Goal: Task Accomplishment & Management: Manage account settings

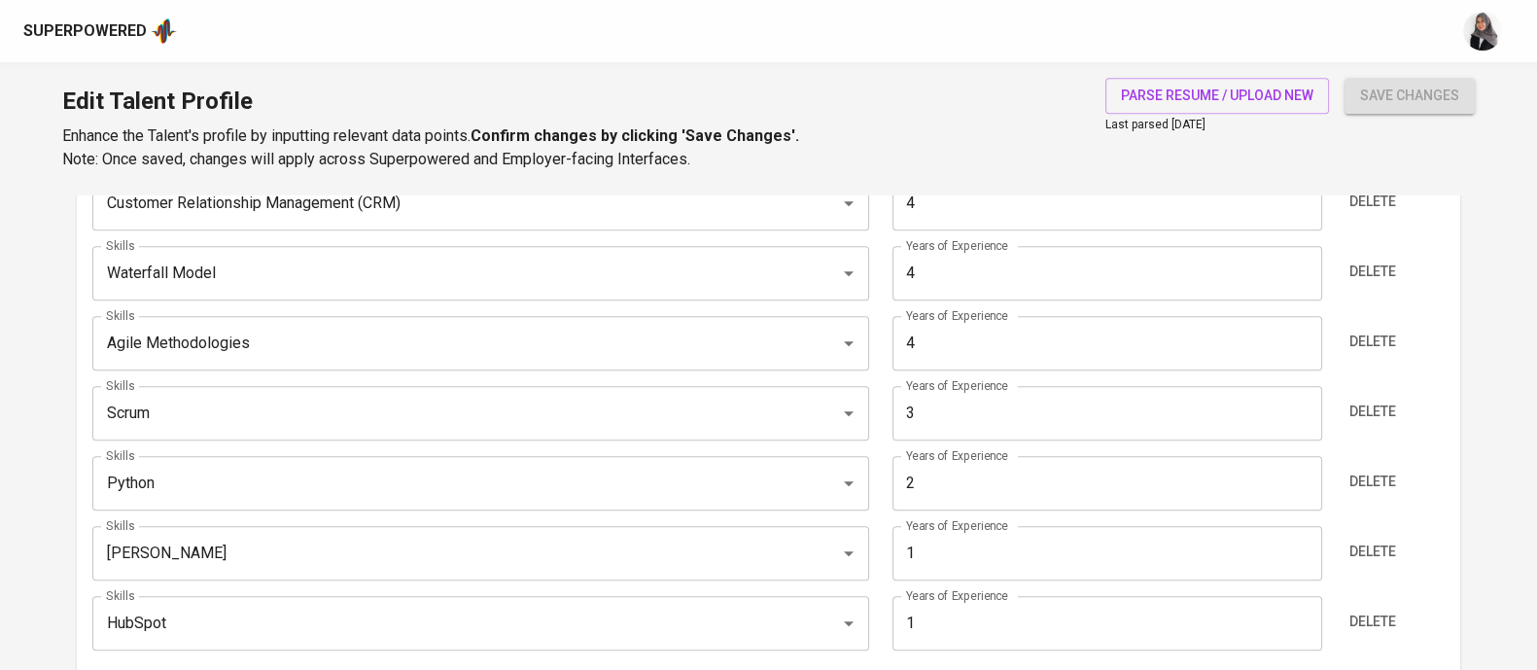
scroll to position [1149, 0]
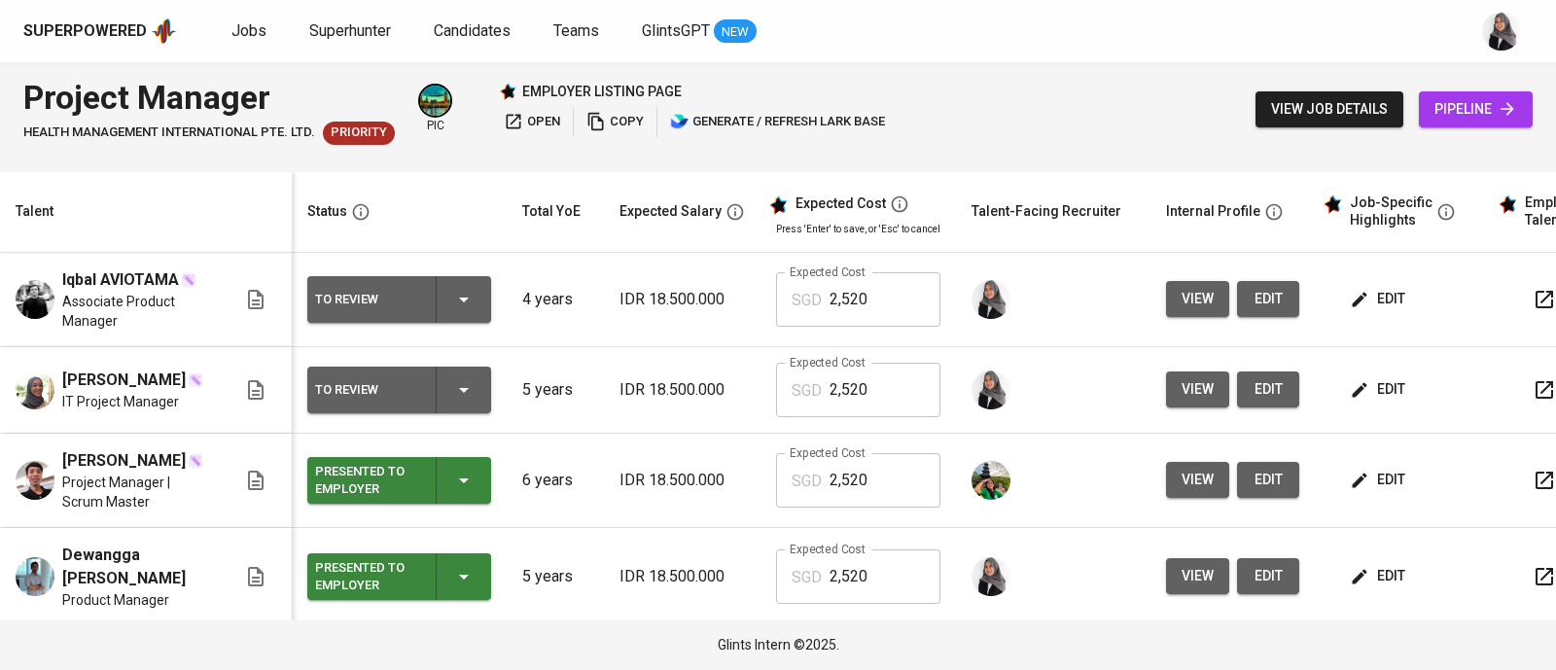
click at [1167, 289] on button "view" at bounding box center [1197, 299] width 63 height 36
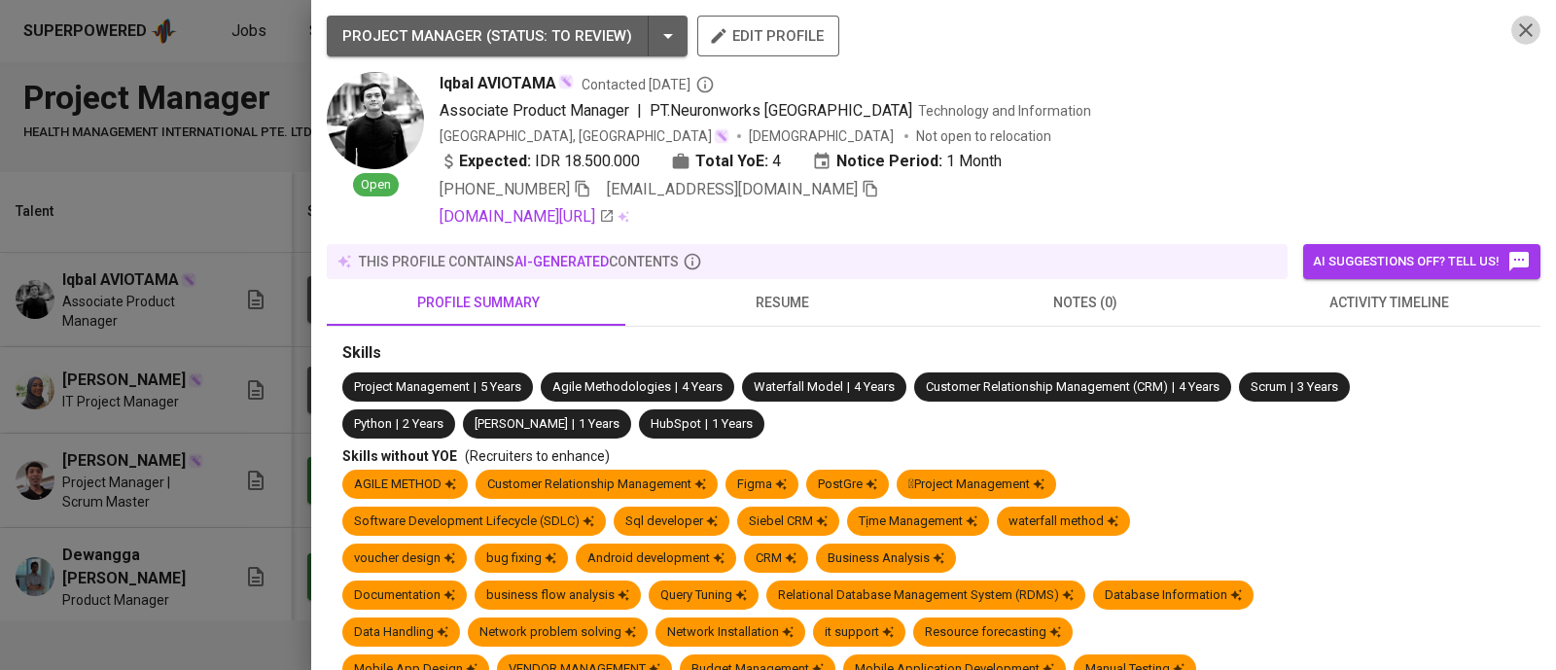
click at [1514, 28] on icon "button" at bounding box center [1525, 29] width 23 height 23
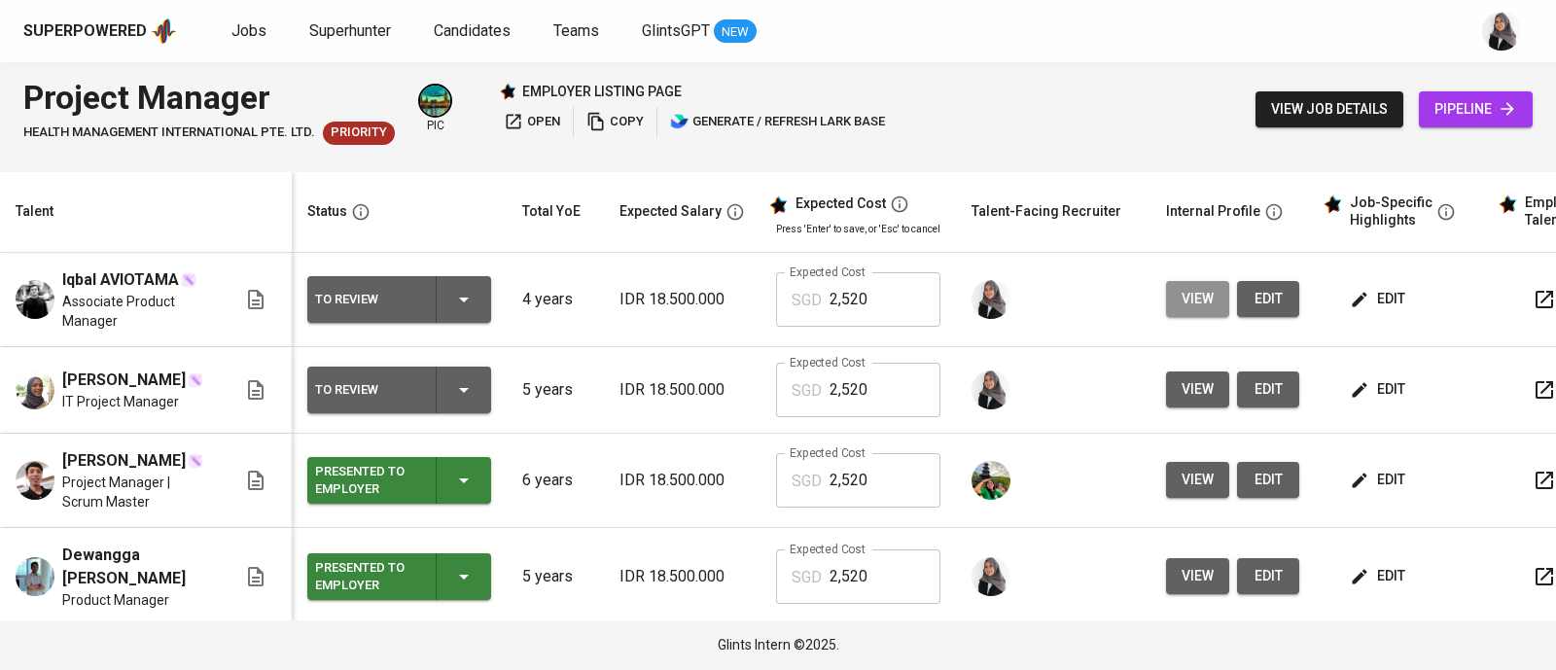
click at [1190, 299] on span "view" at bounding box center [1197, 299] width 32 height 24
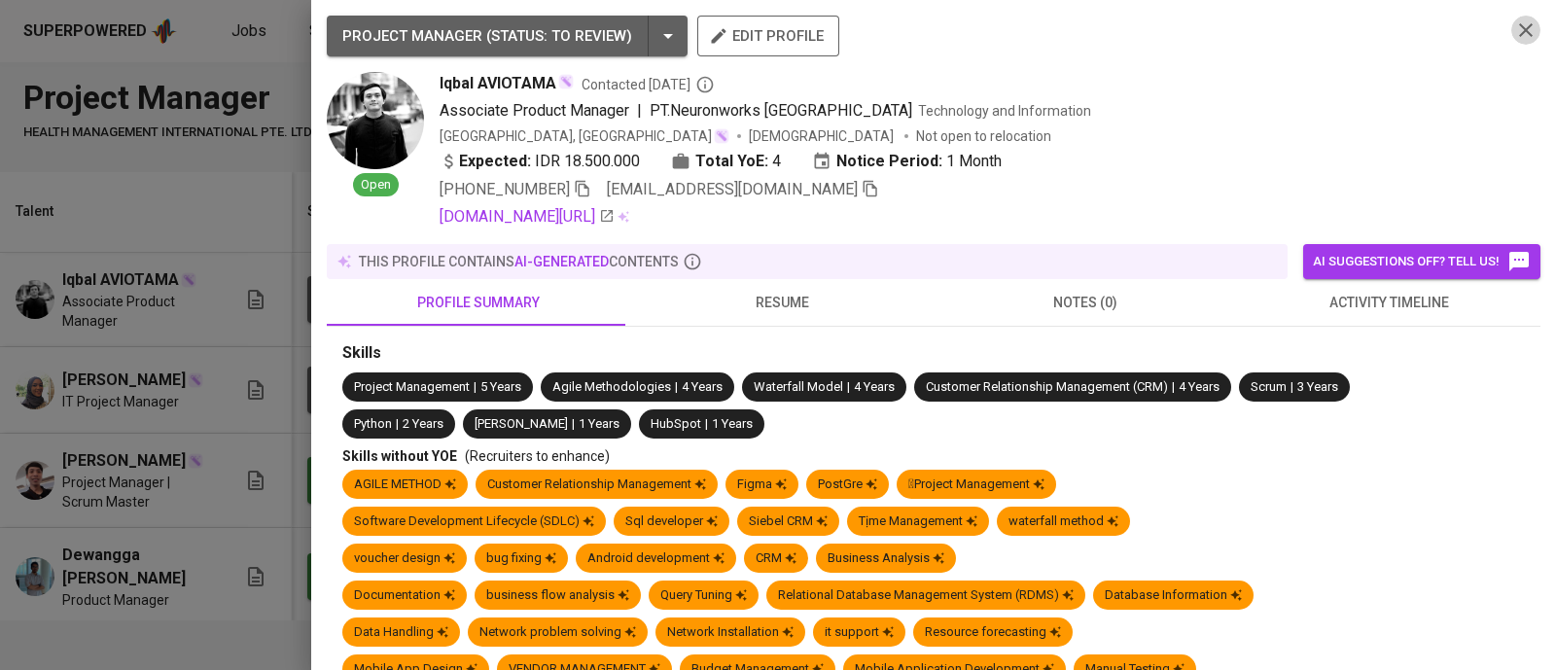
click at [1514, 37] on icon "button" at bounding box center [1525, 29] width 23 height 23
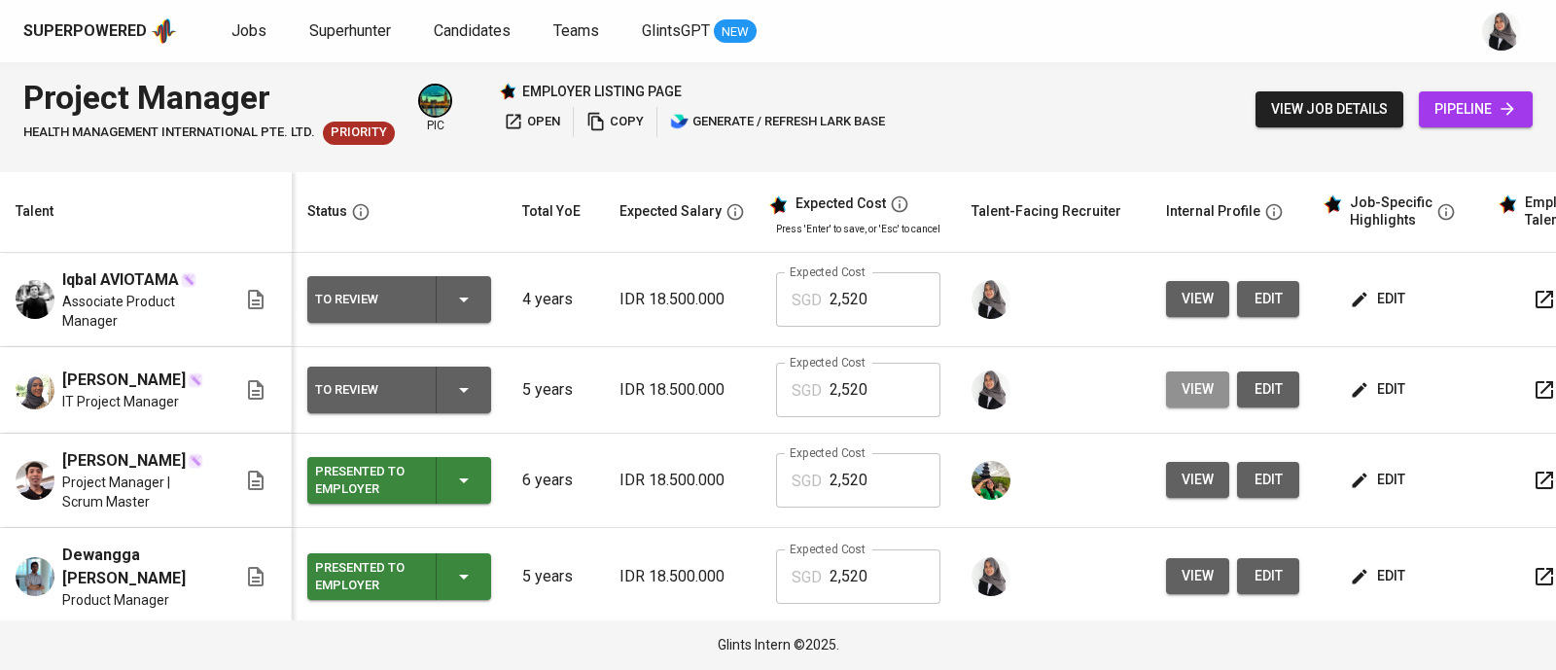
click at [1187, 400] on span "view" at bounding box center [1197, 389] width 32 height 24
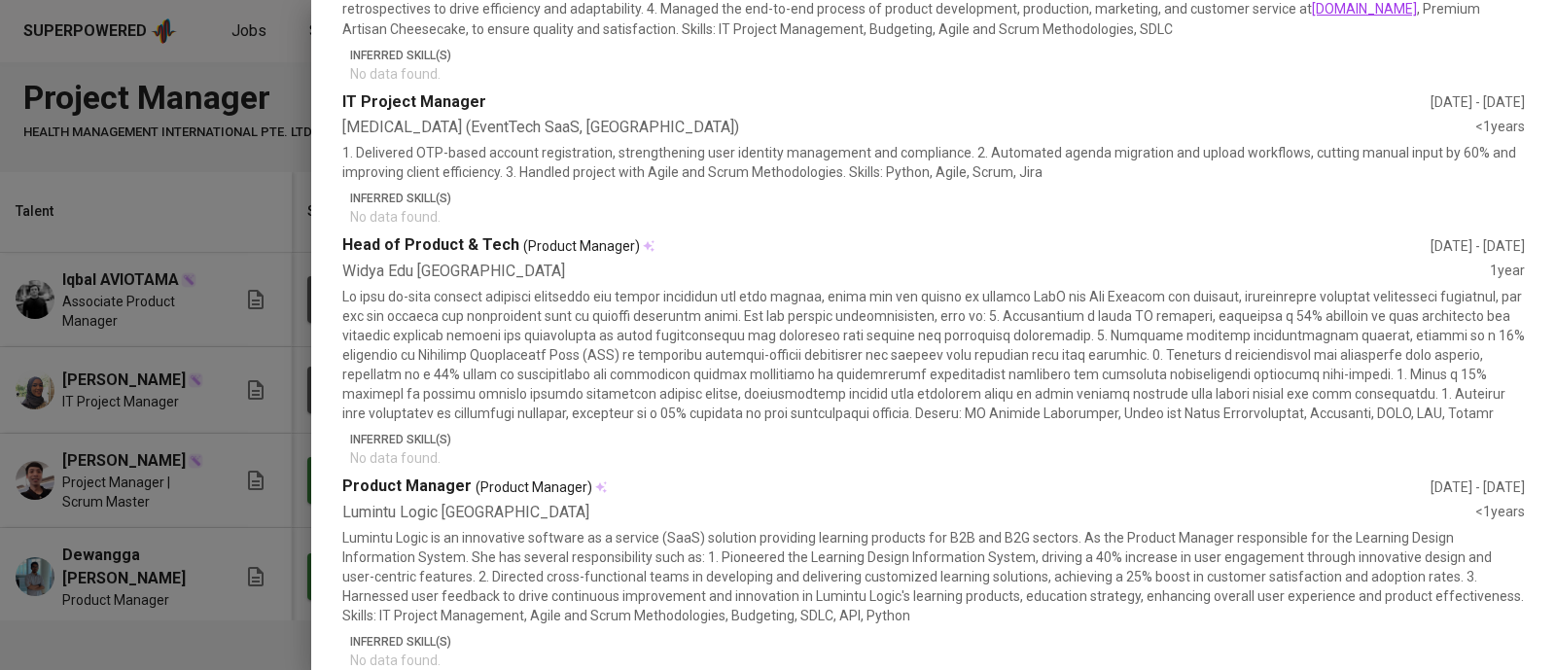
scroll to position [1678, 0]
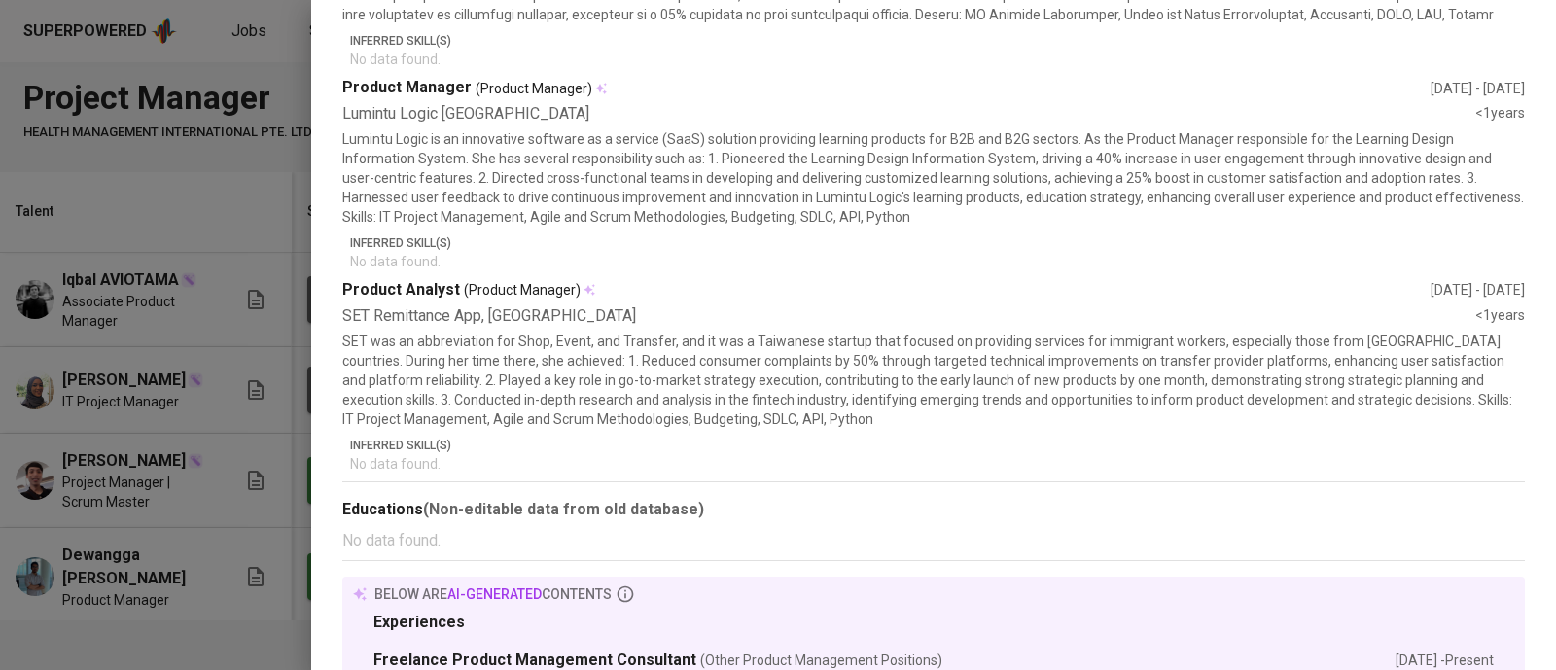
click at [193, 231] on div at bounding box center [778, 335] width 1556 height 670
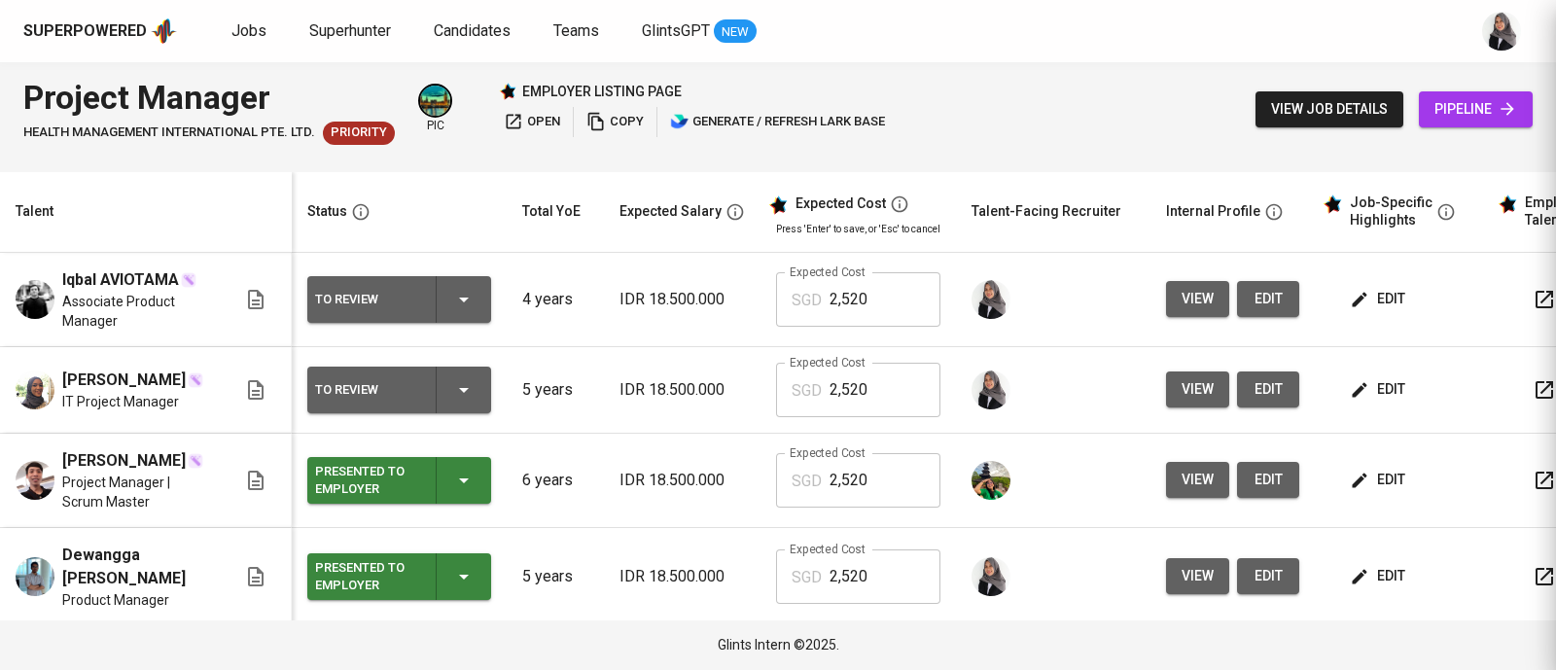
scroll to position [0, 0]
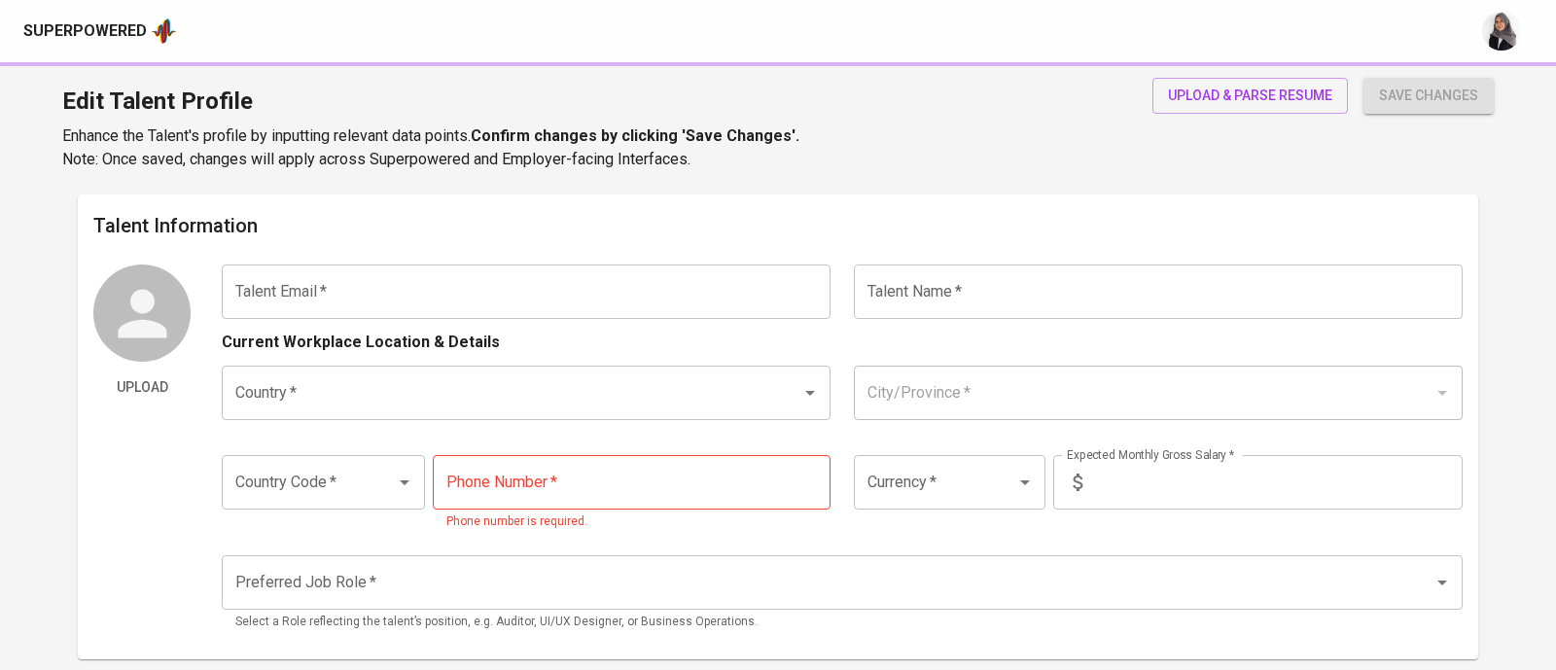
type input "[EMAIL_ADDRESS][DOMAIN_NAME]"
type input "Iqbal AVIOTAMA"
type input "[GEOGRAPHIC_DATA]"
type input "[GEOGRAPHIC_DATA], [GEOGRAPHIC_DATA]"
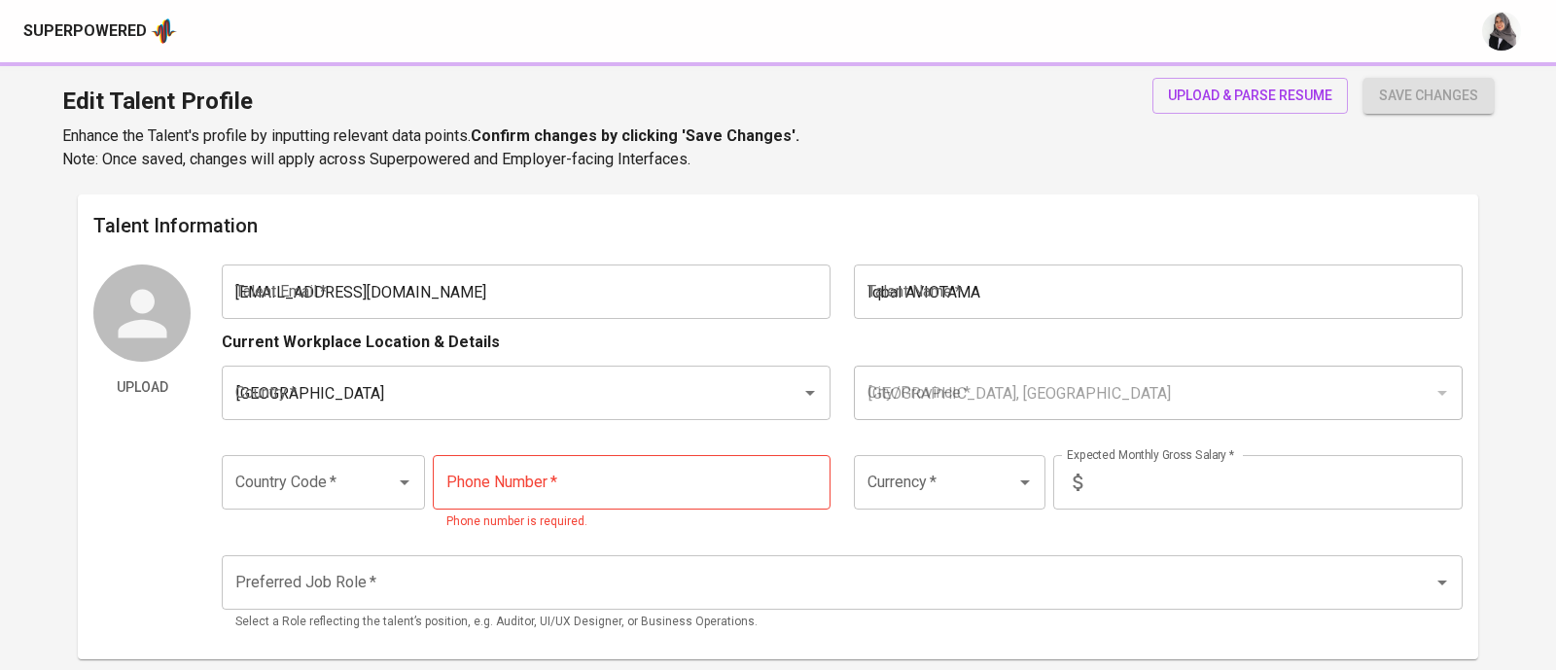
type input "+62"
type input "[PHONE_NUMBER]"
type input "IDR"
type input "Project Manager"
radio input "true"
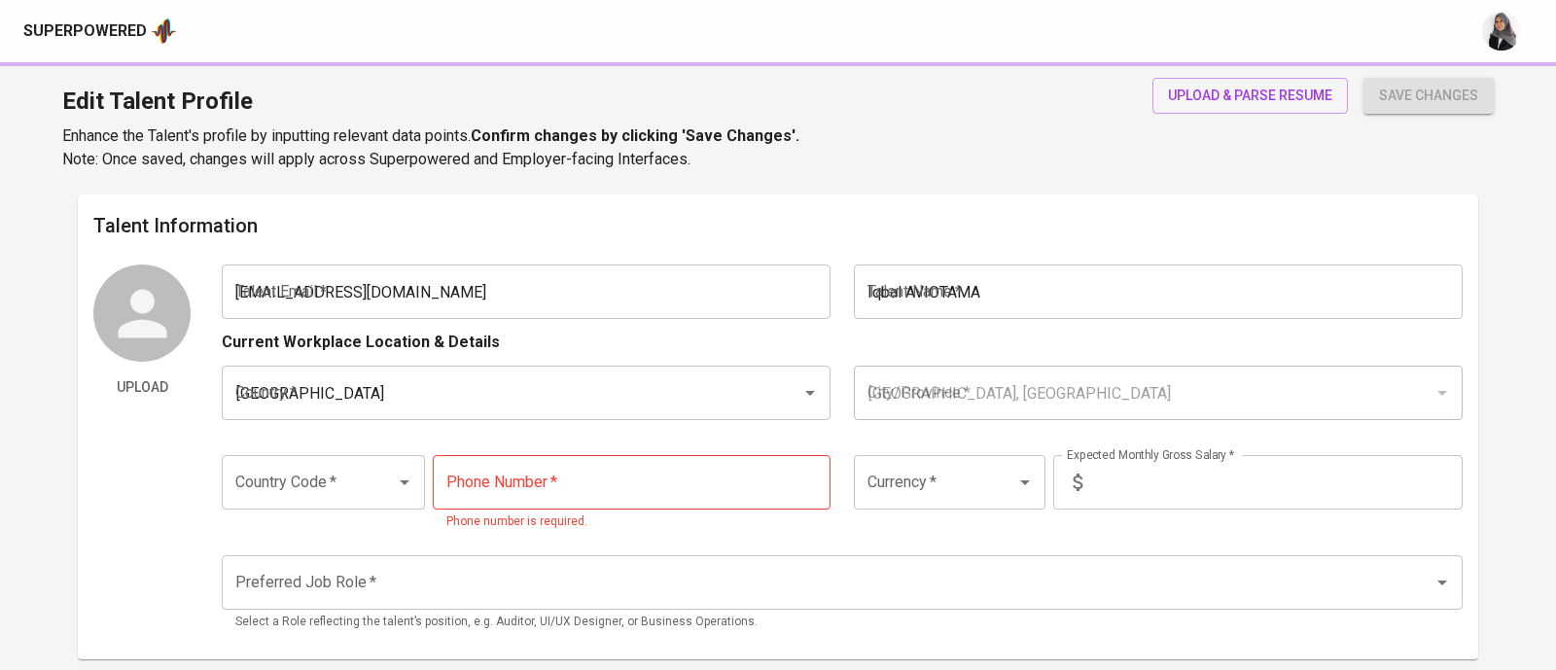
radio input "true"
type input "4"
type input "1 Month"
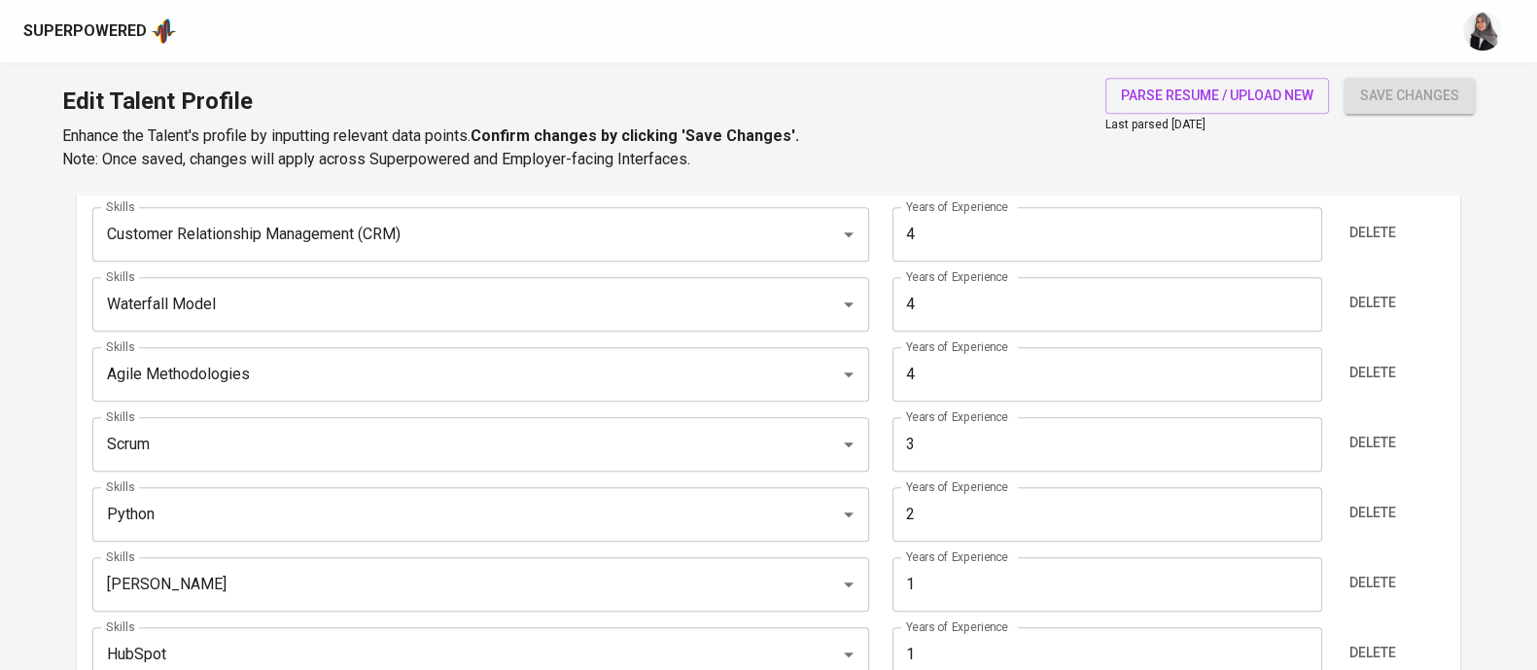
scroll to position [1118, 0]
click at [1004, 71] on div "Edit Talent Profile Enhance the Talent's profile by inputting relevant data poi…" at bounding box center [768, 128] width 1537 height 132
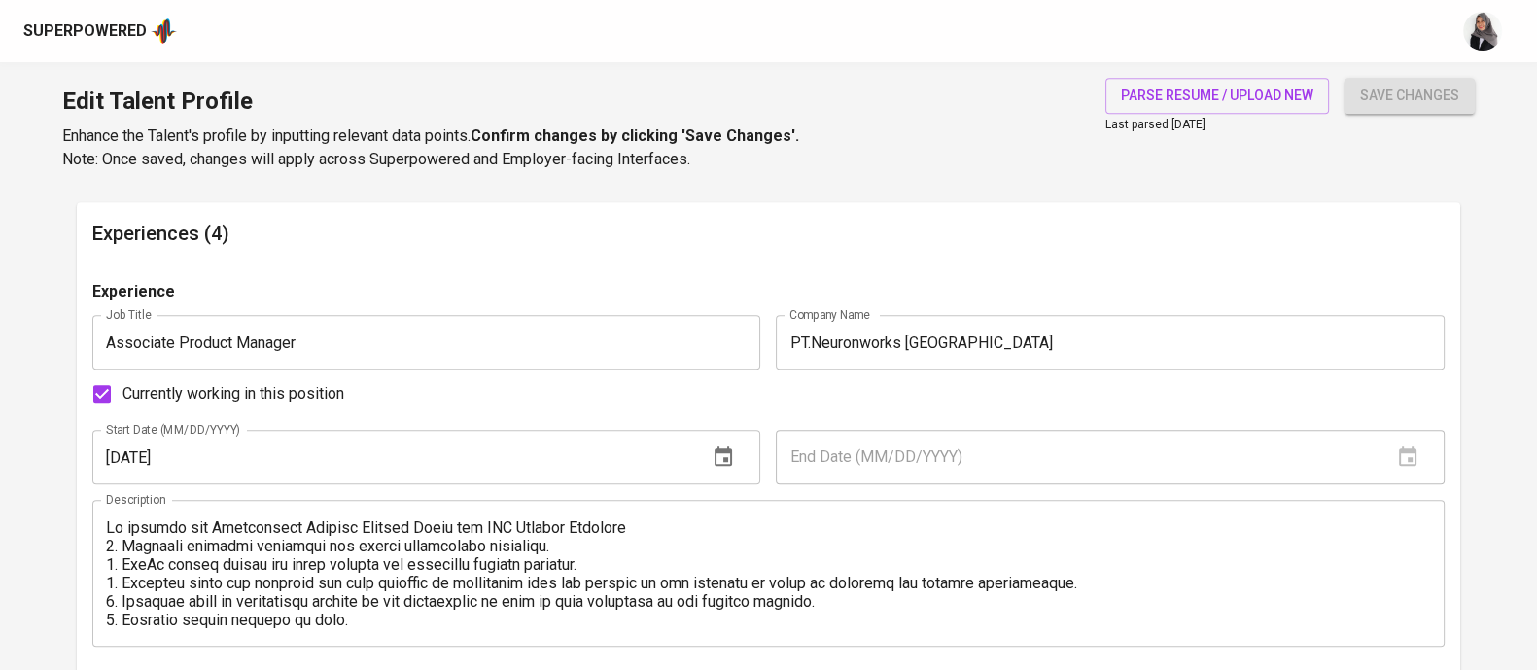
scroll to position [1715, 0]
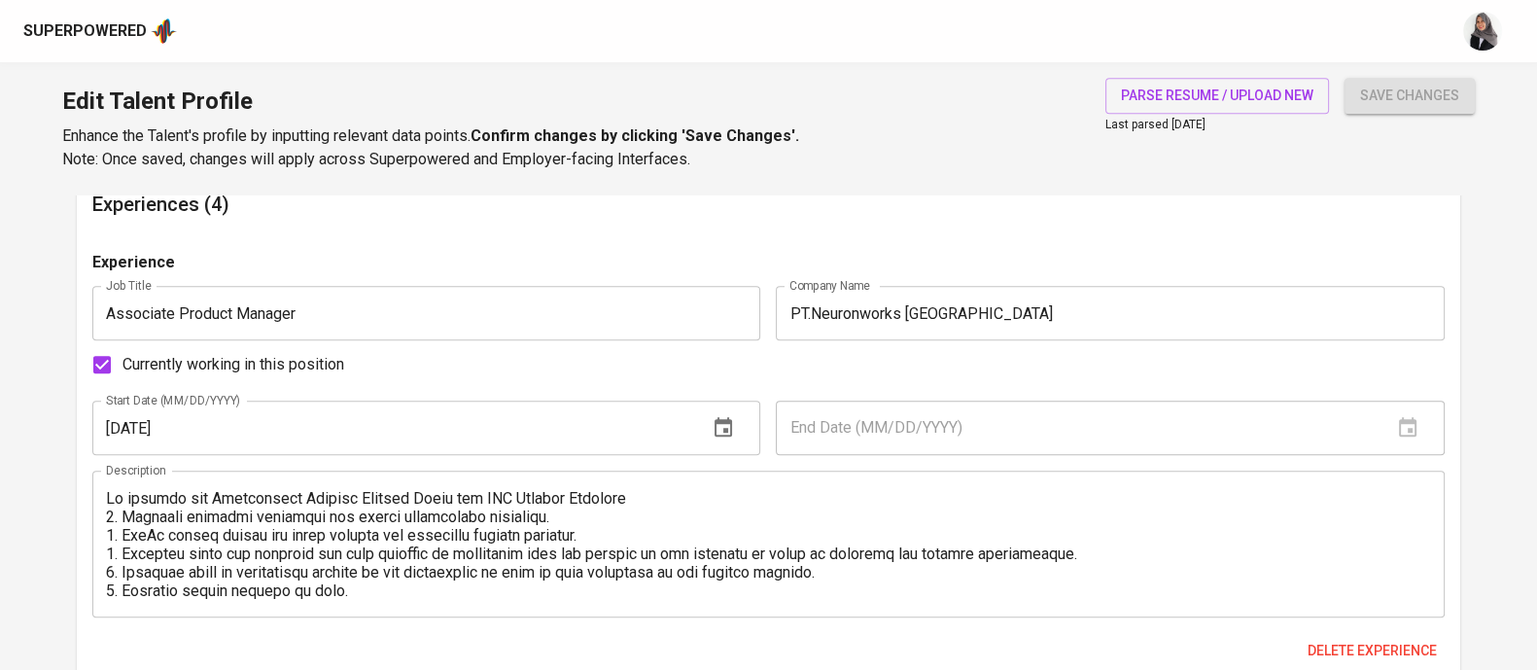
click at [559, 372] on div "Currently working in this position" at bounding box center [768, 364] width 1352 height 41
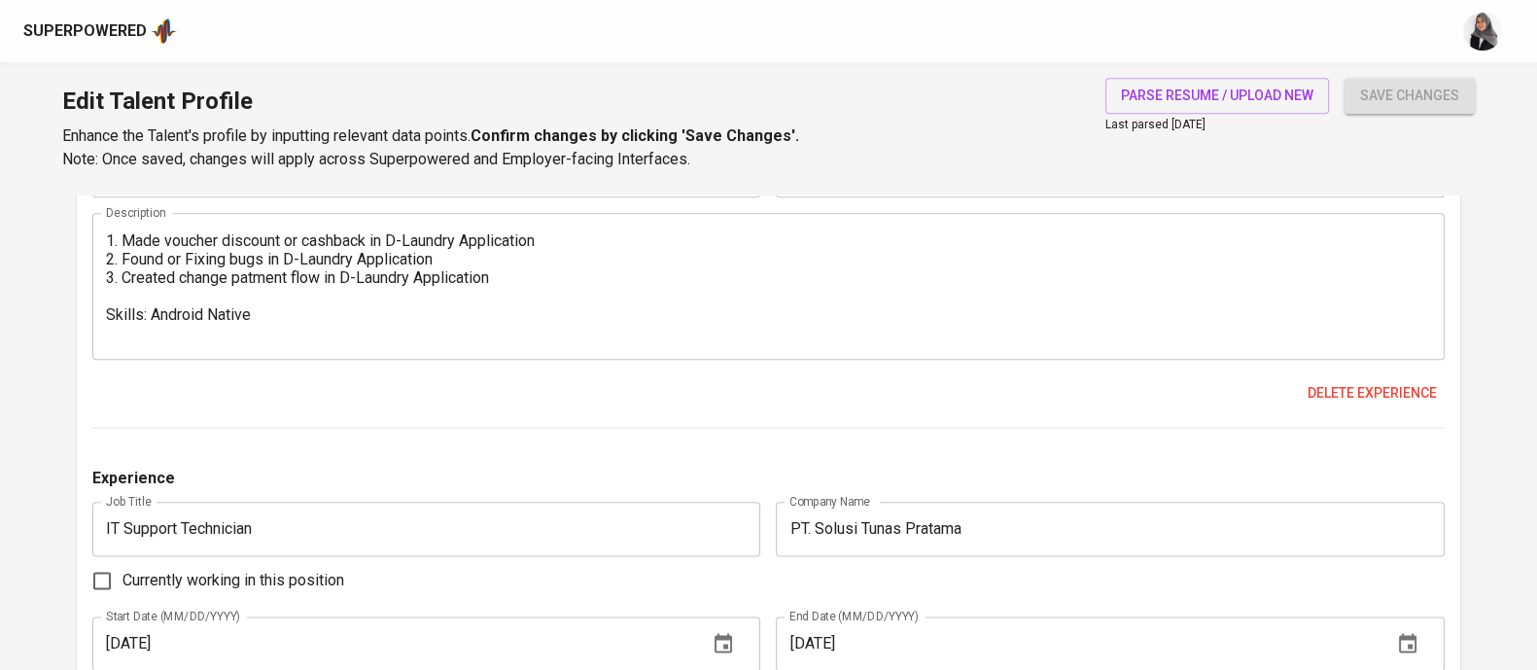
scroll to position [2923, 0]
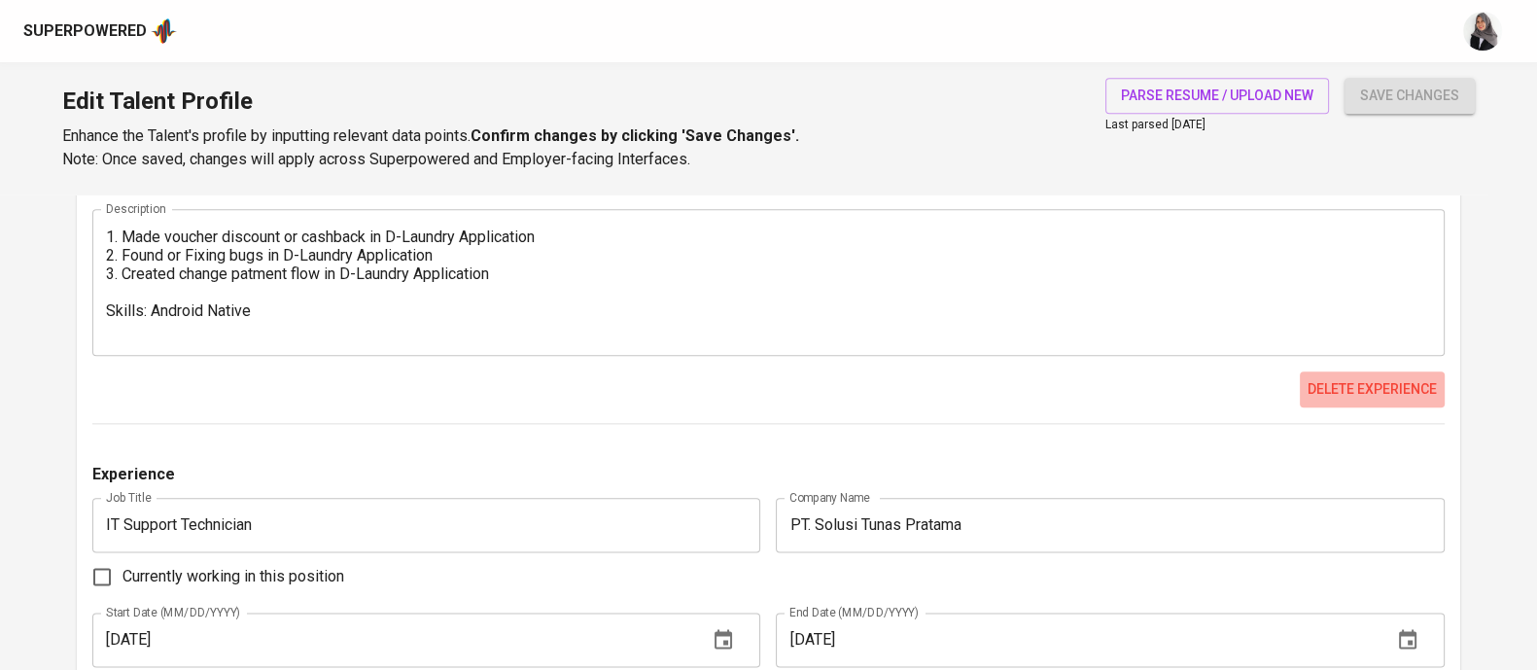
click at [1396, 385] on span "Delete experience" at bounding box center [1372, 389] width 129 height 24
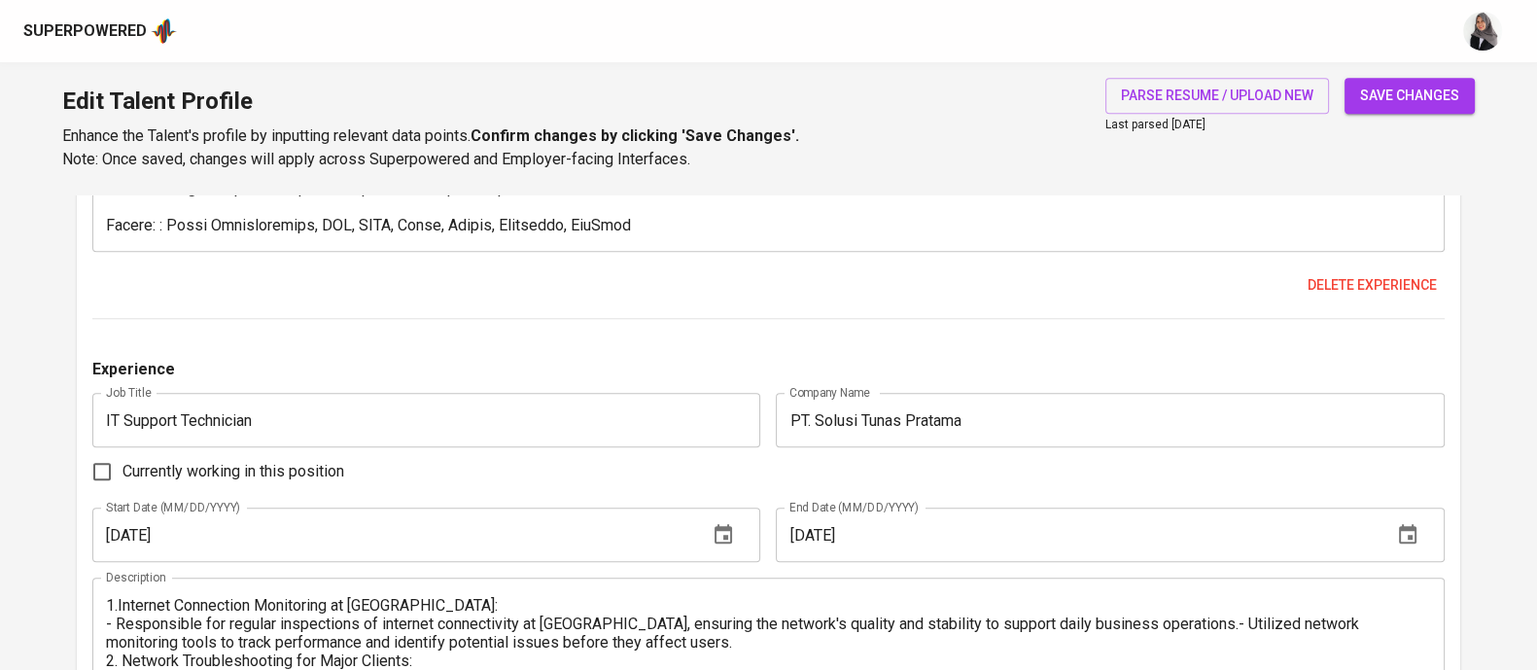
scroll to position [2555, 0]
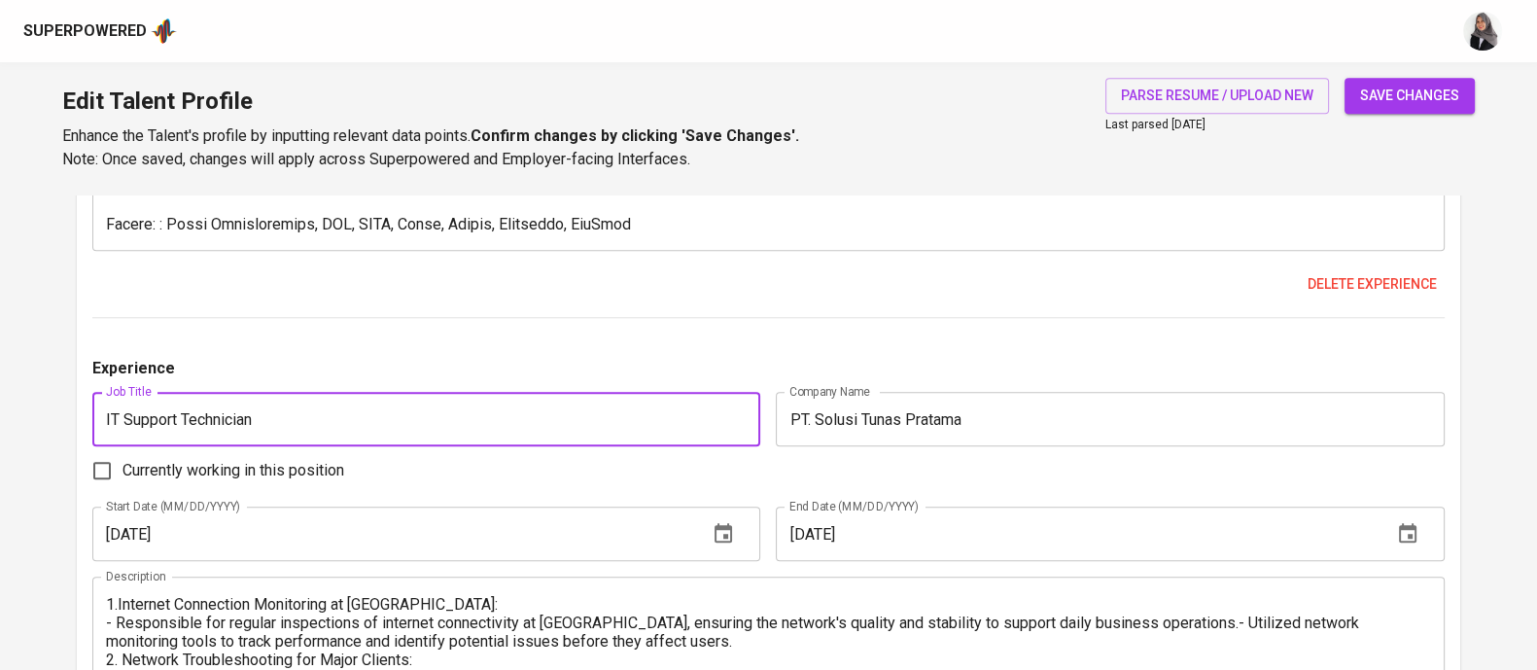
click at [438, 432] on input "IT Support Technician" at bounding box center [426, 419] width 668 height 54
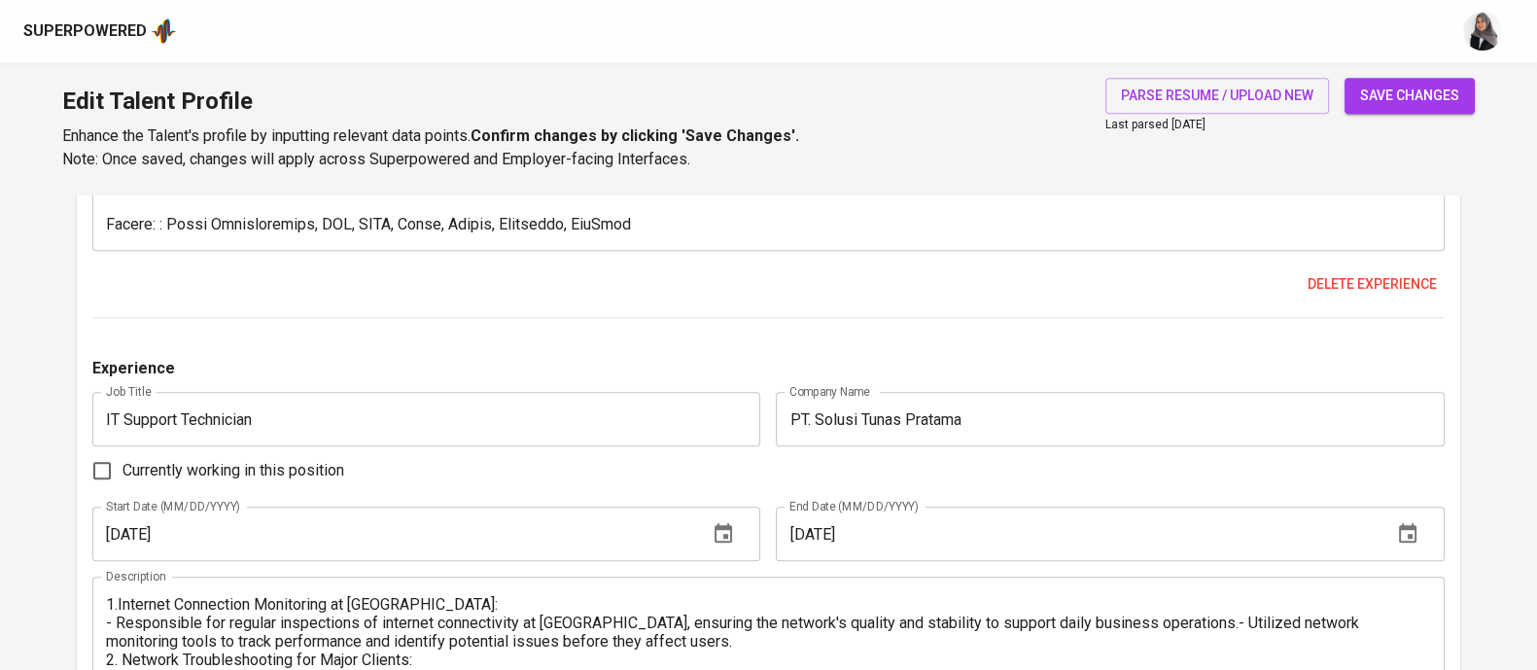
click at [999, 349] on div "Experience Job Title Associate Product Manager Job Title Company Name PT.Neuron…" at bounding box center [768, 134] width 1352 height 1447
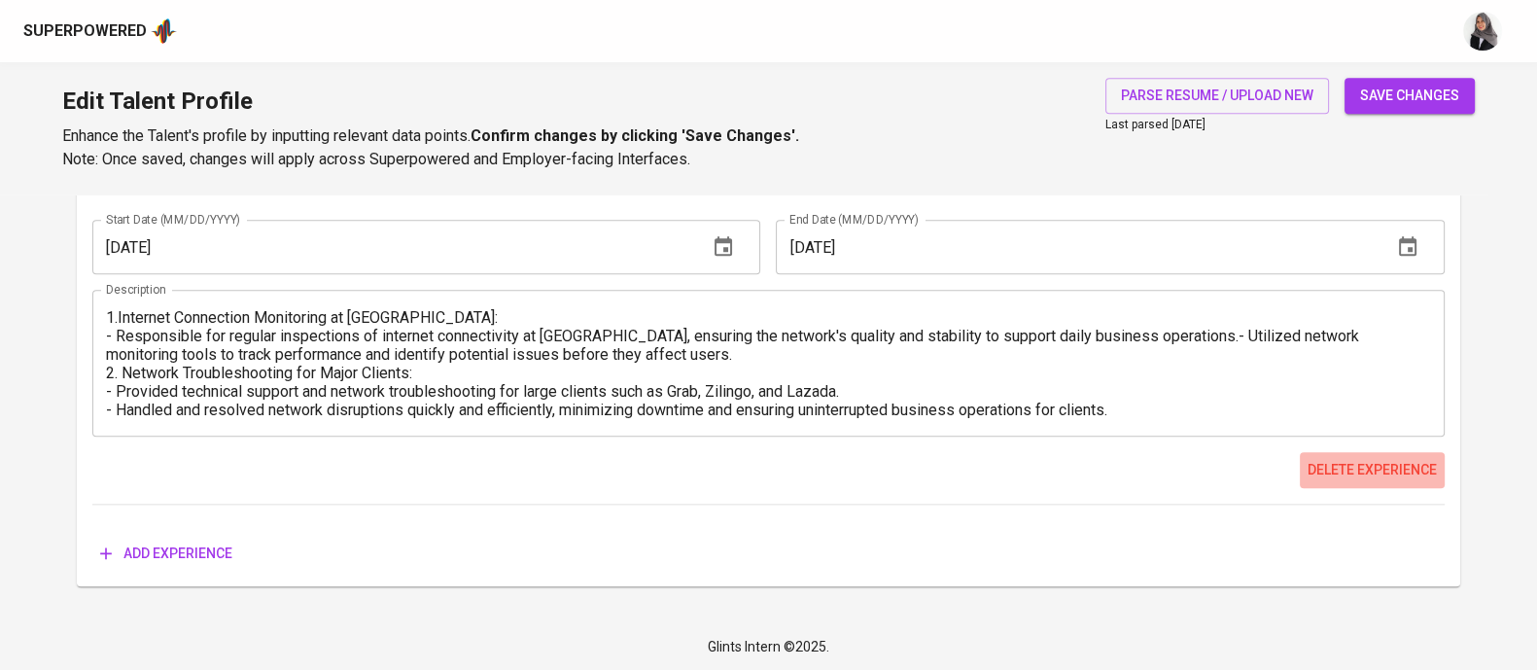
click at [1420, 469] on span "Delete experience" at bounding box center [1372, 470] width 129 height 24
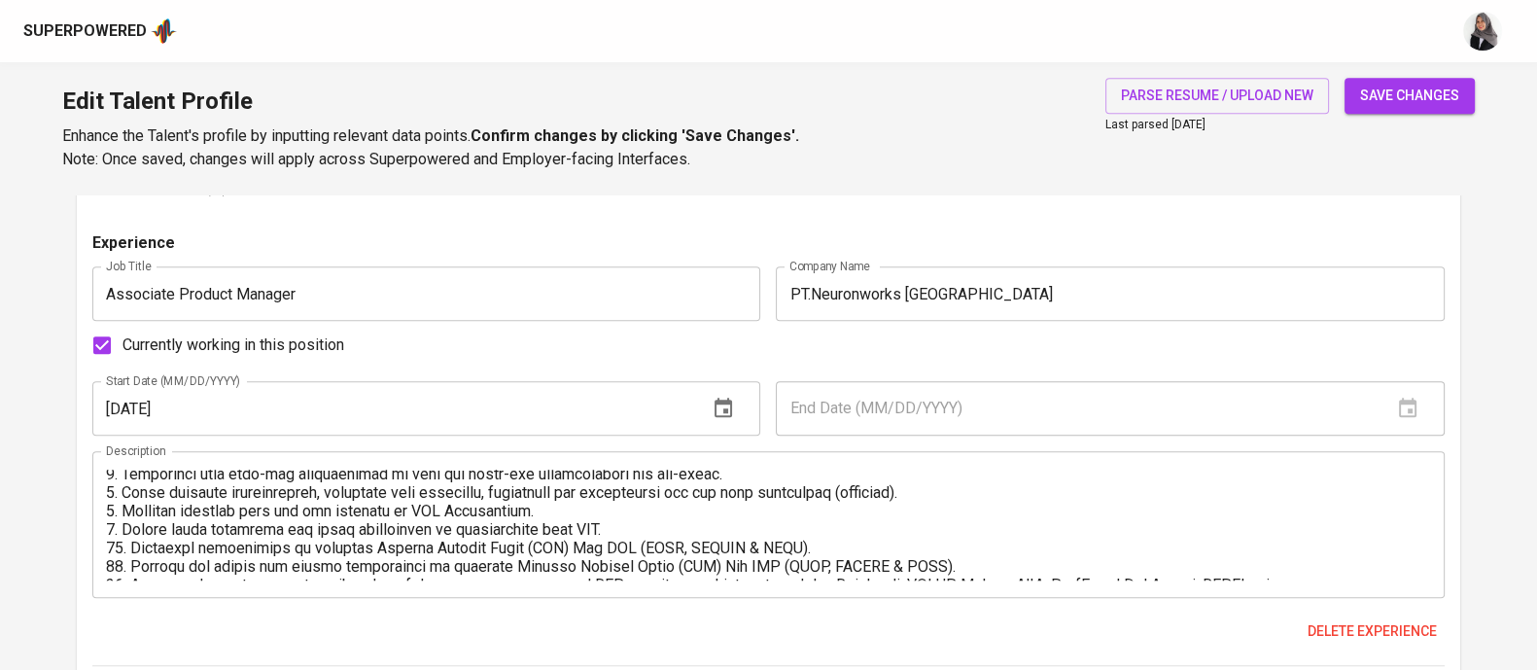
scroll to position [350, 0]
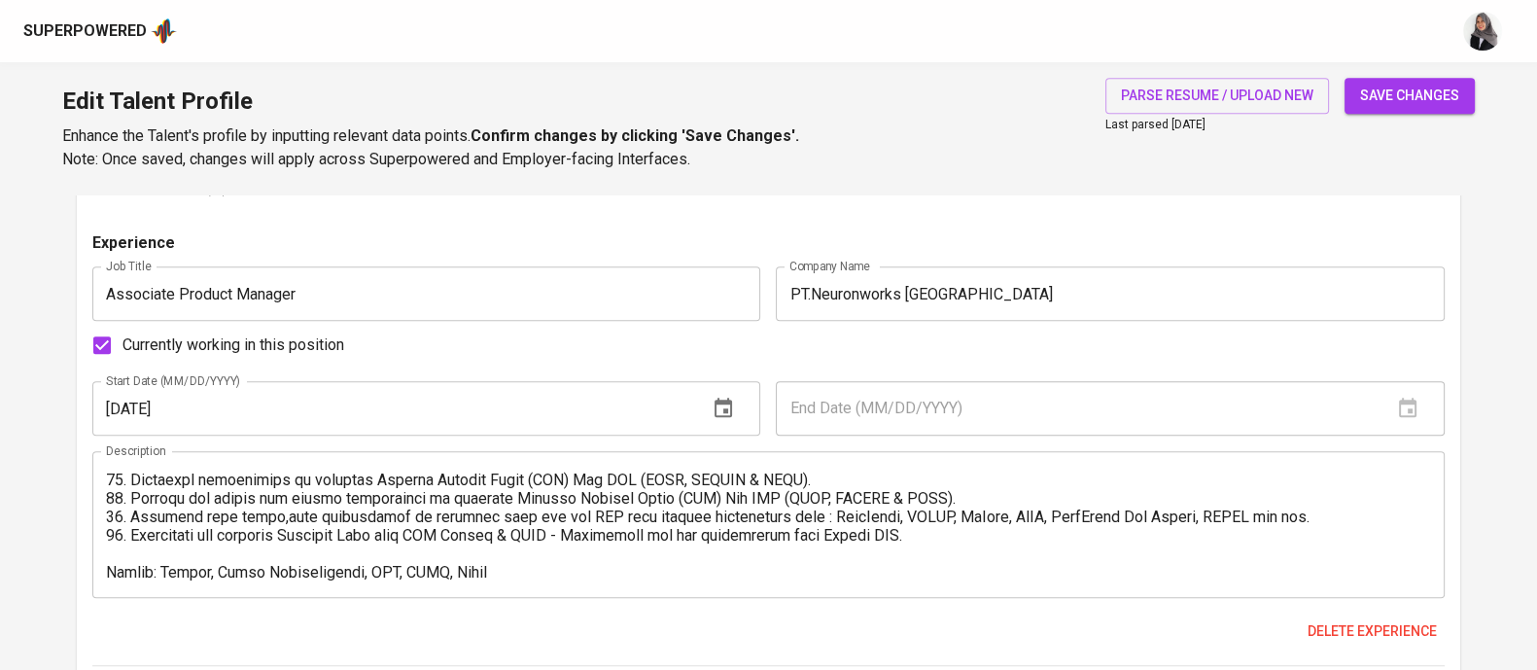
click at [914, 333] on div "Currently working in this position" at bounding box center [768, 345] width 1352 height 41
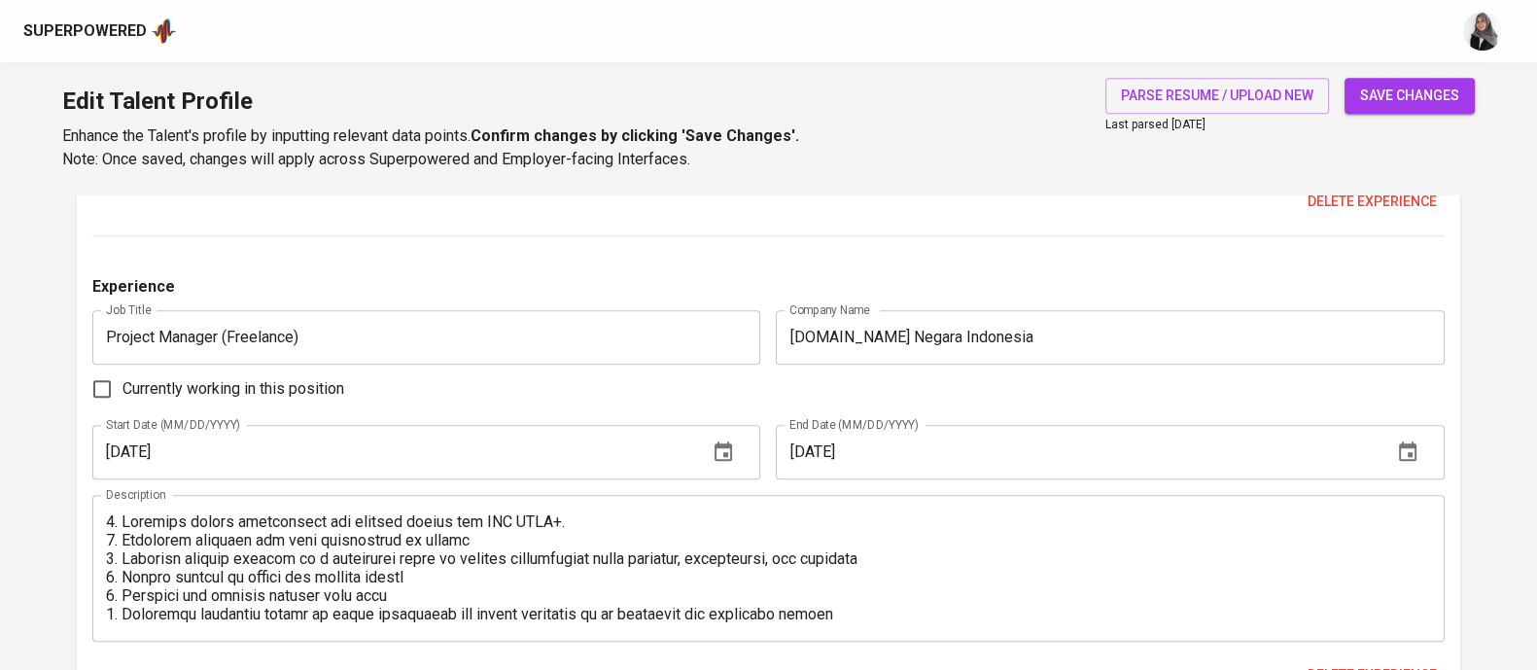
scroll to position [2153, 0]
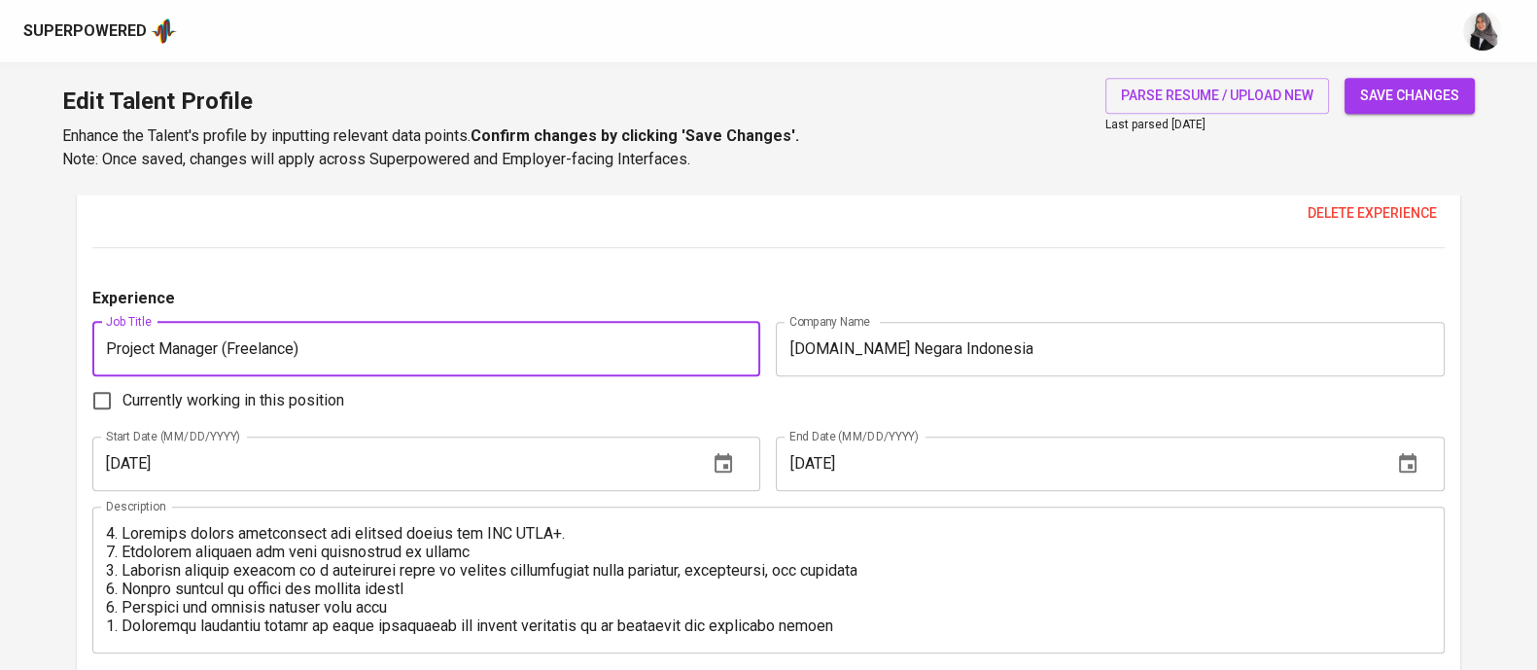
click at [303, 344] on input "Project Manager (Freelance)" at bounding box center [426, 349] width 668 height 54
type input "Android Developer"
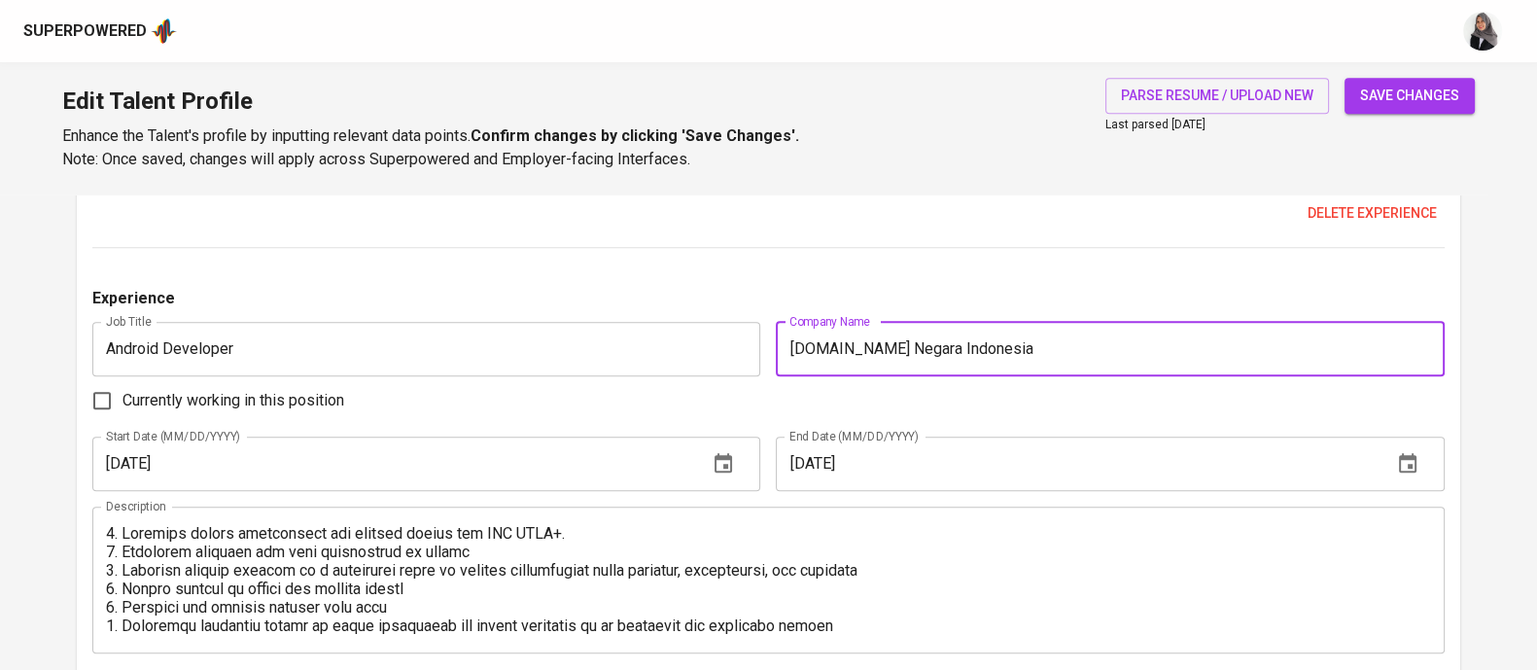
click at [912, 340] on input "PT.Bank Negara Indonesia" at bounding box center [1110, 349] width 668 height 54
click at [875, 356] on input "PT.Bank Negara Indonesia" at bounding box center [1110, 349] width 668 height 54
paste input "Drop Global Tech"
click at [809, 350] on input "PT.Drop Global Tech" at bounding box center [1110, 349] width 668 height 54
type input "PT. Drop Global Tech"
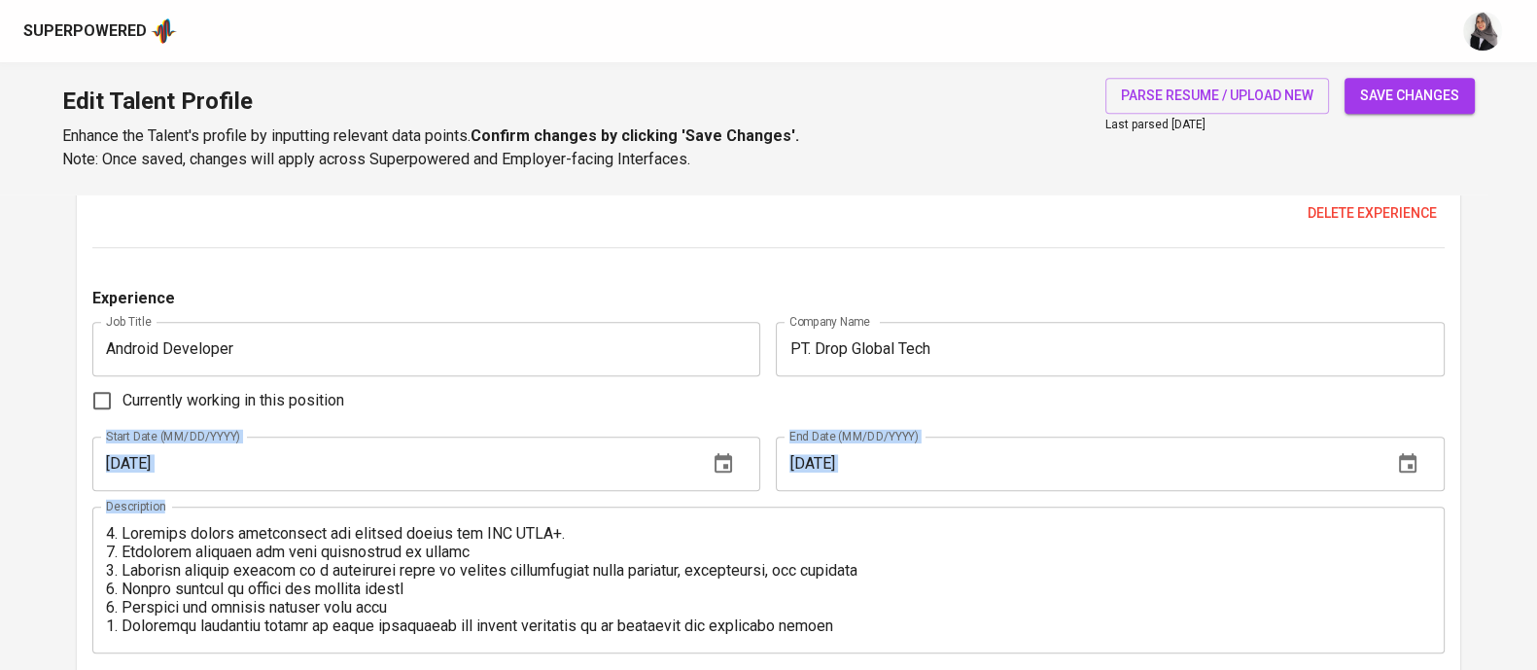
drag, startPoint x: 1024, startPoint y: 412, endPoint x: 577, endPoint y: 599, distance: 484.7
click at [577, 599] on div "Experience Job Title Android Developer Job Title Company Name PT. Drop Global T…" at bounding box center [768, 504] width 1352 height 435
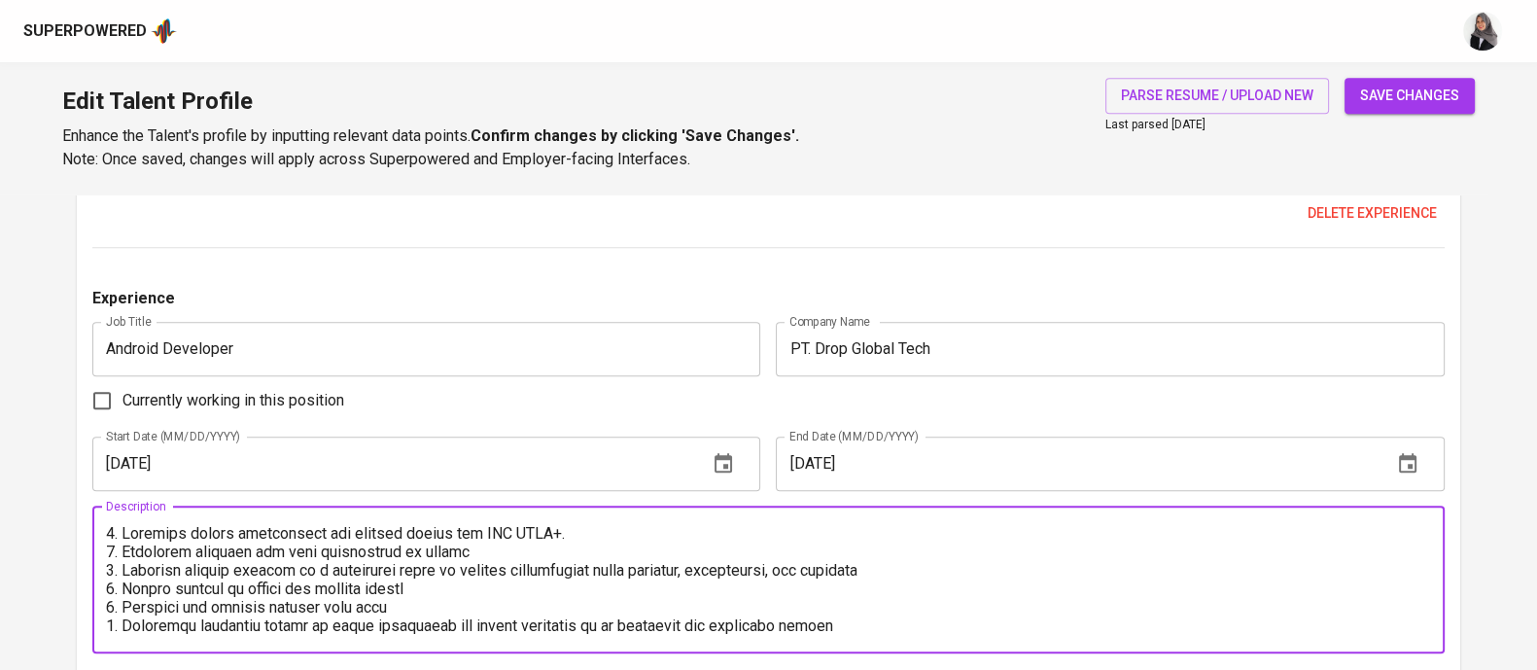
click at [577, 599] on textarea at bounding box center [768, 579] width 1325 height 111
paste textarea "Designed and implemented discount and cashback voucher features, enhancing cust…"
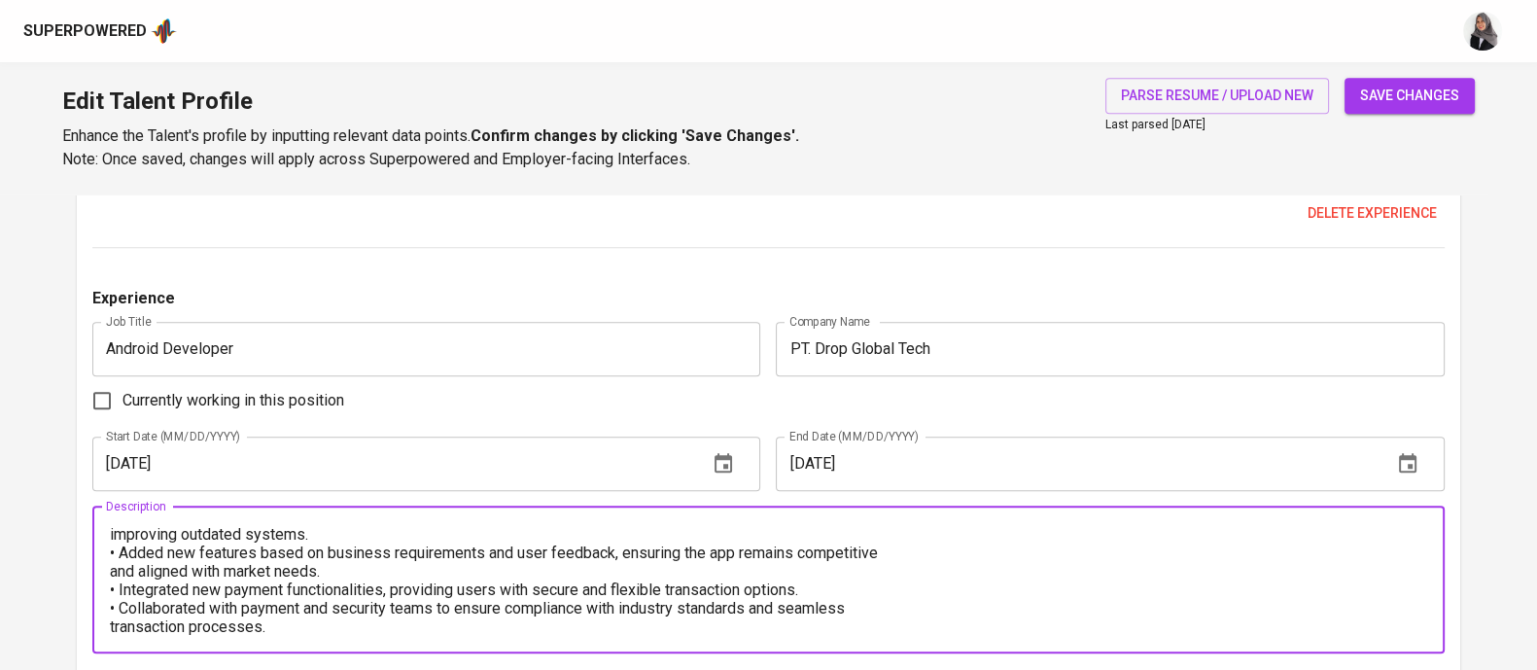
scroll to position [0, 0]
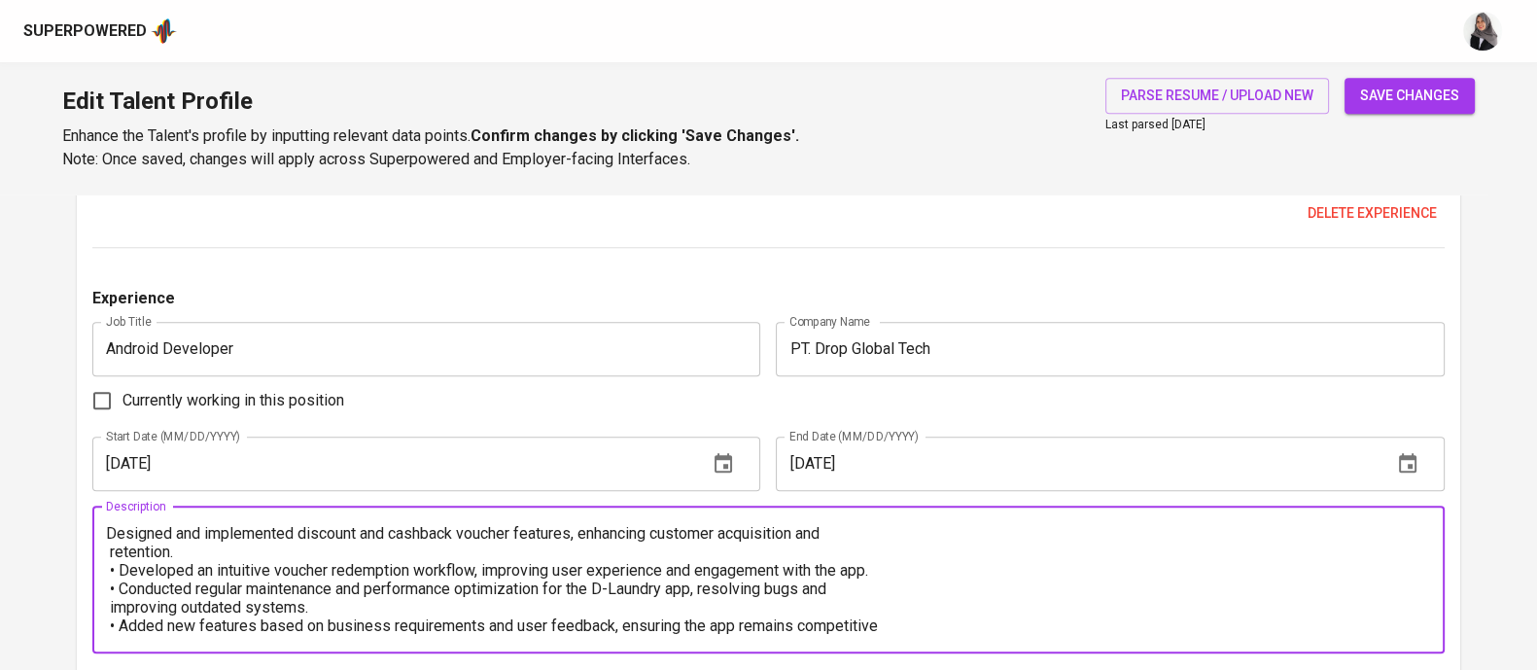
click at [108, 531] on textarea "Designed and implemented discount and cashback voucher features, enhancing cust…" at bounding box center [768, 579] width 1325 height 111
click at [1007, 532] on textarea "1. Designed and implemented discount and cashback voucher features, enhancing c…" at bounding box center [768, 579] width 1325 height 111
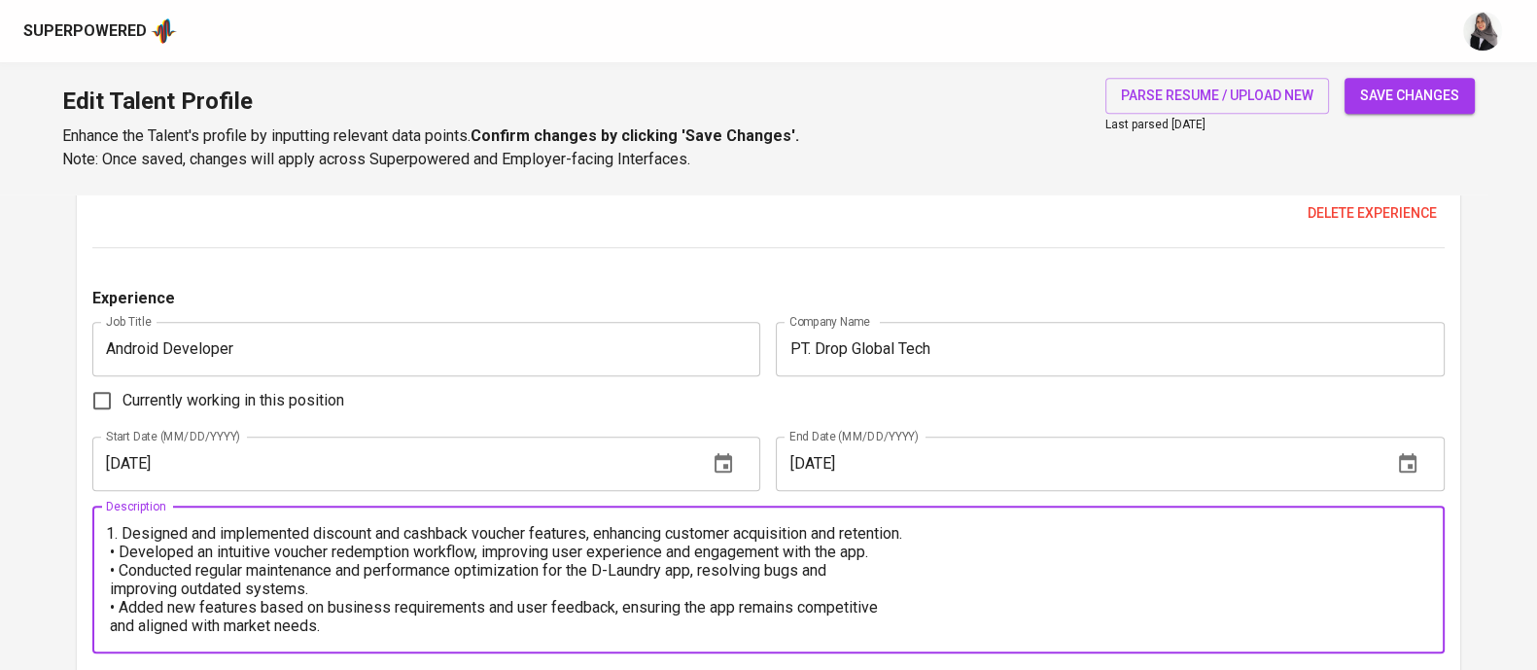
click at [112, 553] on textarea "1. Designed and implemented discount and cashback voucher features, enhancing c…" at bounding box center [768, 579] width 1325 height 111
click at [120, 572] on textarea "1. Designed and implemented discount and cashback voucher features, enhancing c…" at bounding box center [768, 579] width 1325 height 111
click at [931, 567] on textarea "1. Designed and implemented discount and cashback voucher features, enhancing c…" at bounding box center [768, 579] width 1325 height 111
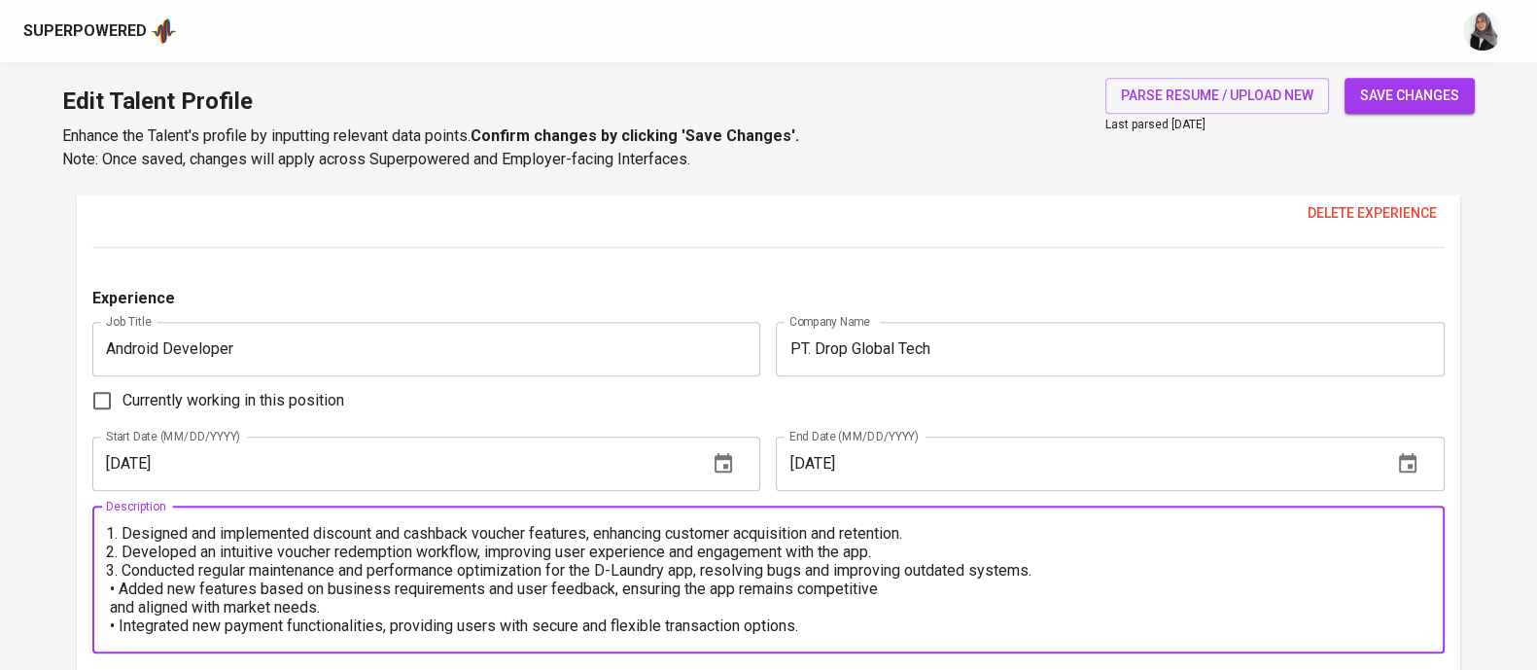
click at [117, 588] on textarea "1. Designed and implemented discount and cashback voucher features, enhancing c…" at bounding box center [768, 579] width 1325 height 111
click at [950, 595] on textarea "1. Designed and implemented discount and cashback voucher features, enhancing c…" at bounding box center [768, 579] width 1325 height 111
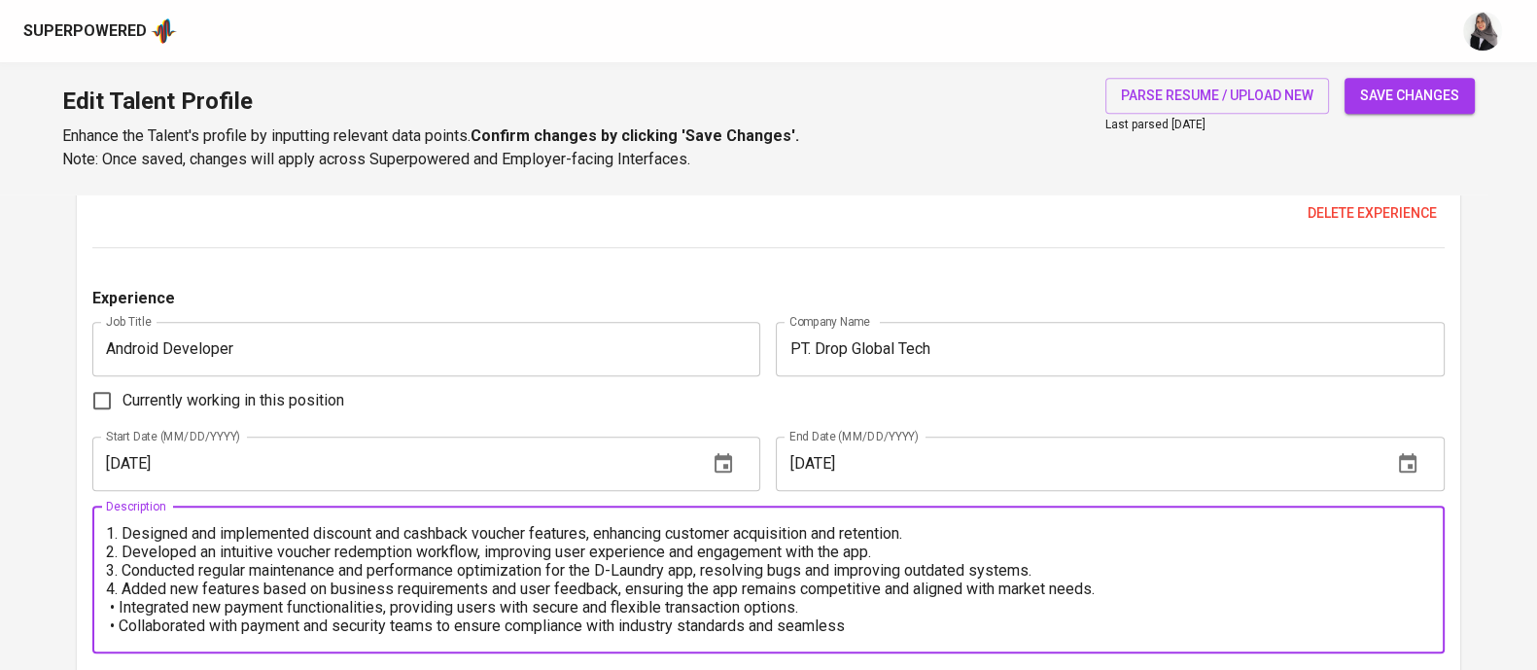
click at [112, 608] on textarea "1. Designed and implemented discount and cashback voucher features, enhancing c…" at bounding box center [768, 579] width 1325 height 111
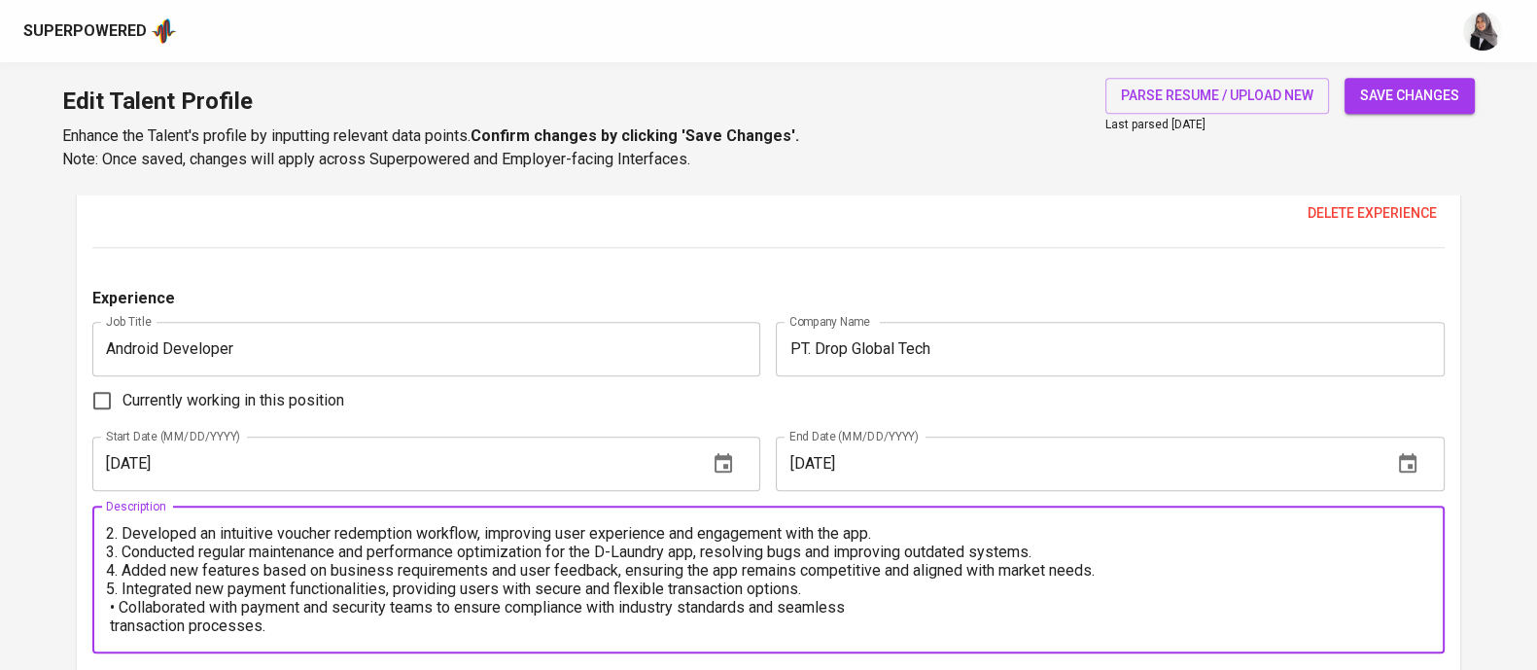
click at [117, 605] on textarea "1. Designed and implemented discount and cashback voucher features, enhancing c…" at bounding box center [768, 579] width 1325 height 111
click at [921, 606] on textarea "1. Designed and implemented discount and cashback voucher features, enhancing c…" at bounding box center [768, 579] width 1325 height 111
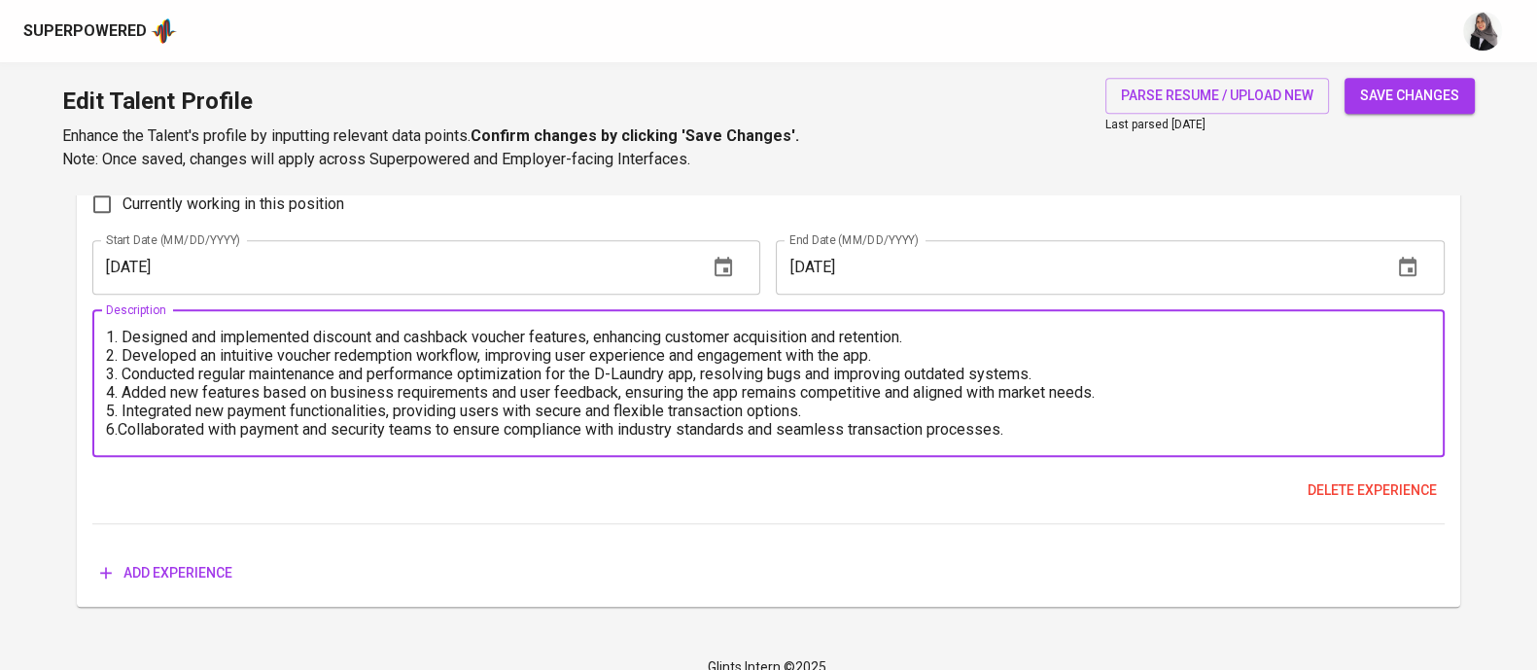
scroll to position [2360, 0]
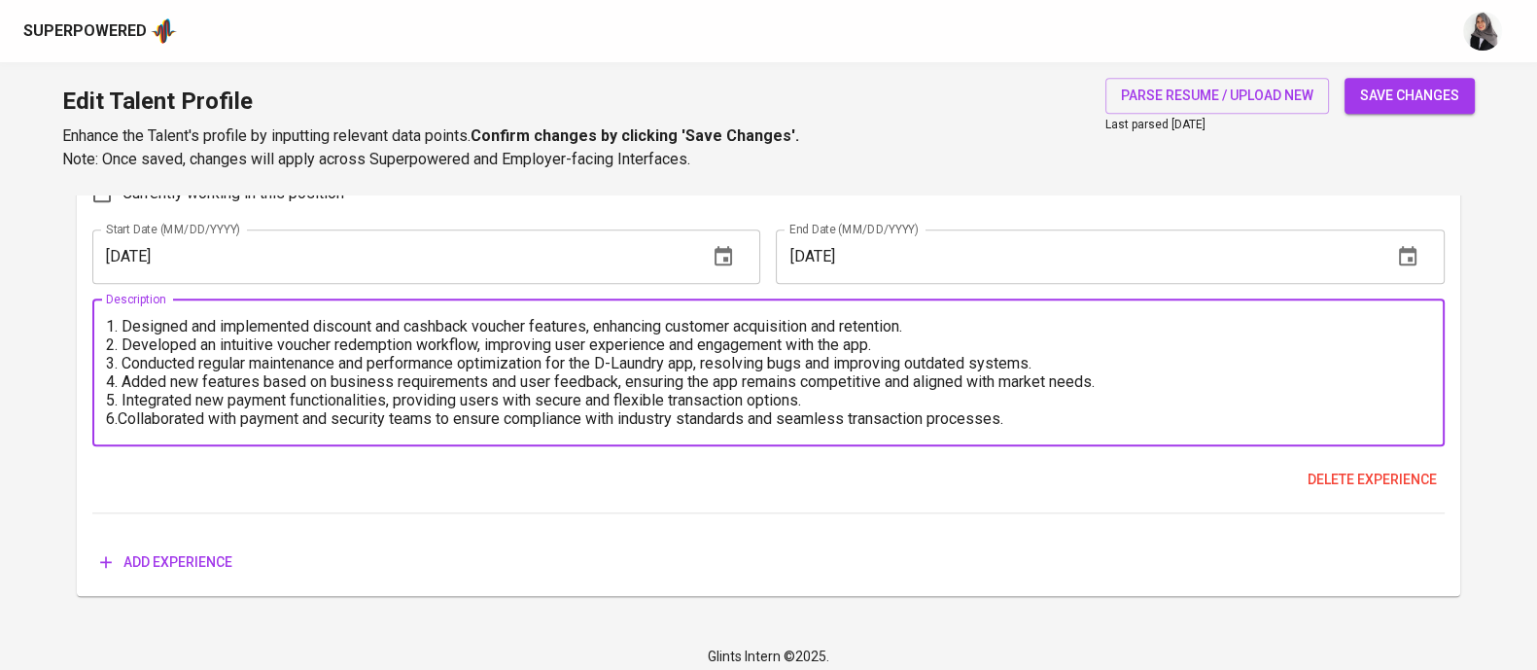
type textarea "1. Designed and implemented discount and cashback voucher features, enhancing c…"
click at [888, 374] on textarea "1. Designed and implemented discount and cashback voucher features, enhancing c…" at bounding box center [768, 372] width 1325 height 111
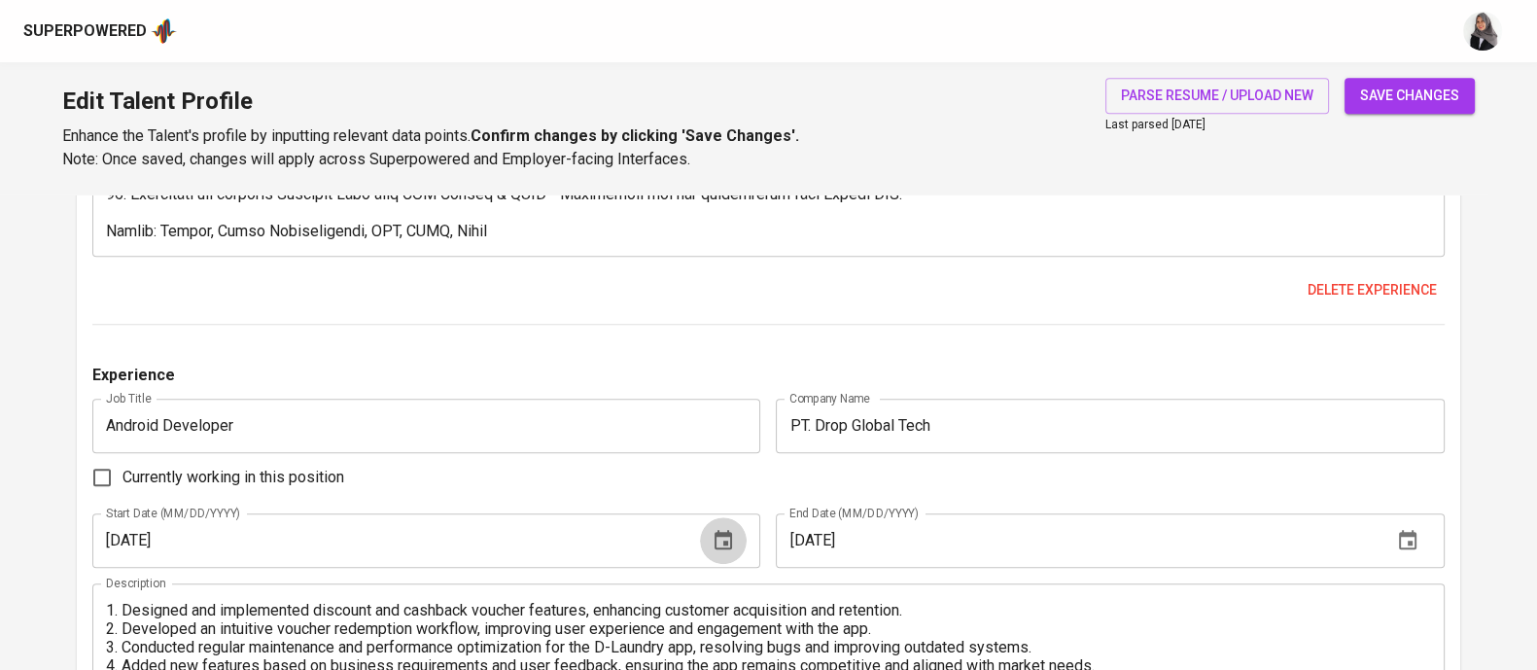
click at [719, 538] on icon "button" at bounding box center [723, 540] width 23 height 23
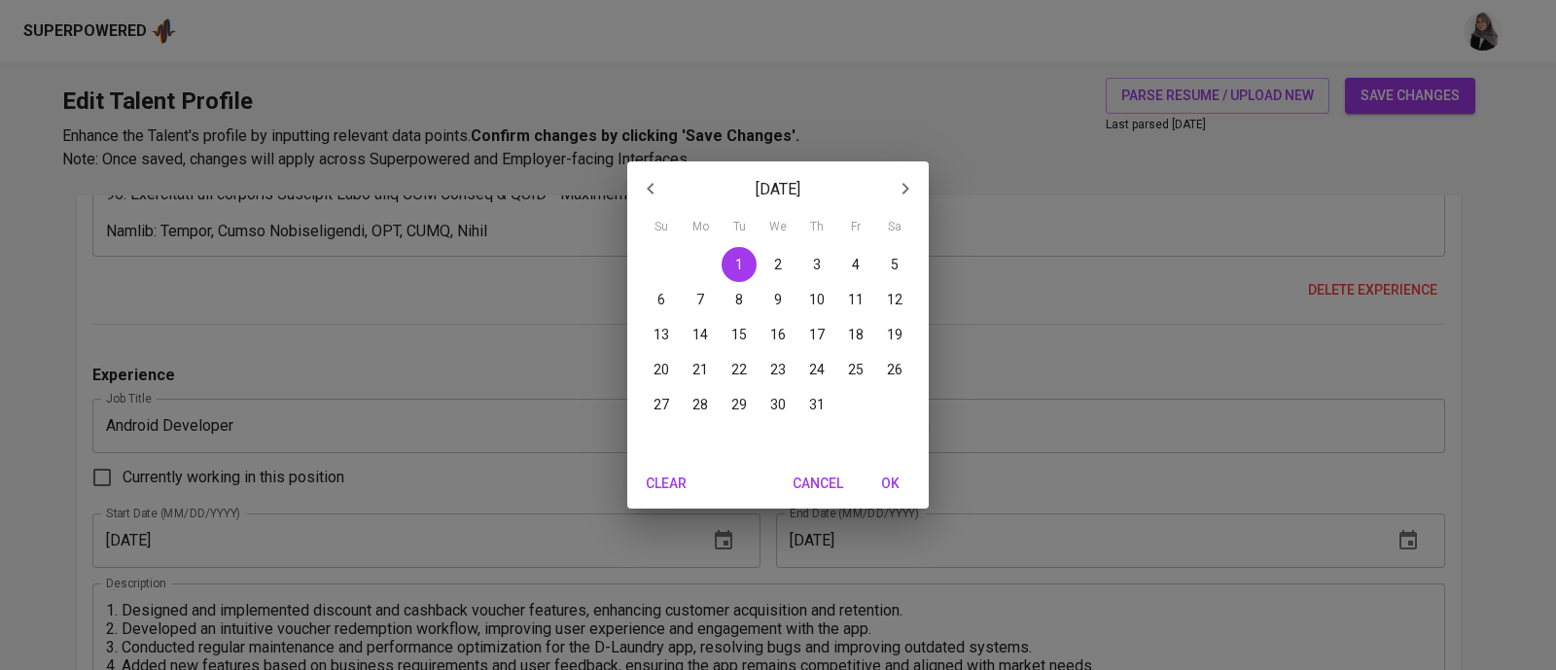
click at [435, 515] on div "March 2022 Su Mo Tu We Th Fr Sa 27 28 1 2 3 4 5 6 7 8 9 10 11 12 13 14 15 16 17…" at bounding box center [778, 335] width 1556 height 670
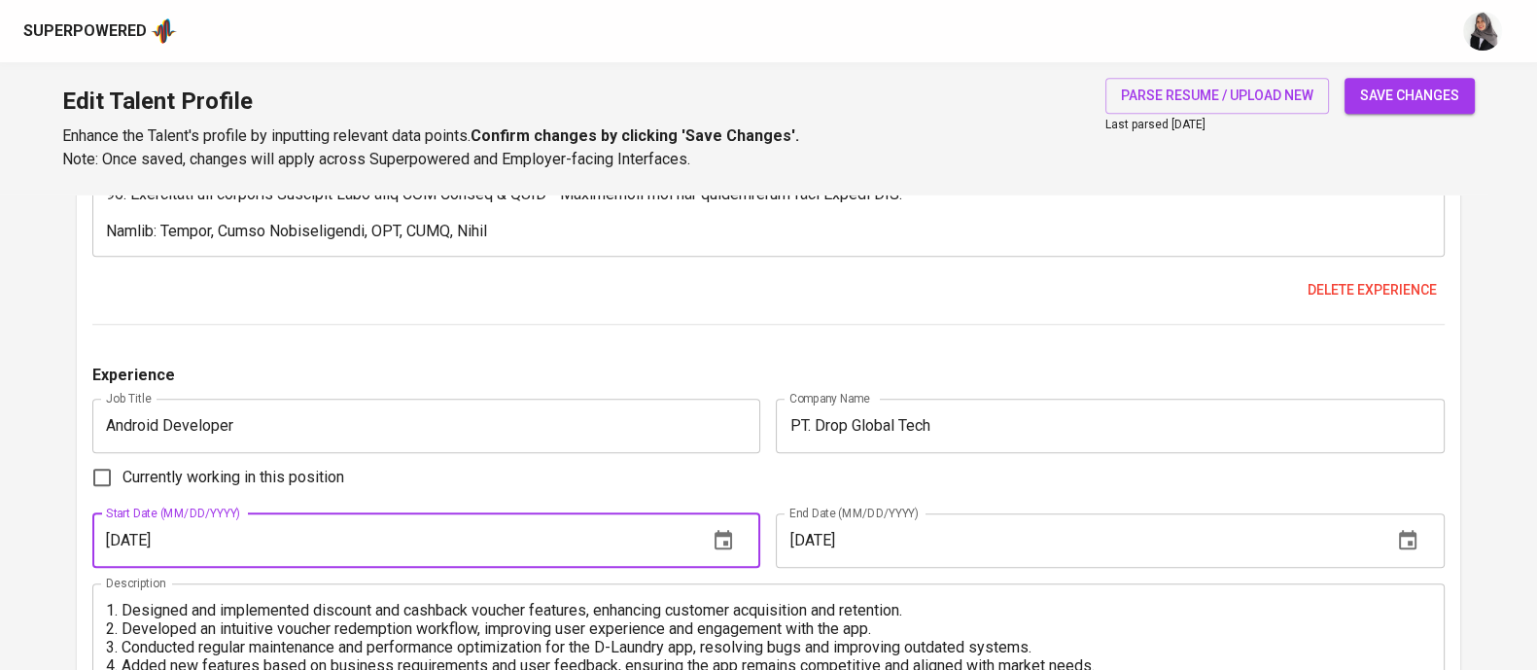
click at [352, 538] on input "03/01/2022" at bounding box center [392, 540] width 600 height 54
click at [1345, 78] on button "save changes" at bounding box center [1410, 96] width 130 height 36
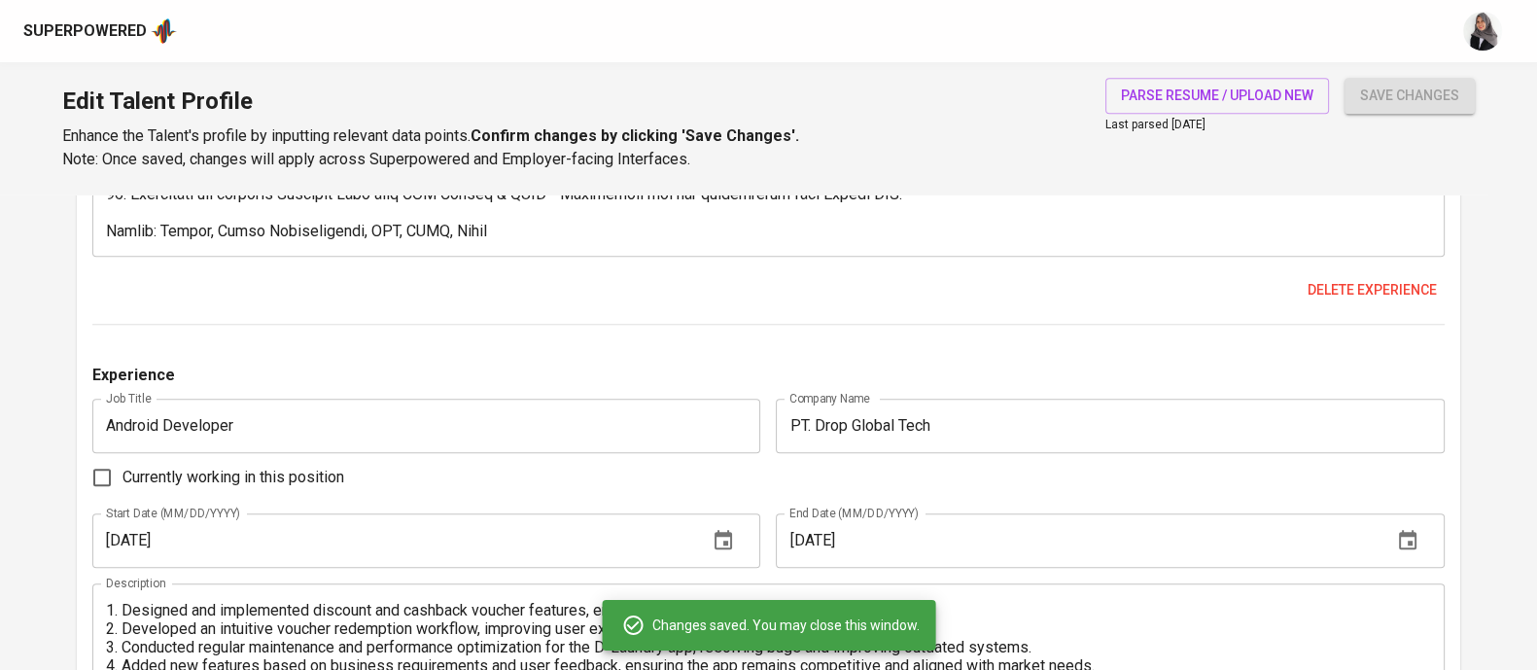
click at [723, 532] on icon "button" at bounding box center [724, 539] width 18 height 19
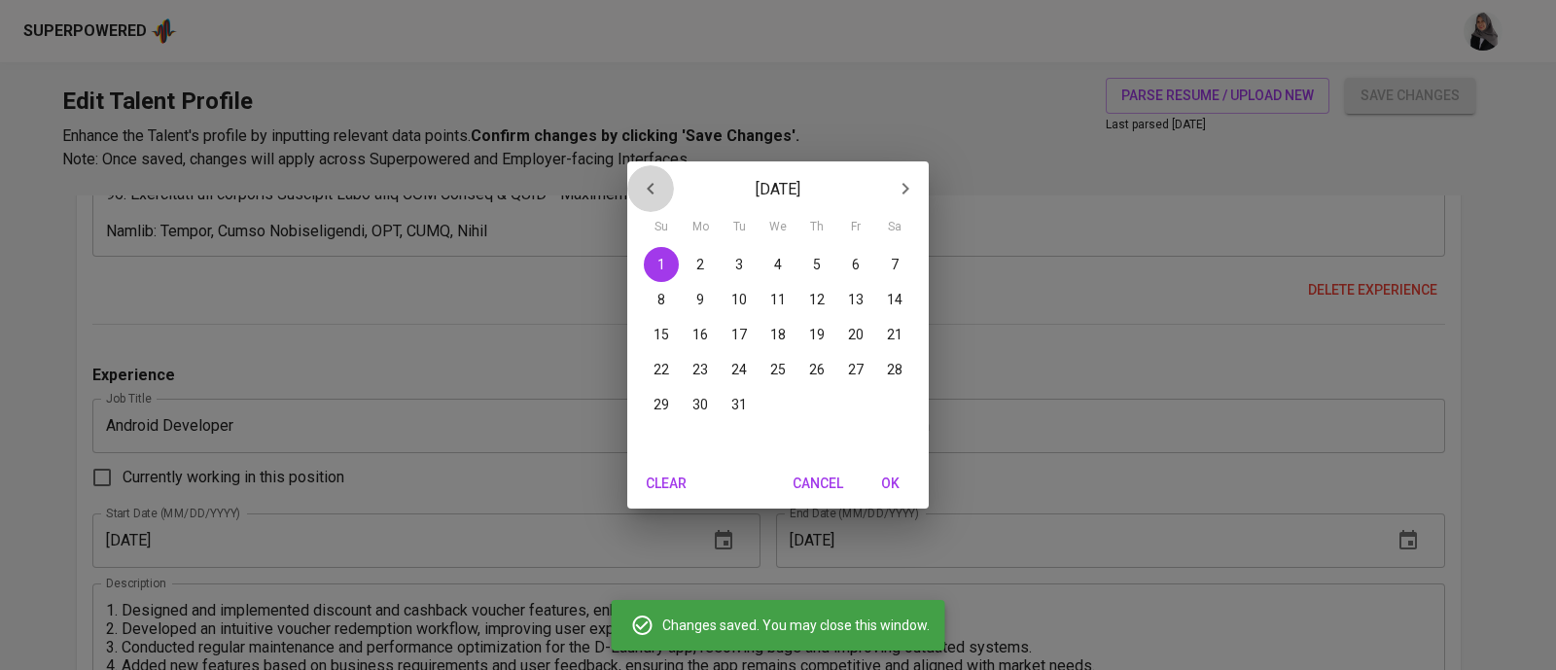
click at [645, 195] on icon "button" at bounding box center [650, 188] width 23 height 23
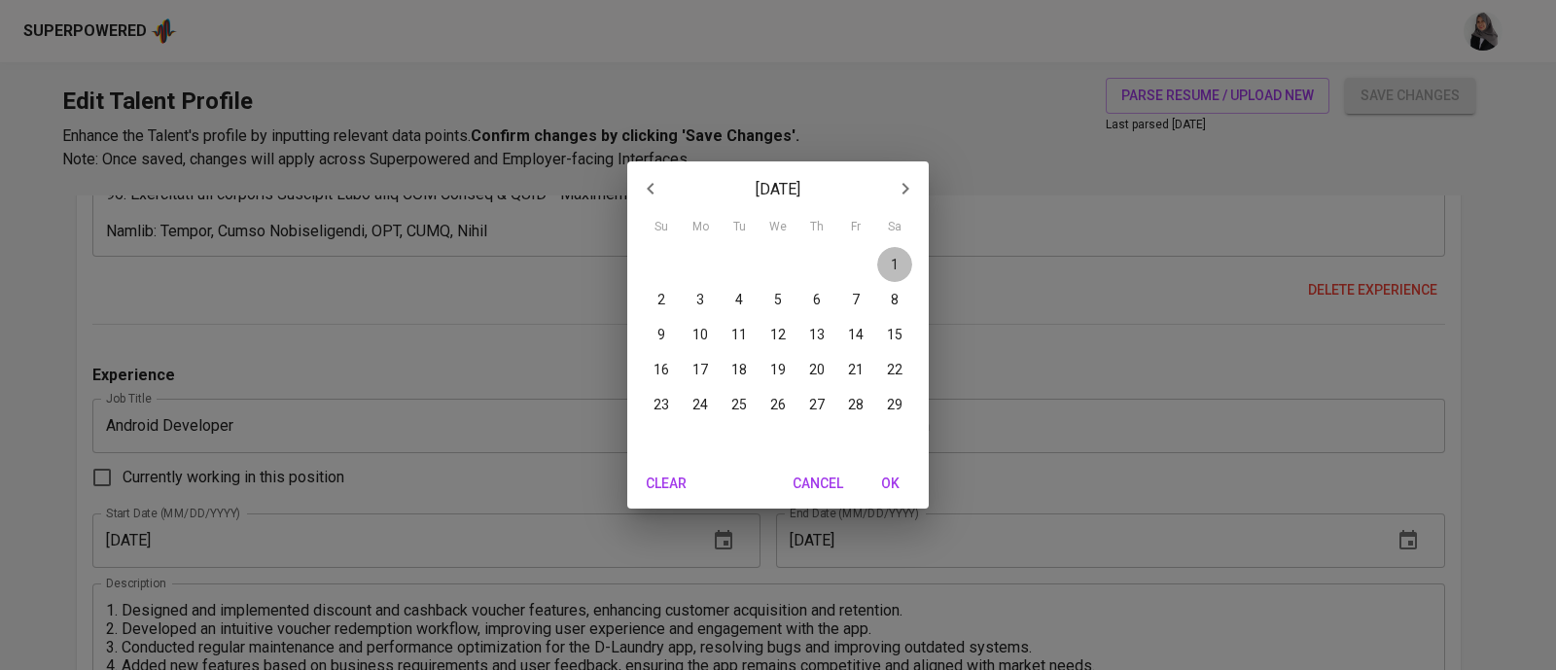
click at [899, 264] on span "1" at bounding box center [894, 264] width 35 height 19
type input "02/01/2020"
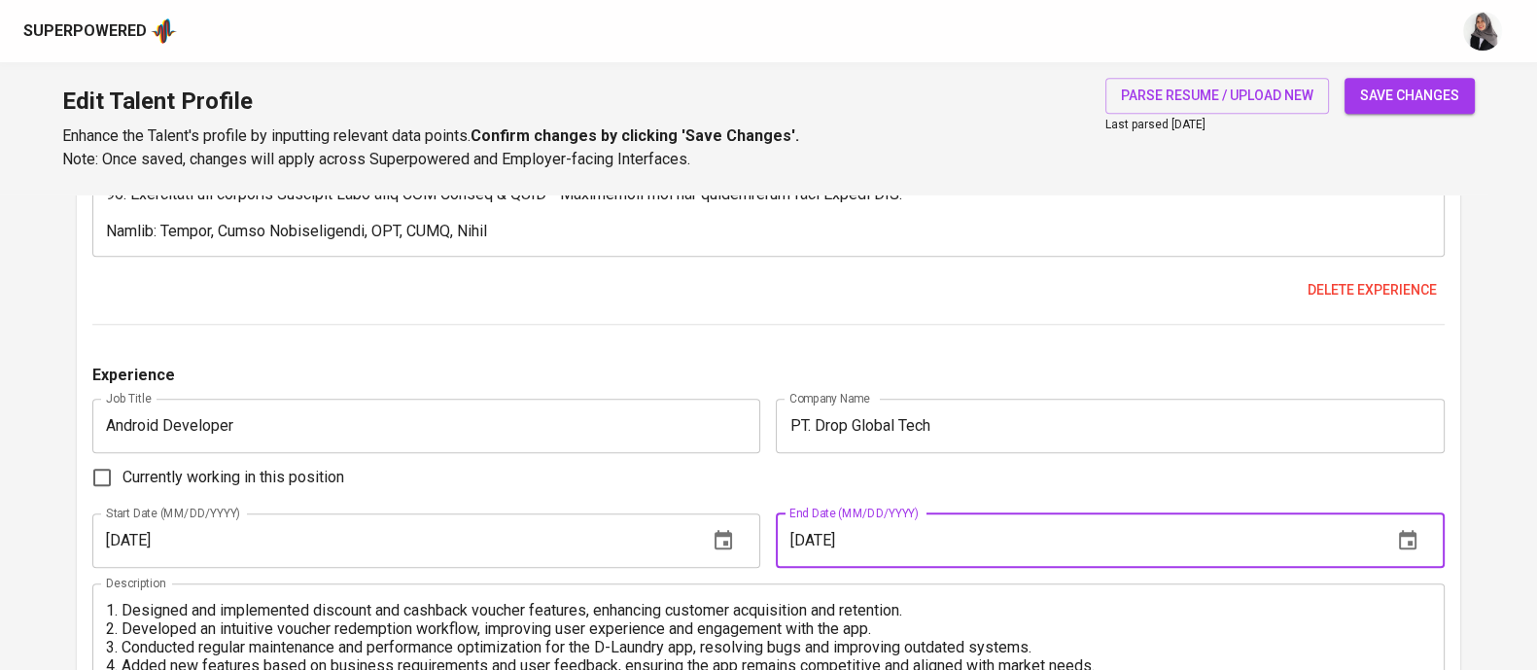
click at [886, 541] on input "06/01/2022" at bounding box center [1076, 540] width 600 height 54
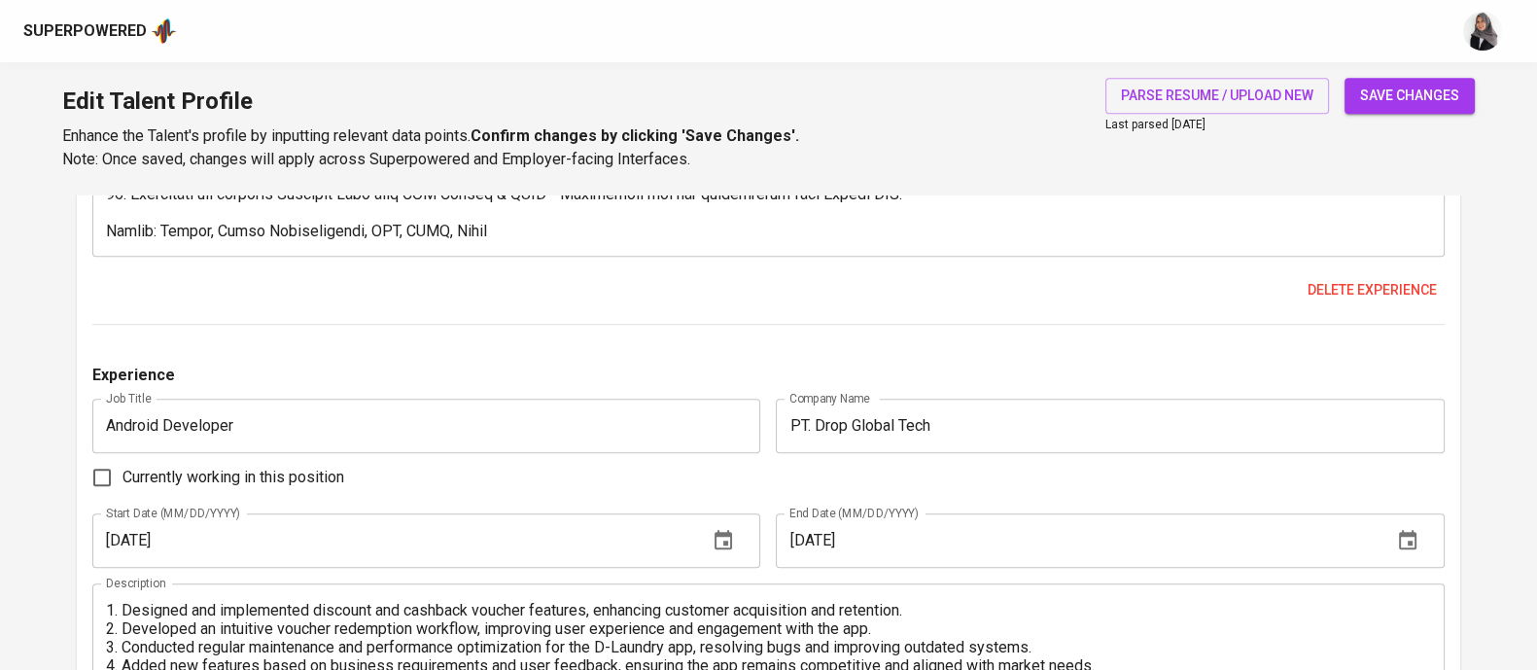
click at [1415, 531] on icon "button" at bounding box center [1408, 539] width 18 height 19
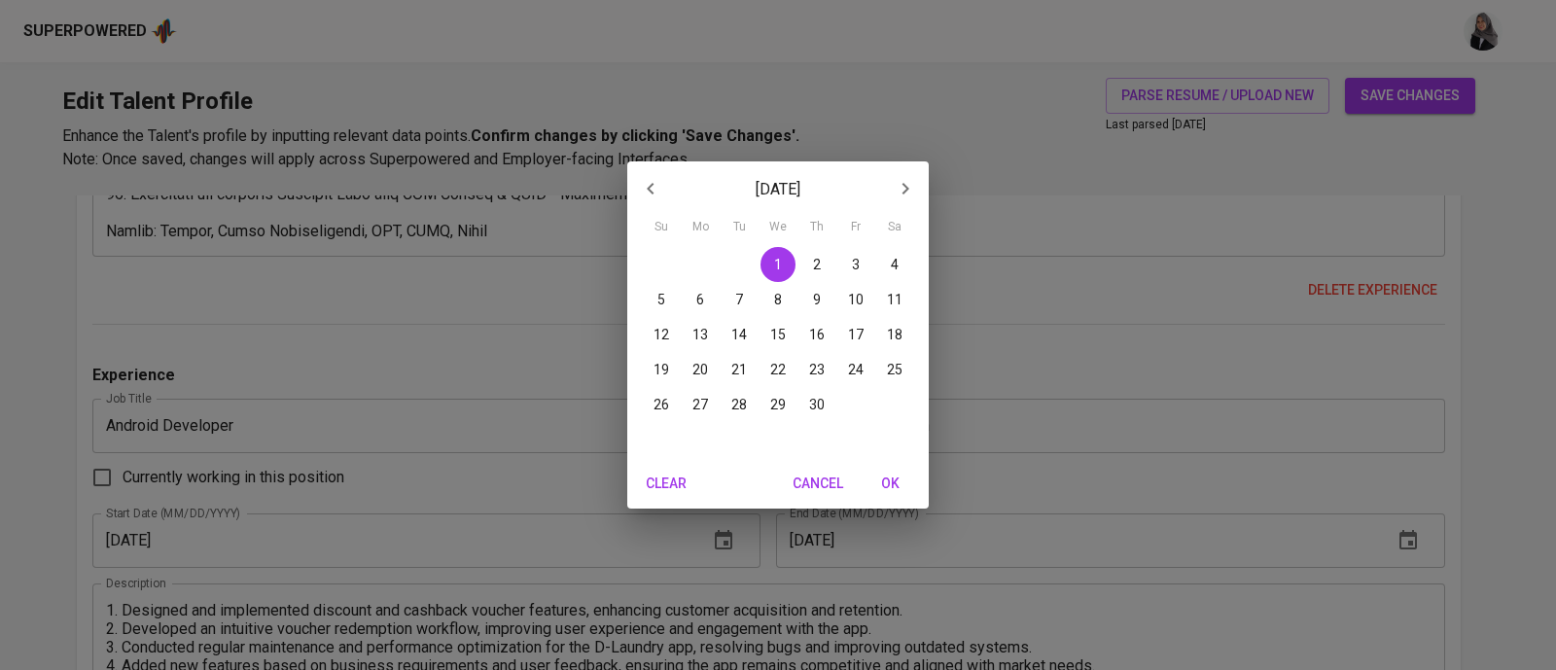
click at [981, 551] on div "June 2022 Su Mo Tu We Th Fr Sa 29 30 31 1 2 3 4 5 6 7 8 9 10 11 12 13 14 15 16 …" at bounding box center [778, 335] width 1556 height 670
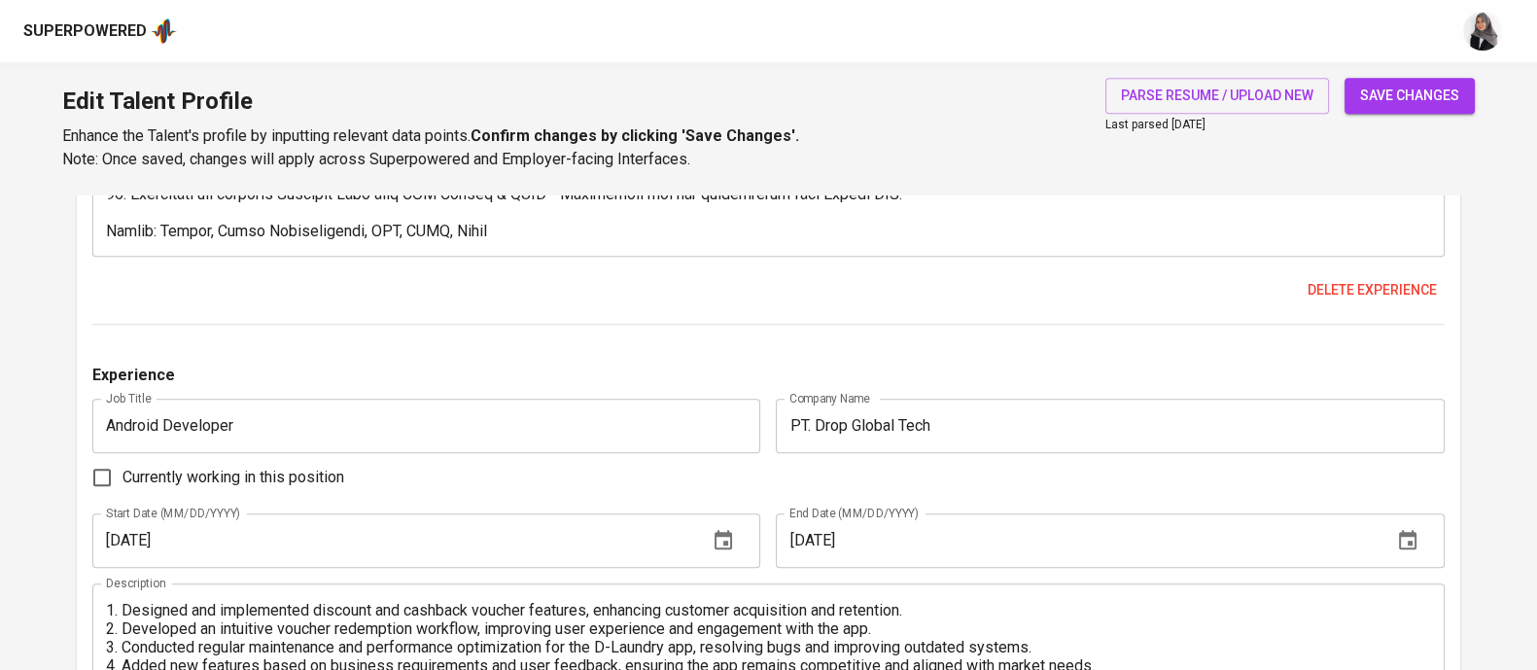
click at [898, 537] on input "06/01/2022" at bounding box center [1076, 540] width 600 height 54
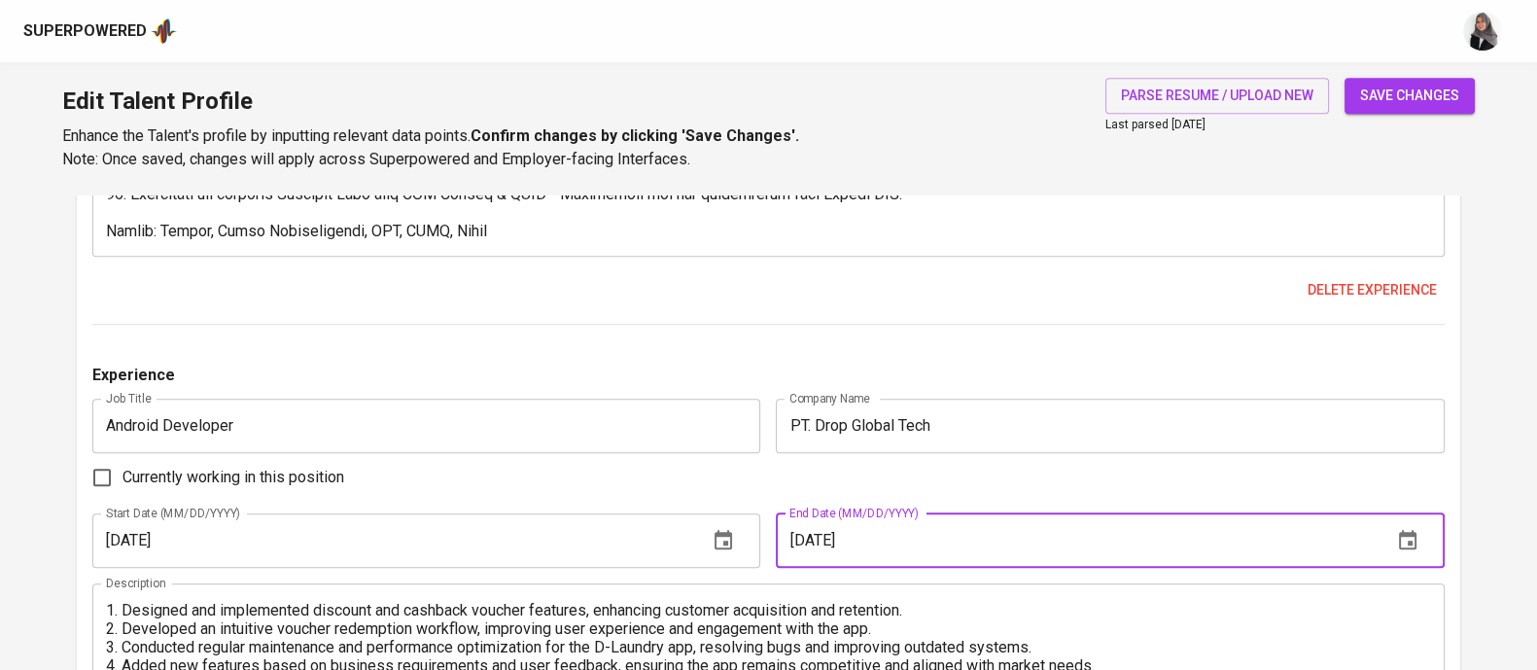
type input "06/01/2020"
click at [1345, 78] on button "save changes" at bounding box center [1410, 96] width 130 height 36
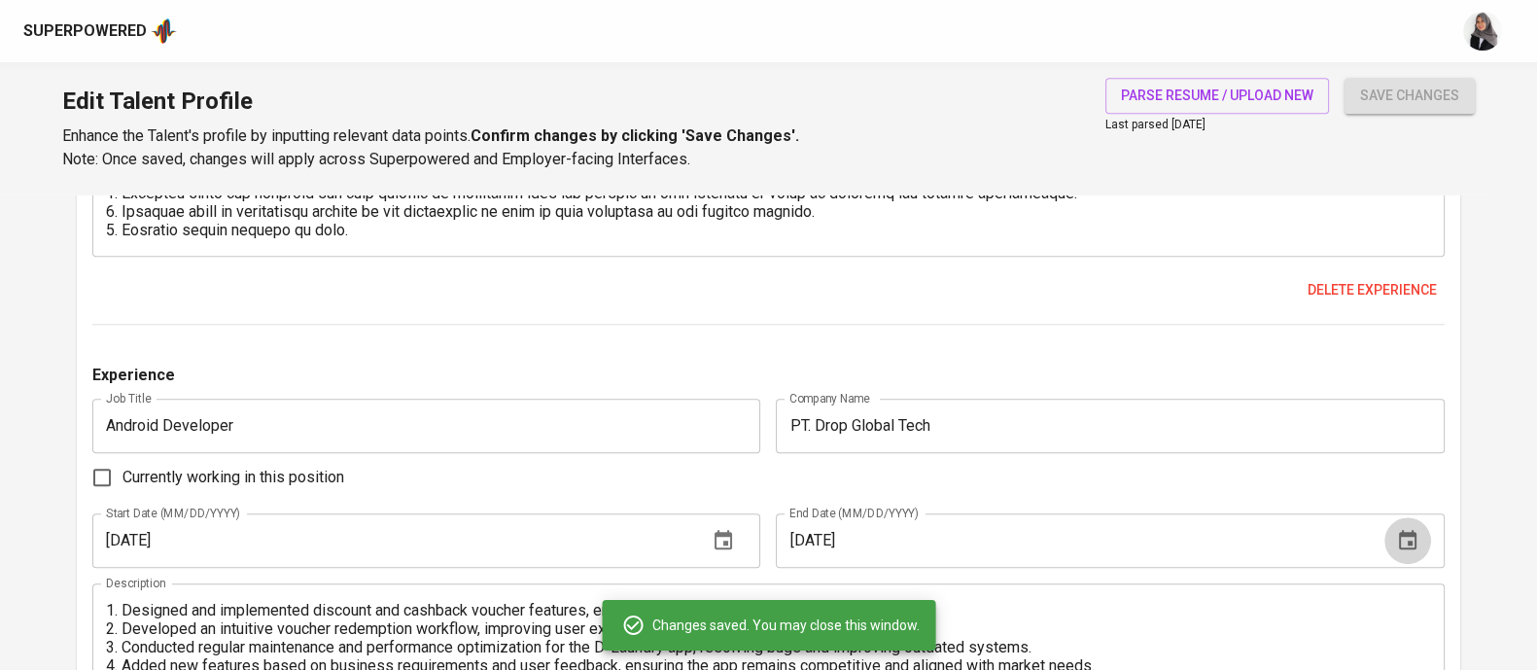
click at [1412, 533] on icon "button" at bounding box center [1408, 539] width 18 height 19
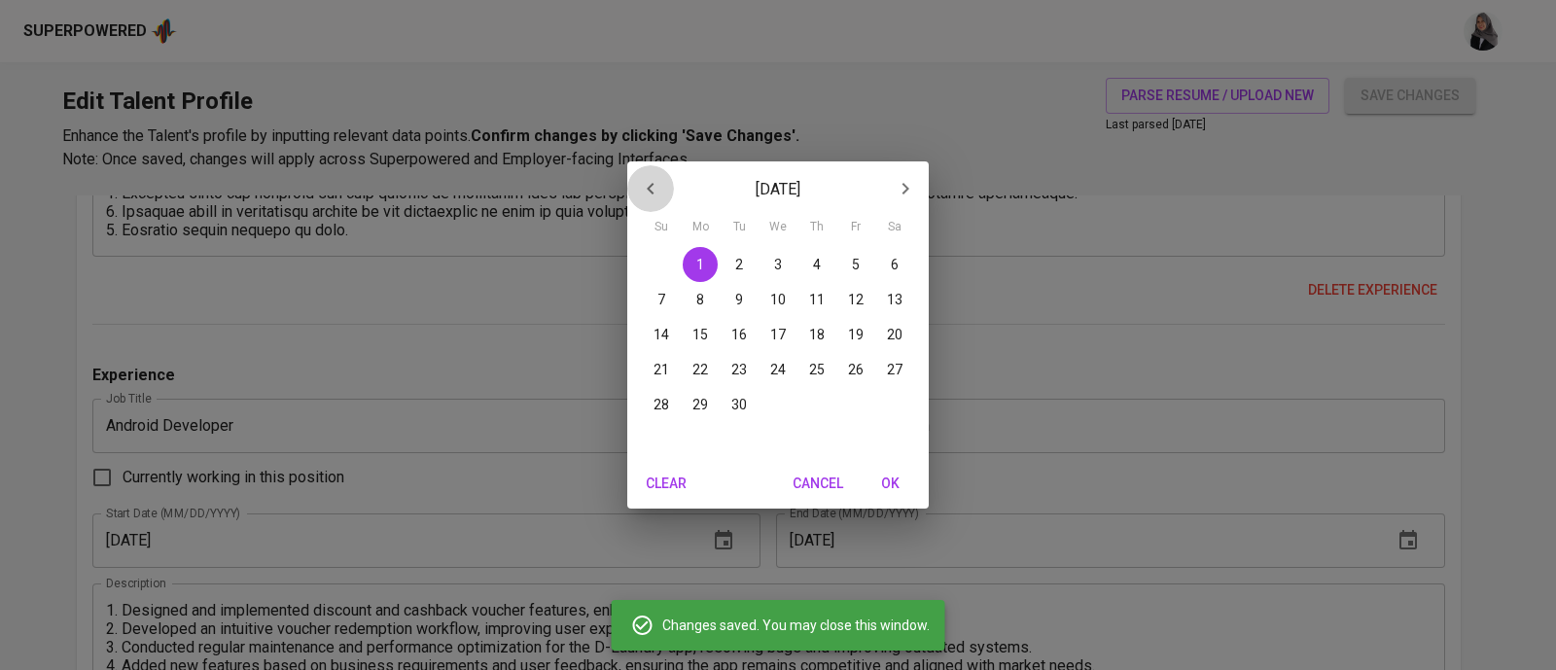
click at [650, 185] on icon "button" at bounding box center [650, 189] width 7 height 12
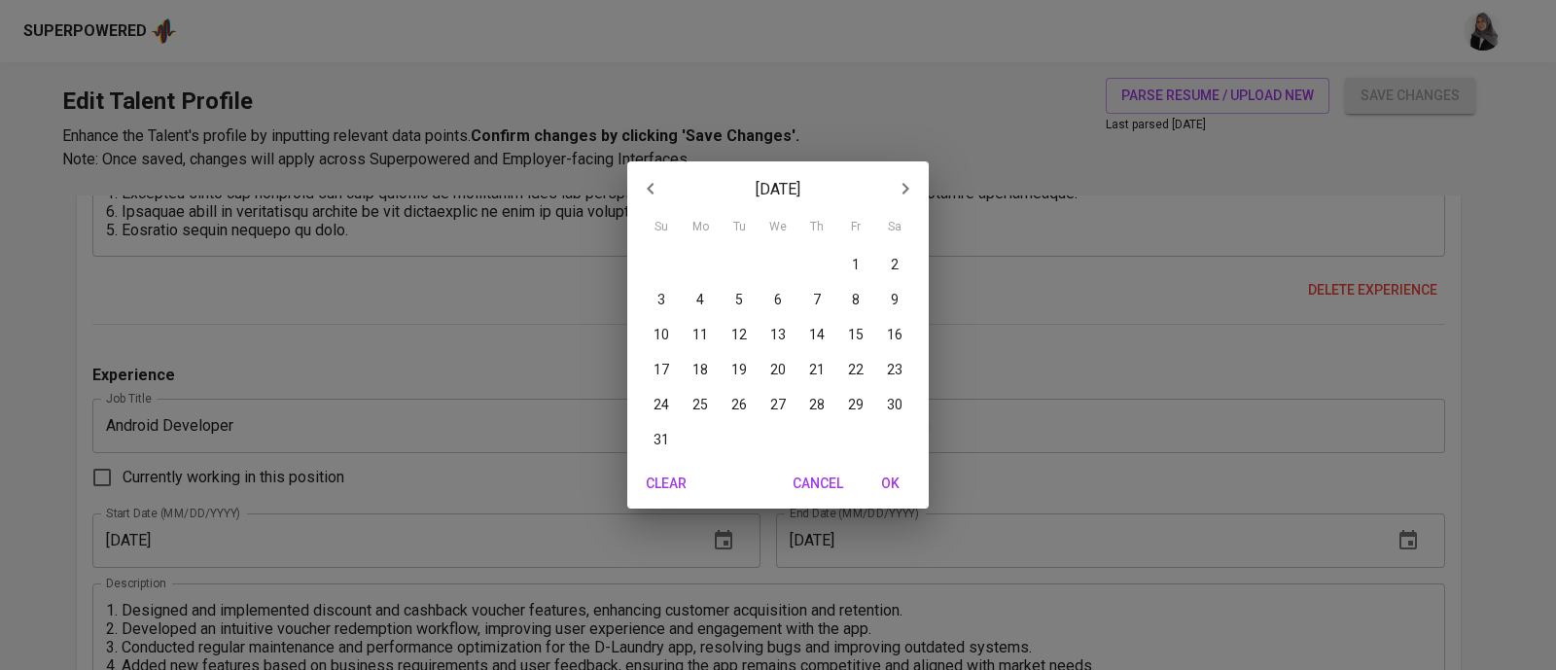
click at [646, 190] on icon "button" at bounding box center [650, 188] width 23 height 23
click at [820, 401] on p "30" at bounding box center [817, 404] width 16 height 19
type input "04/30/2020"
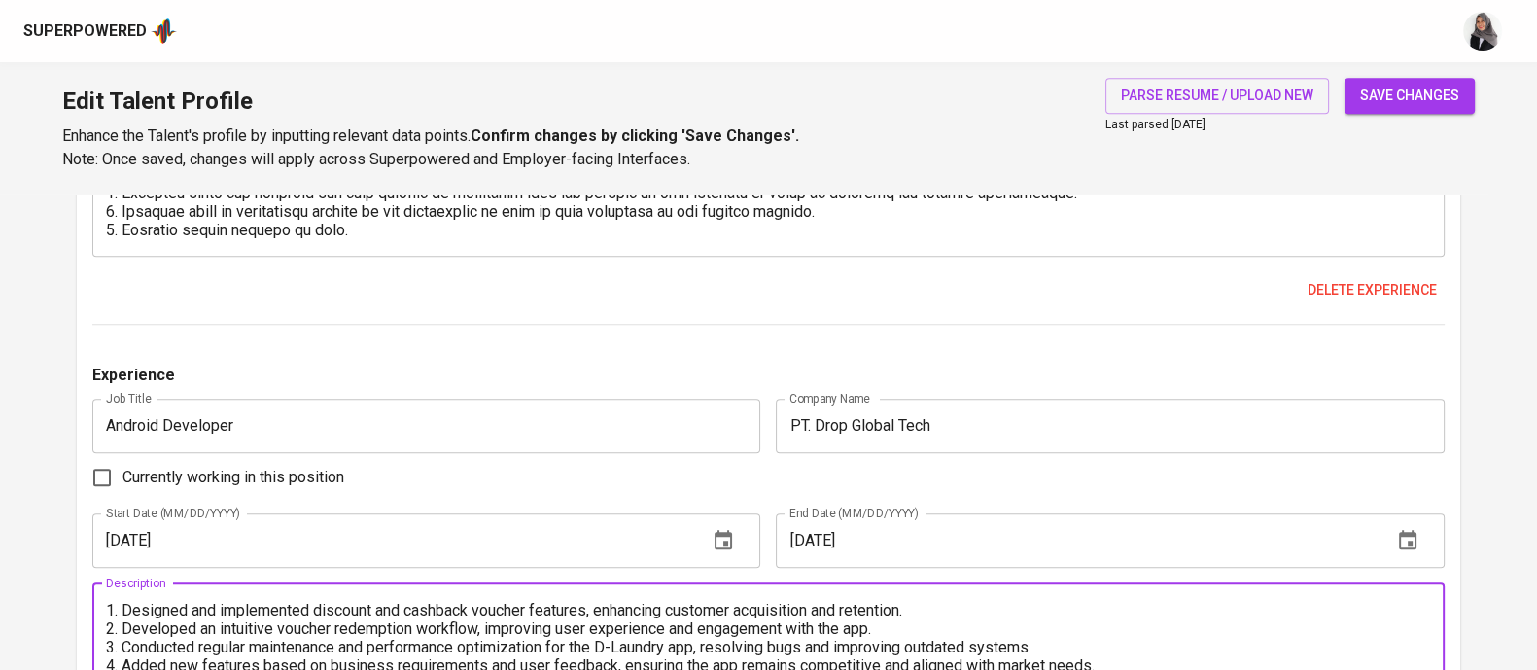
click at [510, 620] on textarea "1. Designed and implemented discount and cashback voucher features, enhancing c…" at bounding box center [768, 656] width 1325 height 111
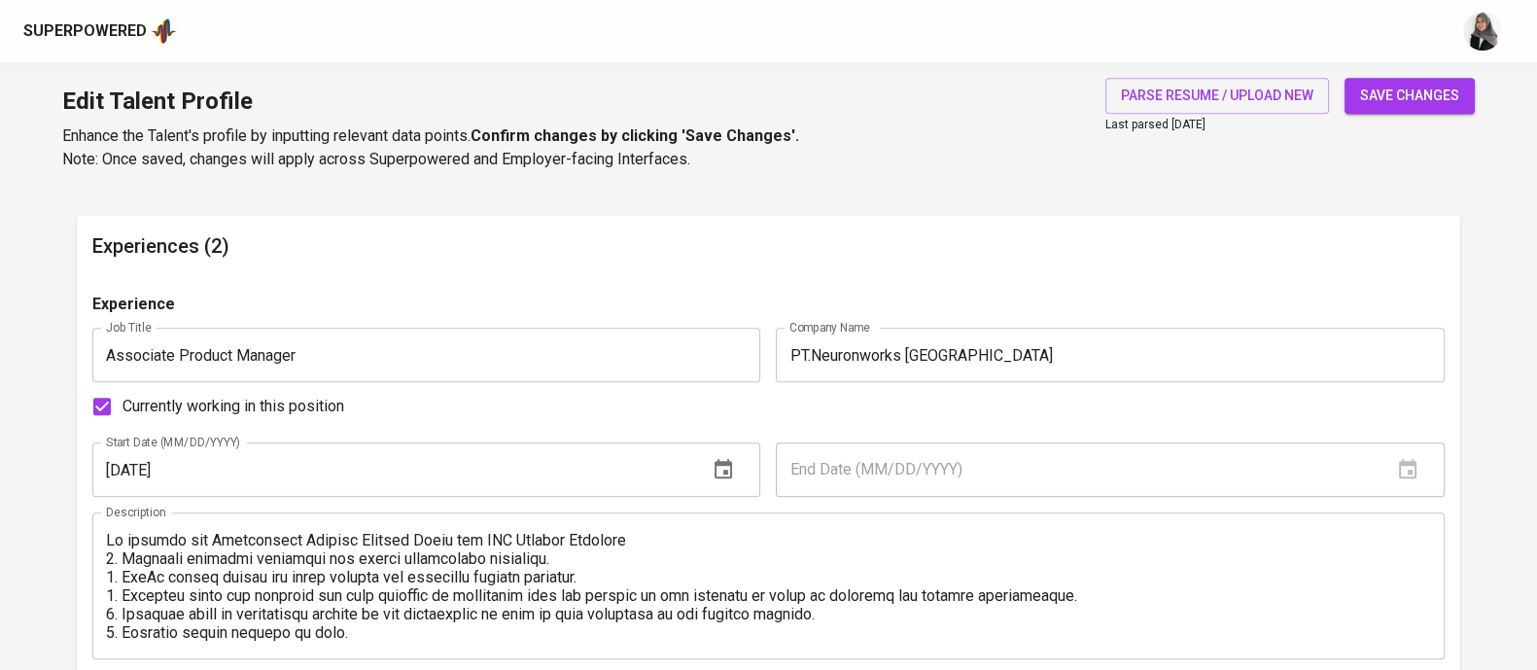
scroll to position [1671, 0]
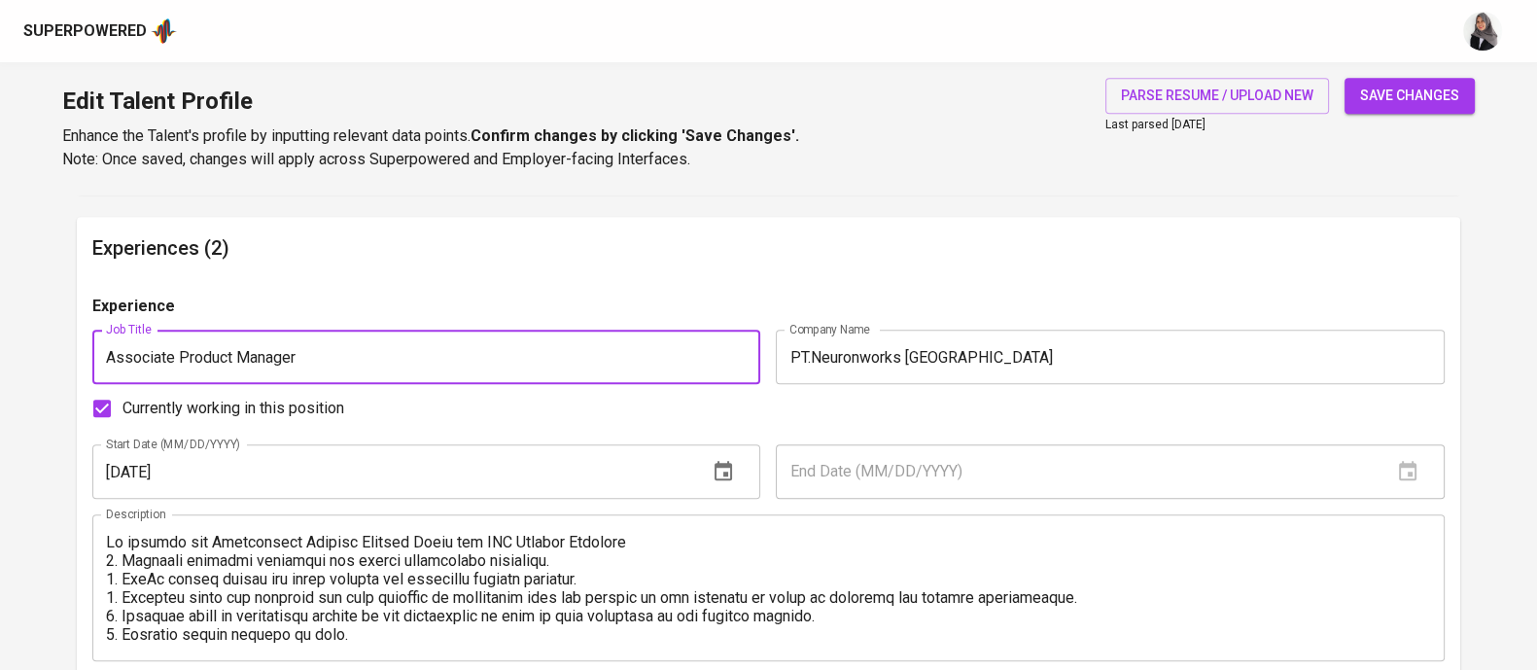
drag, startPoint x: 312, startPoint y: 353, endPoint x: 94, endPoint y: 357, distance: 217.8
click at [94, 357] on input "Associate Product Manager" at bounding box center [426, 357] width 668 height 54
click at [308, 359] on input "Project Manager and Bussiness Analyst" at bounding box center [426, 357] width 668 height 54
type input "Project Manager and Business Analyst"
click at [385, 551] on textarea at bounding box center [768, 588] width 1325 height 111
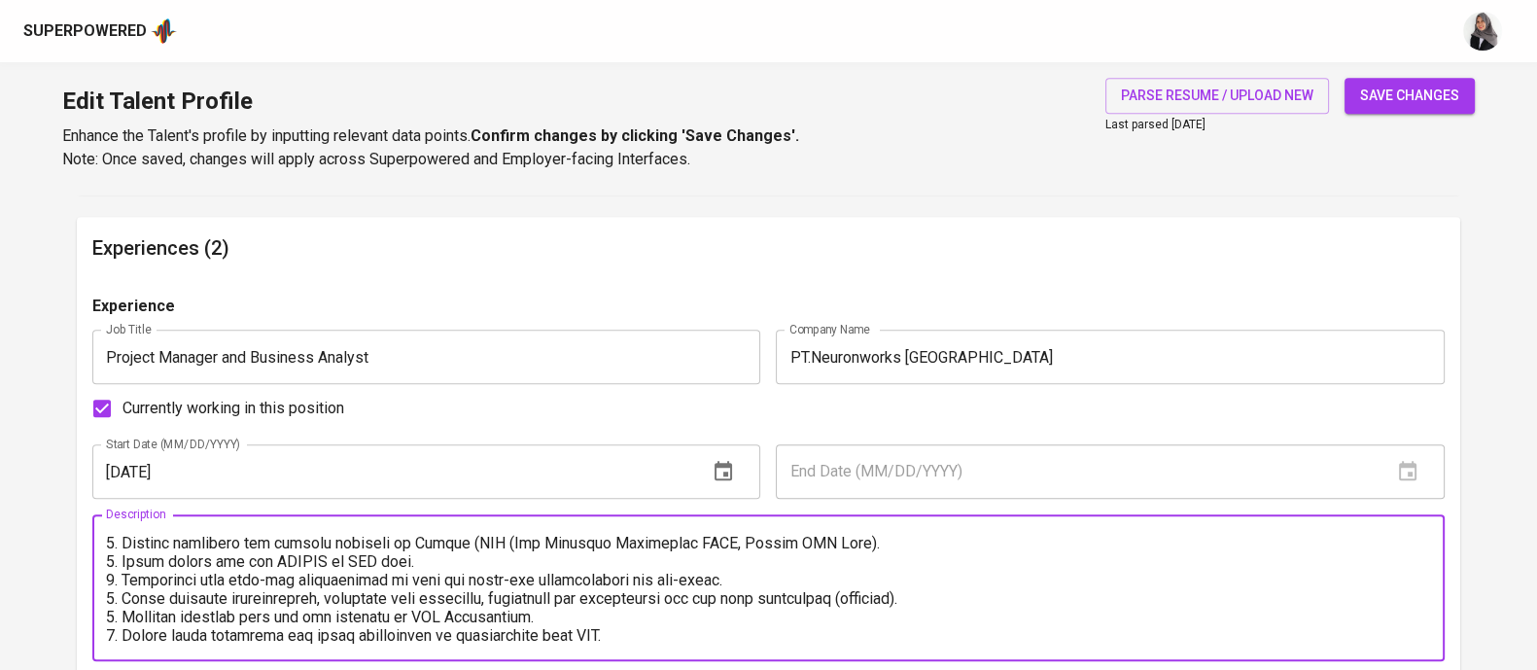
scroll to position [350, 0]
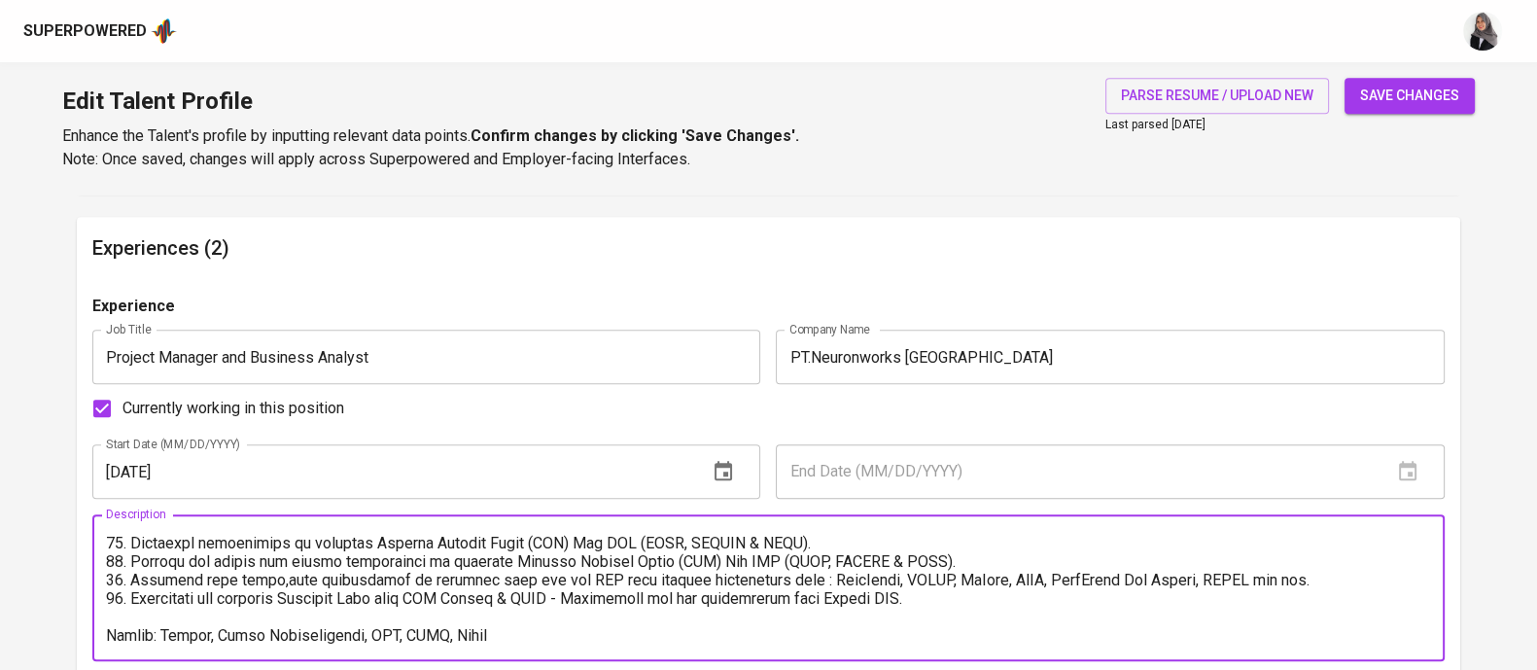
drag, startPoint x: 896, startPoint y: 579, endPoint x: 587, endPoint y: 523, distance: 314.3
click at [587, 523] on div "Description" at bounding box center [768, 587] width 1352 height 147
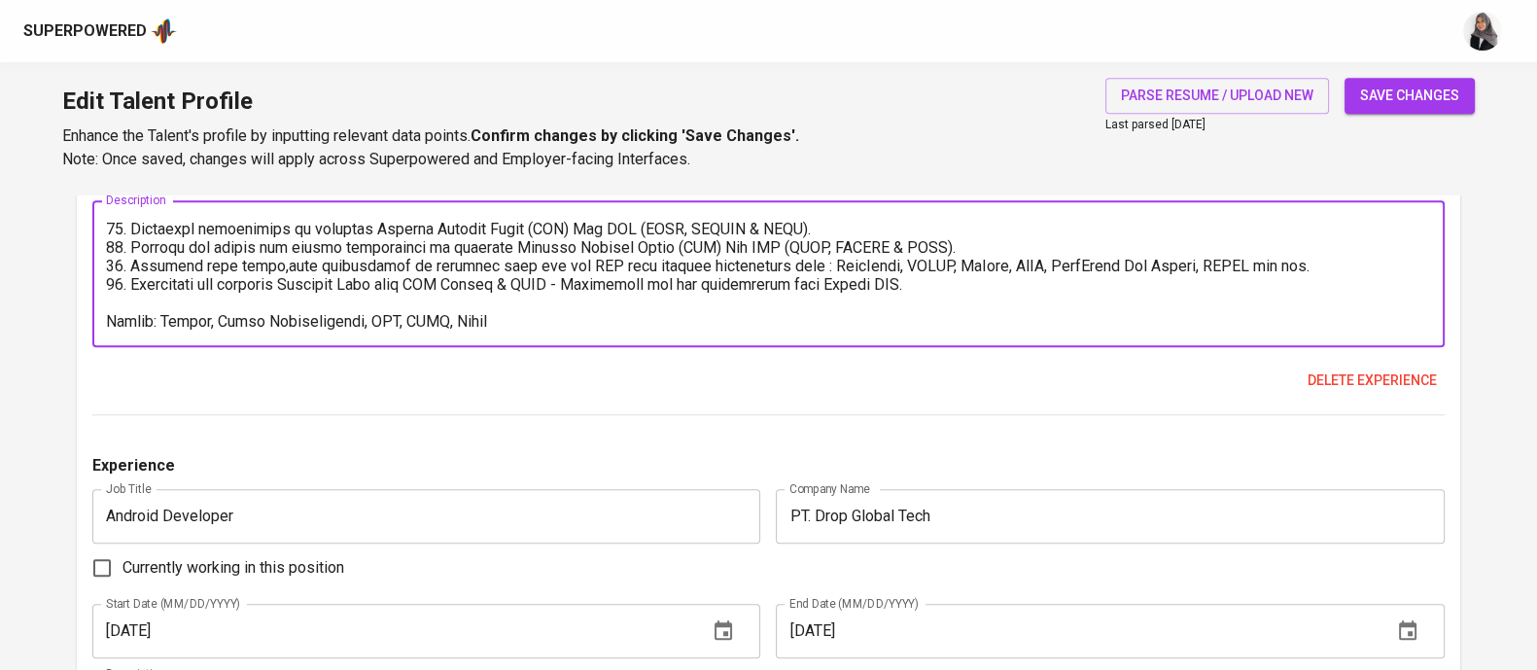
click at [462, 284] on textarea at bounding box center [768, 274] width 1325 height 111
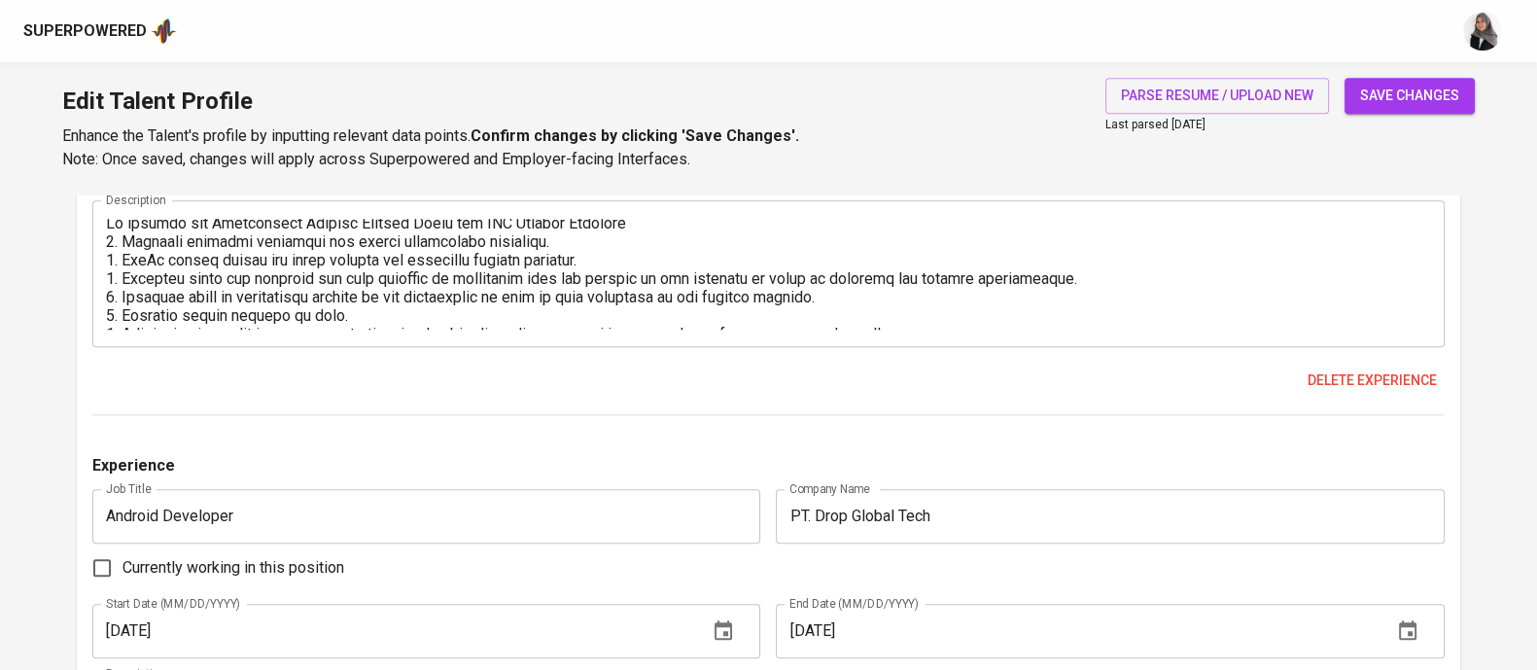
scroll to position [3, 0]
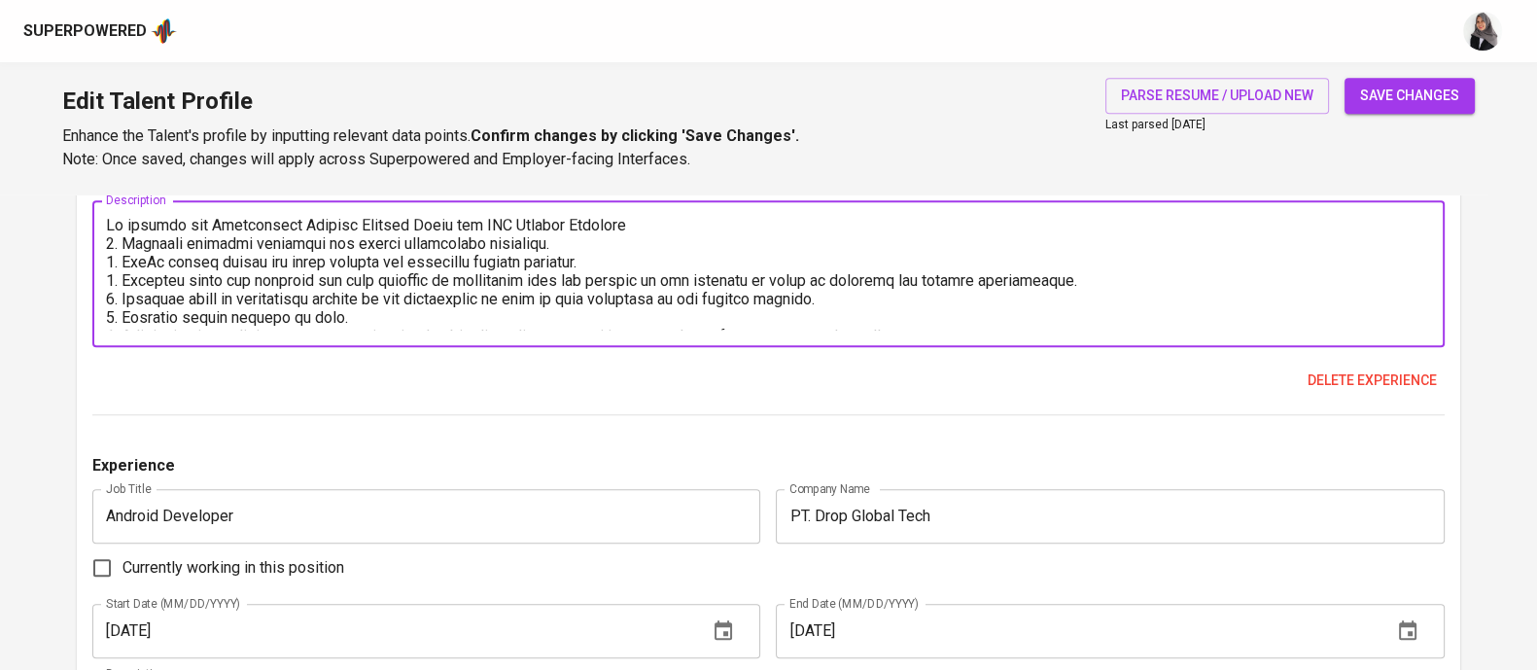
click at [823, 311] on textarea at bounding box center [768, 274] width 1325 height 111
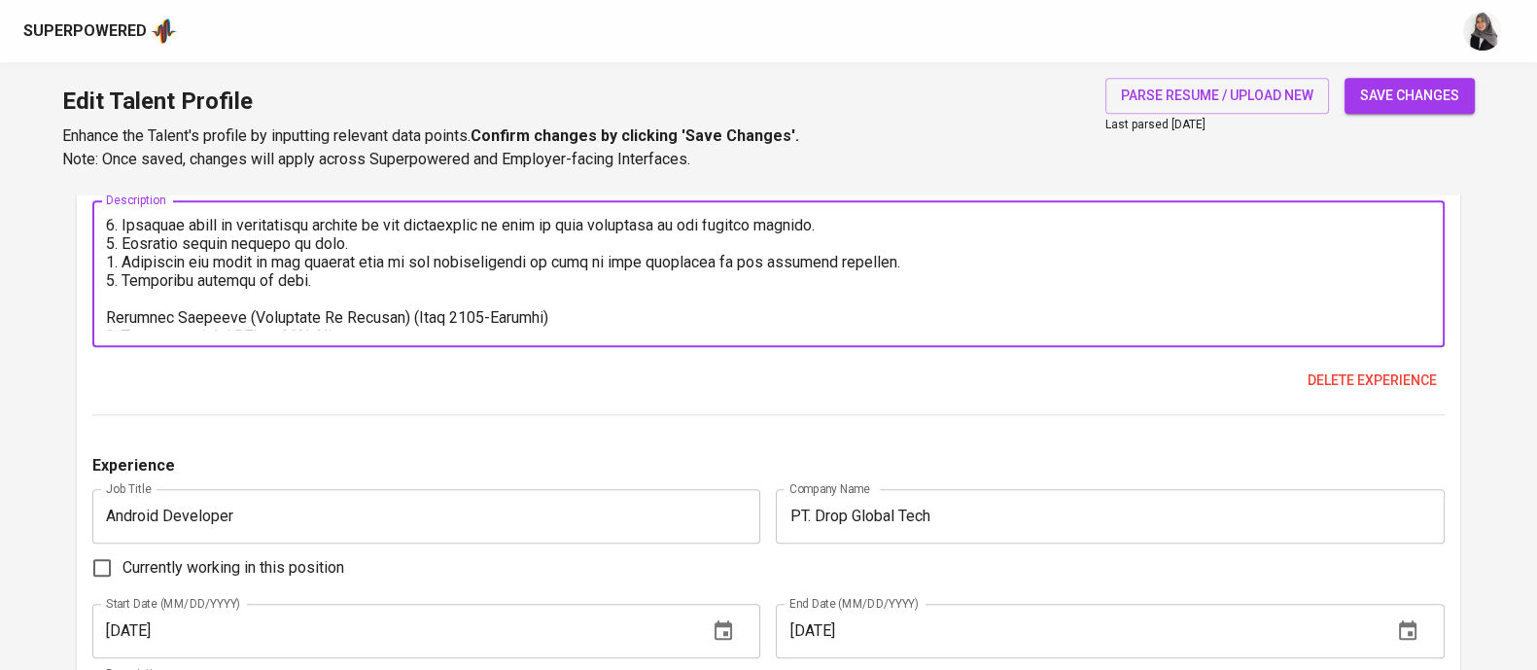
scroll to position [79, 0]
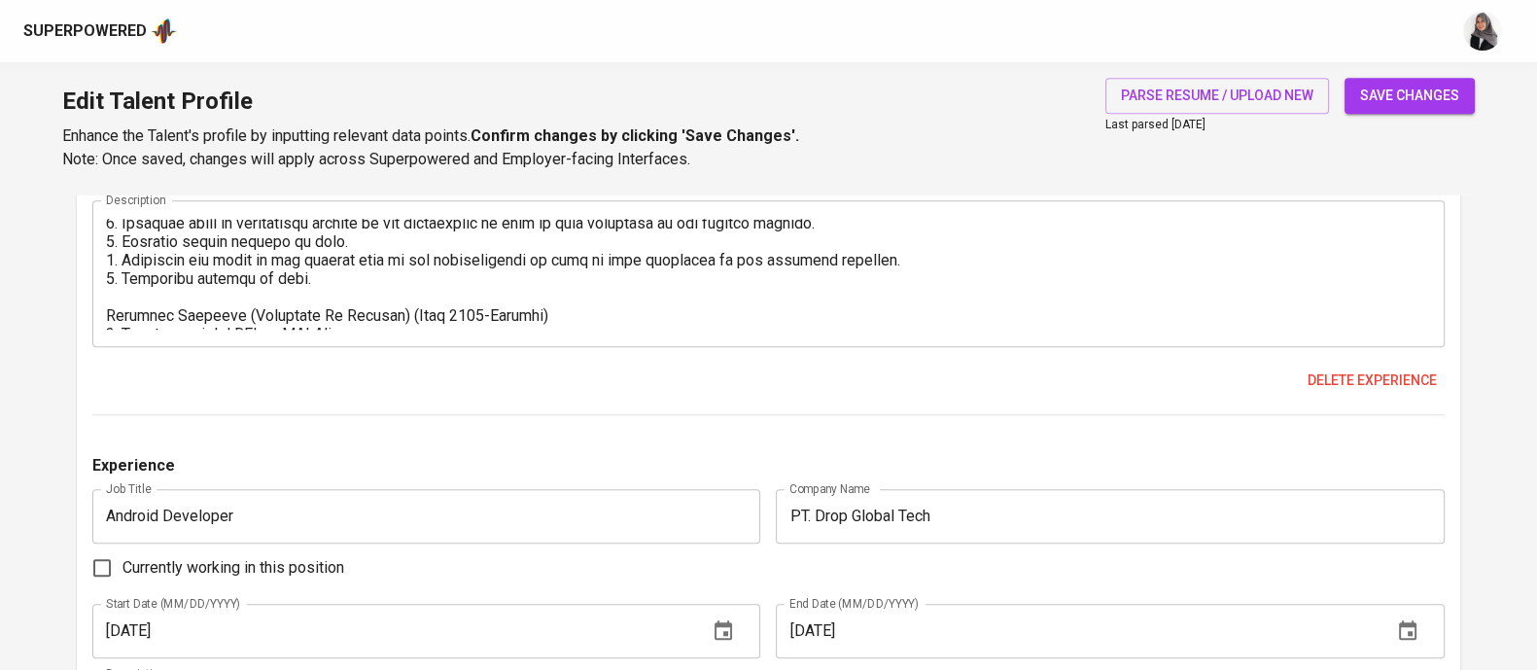
drag, startPoint x: 103, startPoint y: 311, endPoint x: 209, endPoint y: 316, distance: 106.1
click at [209, 316] on div "Description" at bounding box center [768, 273] width 1352 height 147
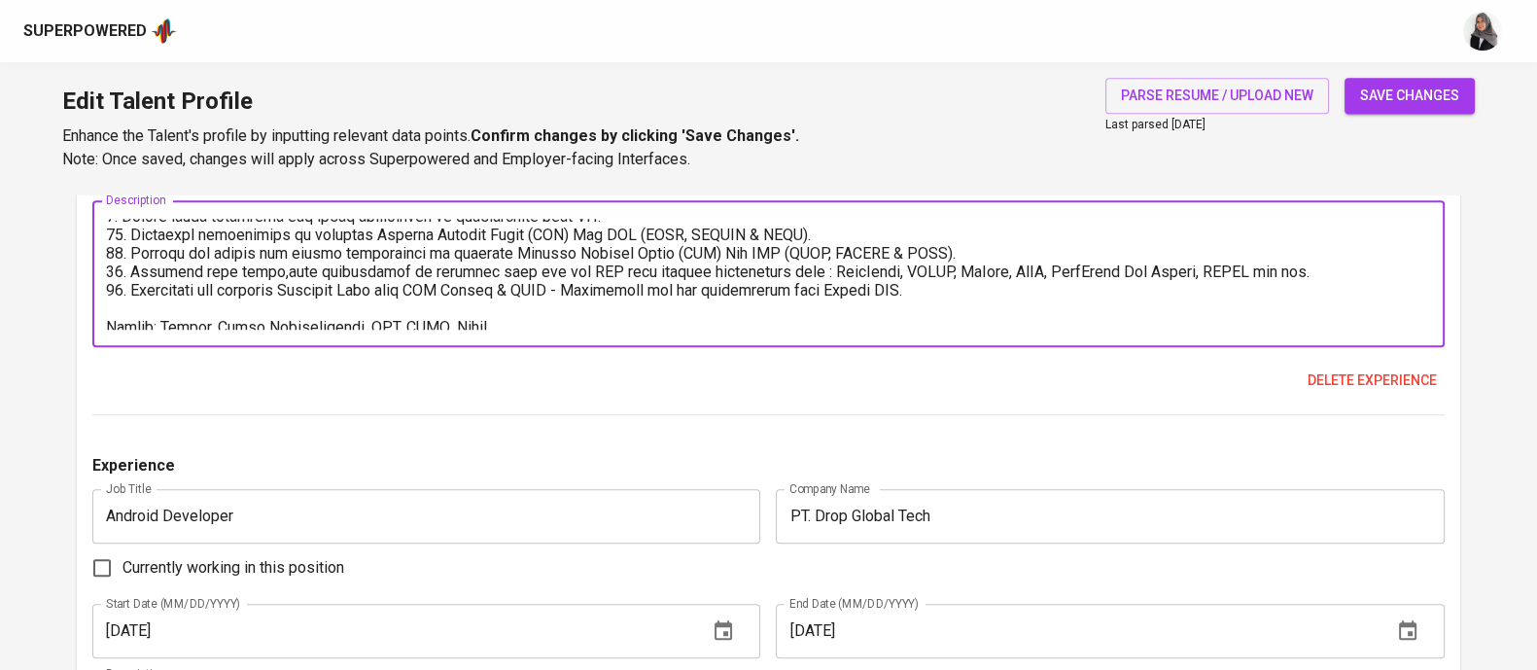
scroll to position [350, 0]
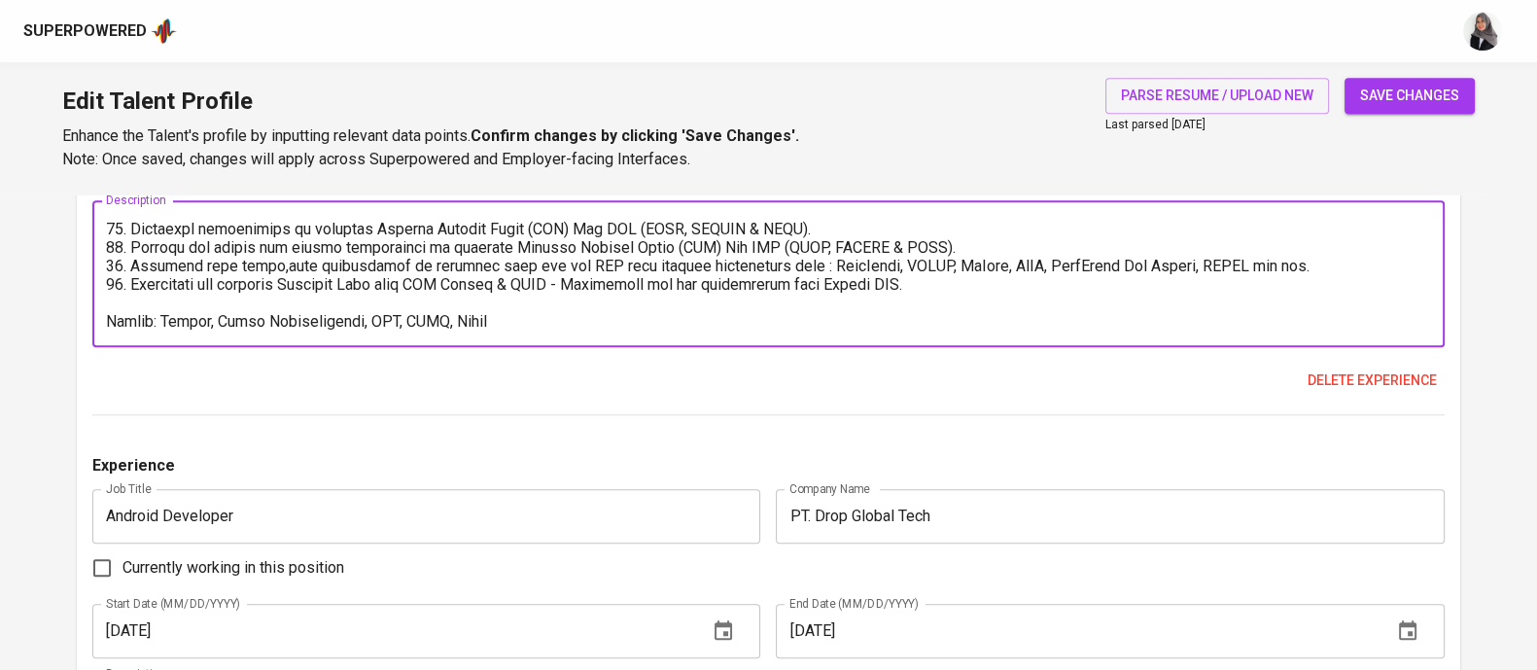
drag, startPoint x: 107, startPoint y: 311, endPoint x: 968, endPoint y: 280, distance: 862.0
click at [968, 280] on textarea at bounding box center [768, 274] width 1325 height 111
paste textarea "Prepared and distributed Business Requirement Documents (BRD) to ensure all cus…"
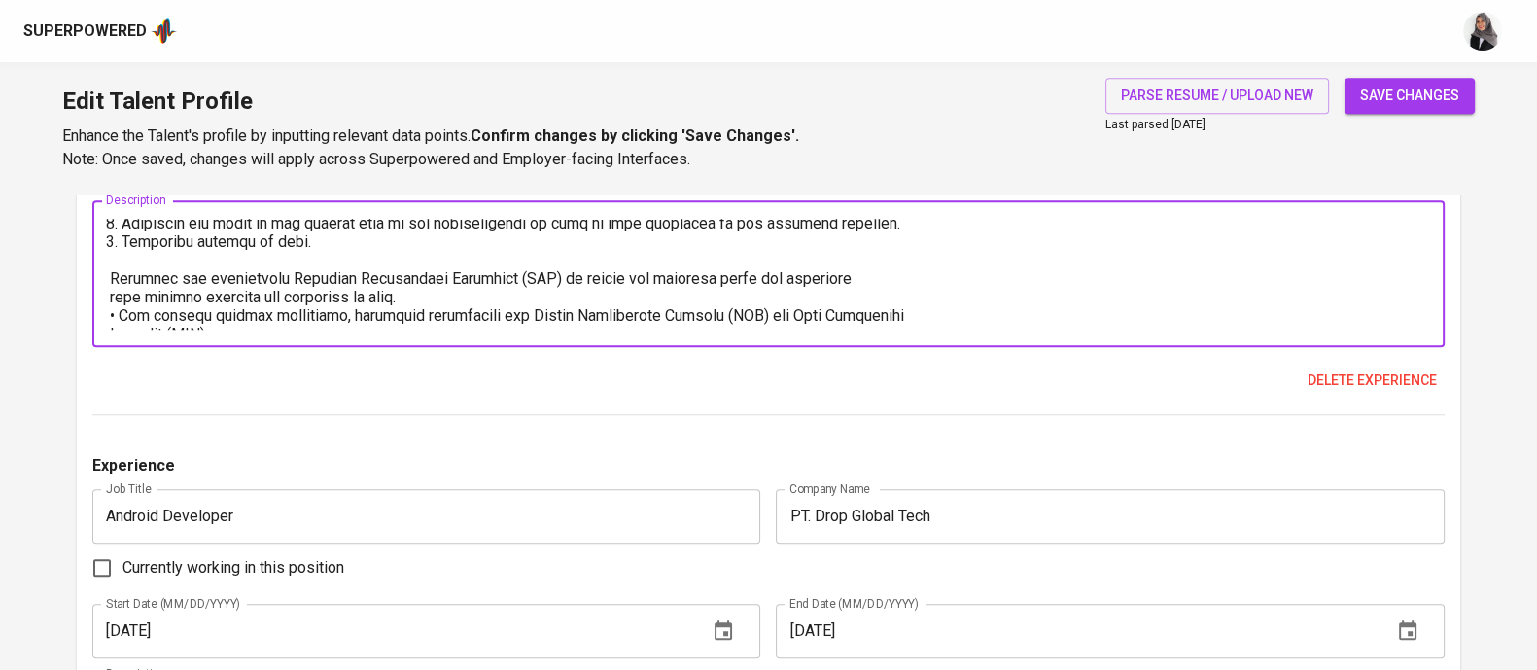
scroll to position [101, 0]
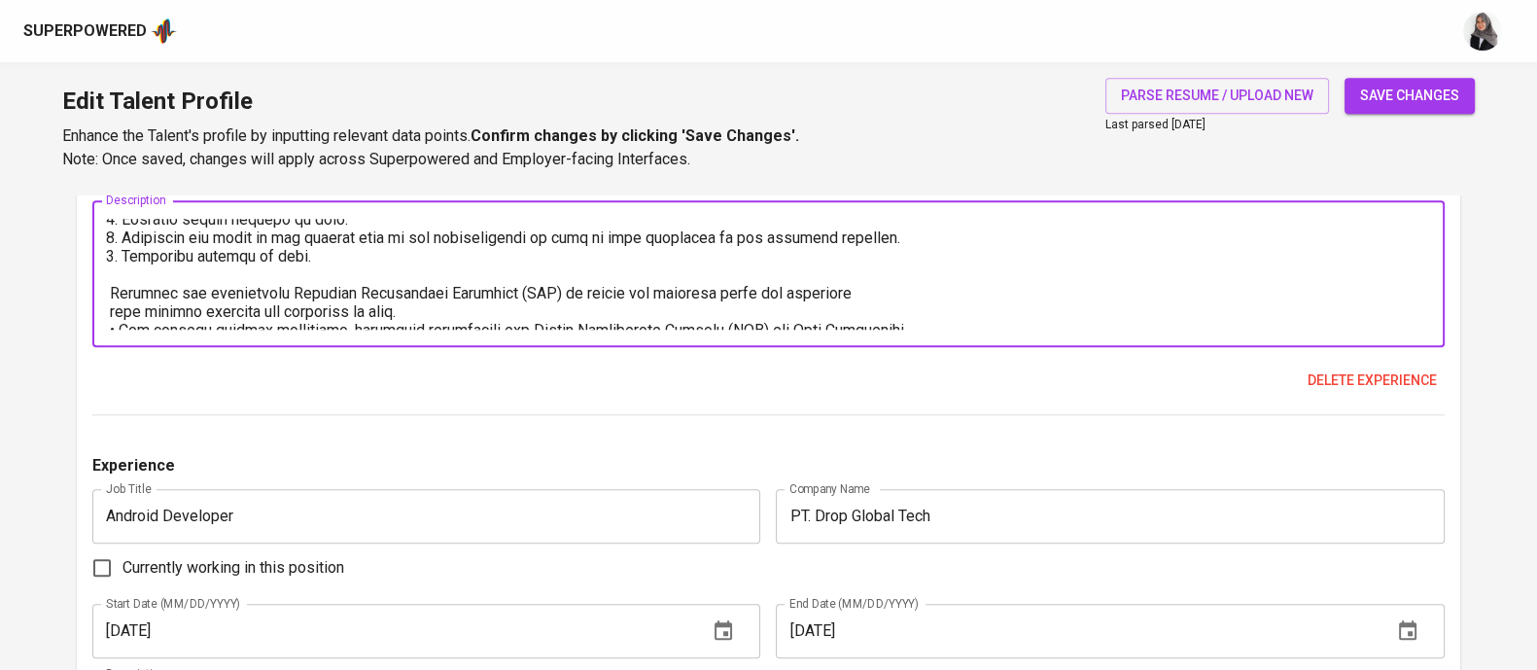
click at [114, 292] on textarea at bounding box center [768, 274] width 1325 height 111
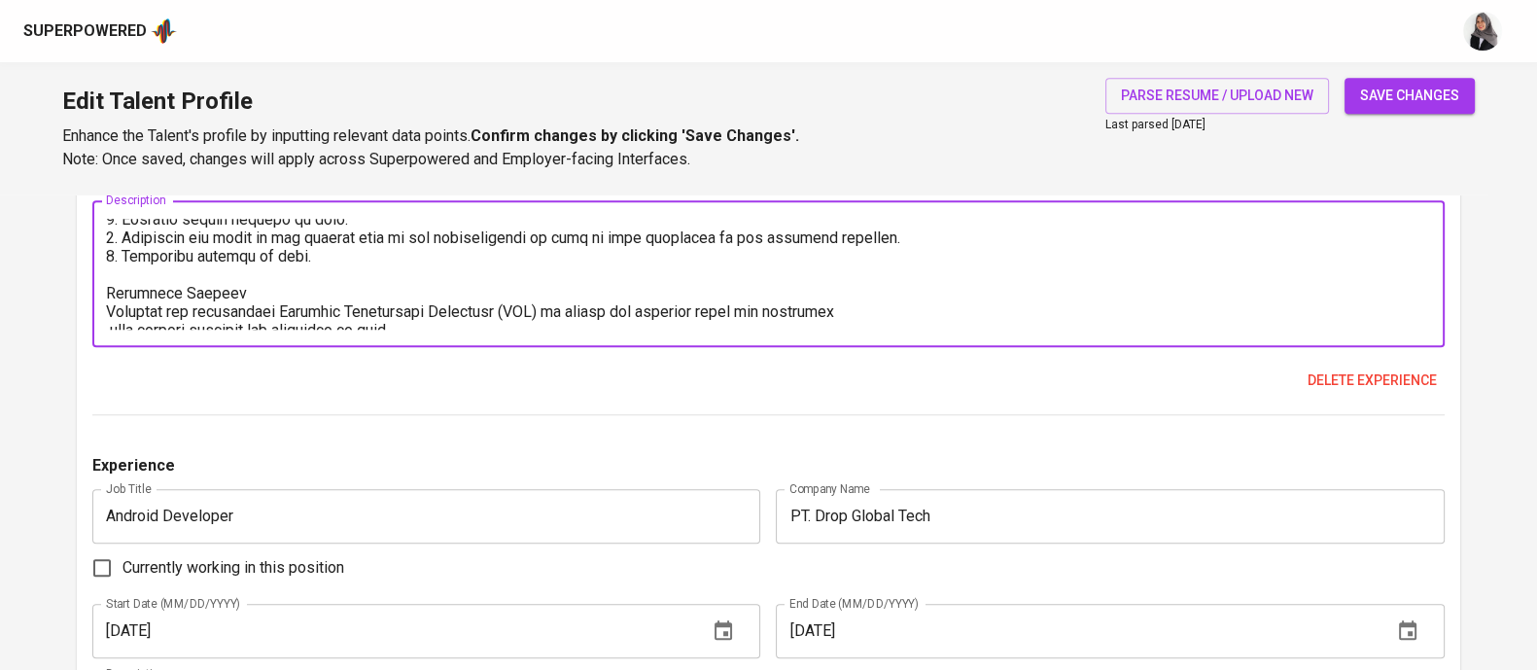
click at [126, 284] on textarea at bounding box center [768, 274] width 1325 height 111
click at [110, 311] on textarea at bounding box center [768, 274] width 1325 height 111
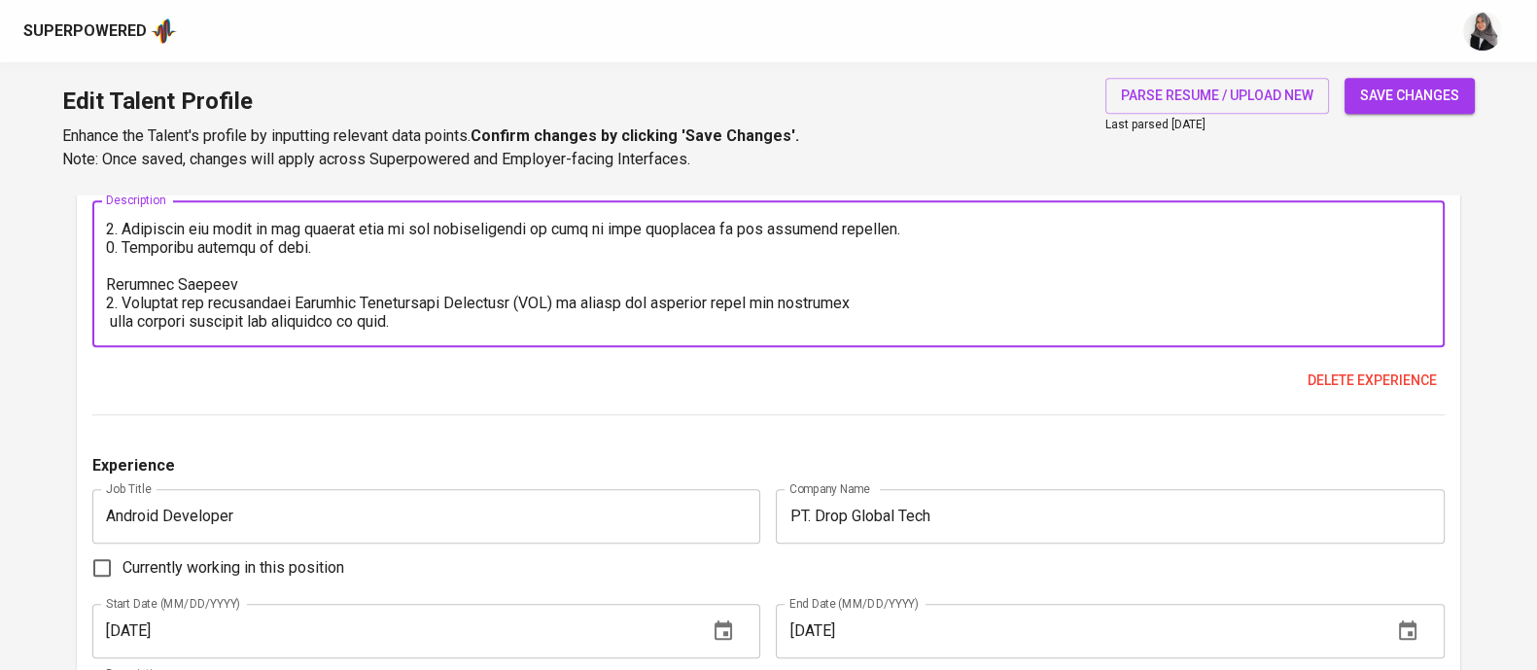
click at [940, 282] on textarea at bounding box center [768, 274] width 1325 height 111
click at [919, 299] on textarea at bounding box center [768, 274] width 1325 height 111
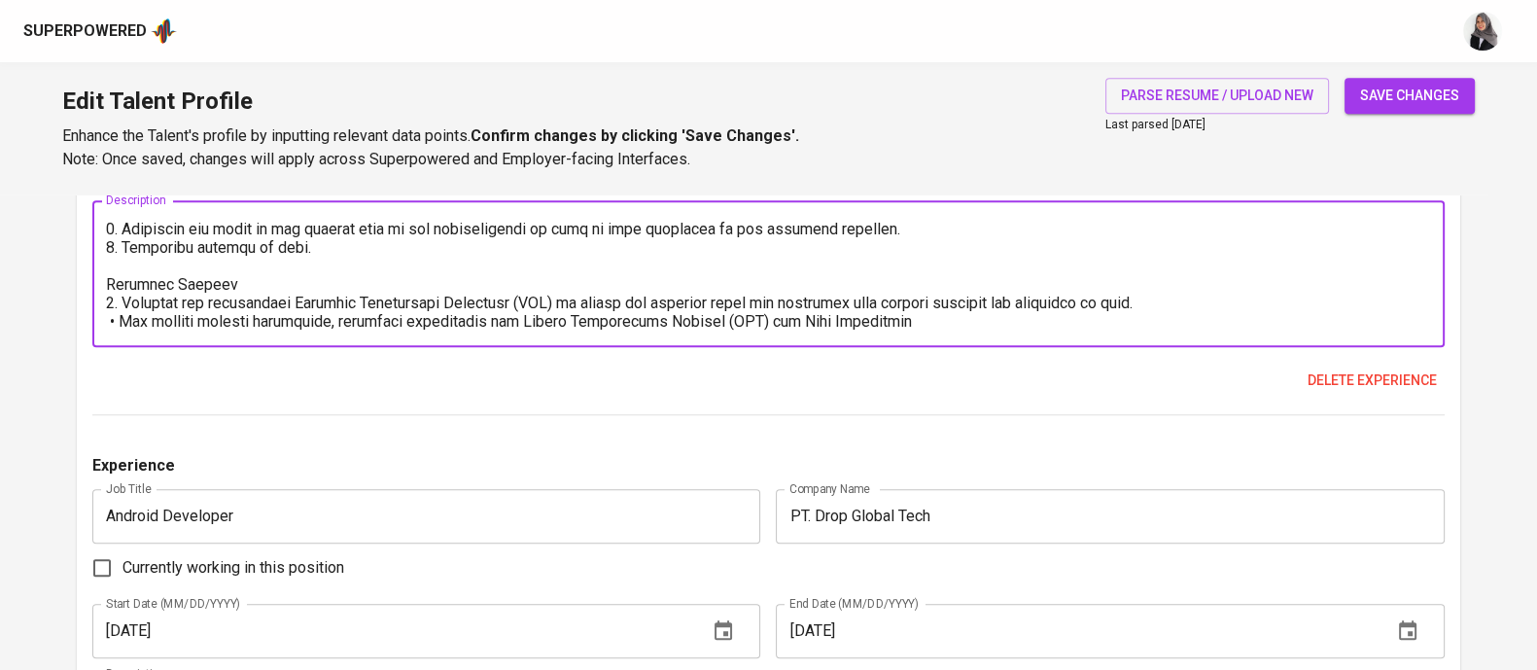
click at [113, 323] on textarea at bounding box center [768, 274] width 1325 height 111
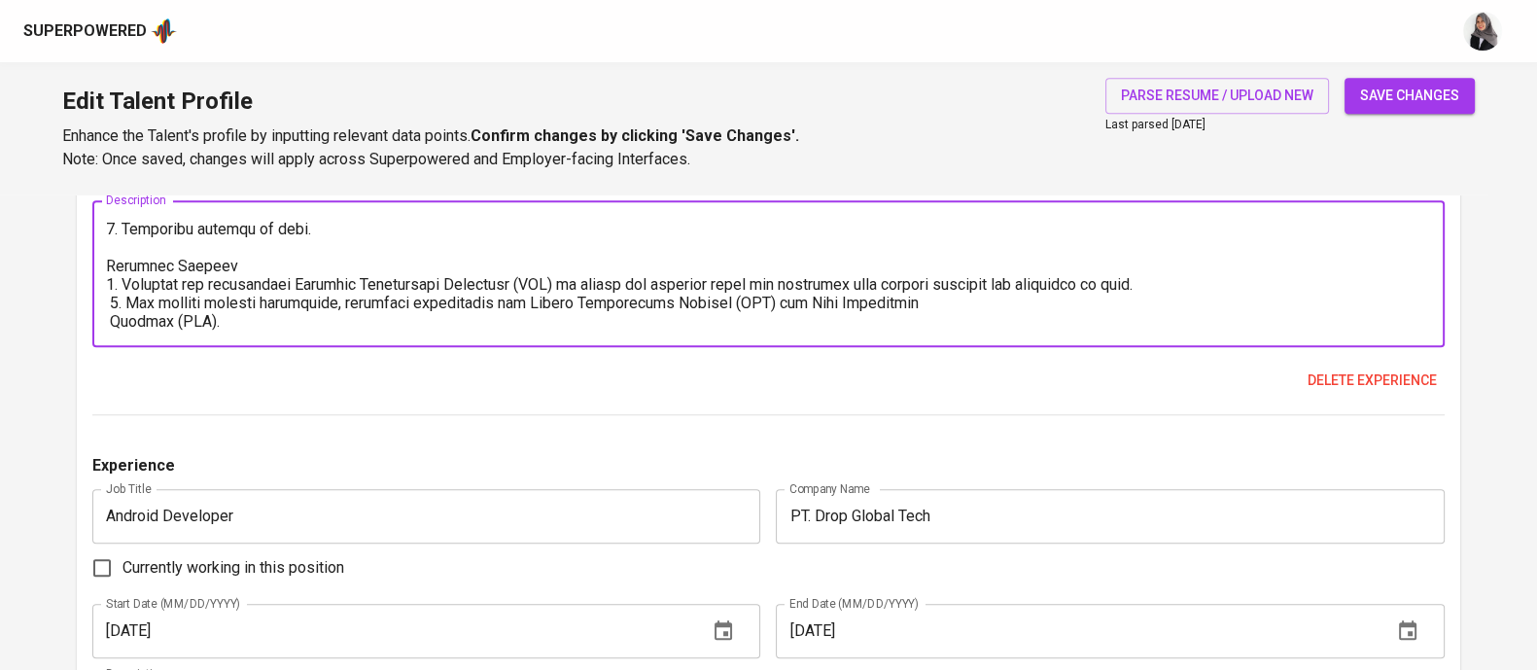
click at [905, 295] on textarea at bounding box center [768, 274] width 1325 height 111
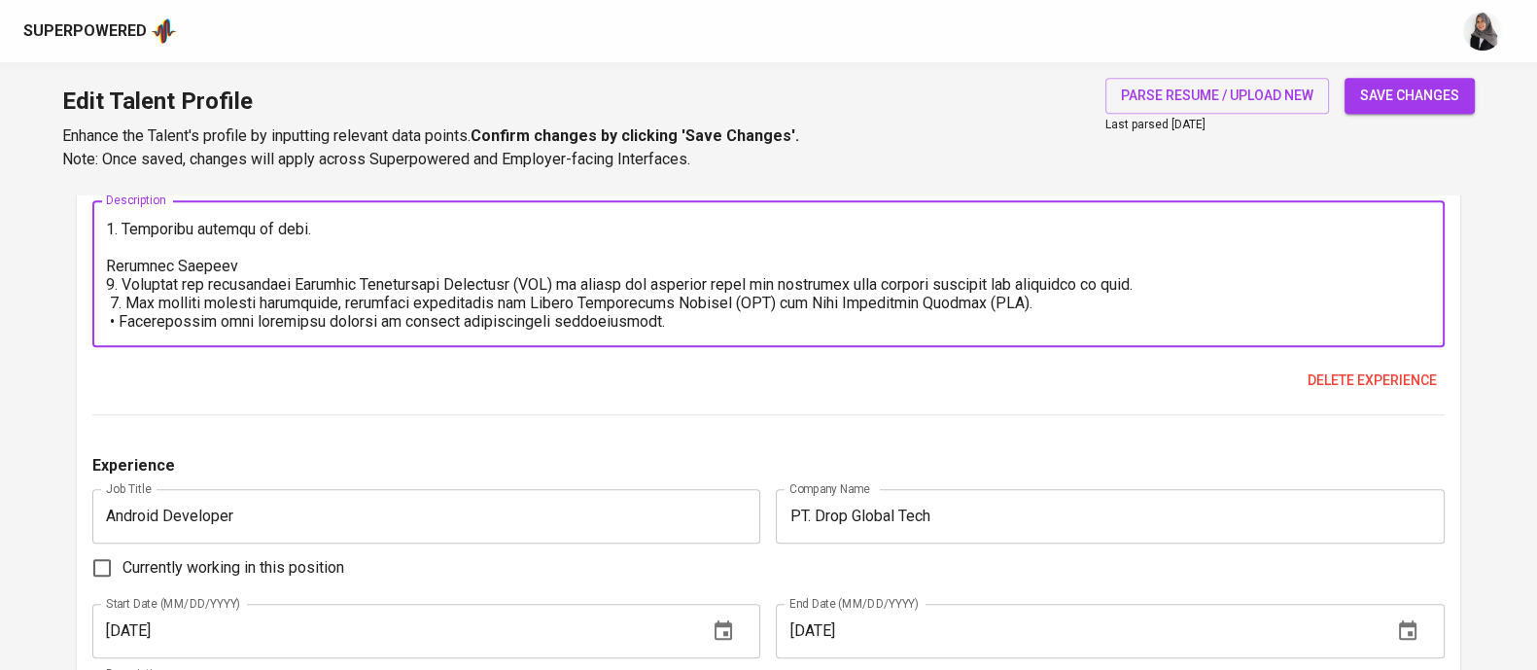
click at [117, 320] on textarea at bounding box center [768, 274] width 1325 height 111
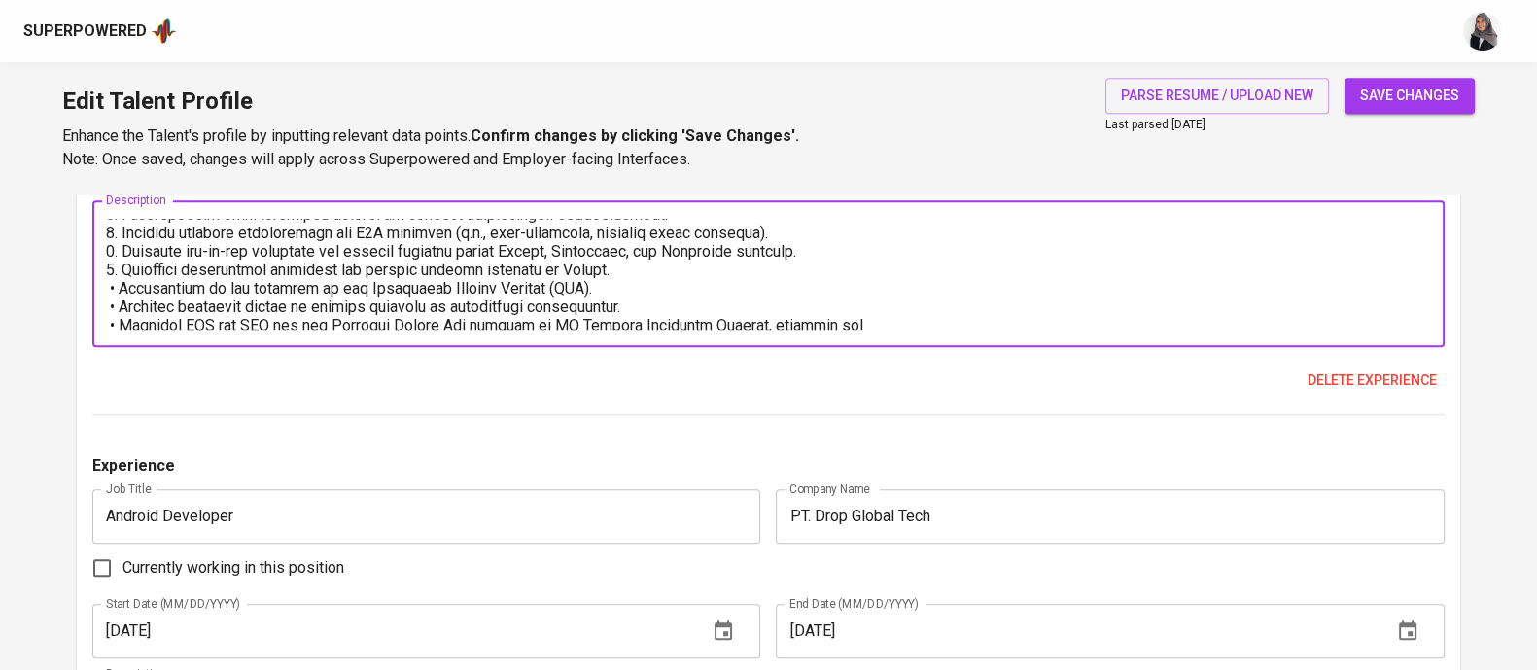
scroll to position [237, 0]
click at [115, 293] on textarea at bounding box center [768, 274] width 1325 height 111
click at [117, 284] on textarea at bounding box center [768, 274] width 1325 height 111
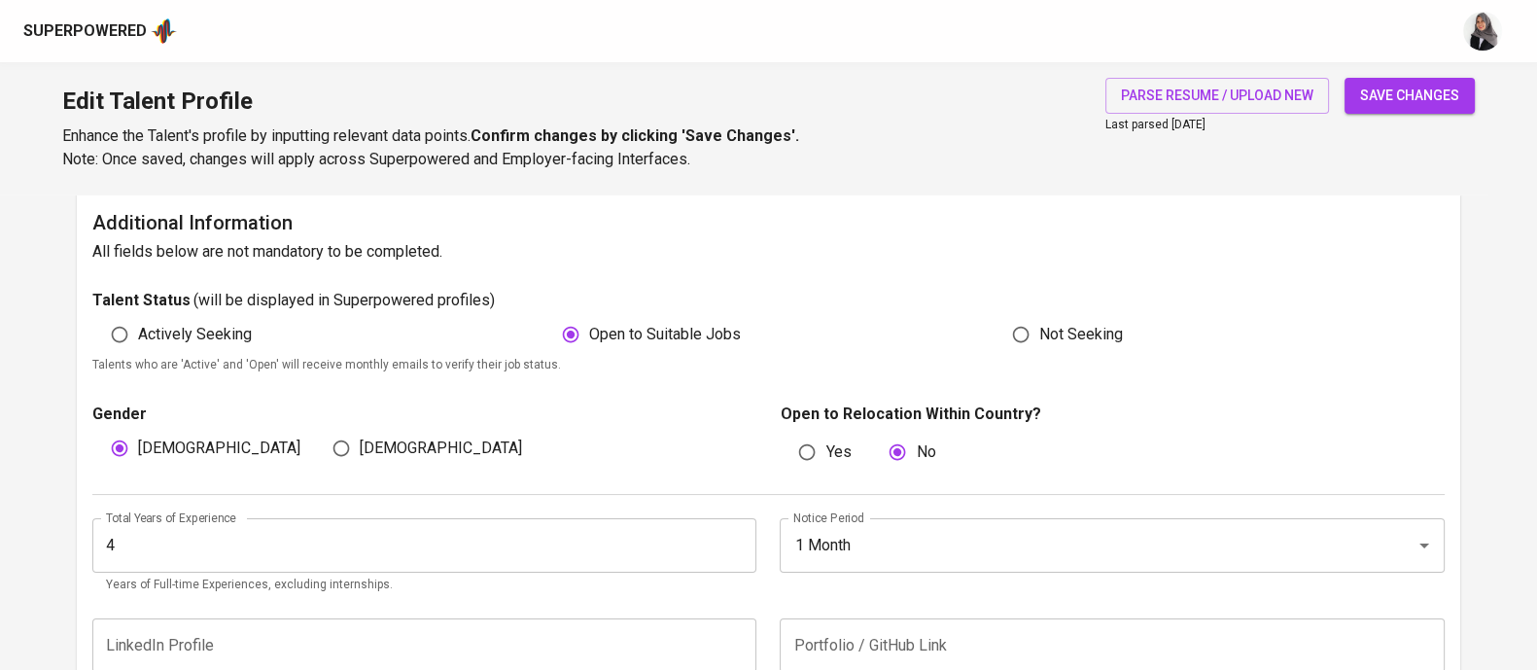
scroll to position [612, 0]
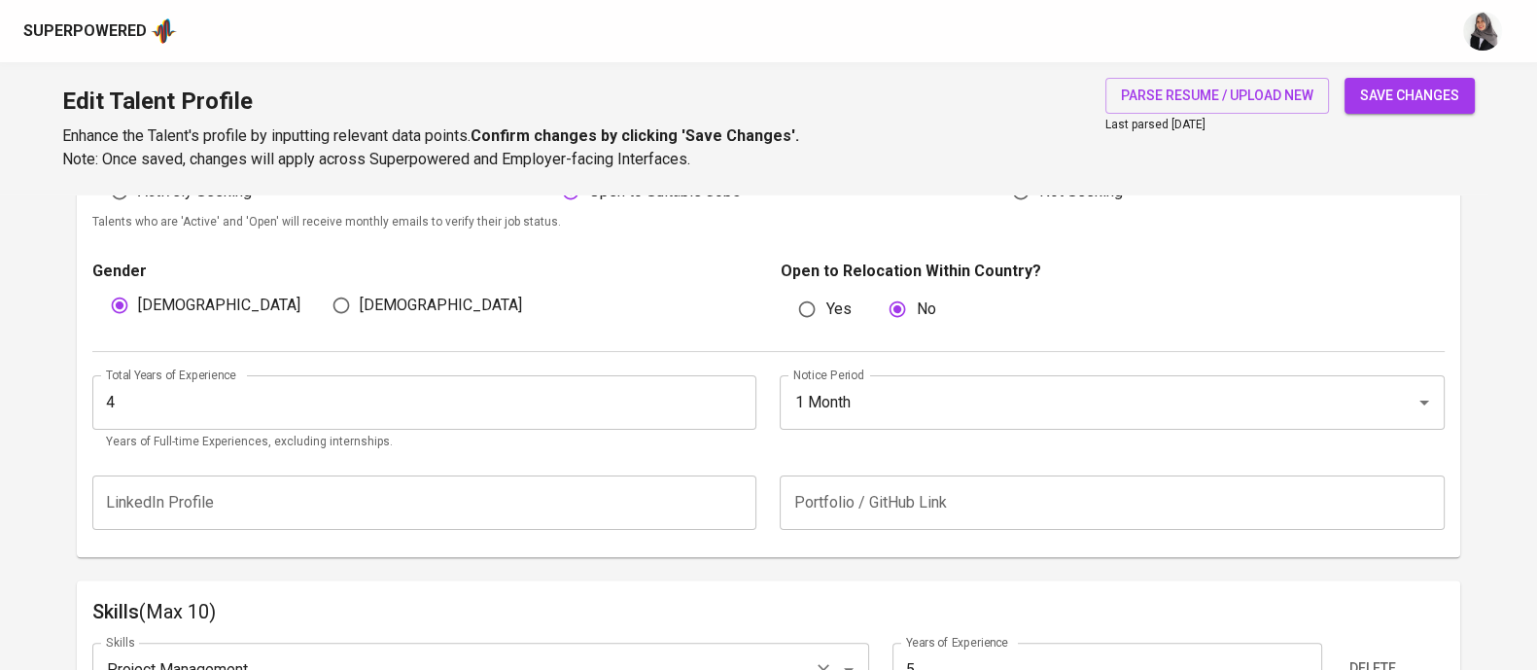
type textarea "He managed the Application Product Pricing Tools for CRM Product Creation 1. An…"
click at [1033, 253] on div "Gender Male Female Open to Relocation Within Country? Yes No" at bounding box center [768, 291] width 1352 height 119
click at [1466, 101] on button "save changes" at bounding box center [1410, 96] width 130 height 36
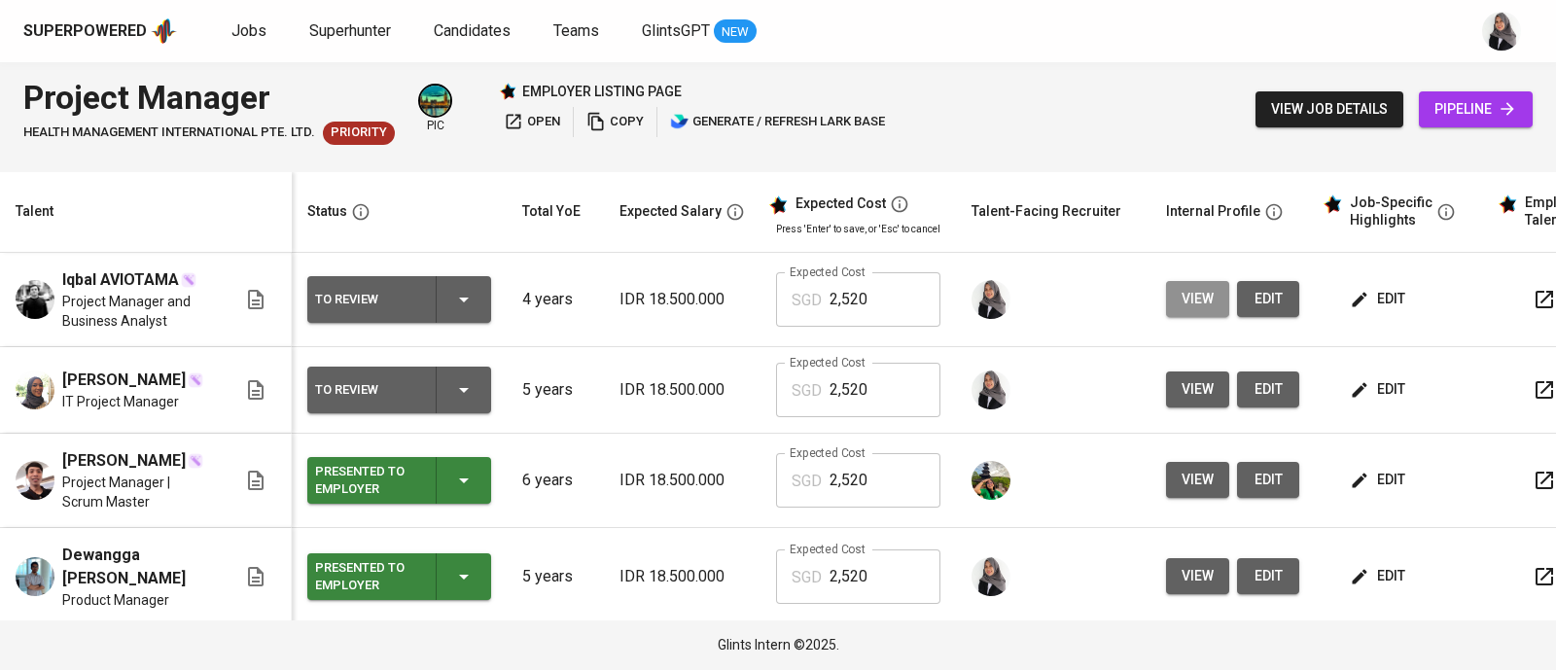
click at [1183, 307] on span "view" at bounding box center [1197, 299] width 32 height 24
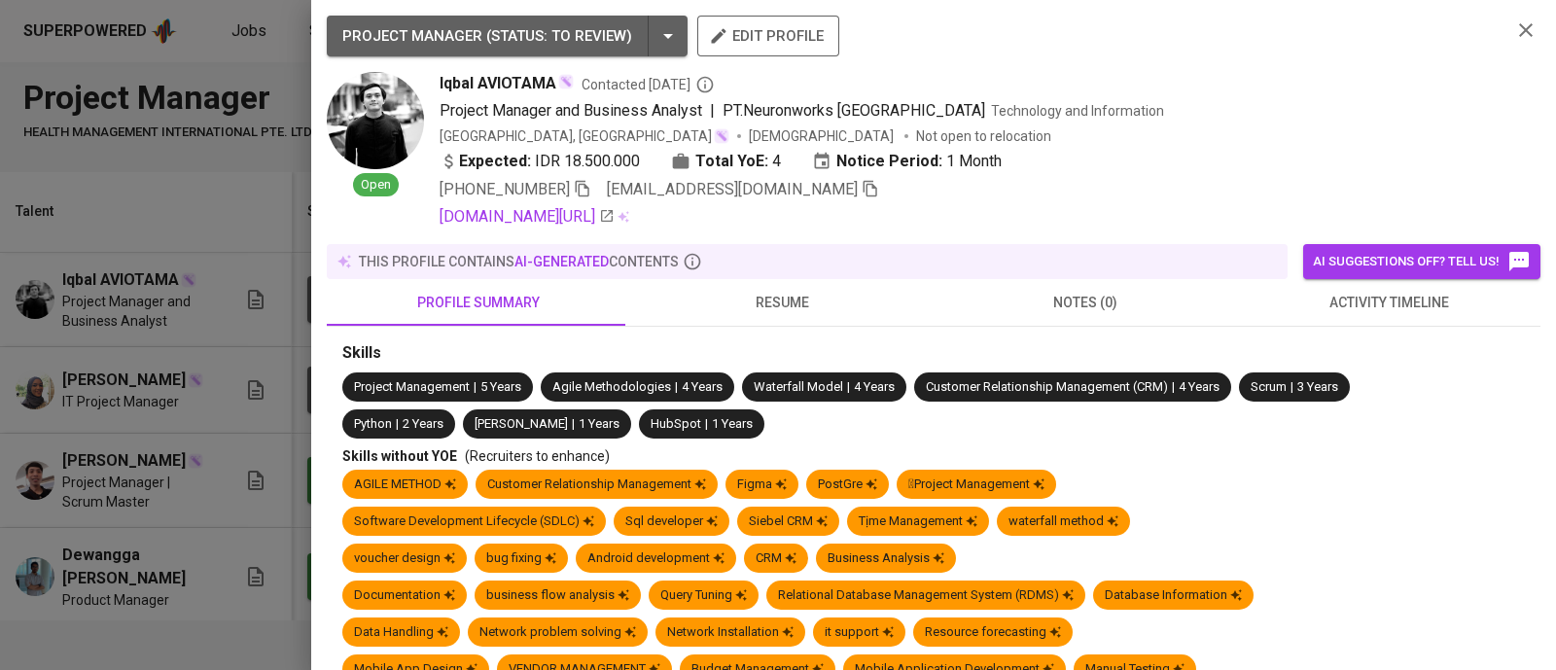
scroll to position [676, 0]
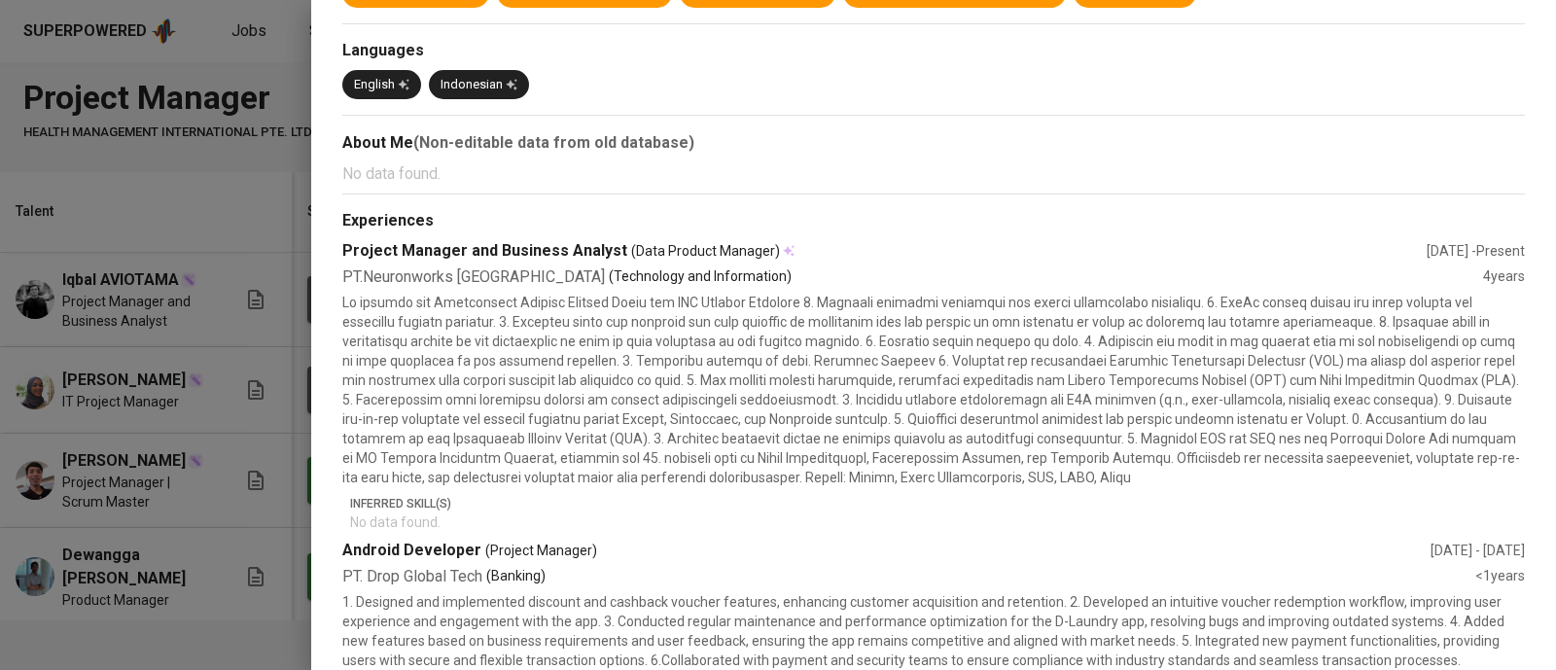
click at [238, 214] on div at bounding box center [778, 335] width 1556 height 670
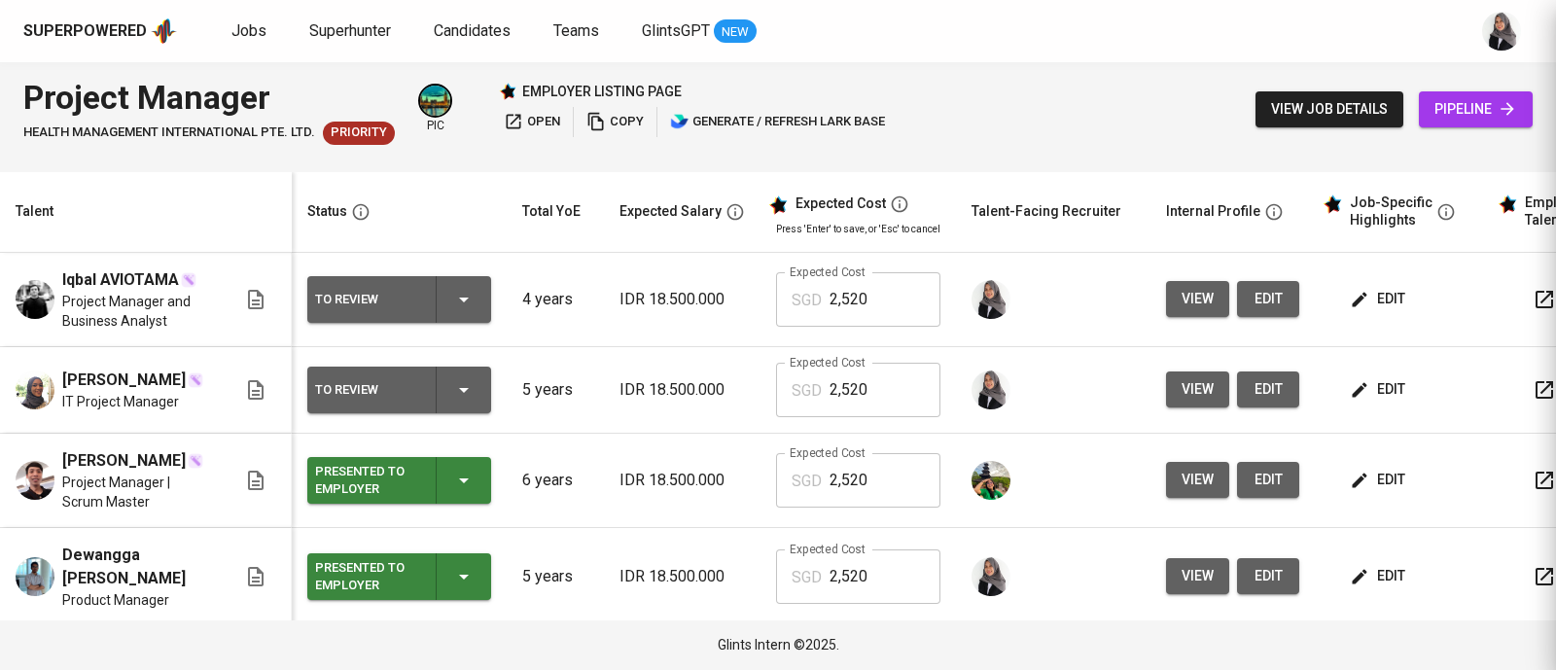
scroll to position [0, 0]
click at [1274, 398] on span "edit" at bounding box center [1267, 389] width 31 height 24
click at [1071, 68] on div "Project Manager HEALTH MANAGEMENT INTERNATIONAL PTE. LTD. Priority pic employer…" at bounding box center [778, 109] width 1556 height 94
click at [1350, 303] on icon "button" at bounding box center [1359, 299] width 19 height 19
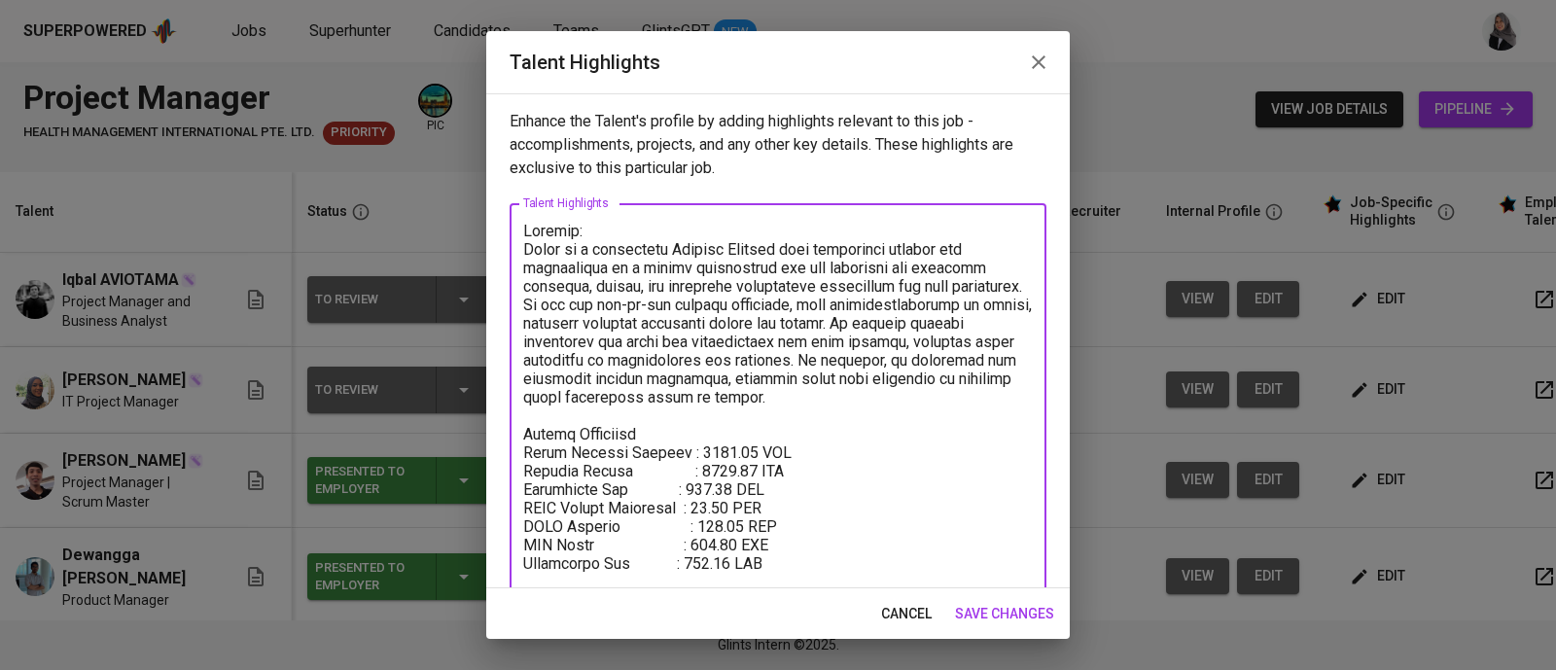
click at [603, 416] on textarea at bounding box center [777, 462] width 509 height 480
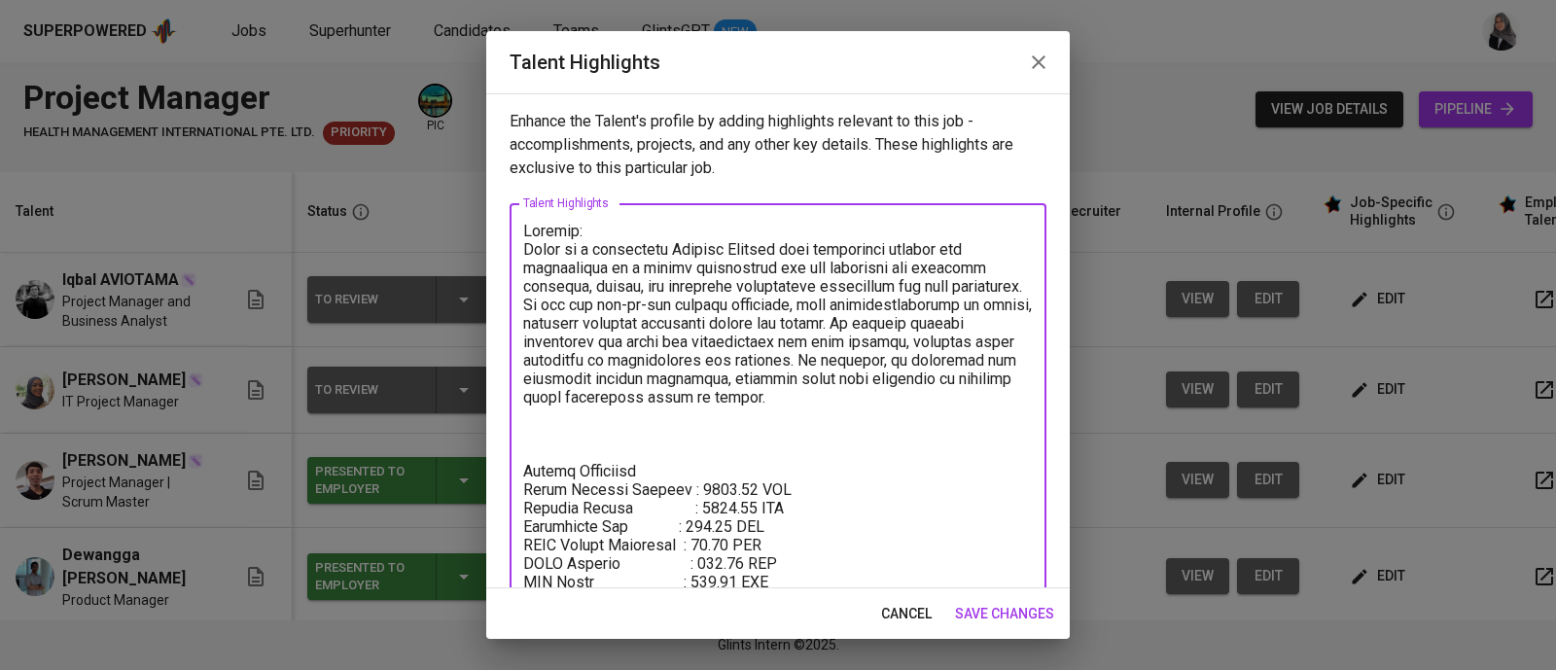
paste textarea "Name of Project: MSA for Backend CRM Responsibility: Performed requirement anal…"
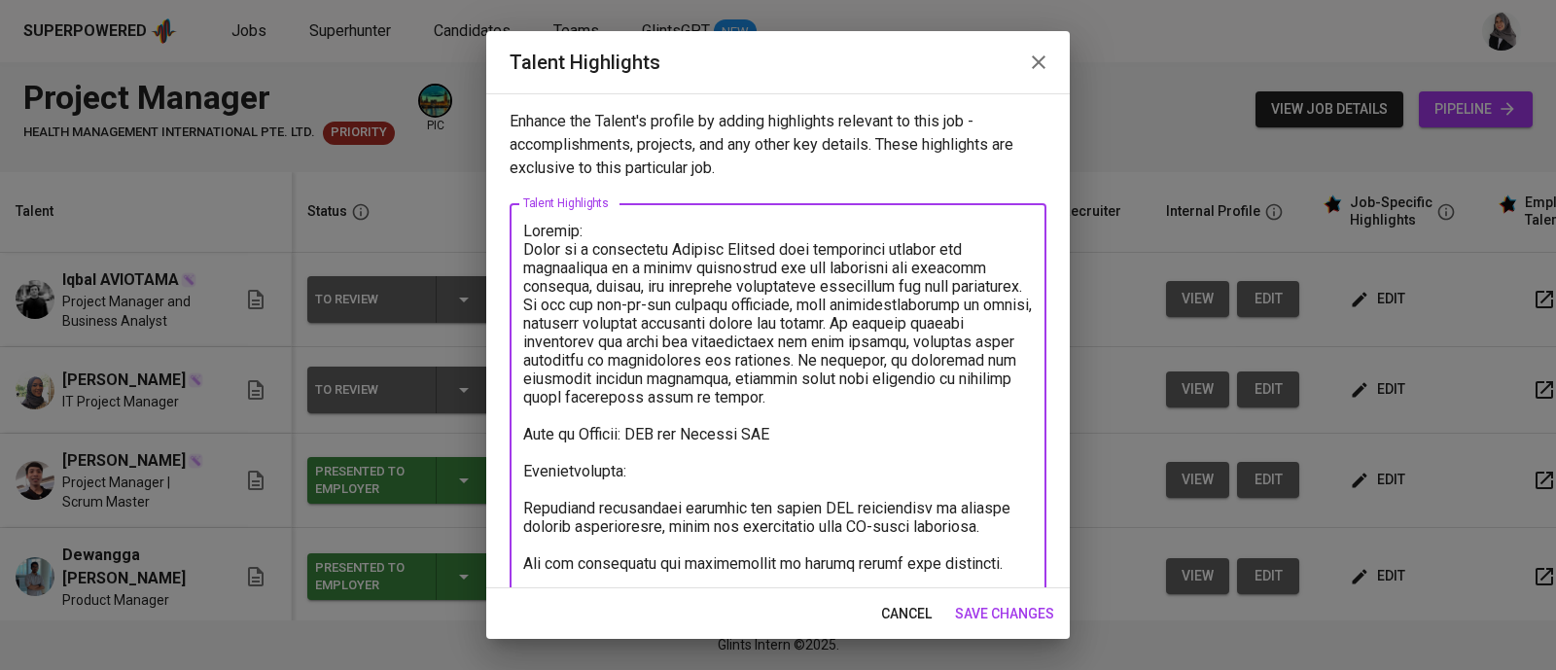
scroll to position [57, 0]
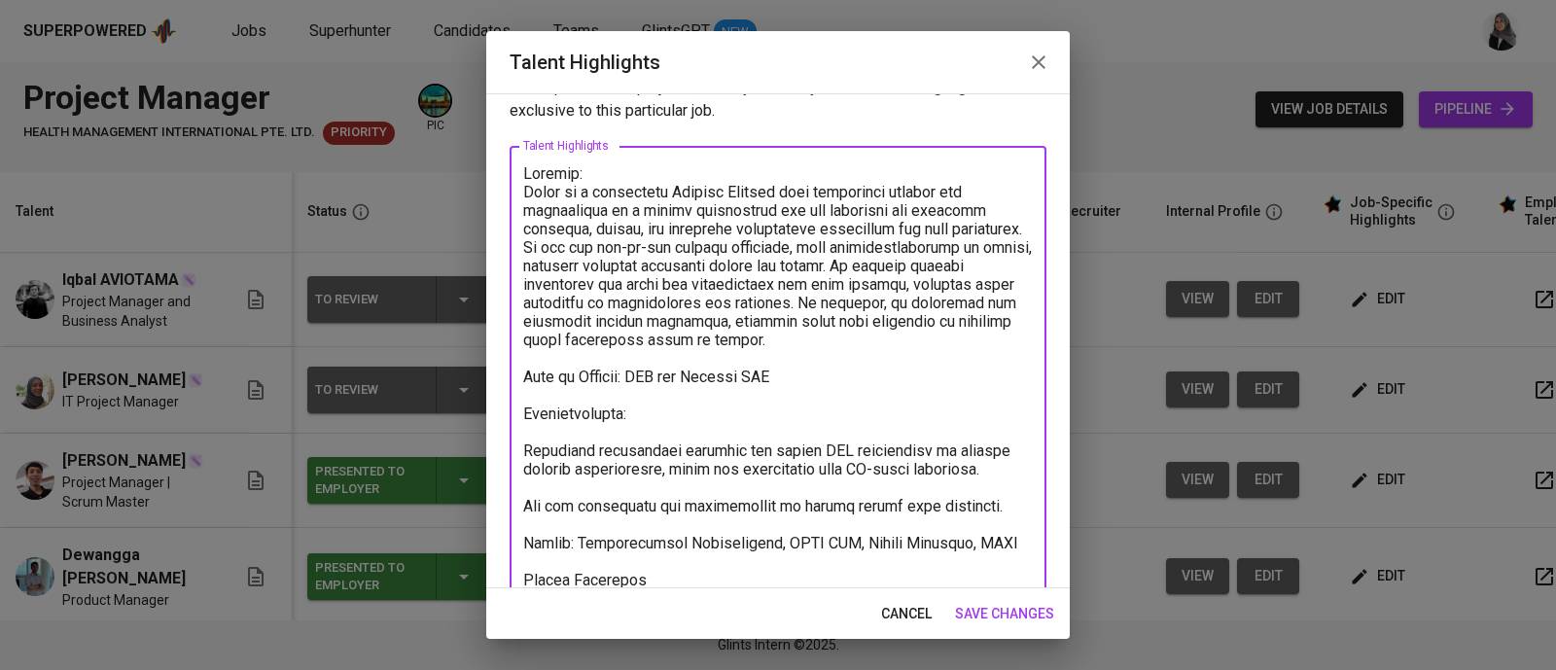
click at [525, 390] on textarea at bounding box center [777, 515] width 509 height 702
click at [528, 439] on textarea at bounding box center [777, 515] width 509 height 702
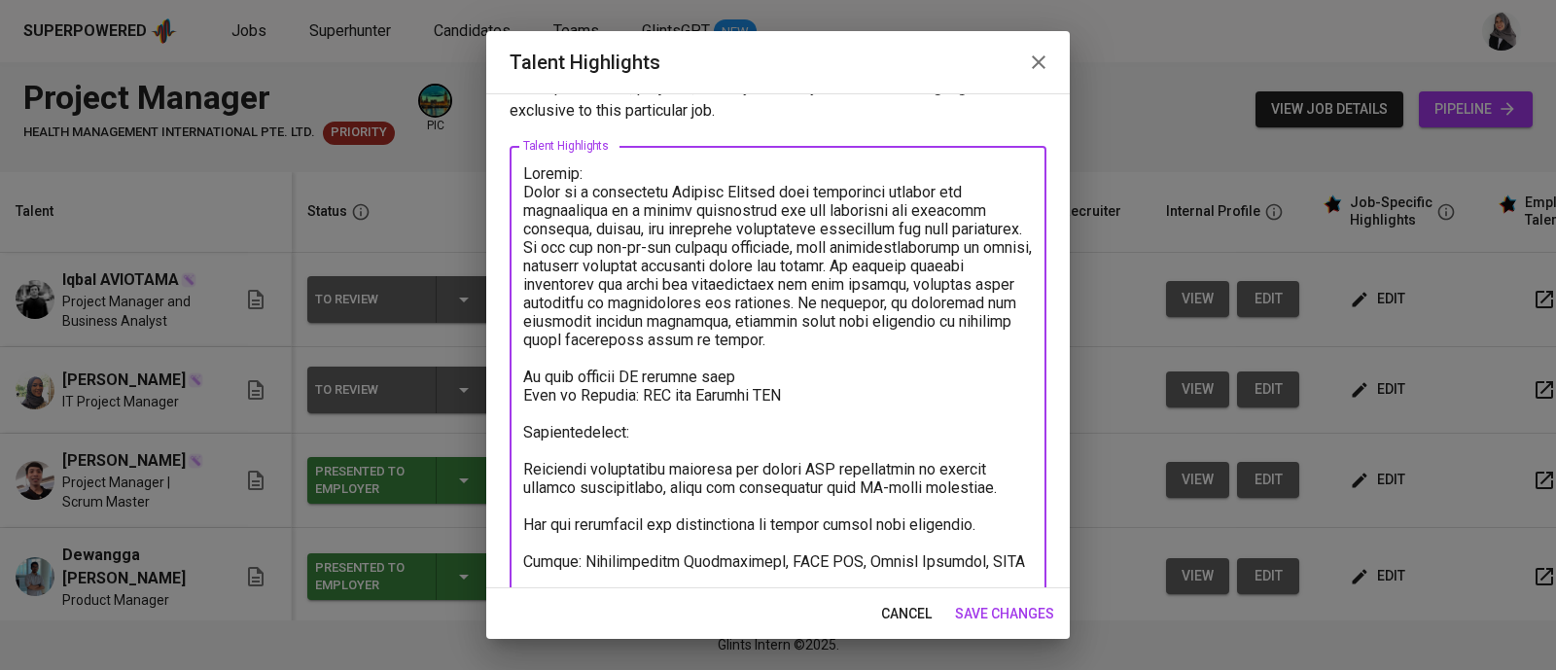
click at [644, 417] on textarea at bounding box center [777, 524] width 509 height 720
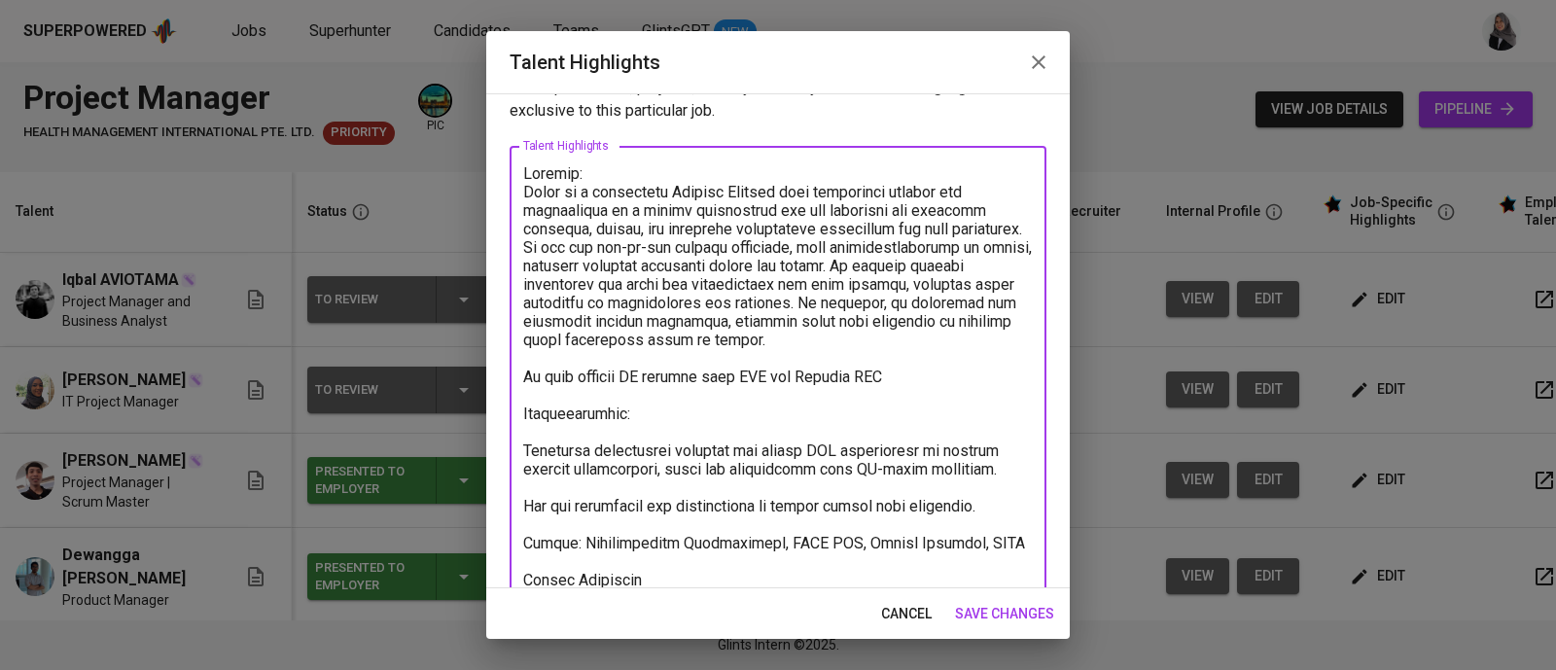
click at [566, 410] on textarea at bounding box center [777, 515] width 509 height 702
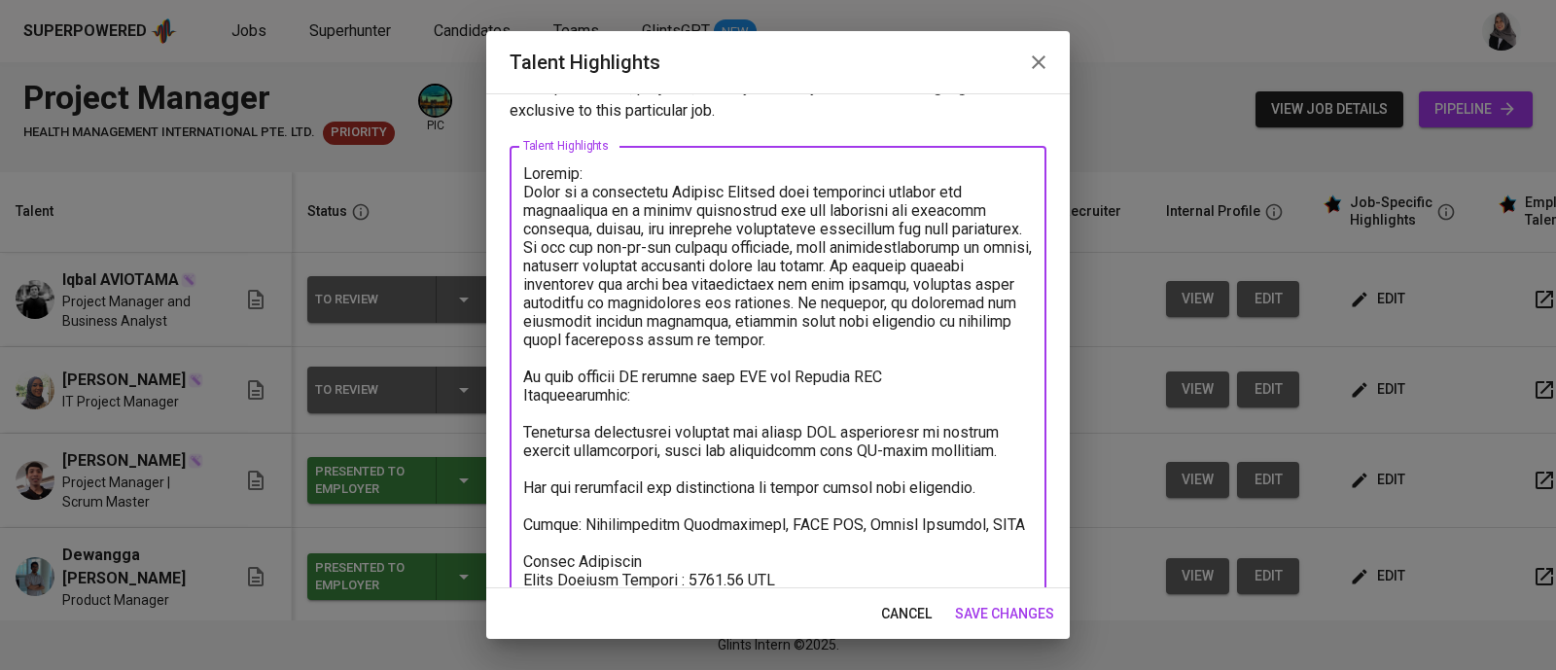
click at [551, 425] on textarea at bounding box center [777, 506] width 509 height 684
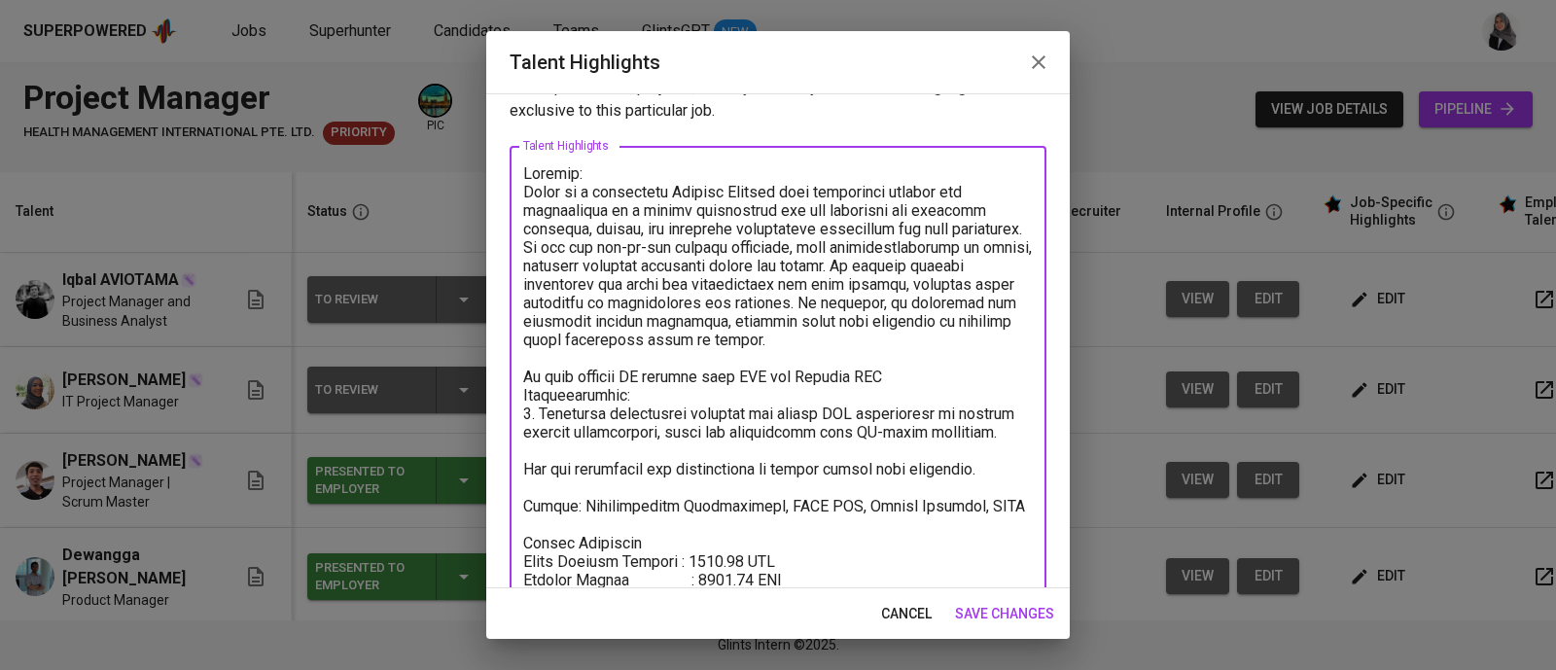
click at [529, 505] on textarea at bounding box center [777, 496] width 509 height 665
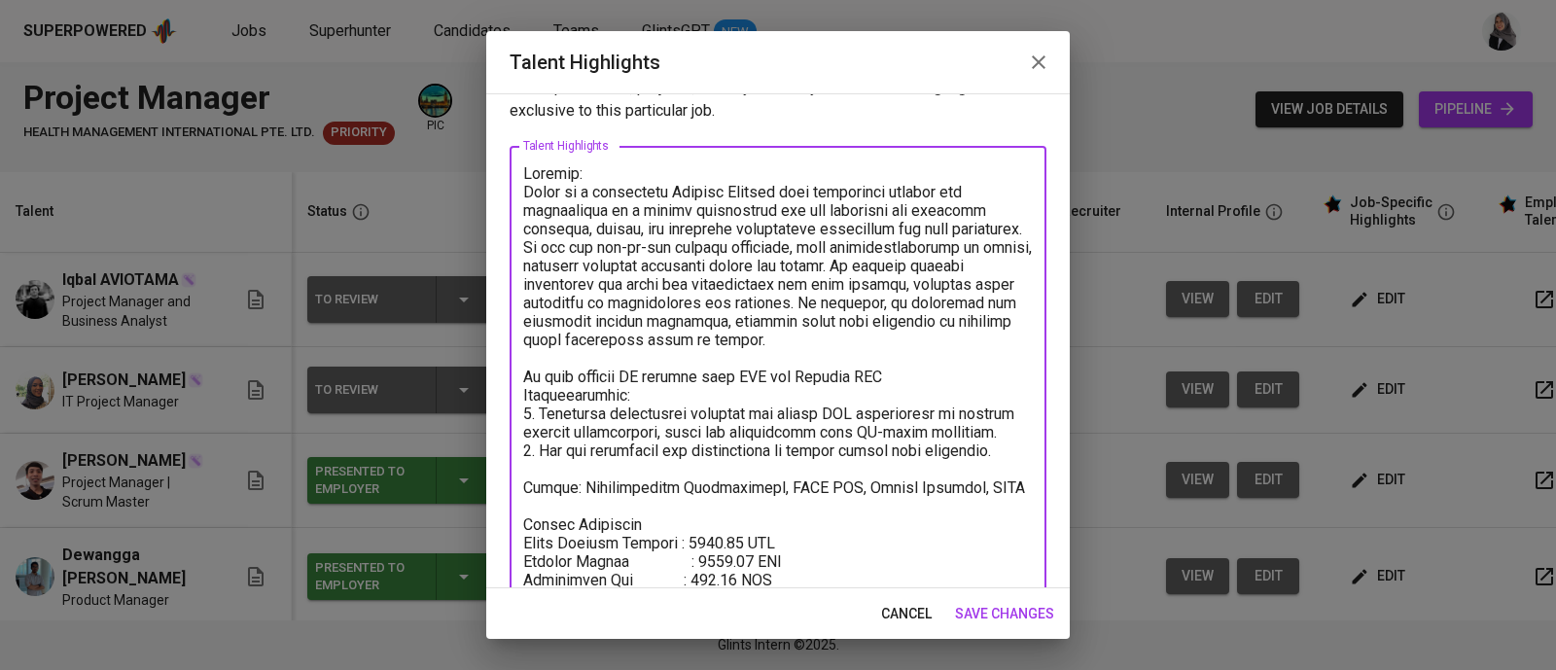
click at [529, 521] on textarea at bounding box center [777, 487] width 509 height 647
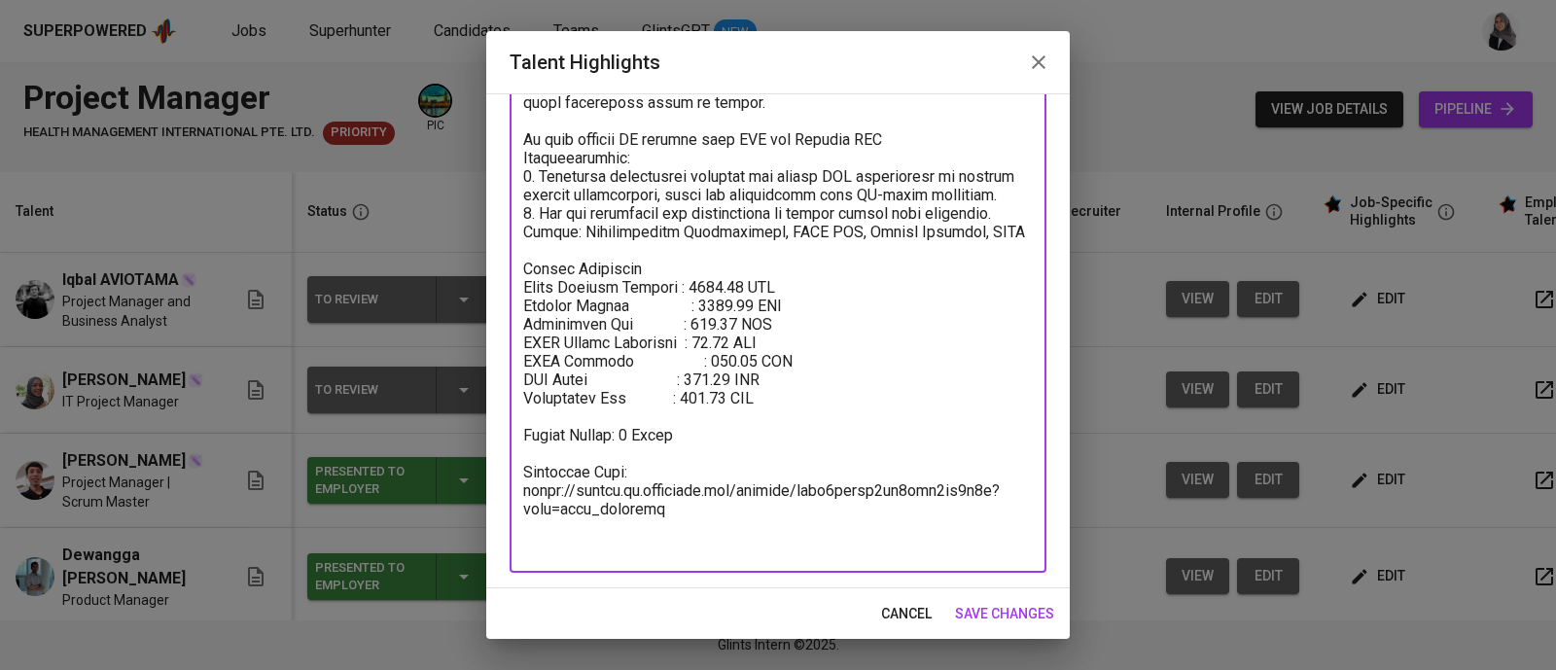
scroll to position [100, 0]
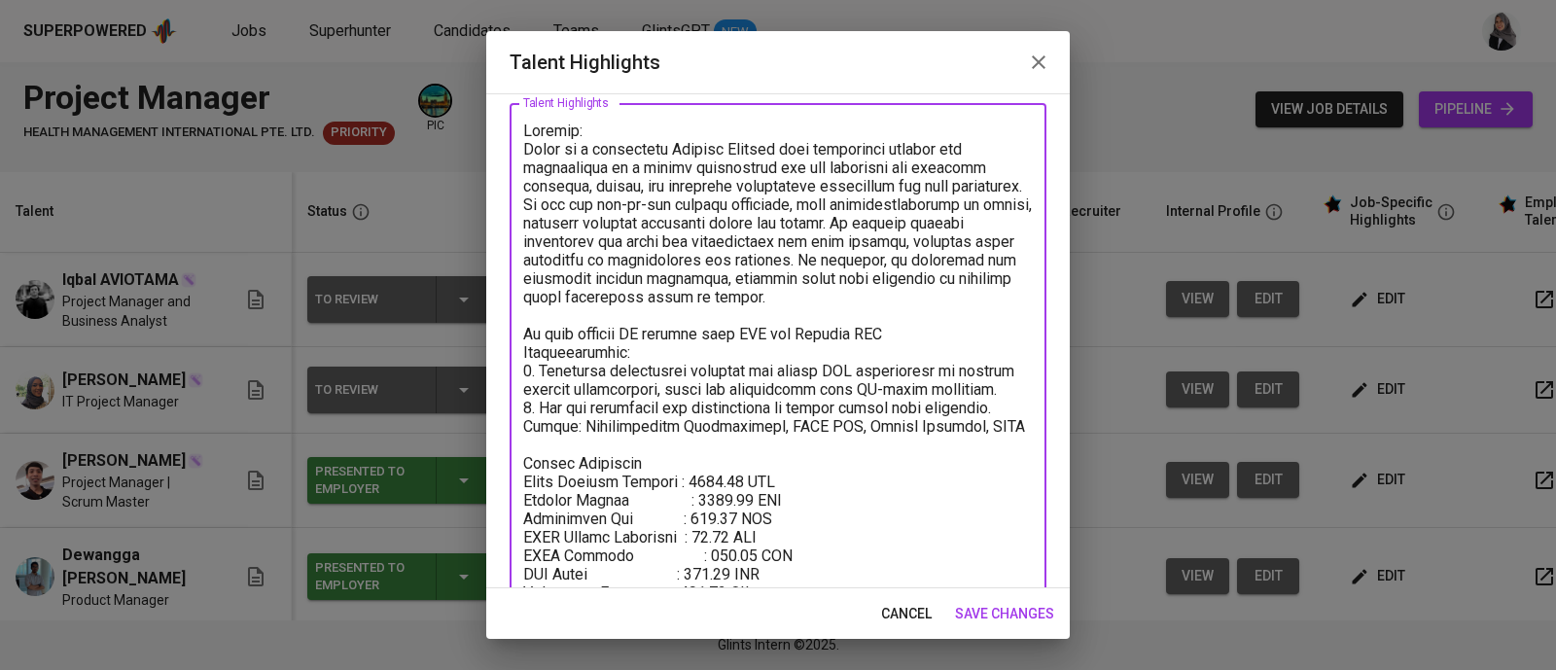
type textarea "Summary: Iqbal is a passionate Project Manager with experience leading the deve…"
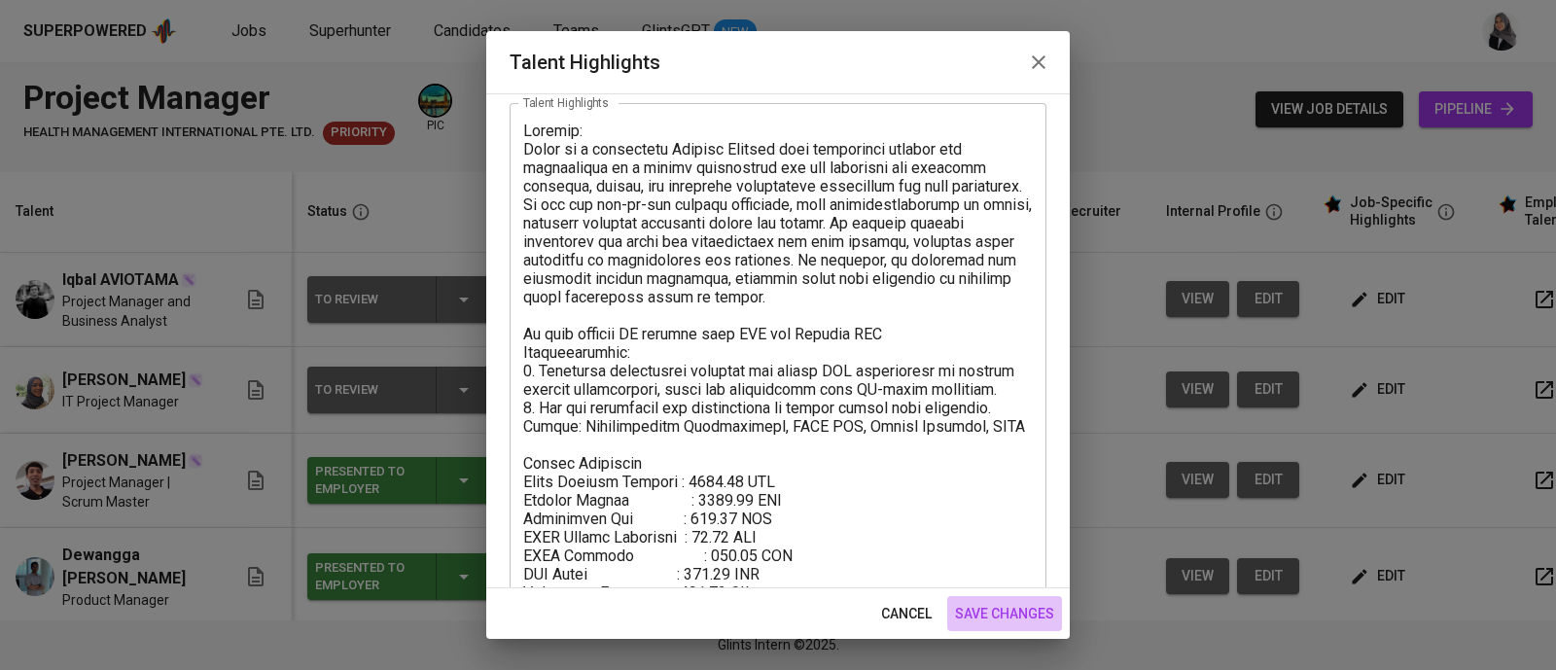
click at [997, 620] on span "save changes" at bounding box center [1004, 614] width 99 height 24
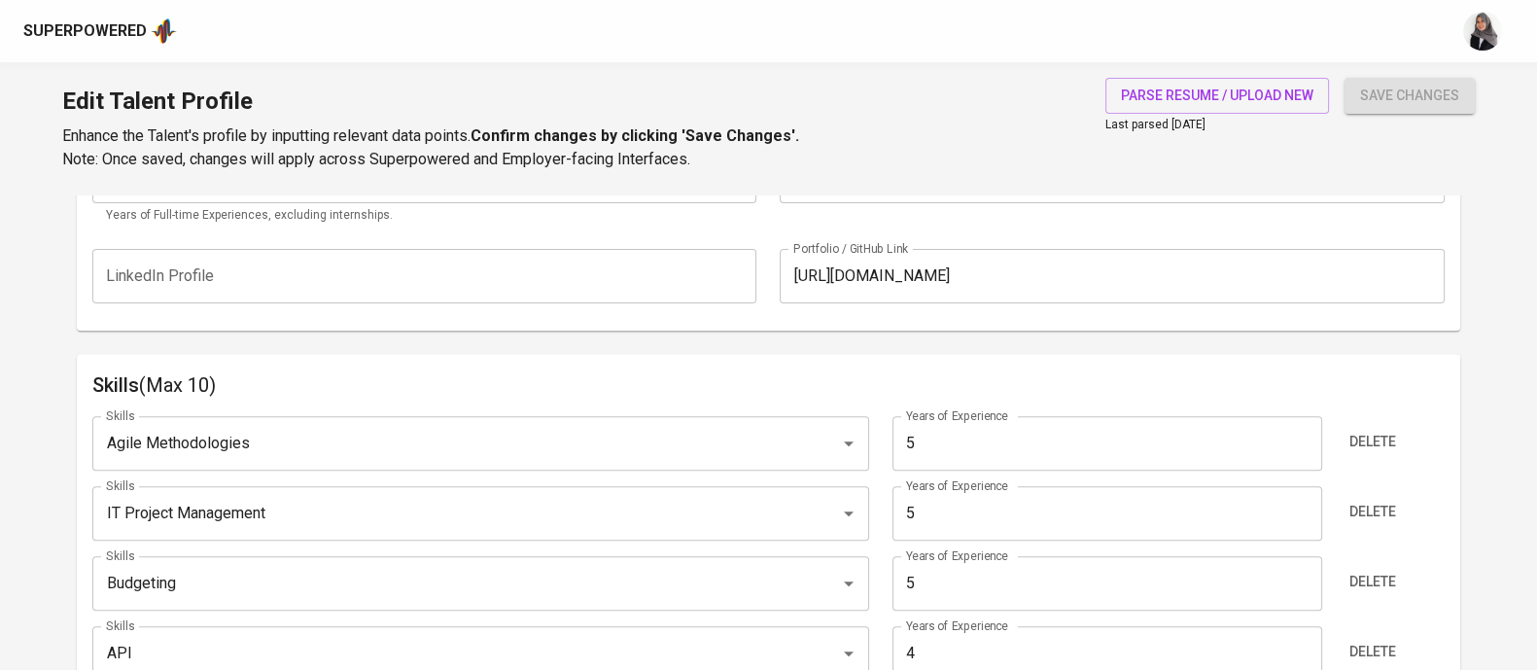
scroll to position [882, 0]
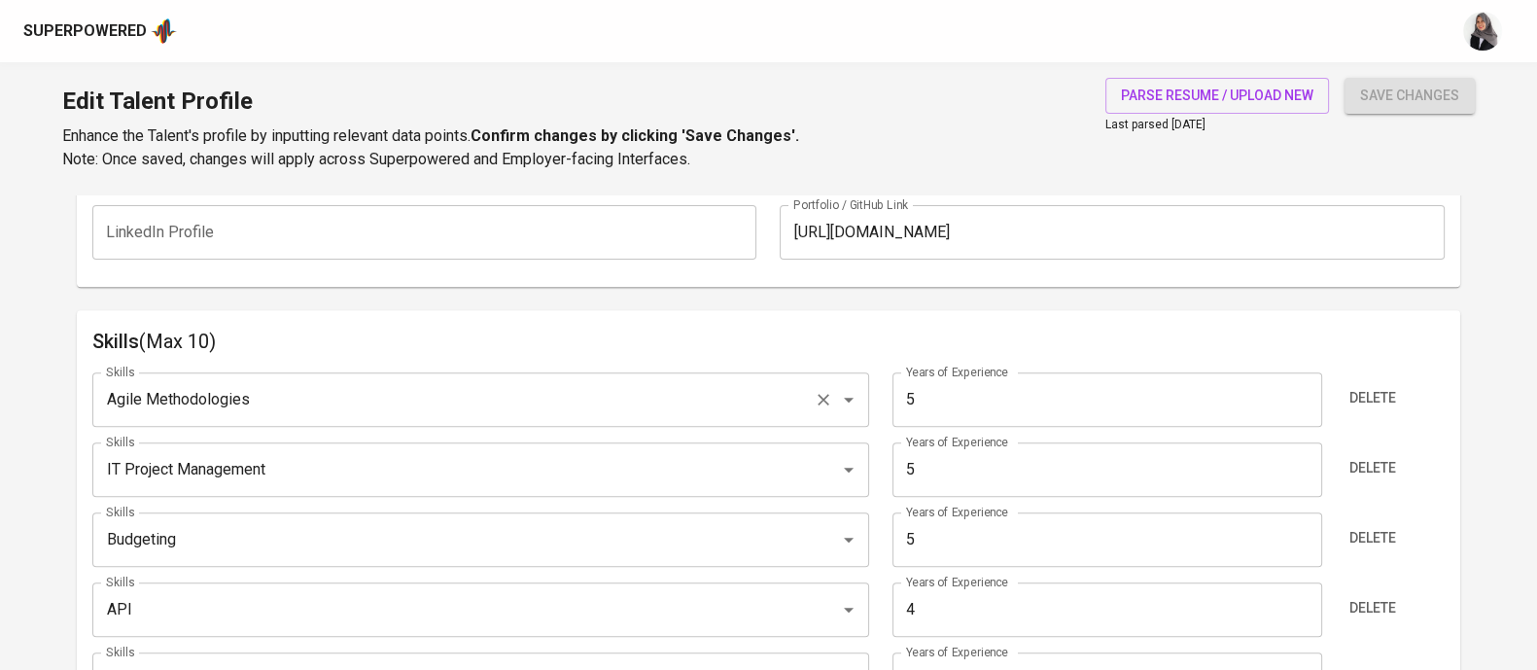
drag, startPoint x: 918, startPoint y: 333, endPoint x: 740, endPoint y: 420, distance: 198.3
click at [740, 420] on div "Skills (Max 10) Skills Agile Methodologies Skills Years of Experience 5 Years o…" at bounding box center [769, 682] width 1384 height 744
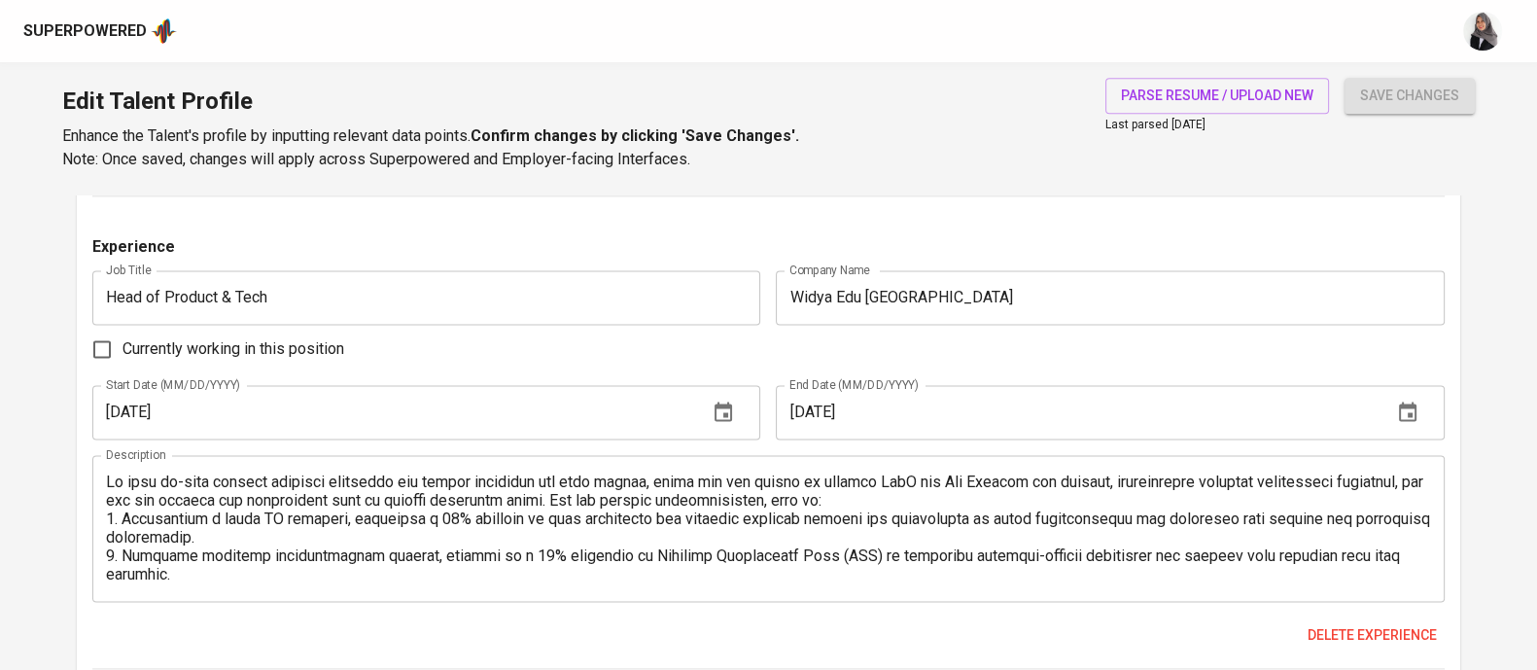
scroll to position [3219, 0]
click at [903, 351] on div "Currently working in this position" at bounding box center [768, 350] width 1352 height 41
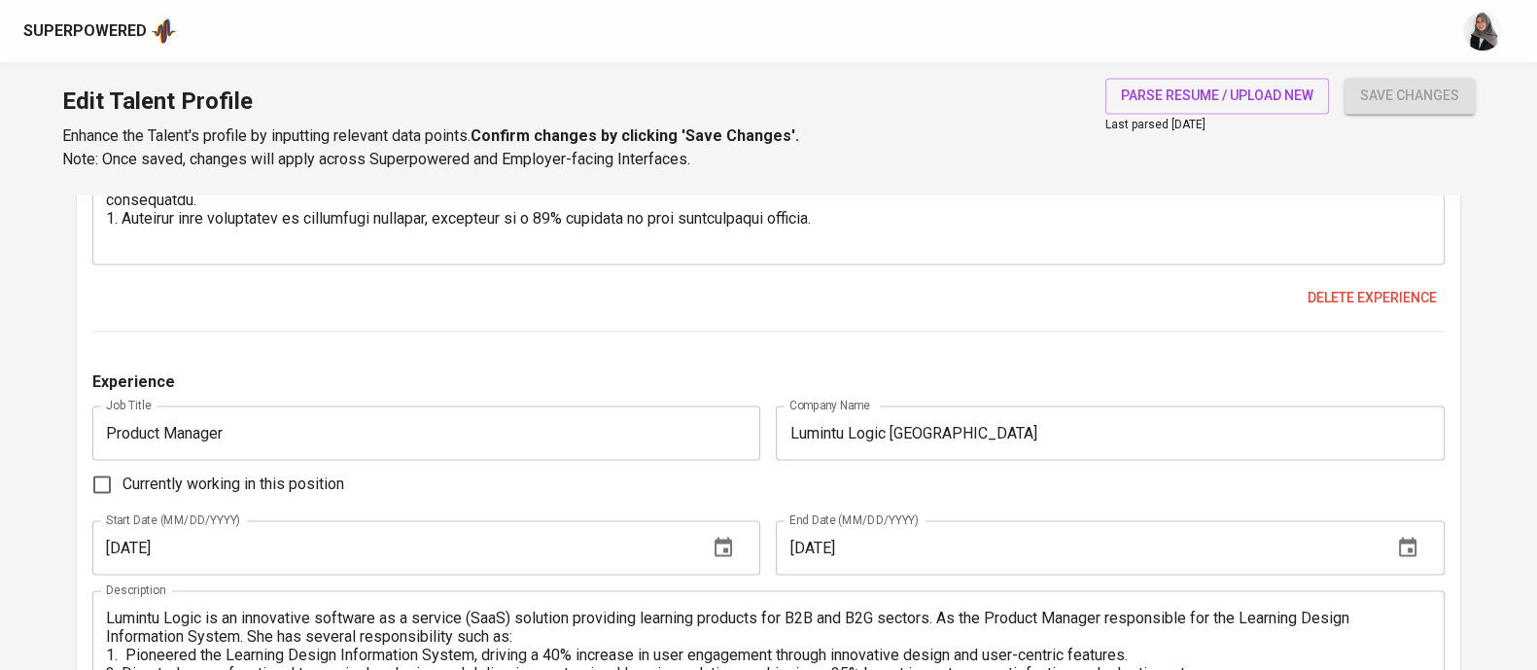
scroll to position [3560, 0]
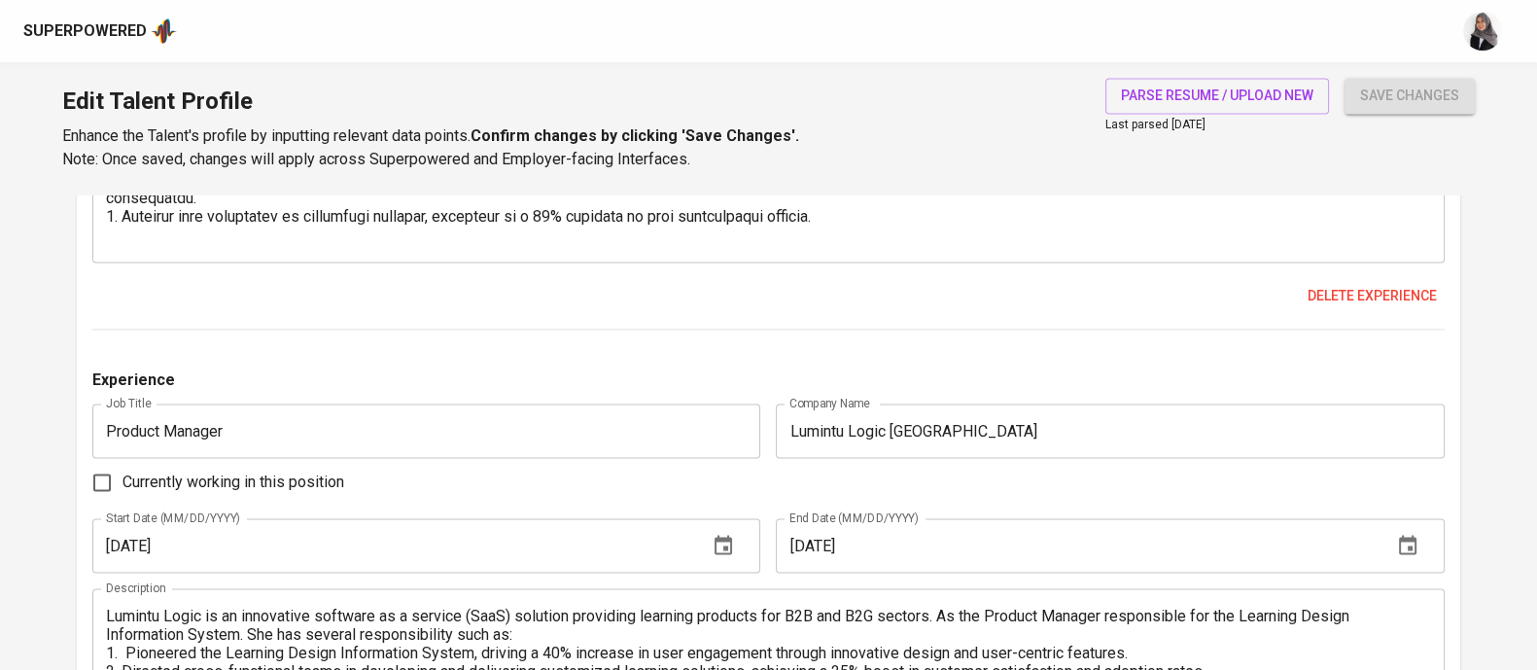
click at [902, 472] on div "Currently working in this position" at bounding box center [768, 482] width 1352 height 41
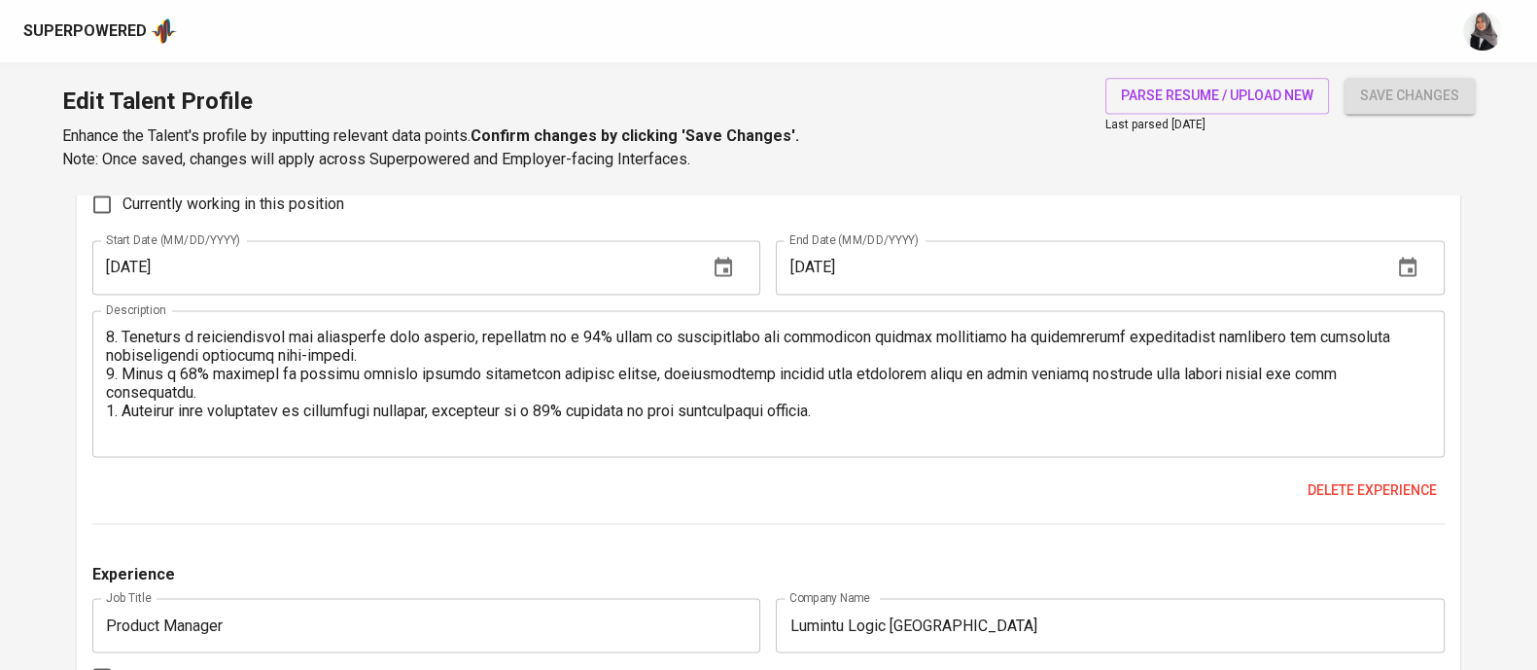
scroll to position [3358, 0]
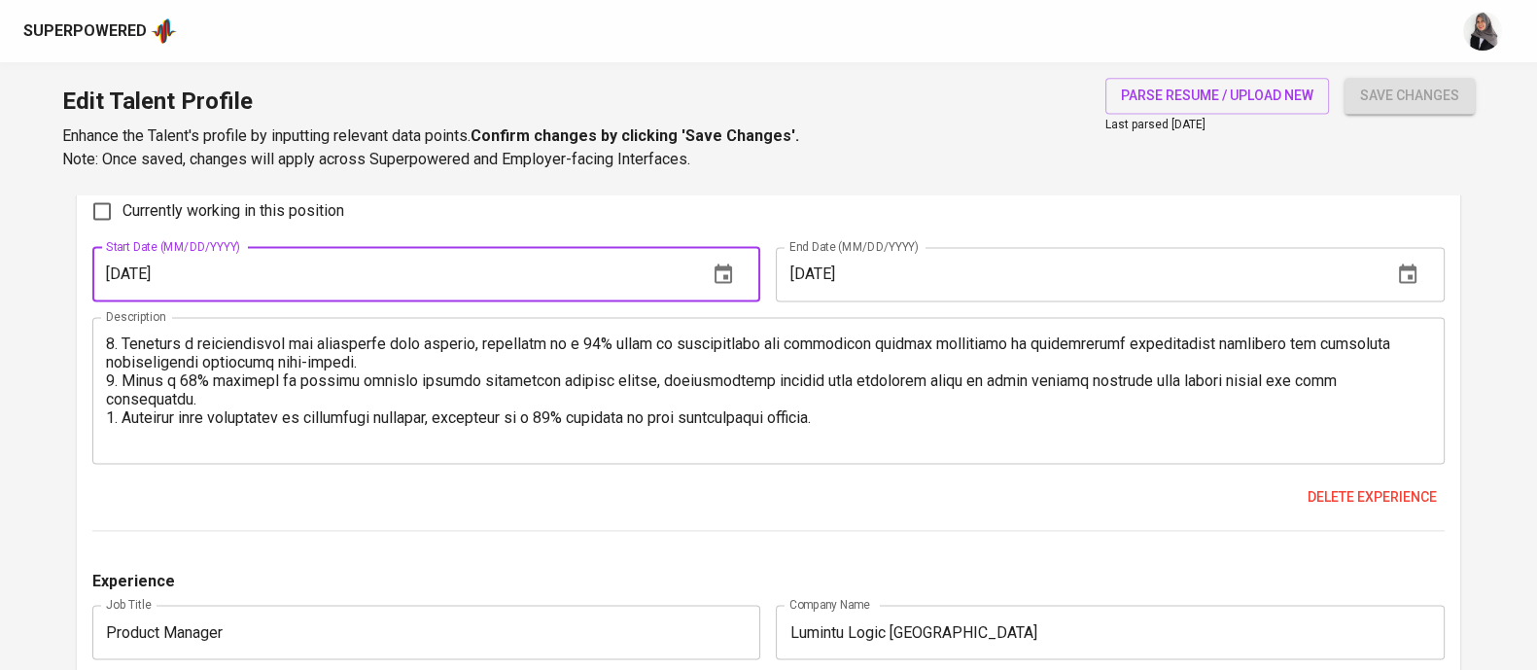
drag, startPoint x: 220, startPoint y: 273, endPoint x: 90, endPoint y: 273, distance: 129.3
click at [90, 273] on div "Experiences (6) Experience Job Title IT Project Manager Job Title Company Name …" at bounding box center [769, 80] width 1384 height 2960
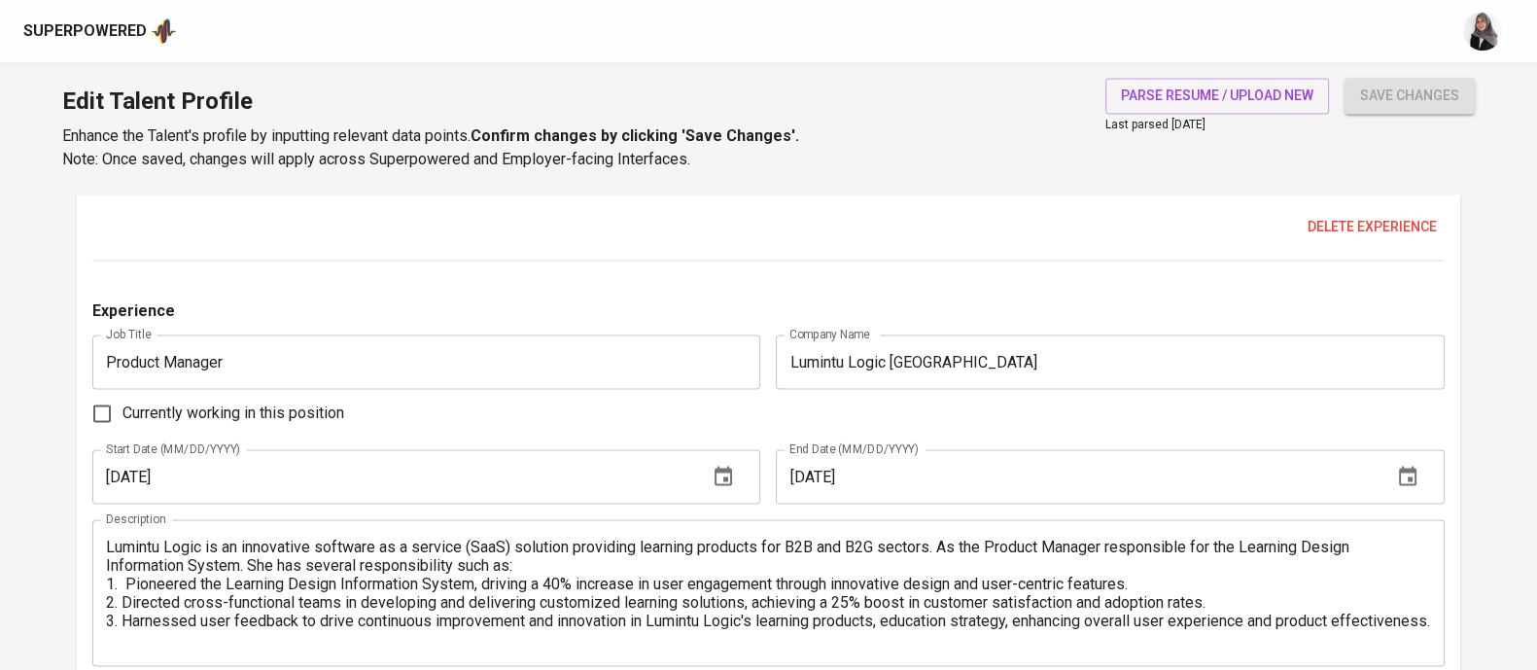
scroll to position [3631, 0]
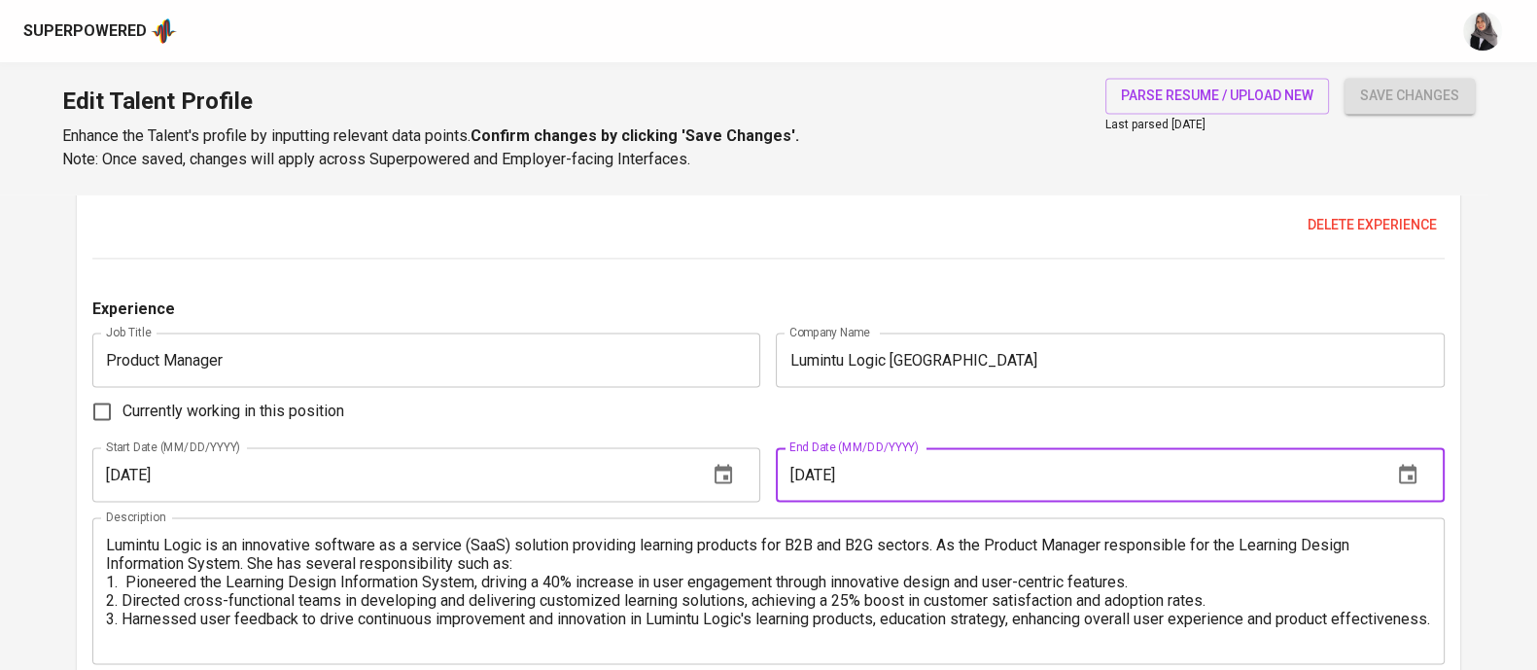
drag, startPoint x: 895, startPoint y: 483, endPoint x: 741, endPoint y: 478, distance: 153.7
click at [741, 478] on div "Start Date (MM/DD/YYYY) 04/01/2021 Start Date (MM/DD/YYYY) End Date (MM/DD/YYYY…" at bounding box center [768, 474] width 1352 height 54
paste input "12/01/2021"
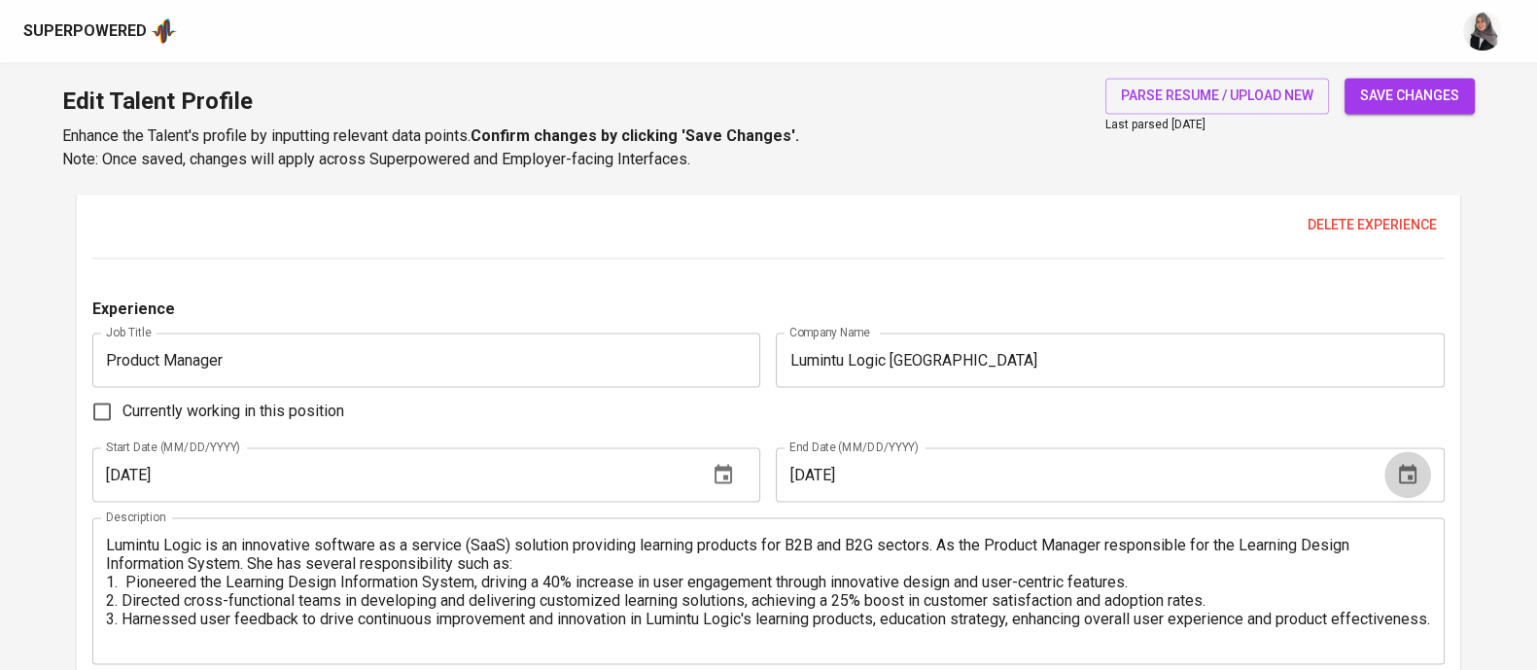
click at [1409, 469] on icon "button" at bounding box center [1407, 474] width 23 height 23
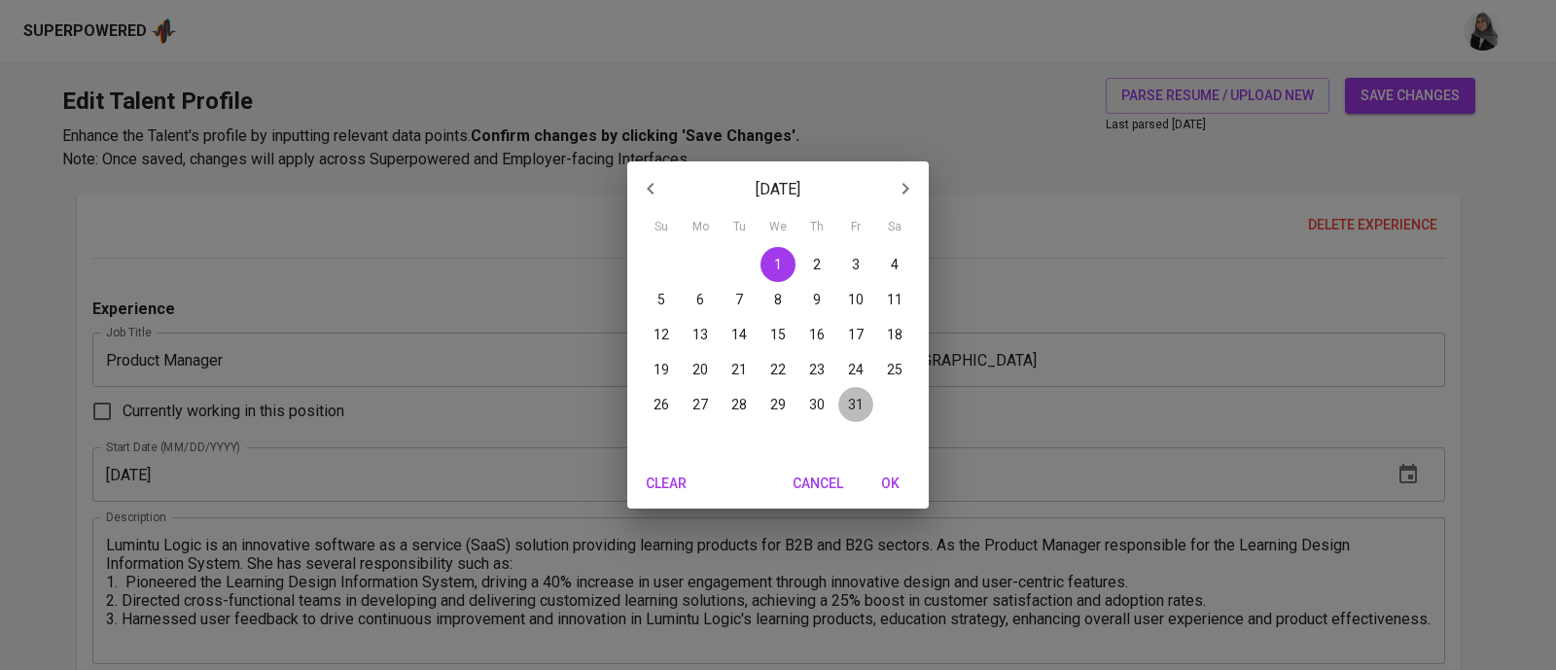
click at [863, 401] on span "31" at bounding box center [855, 404] width 35 height 19
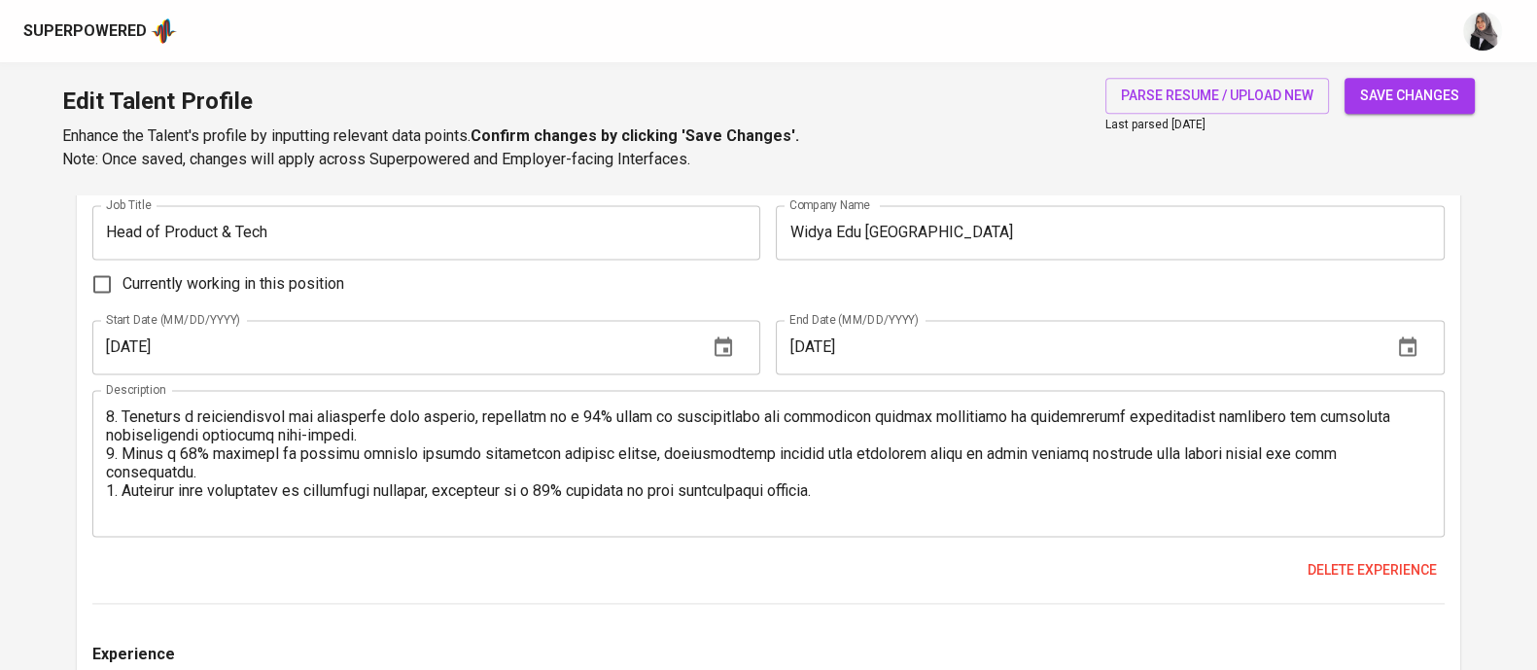
scroll to position [3585, 0]
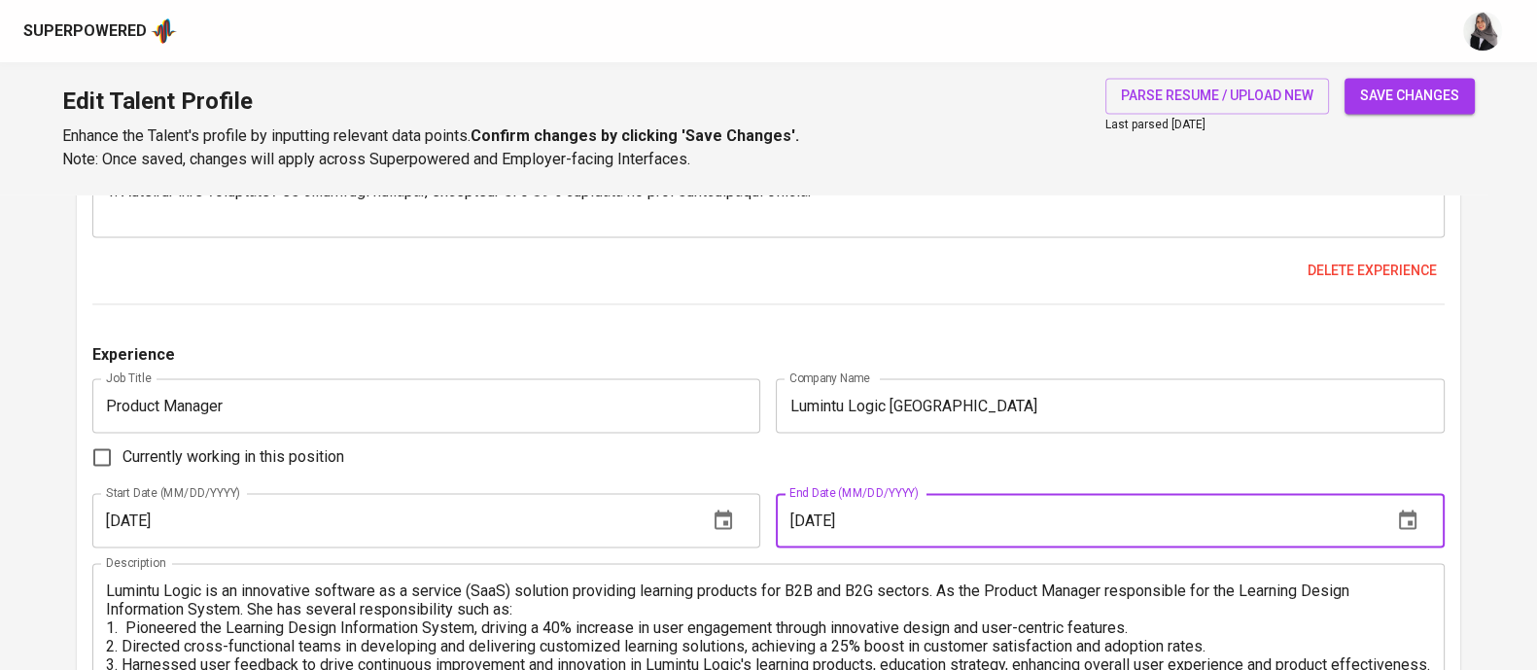
click at [890, 519] on input "12/31/2021" at bounding box center [1076, 520] width 600 height 54
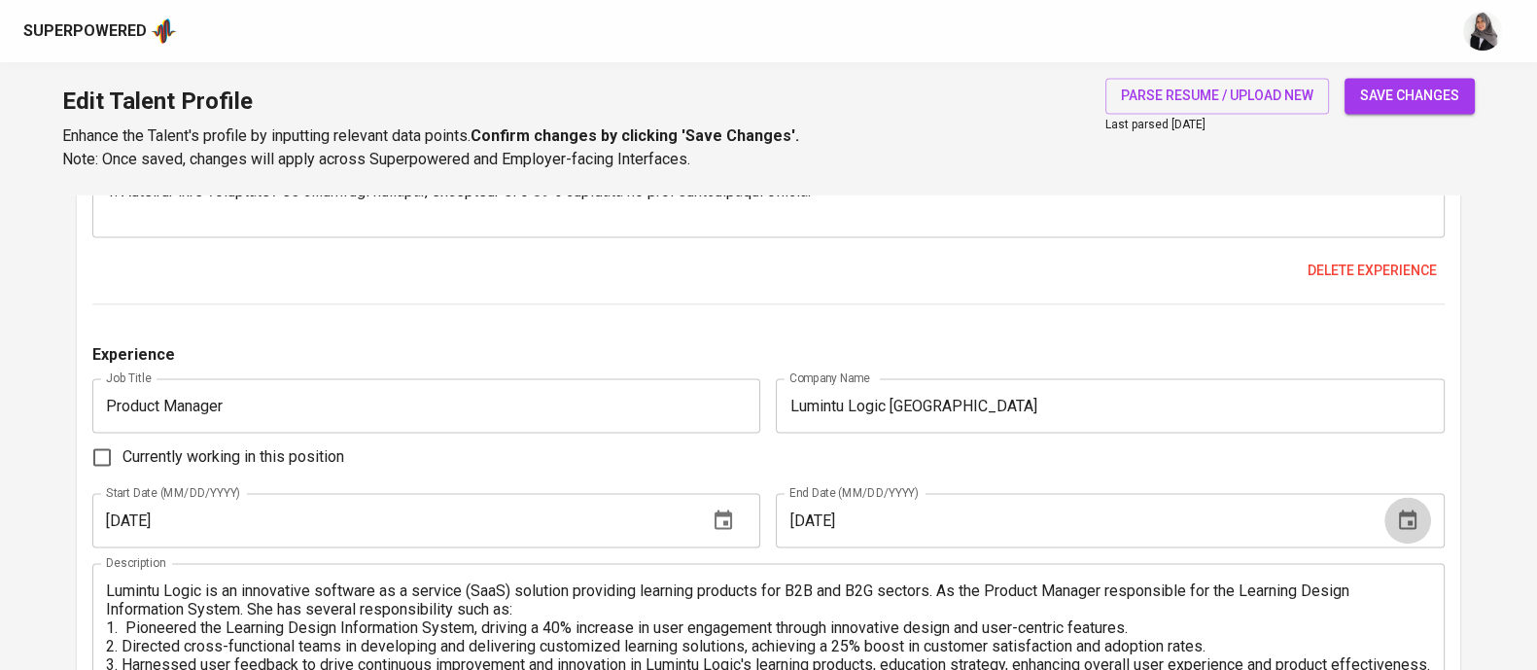
click at [1417, 515] on icon "button" at bounding box center [1407, 520] width 23 height 23
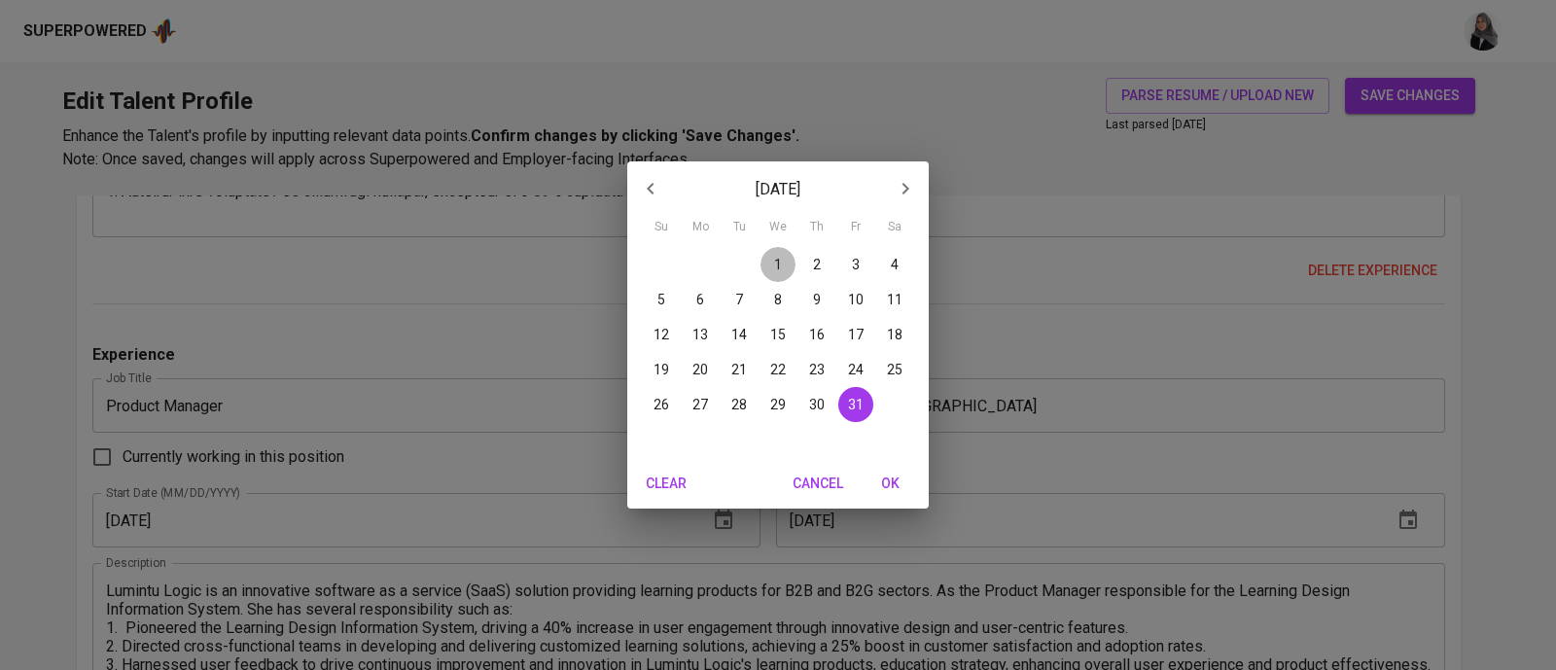
click at [790, 260] on span "1" at bounding box center [777, 264] width 35 height 19
type input "12/01/2021"
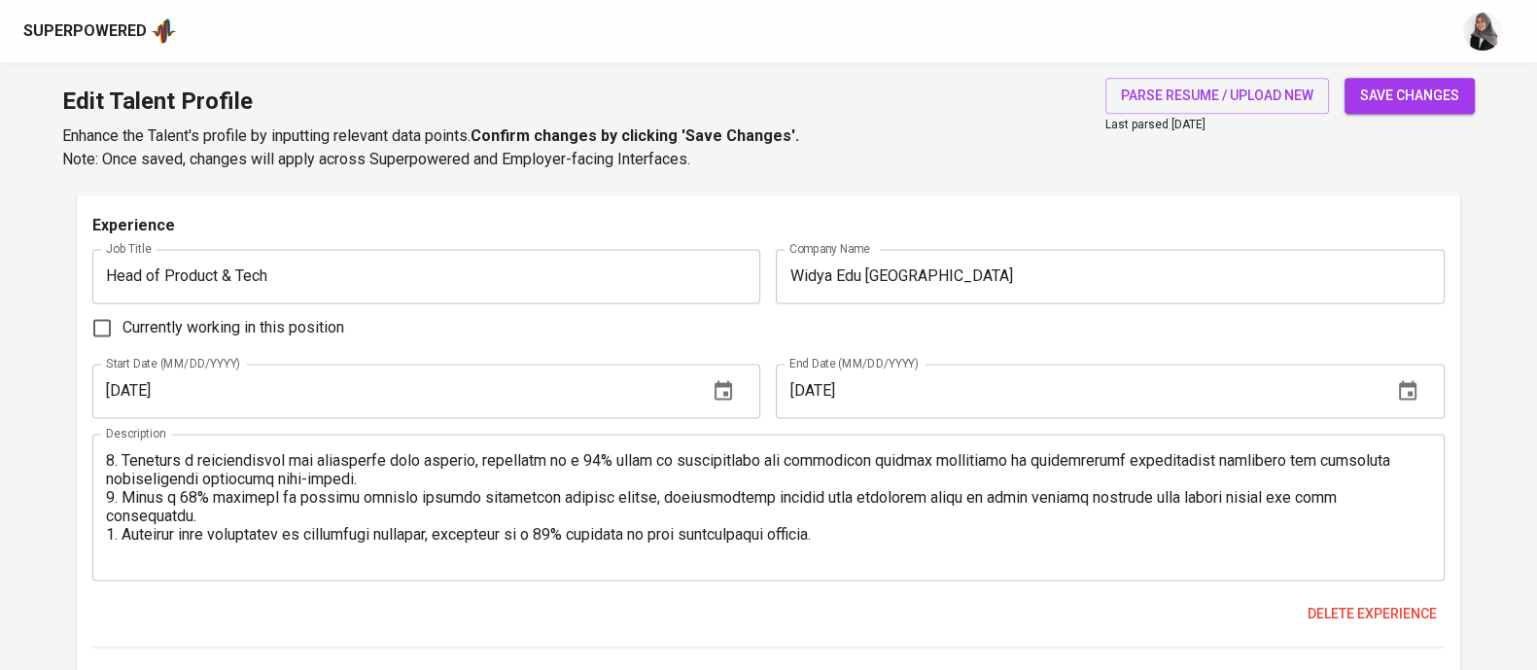
scroll to position [3237, 0]
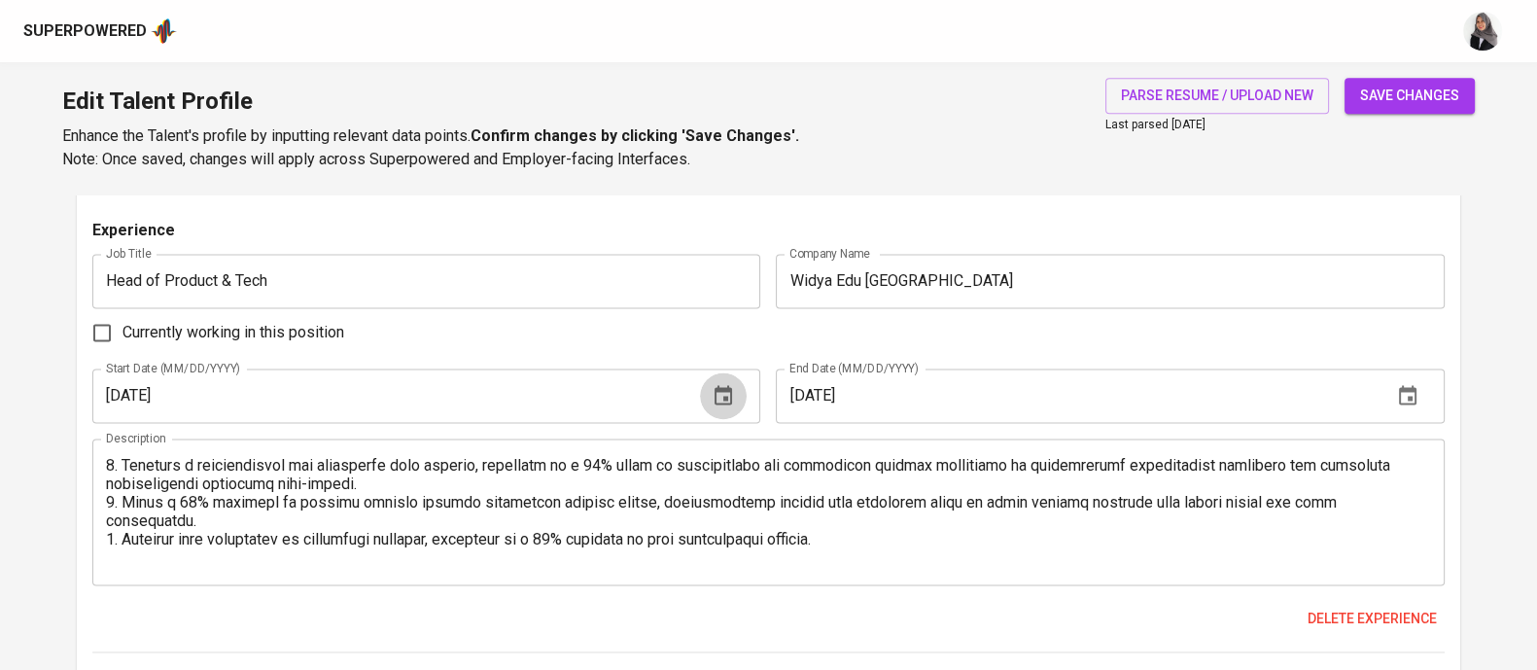
click at [719, 385] on icon "button" at bounding box center [724, 394] width 18 height 19
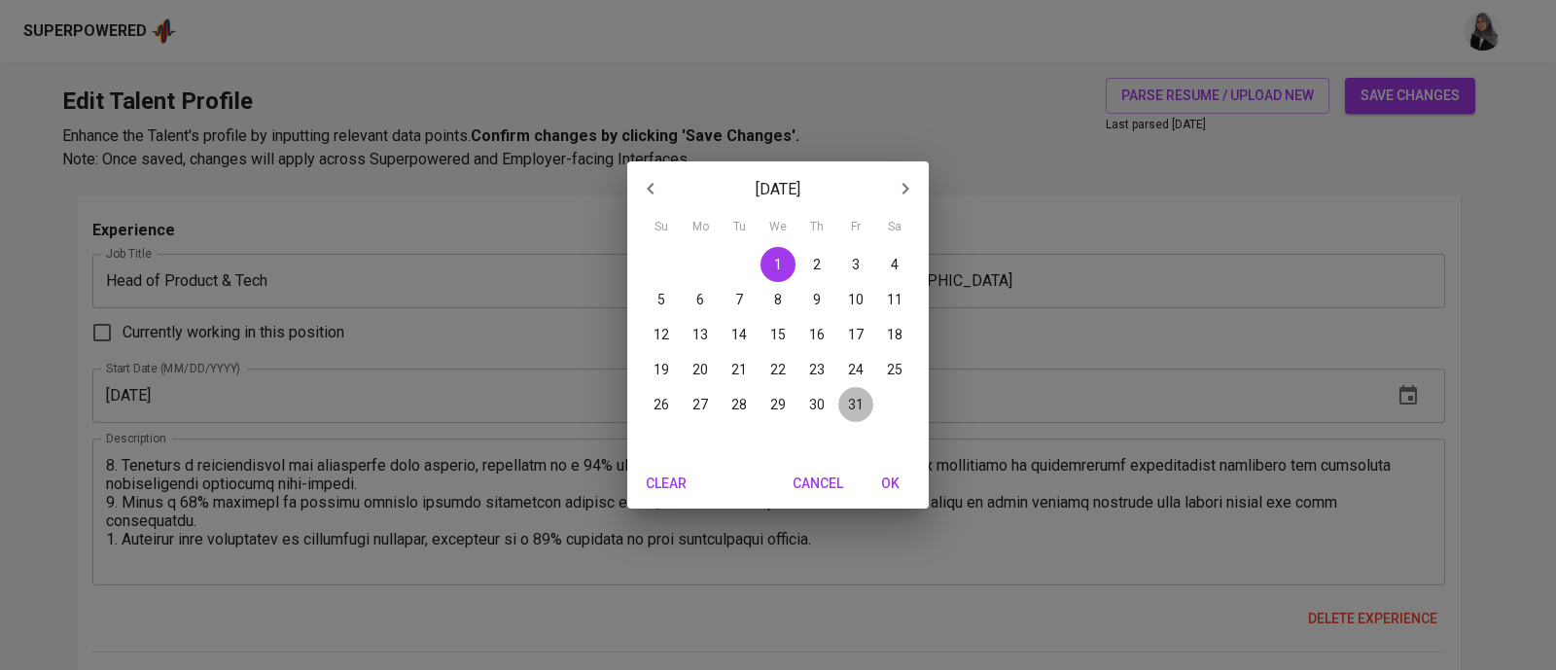
click at [860, 406] on p "31" at bounding box center [856, 404] width 16 height 19
type input "12/31/2021"
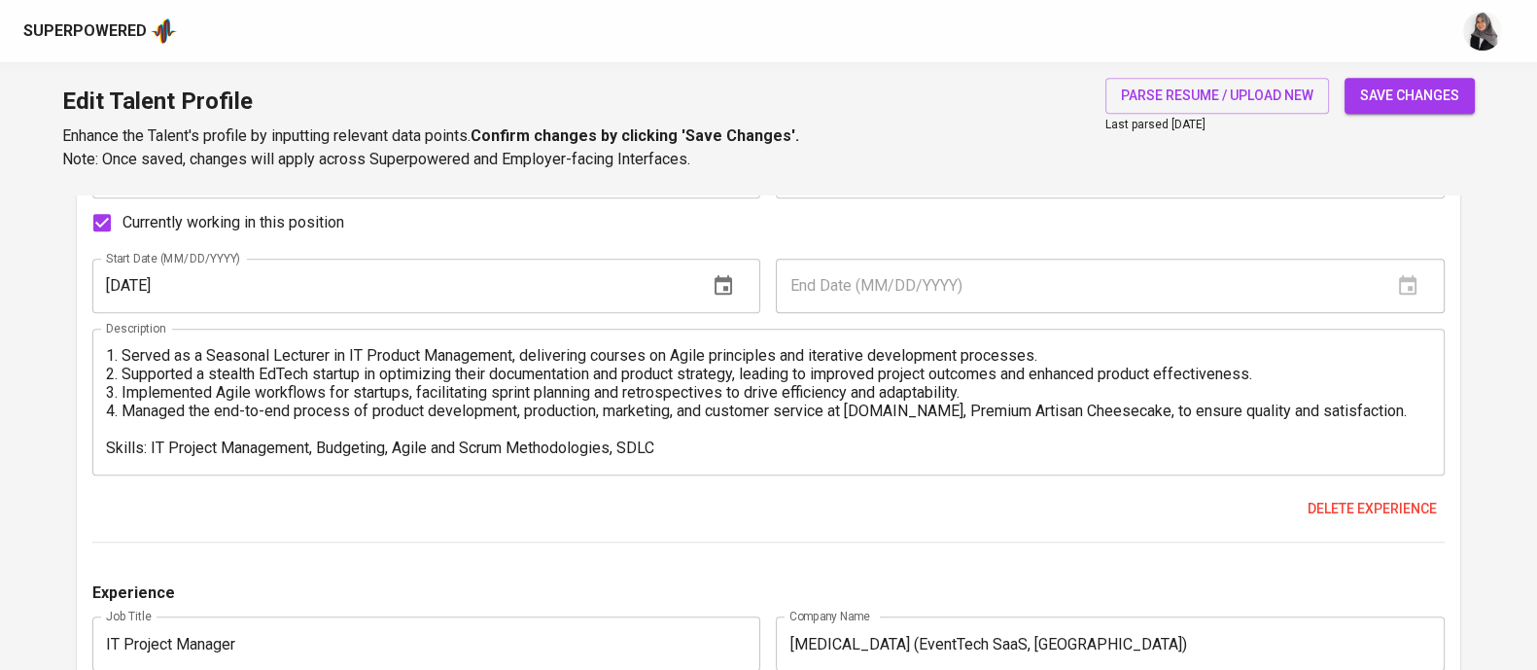
scroll to position [2396, 0]
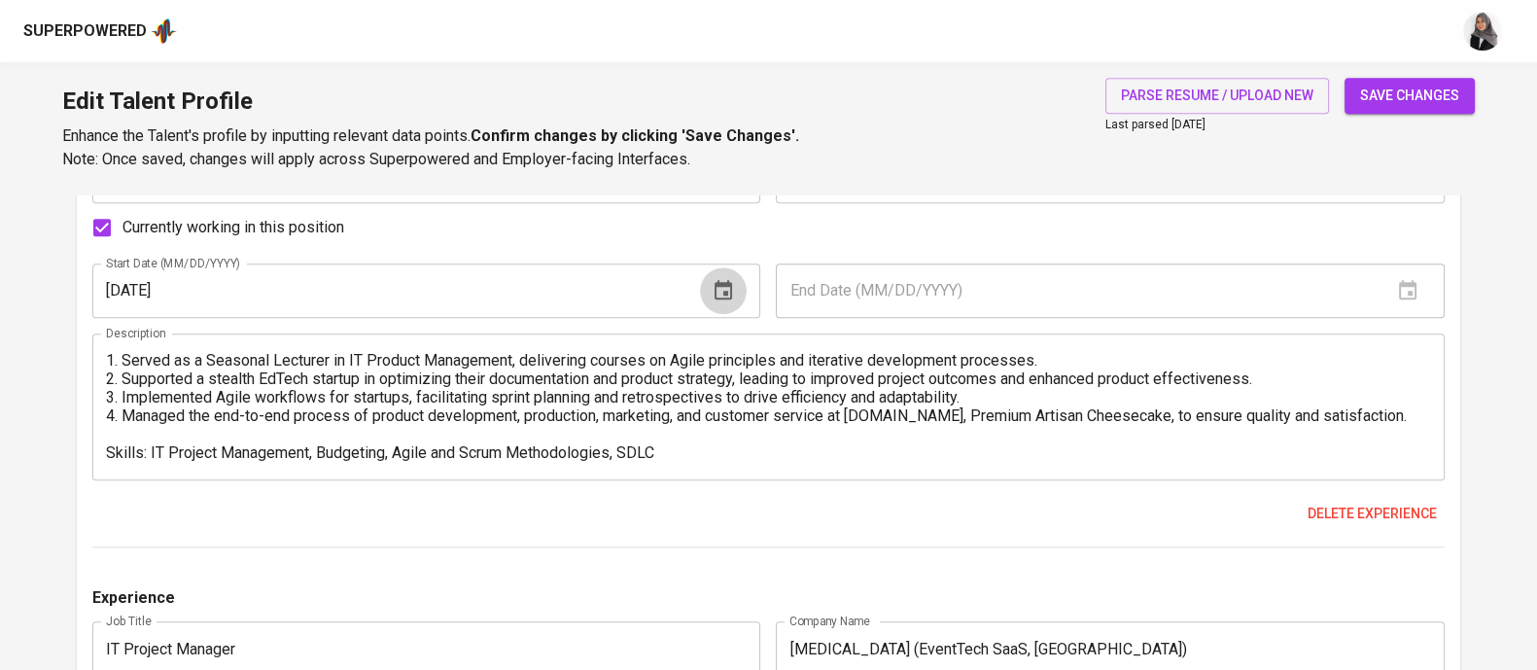
click at [734, 294] on icon "button" at bounding box center [723, 290] width 23 height 23
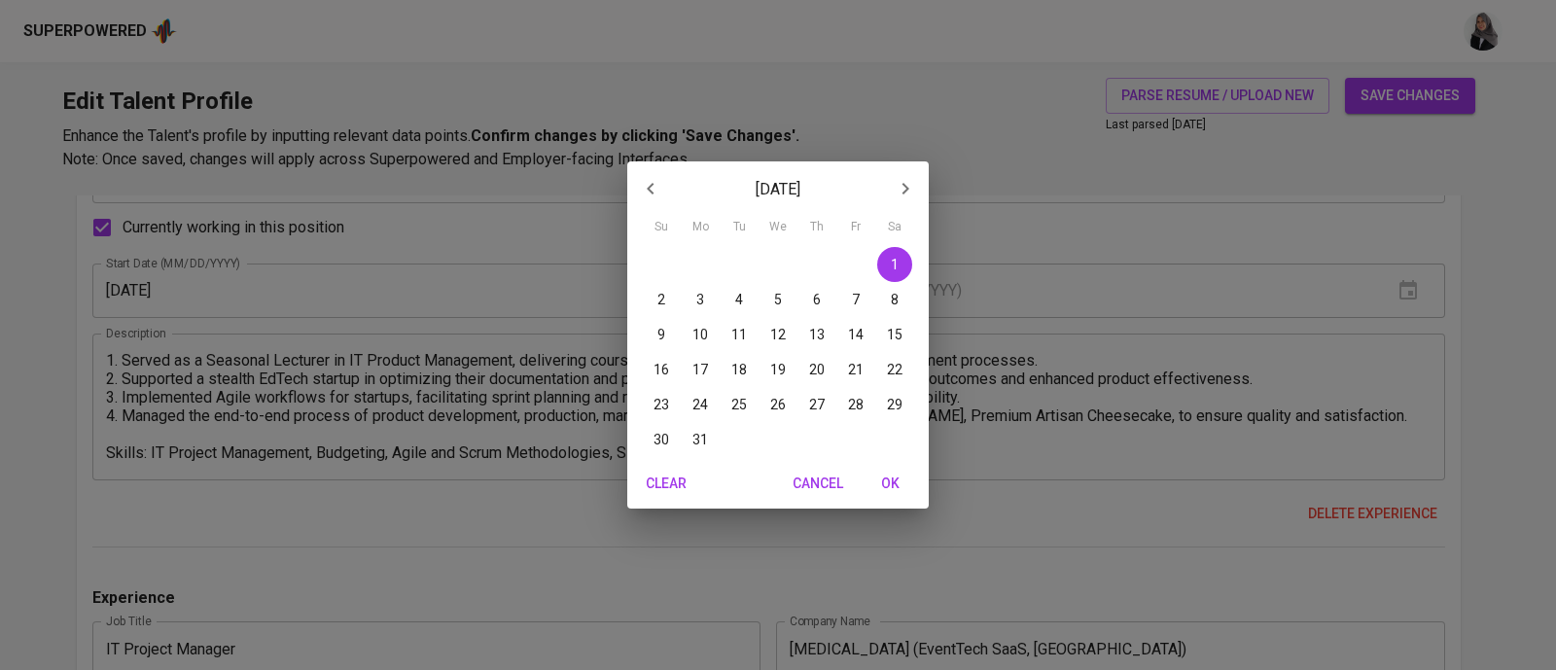
click at [221, 298] on div "July 2023 Su Mo Tu We Th Fr Sa 25 26 27 28 29 30 1 2 3 4 5 6 7 8 9 10 11 12 13 …" at bounding box center [778, 335] width 1556 height 670
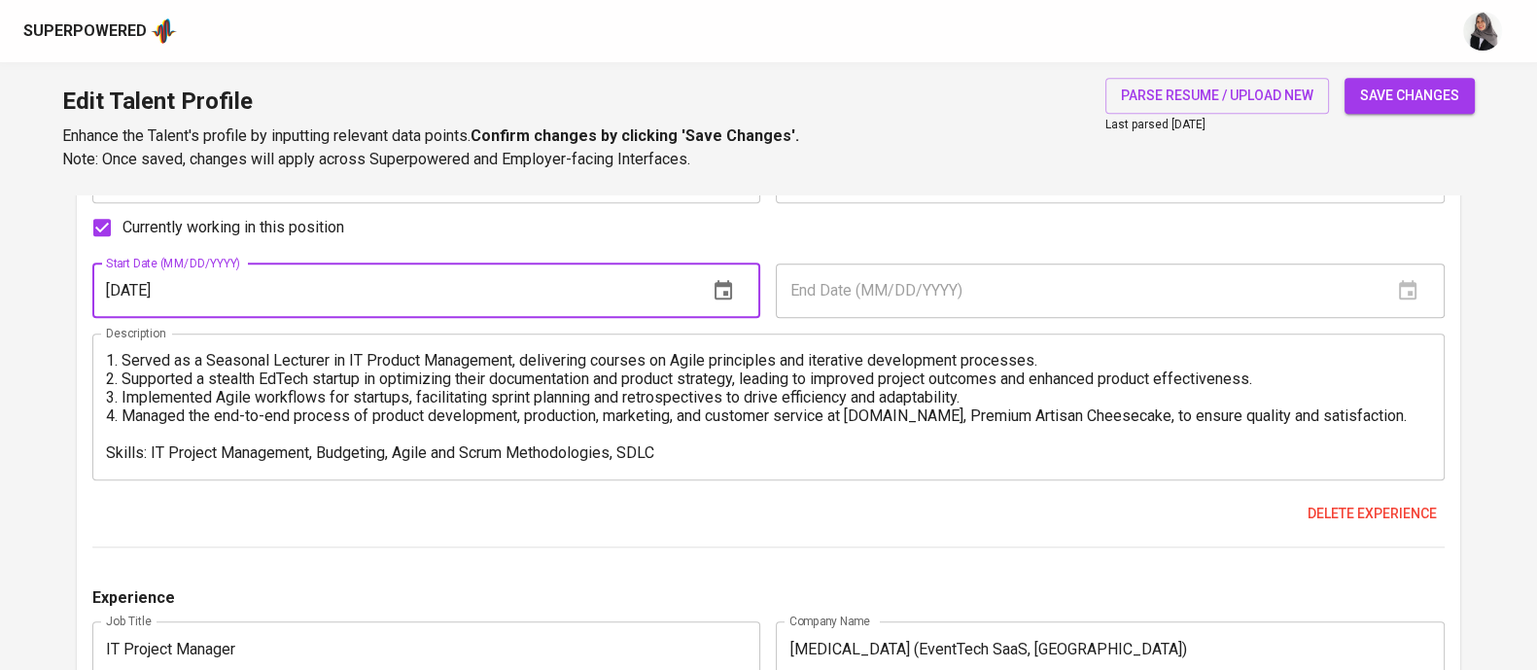
click at [217, 298] on input "07/01/2023" at bounding box center [392, 290] width 600 height 54
type input "07/01/2024"
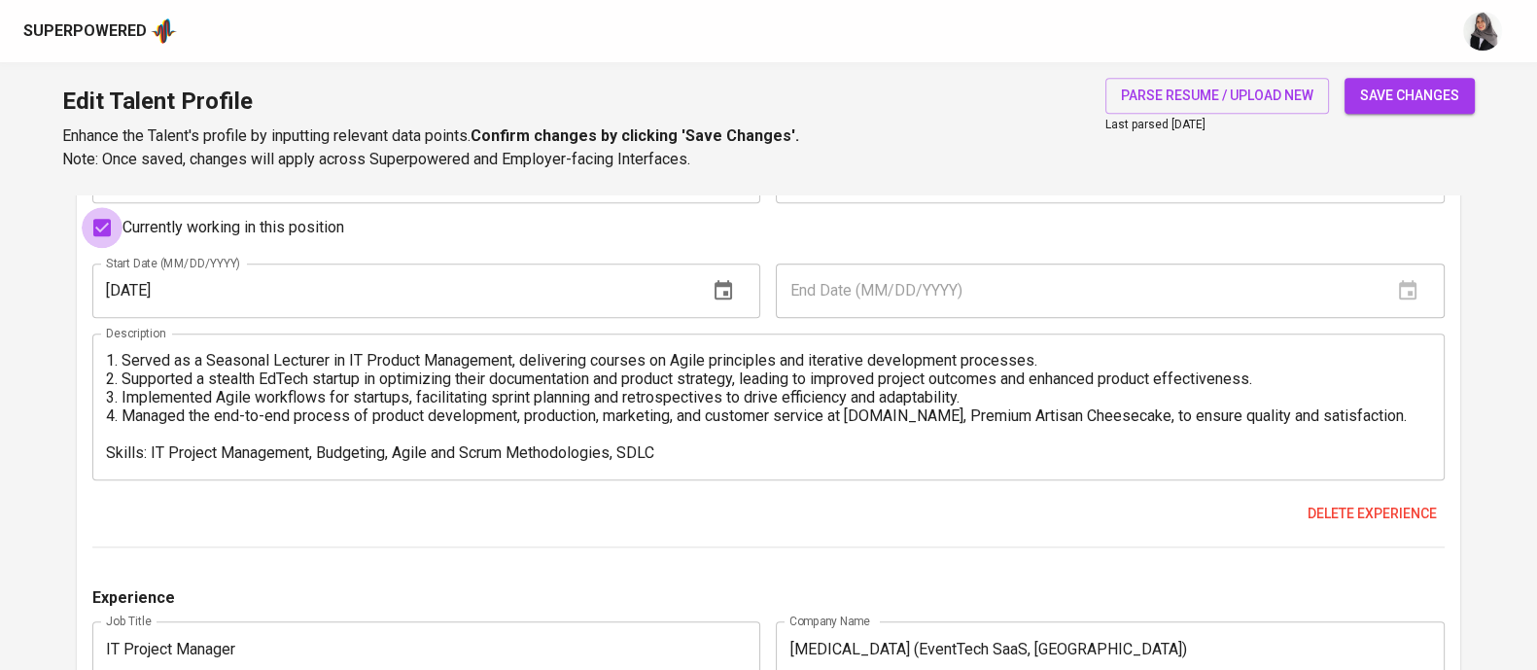
click at [99, 227] on input "Currently working in this position" at bounding box center [102, 227] width 41 height 41
checkbox input "false"
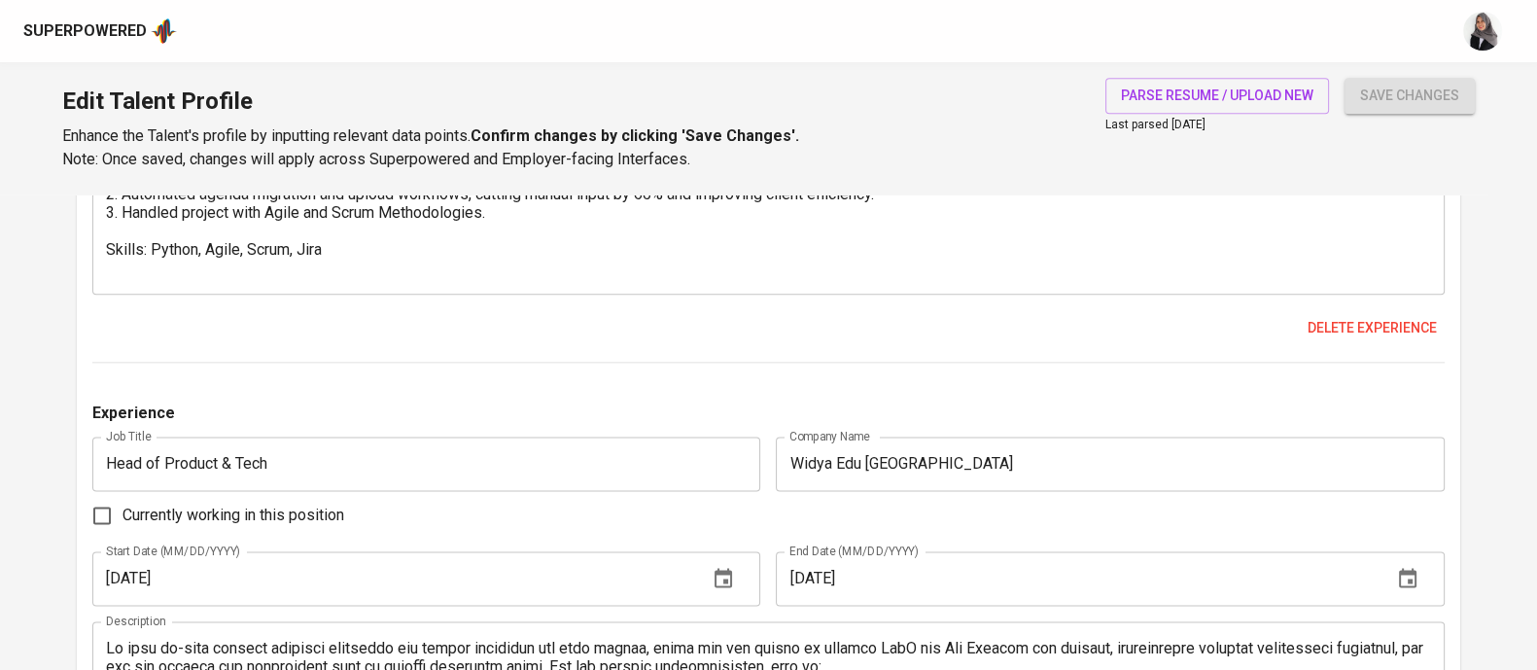
scroll to position [3067, 0]
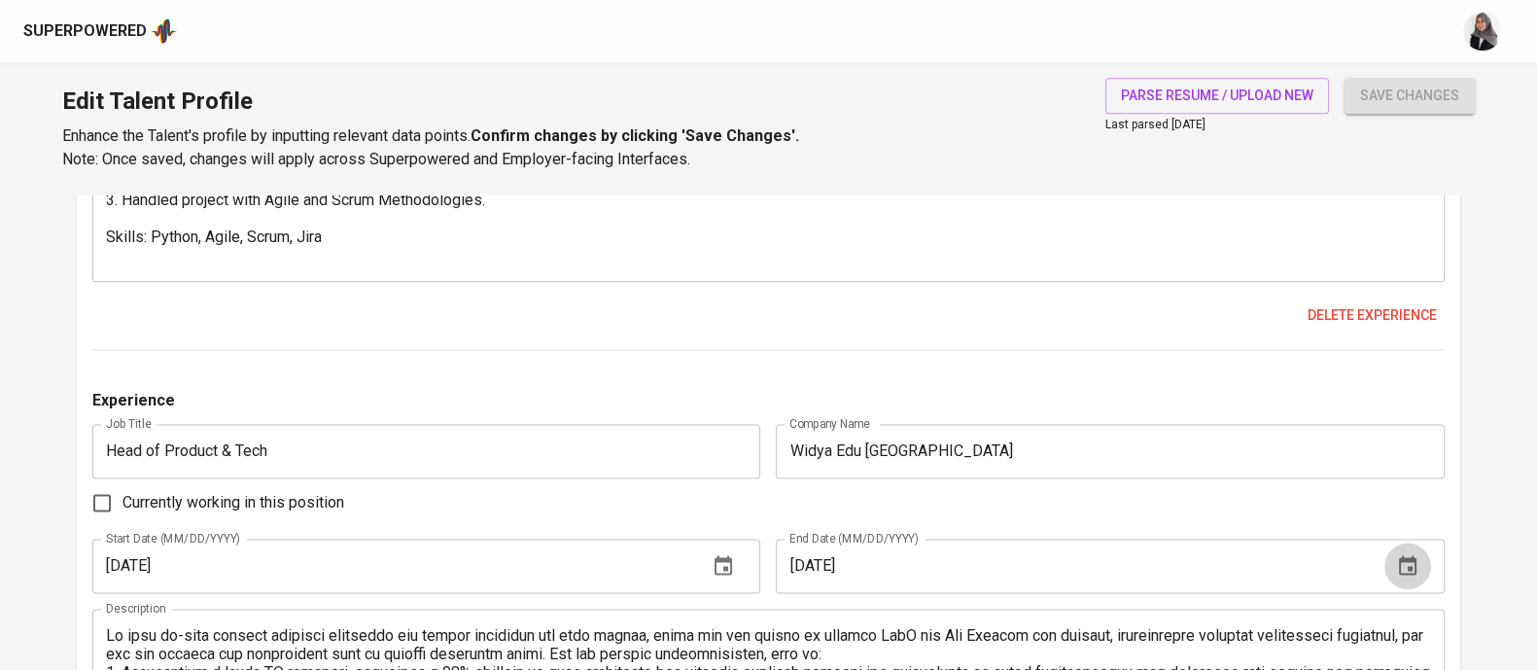
click at [1415, 561] on icon "button" at bounding box center [1408, 564] width 18 height 19
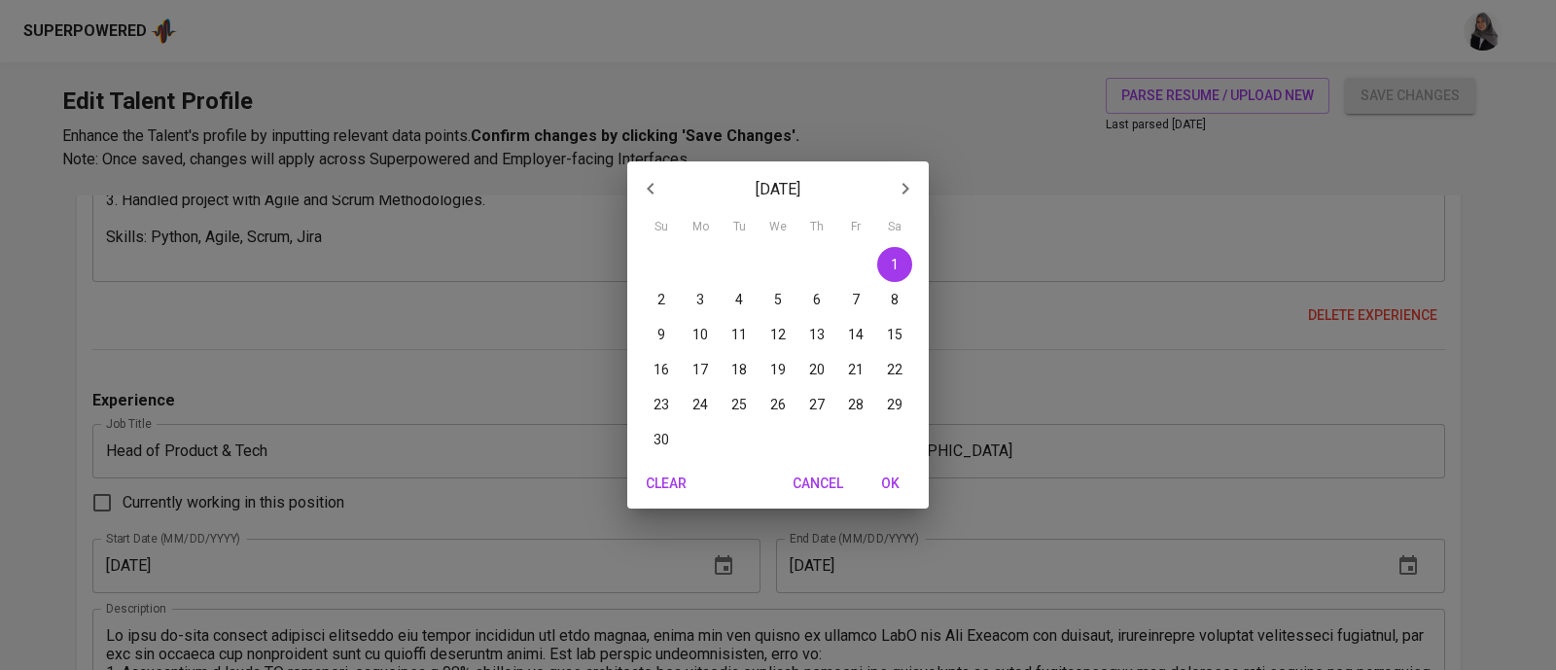
click at [1031, 498] on div "April 2023 Su Mo Tu We Th Fr Sa 26 27 28 29 30 31 1 2 3 4 5 6 7 8 9 10 11 12 13…" at bounding box center [778, 335] width 1556 height 670
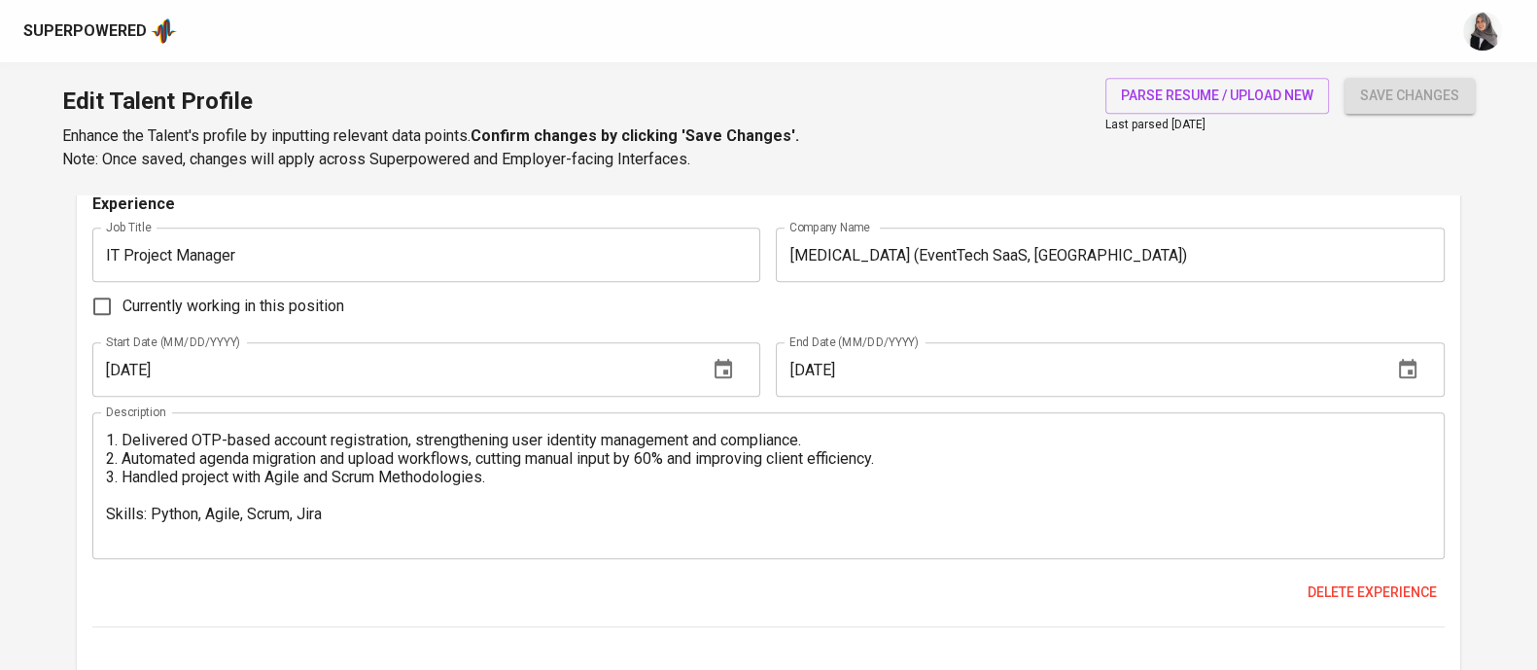
scroll to position [2788, 0]
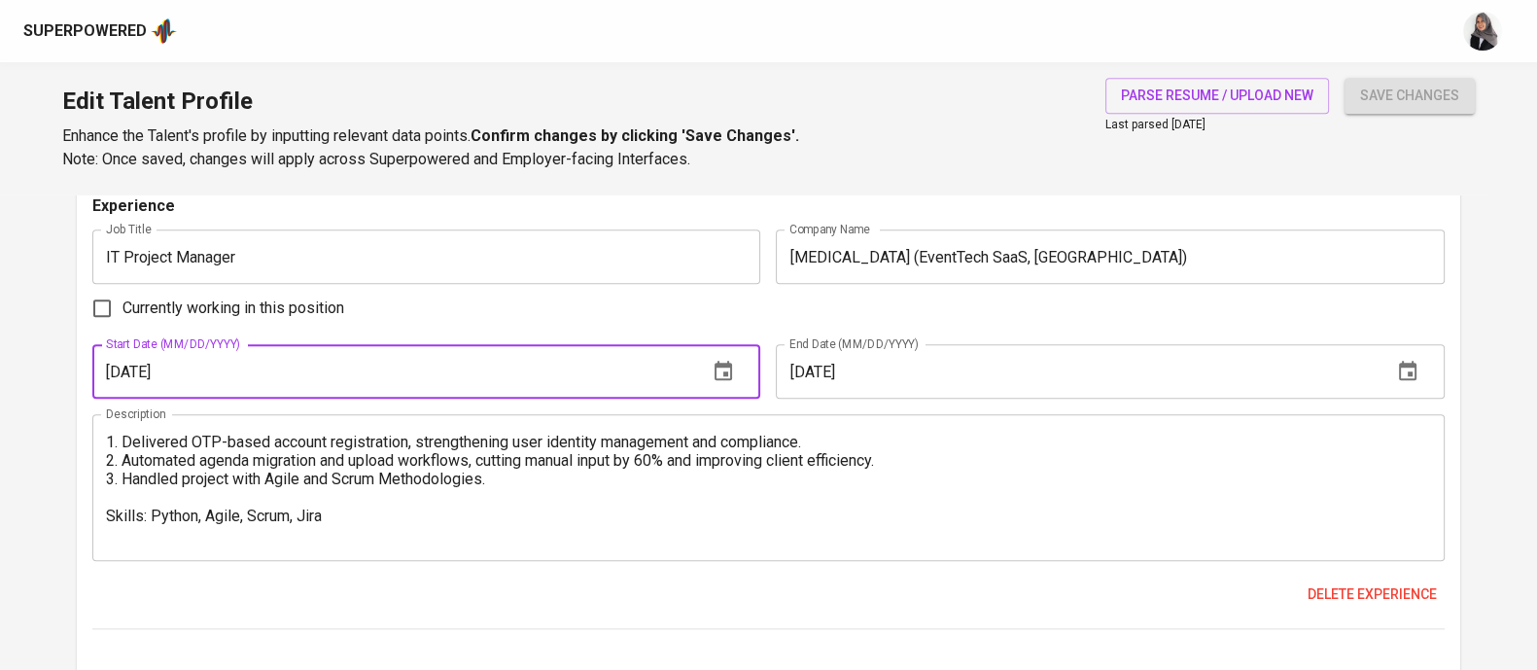
click at [376, 380] on input "03/01/2025" at bounding box center [392, 371] width 600 height 54
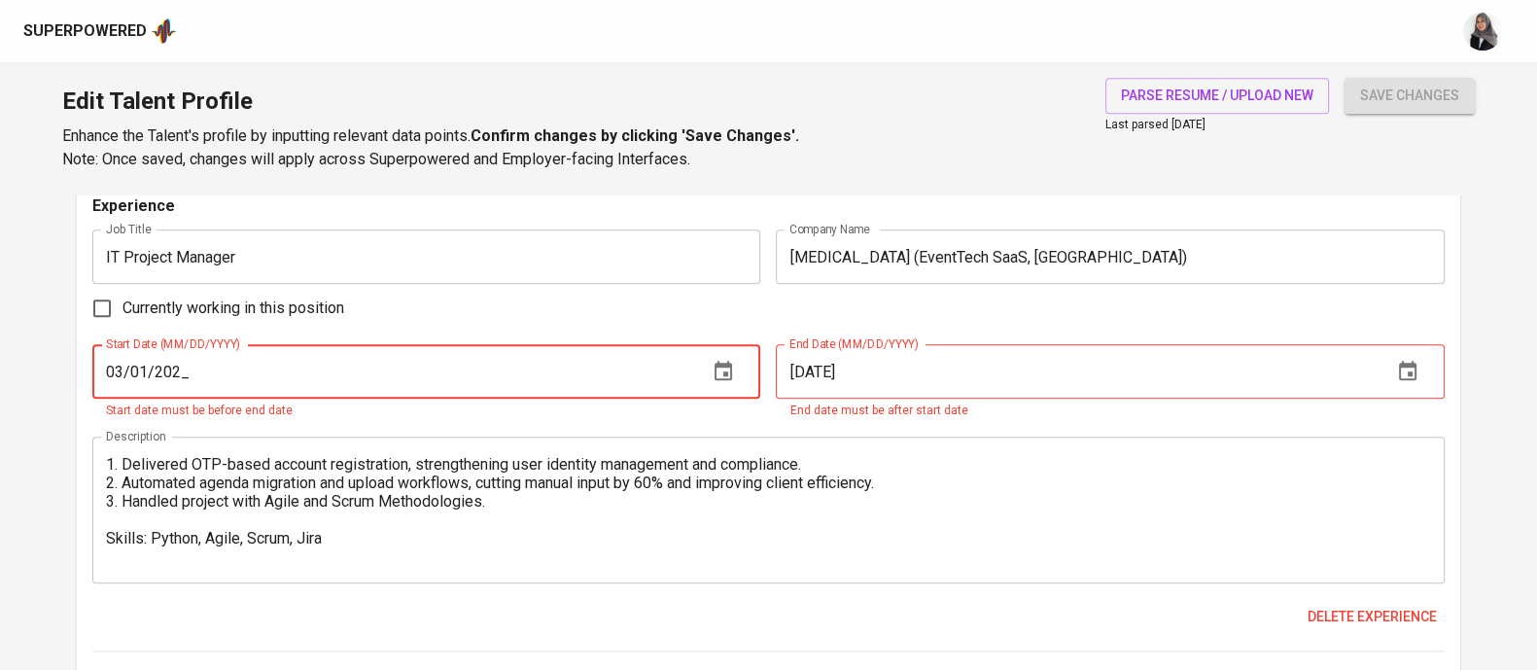
type input "03/01/2025"
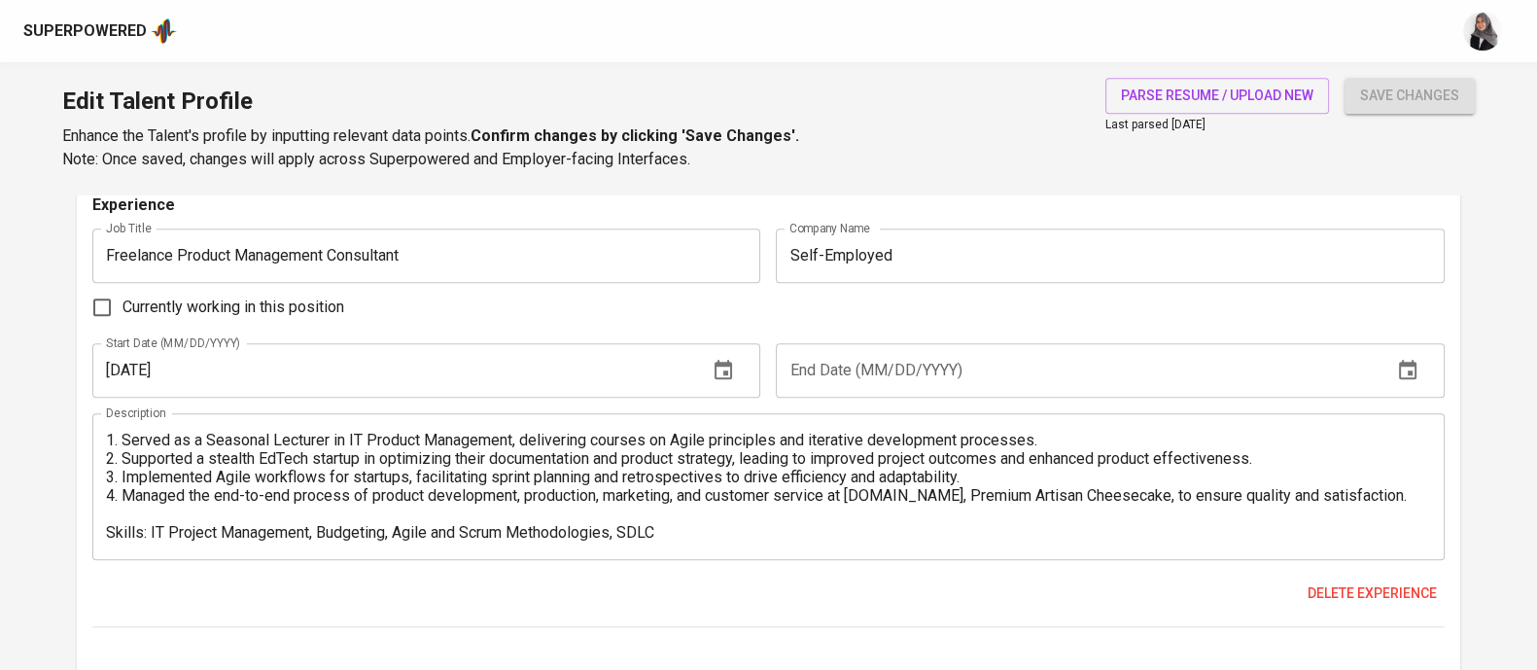
scroll to position [2314, 0]
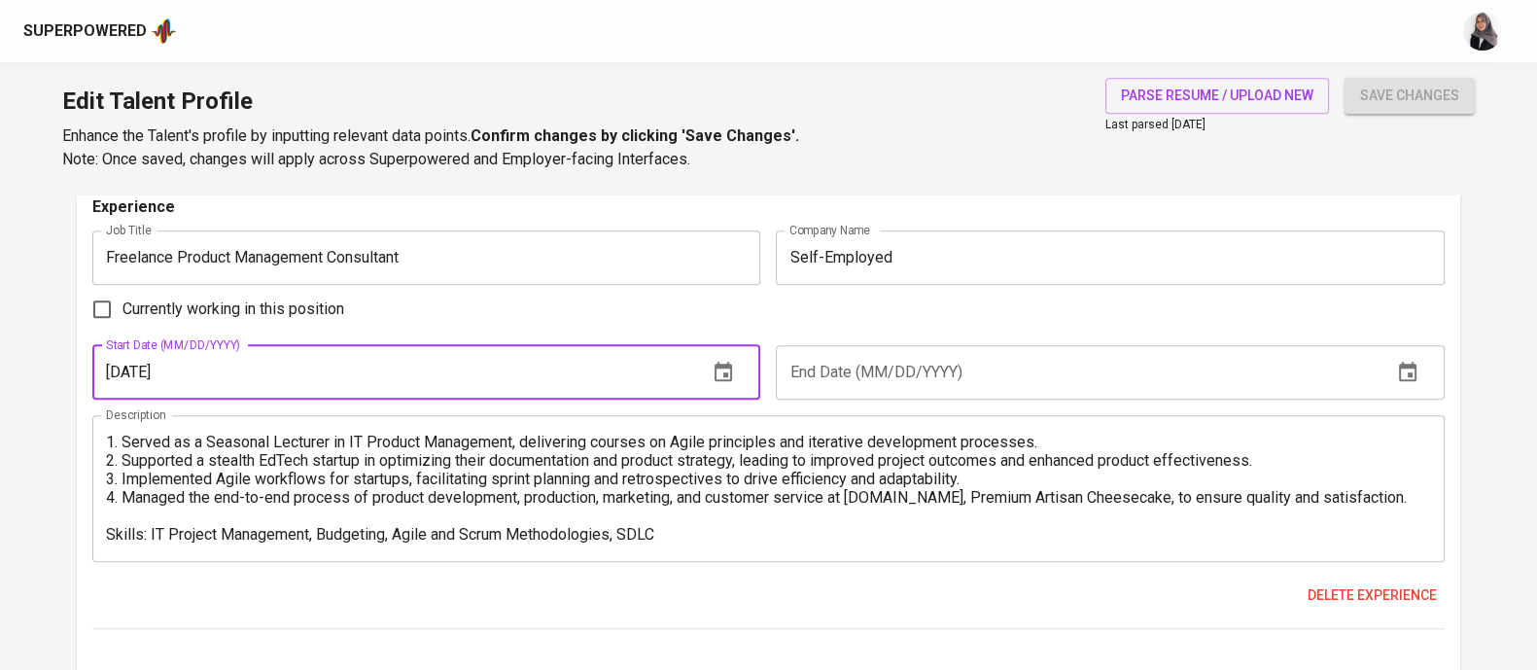
click at [320, 368] on input "07/01/2024" at bounding box center [392, 372] width 600 height 54
click at [738, 379] on button "button" at bounding box center [723, 372] width 47 height 47
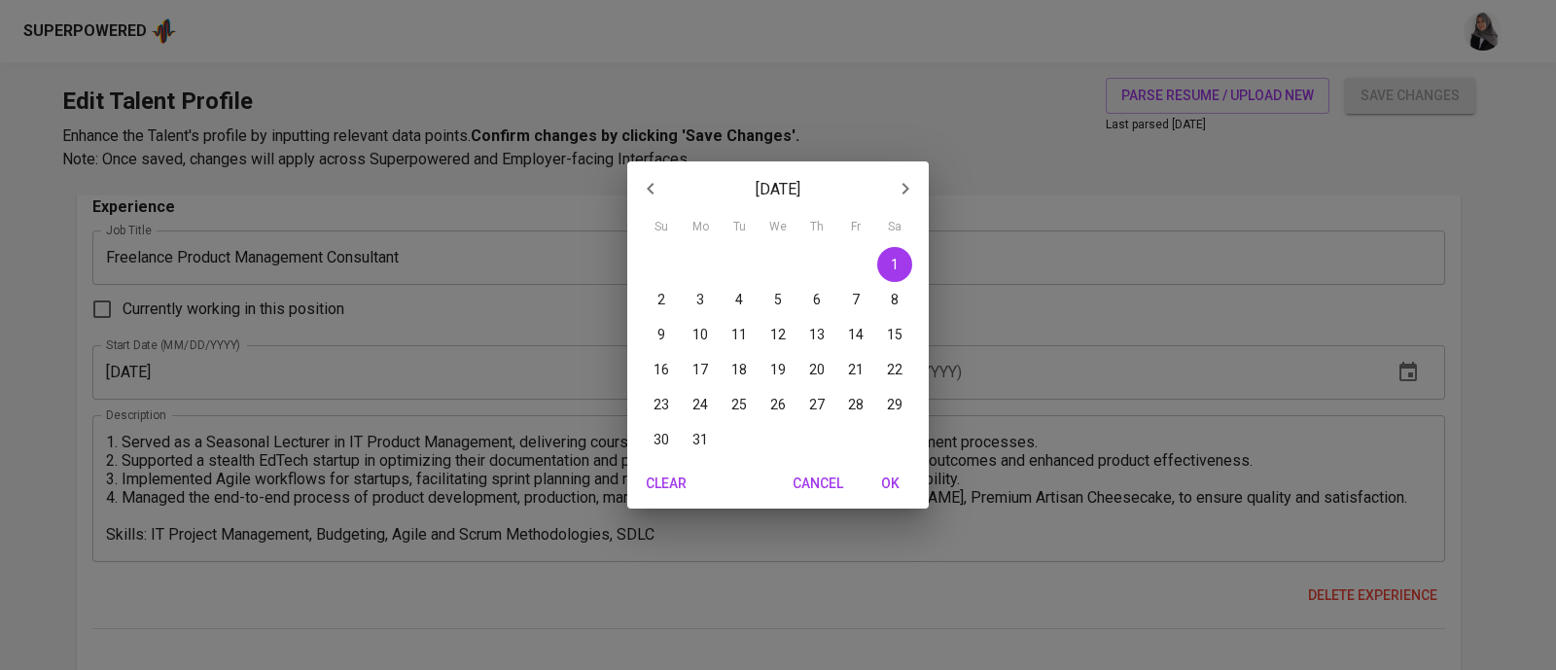
click at [647, 177] on icon "button" at bounding box center [650, 188] width 23 height 23
click at [698, 257] on p "1" at bounding box center [700, 264] width 8 height 19
type input "05/01/2023"
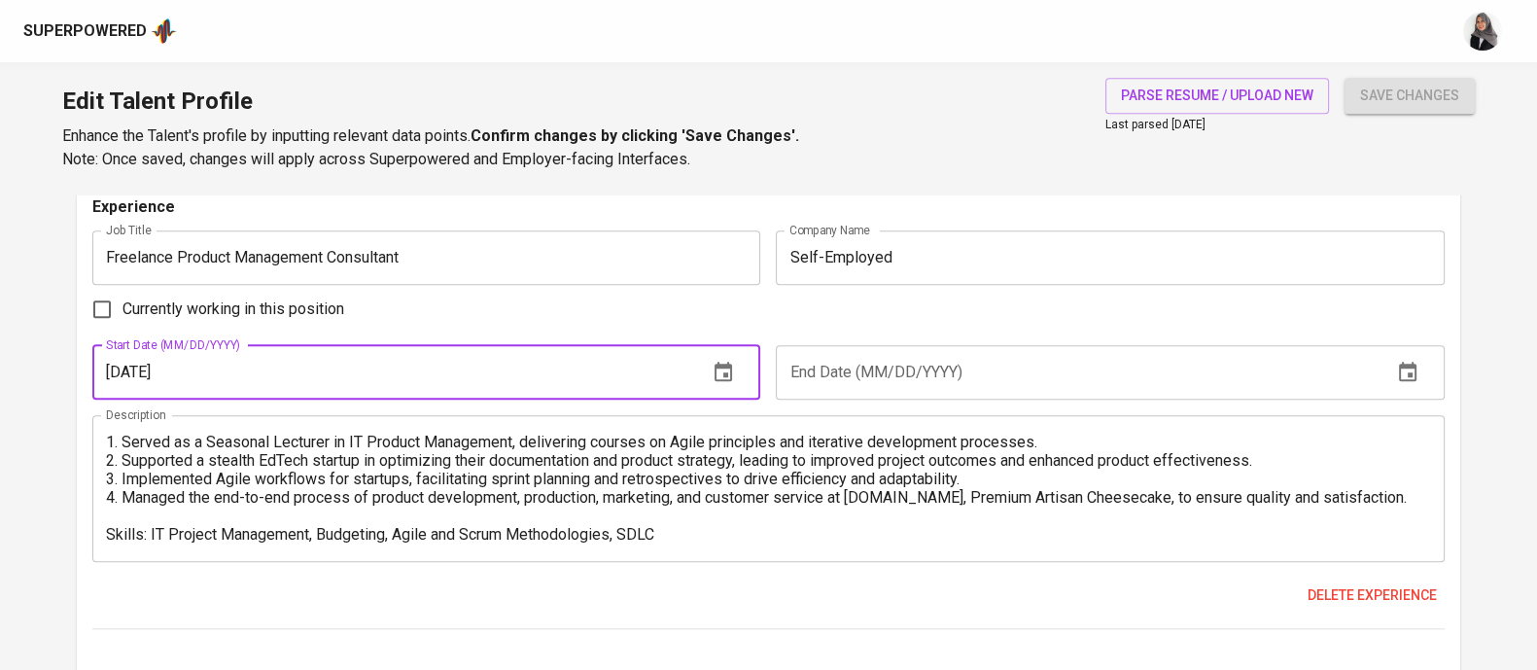
drag, startPoint x: 303, startPoint y: 364, endPoint x: 85, endPoint y: 379, distance: 219.3
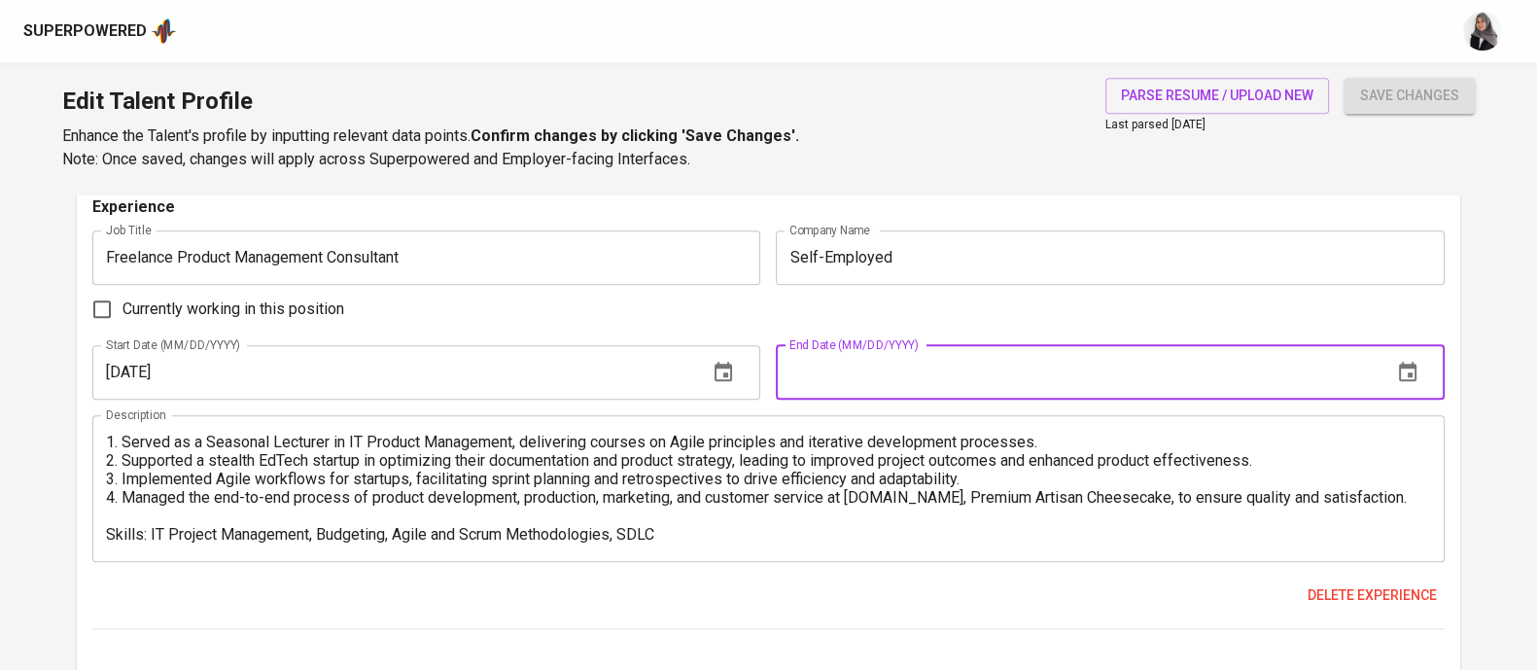
click at [887, 361] on input "text" at bounding box center [1076, 372] width 600 height 54
paste input "05/01/2023"
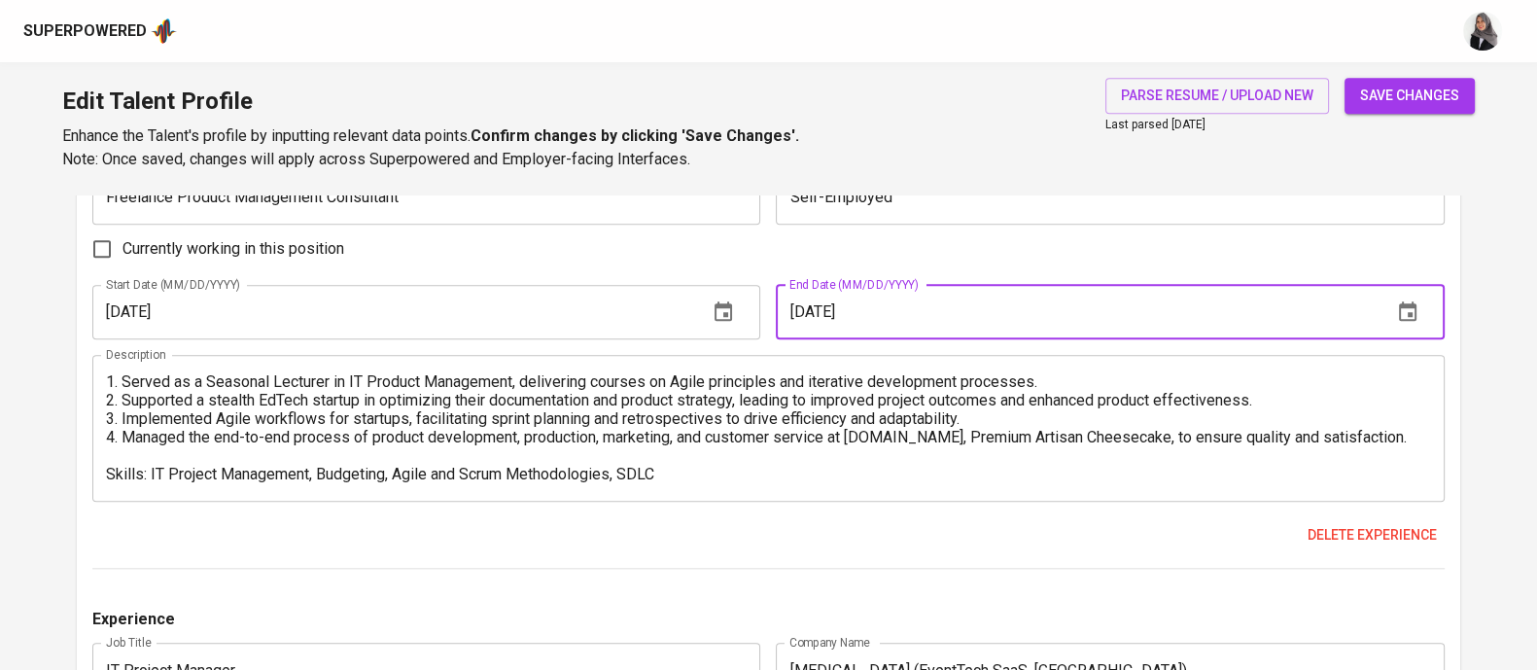
scroll to position [2371, 0]
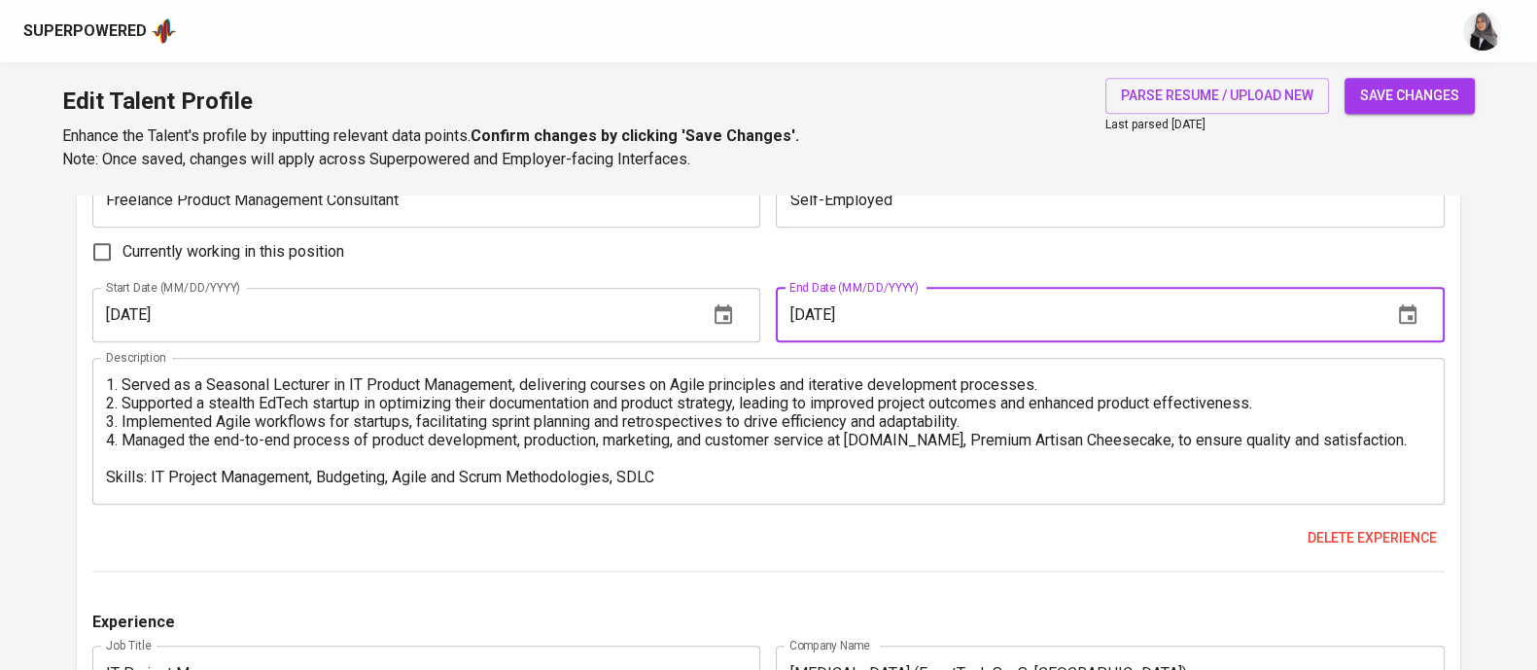
click at [834, 313] on input "05/01/2024" at bounding box center [1076, 315] width 600 height 54
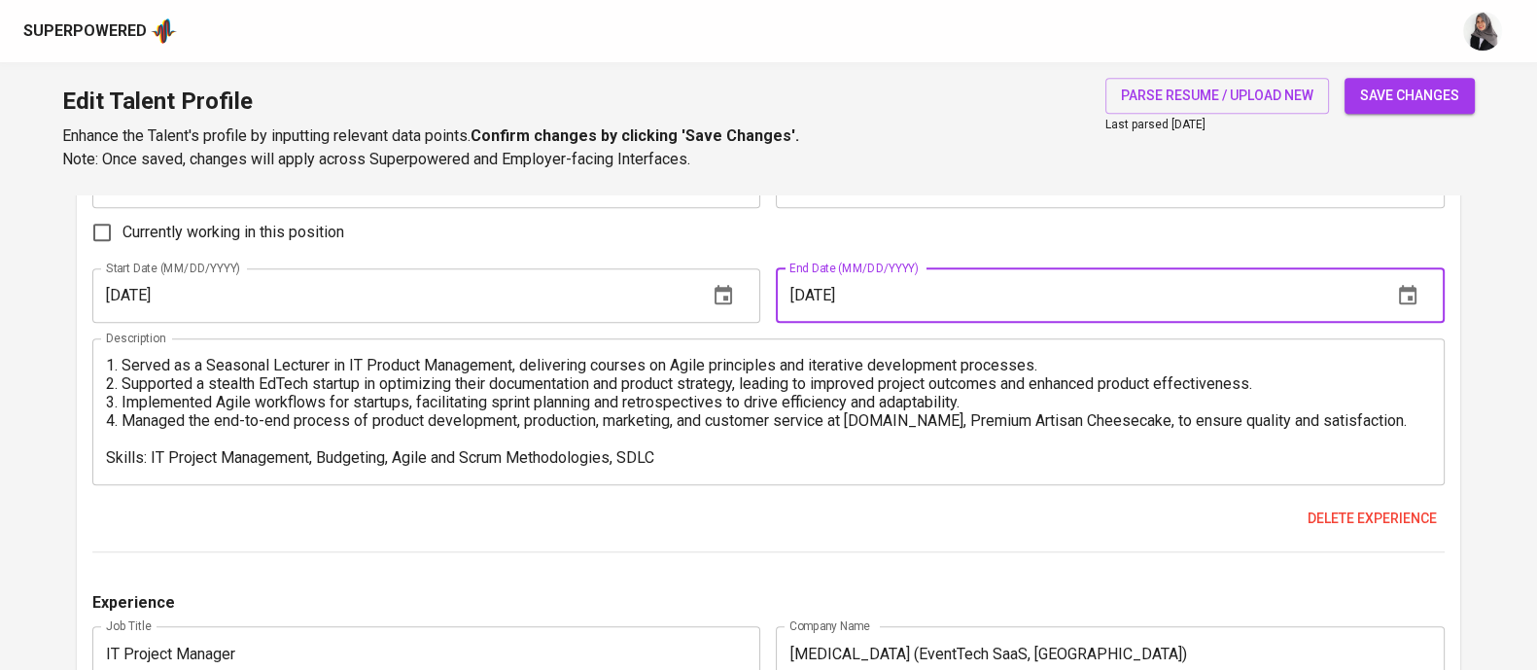
scroll to position [2389, 0]
click at [807, 298] on input "05/01/2025" at bounding box center [1076, 297] width 600 height 54
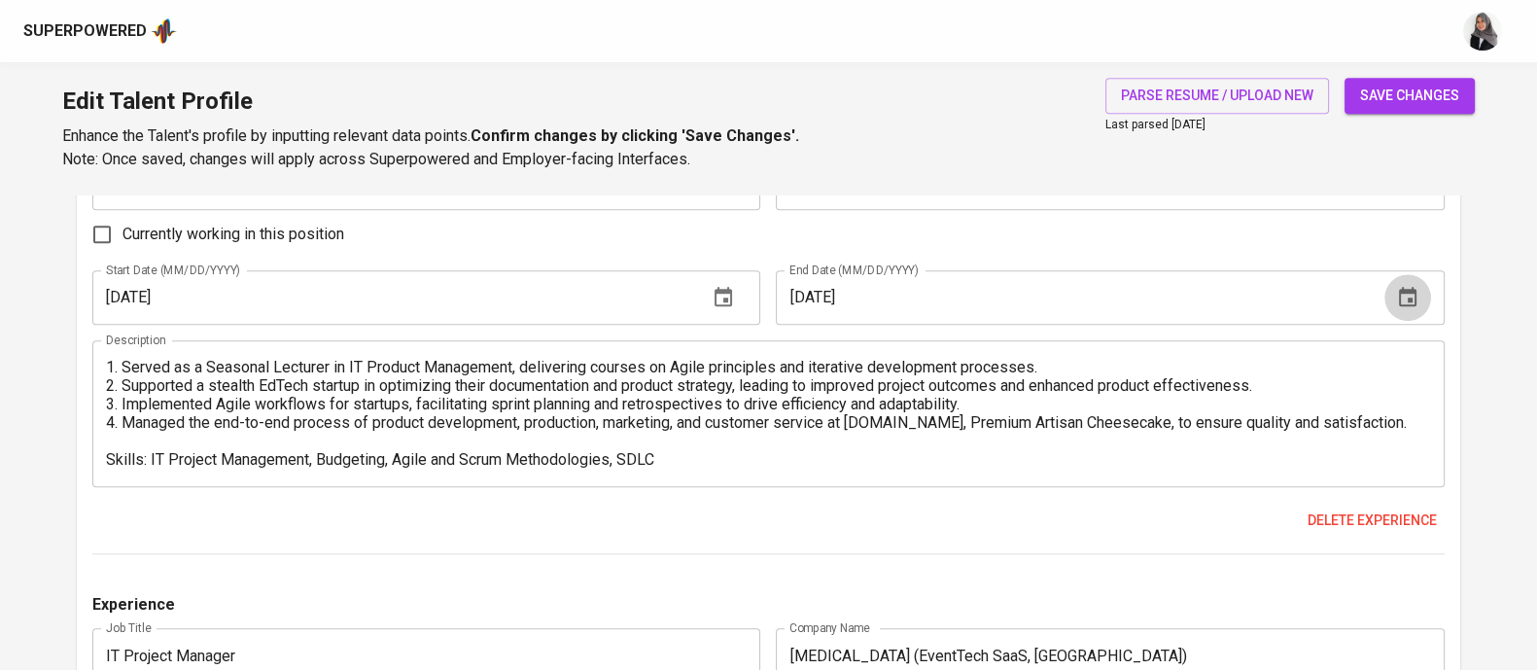
click at [1402, 297] on icon "button" at bounding box center [1407, 297] width 23 height 23
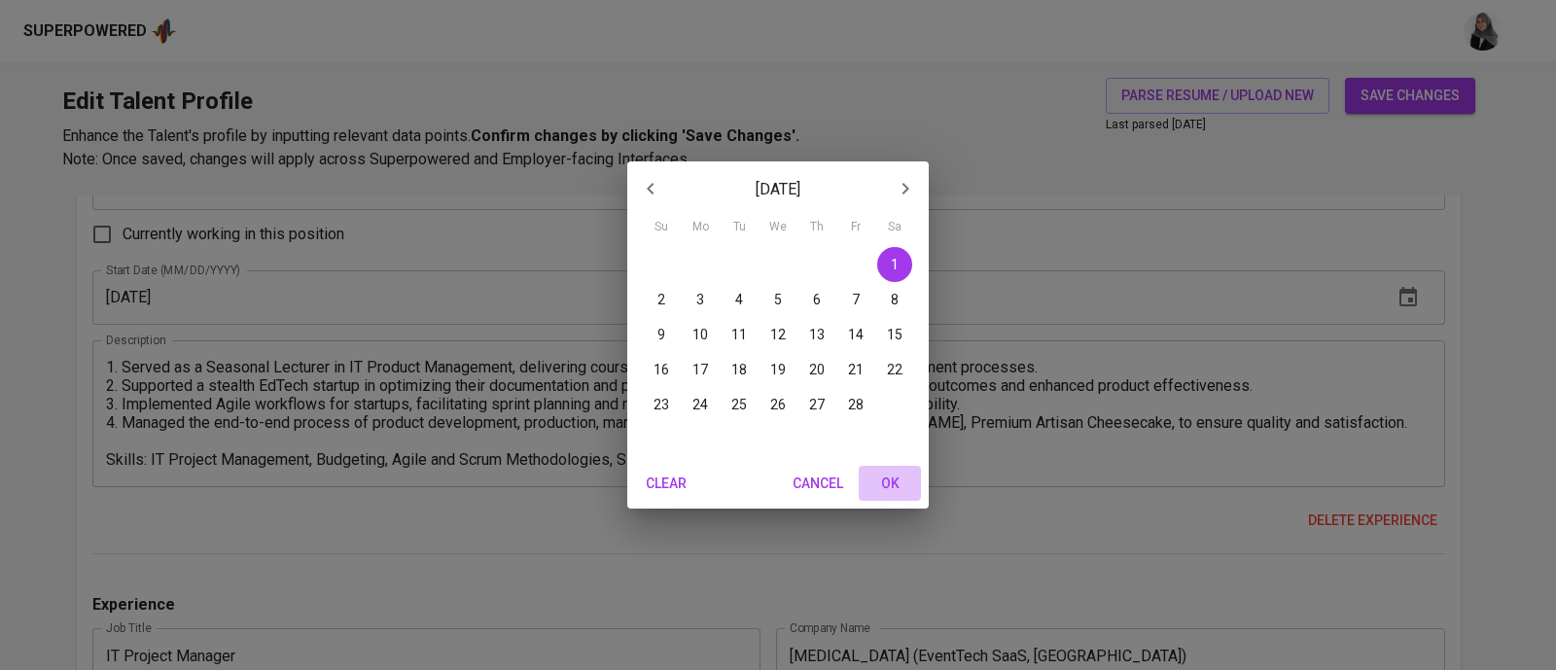
click at [897, 487] on span "OK" at bounding box center [889, 484] width 47 height 24
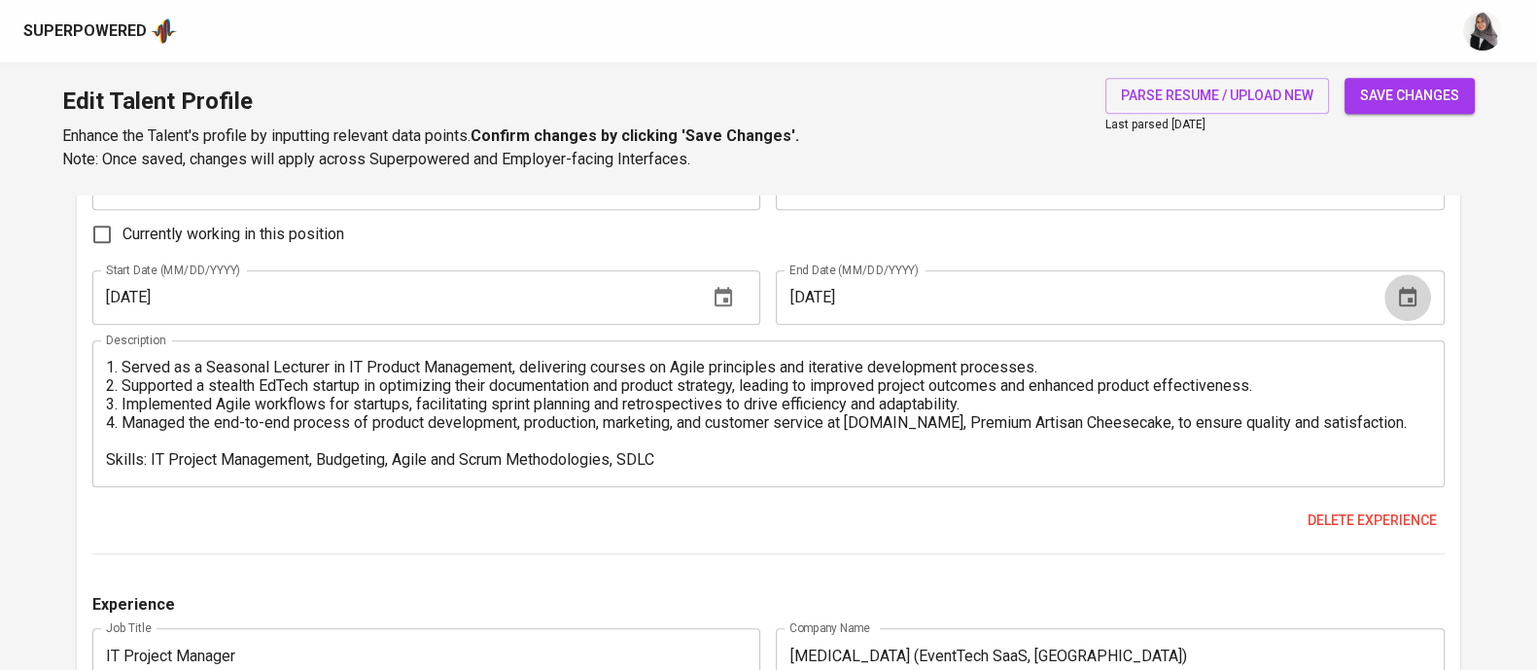
click at [1402, 297] on icon "button" at bounding box center [1407, 297] width 23 height 23
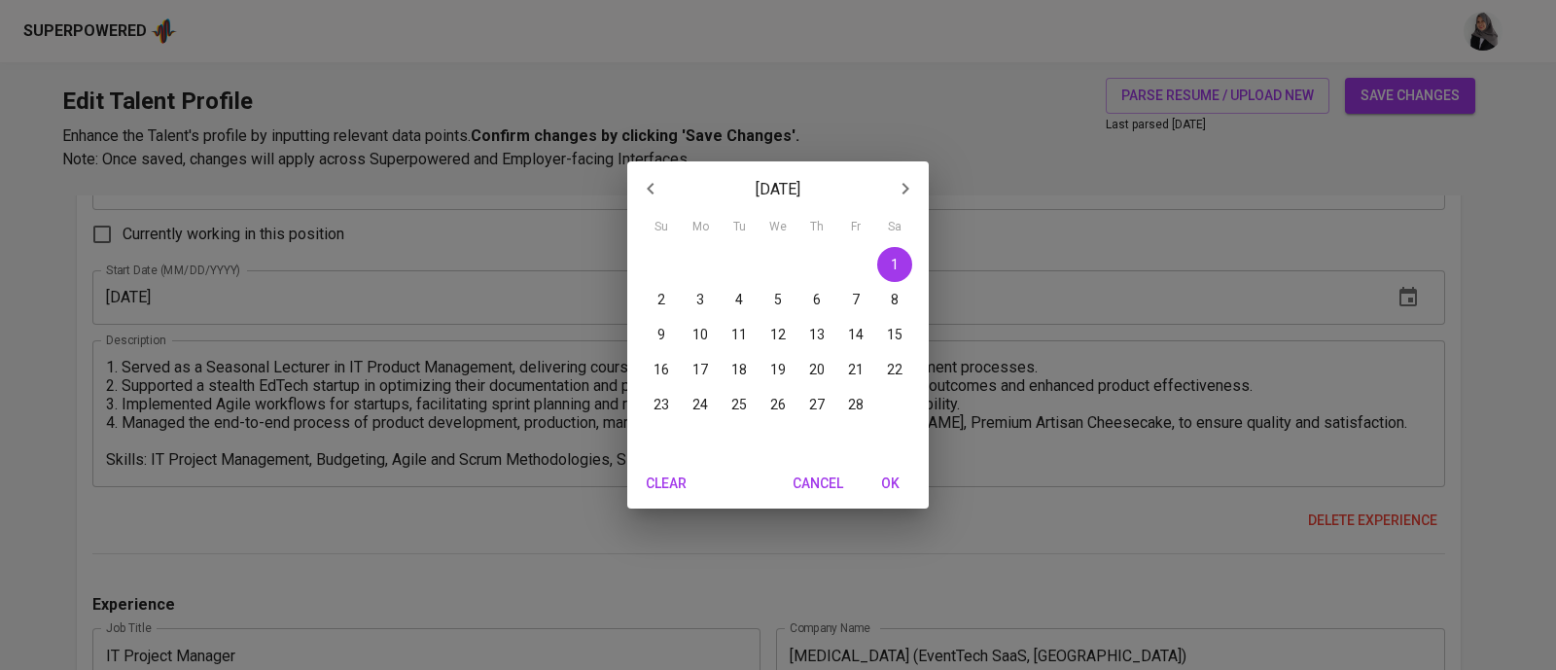
click at [854, 405] on p "28" at bounding box center [856, 404] width 16 height 19
type input "02/28/2025"
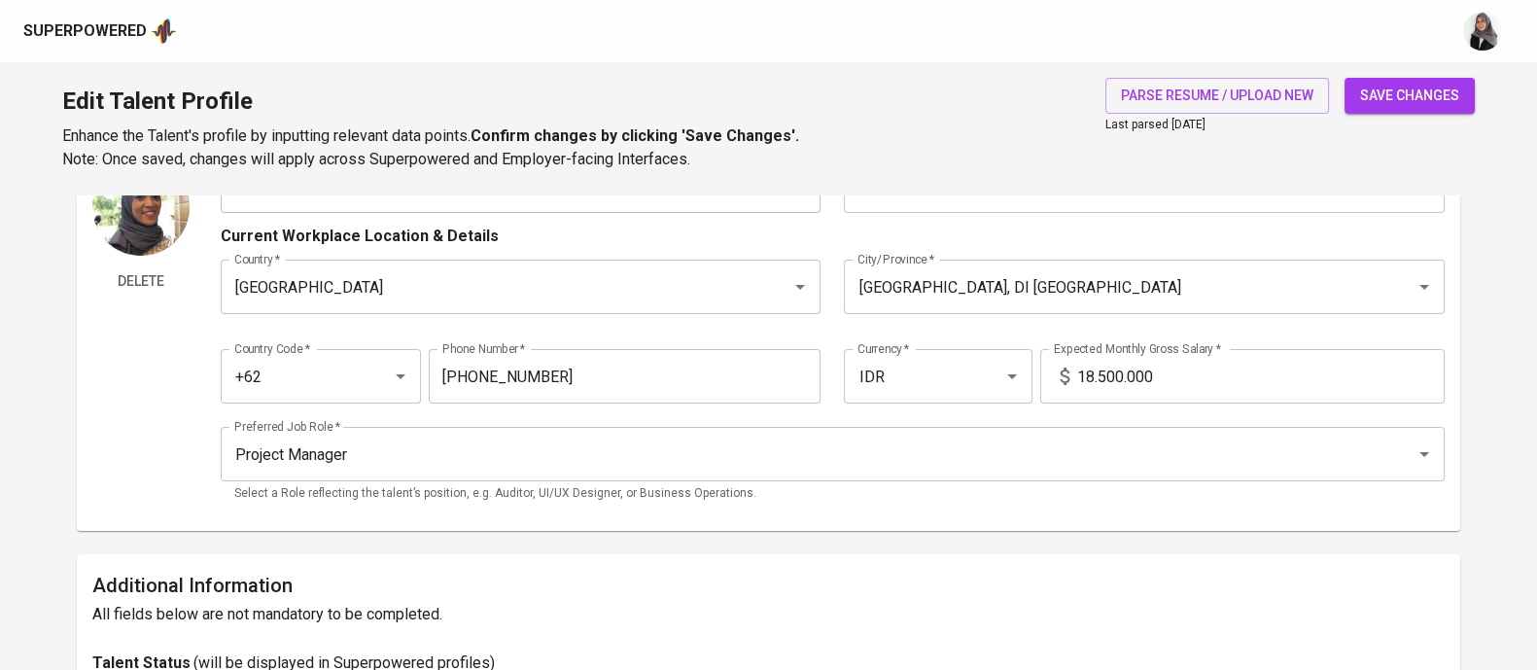
scroll to position [0, 0]
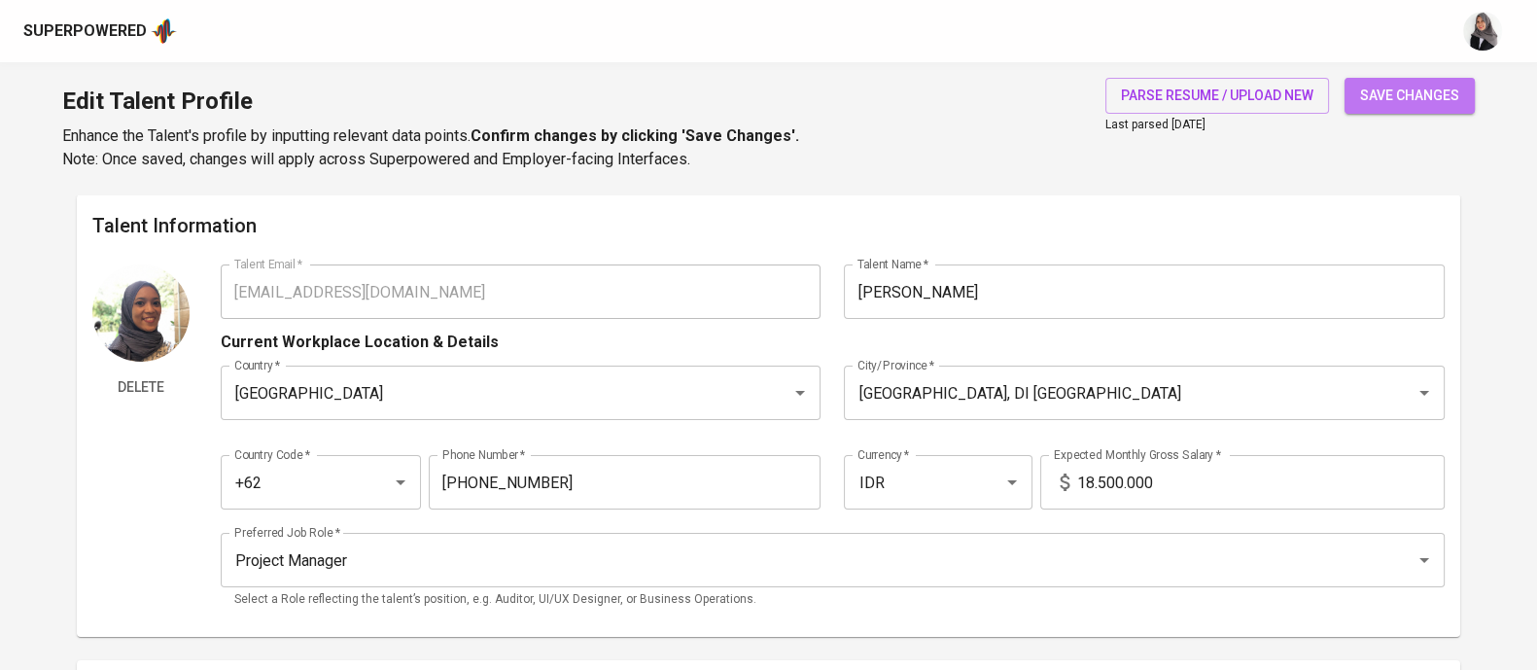
click at [1386, 103] on span "save changes" at bounding box center [1409, 96] width 99 height 24
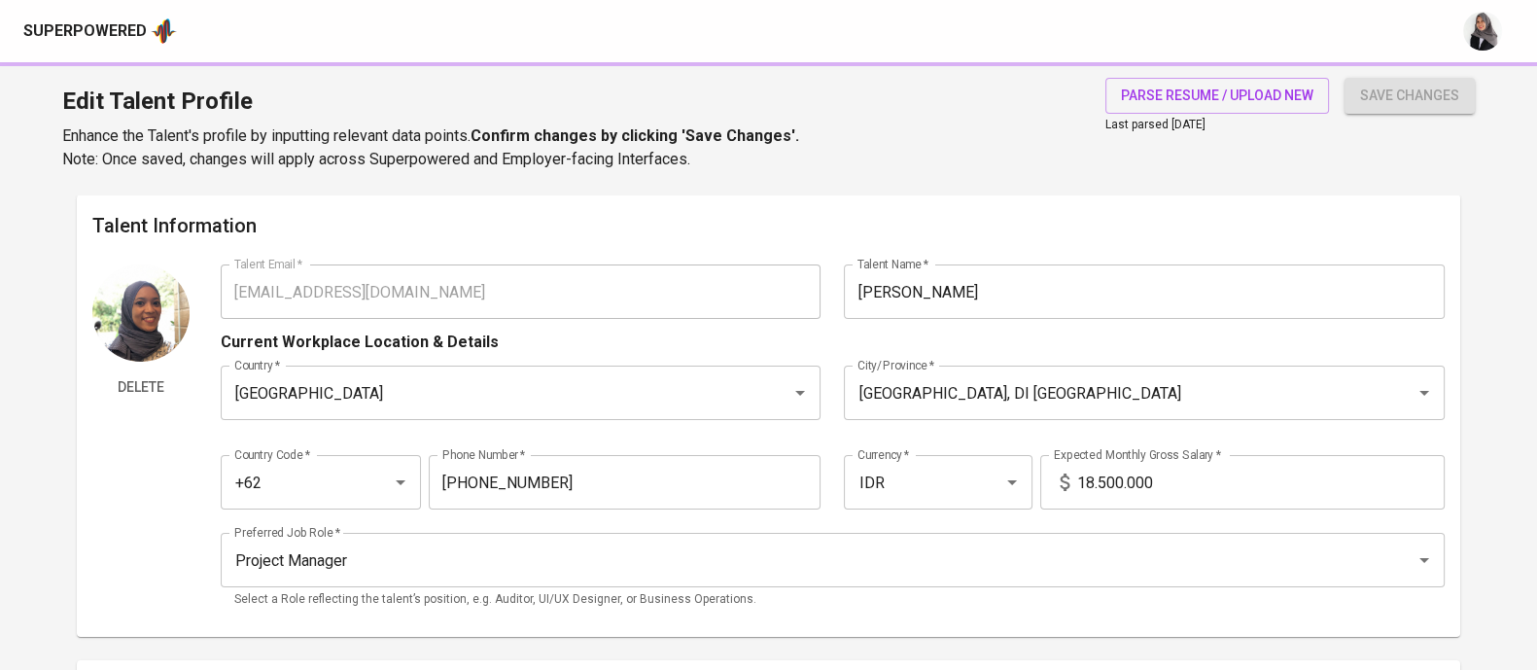
type input "IT Project Manager"
type input "Jublia (EventTech SaaS, Singapore)"
type input "03/01/2025"
type input "07/31/2025"
type input "Freelance Product Management Consultant"
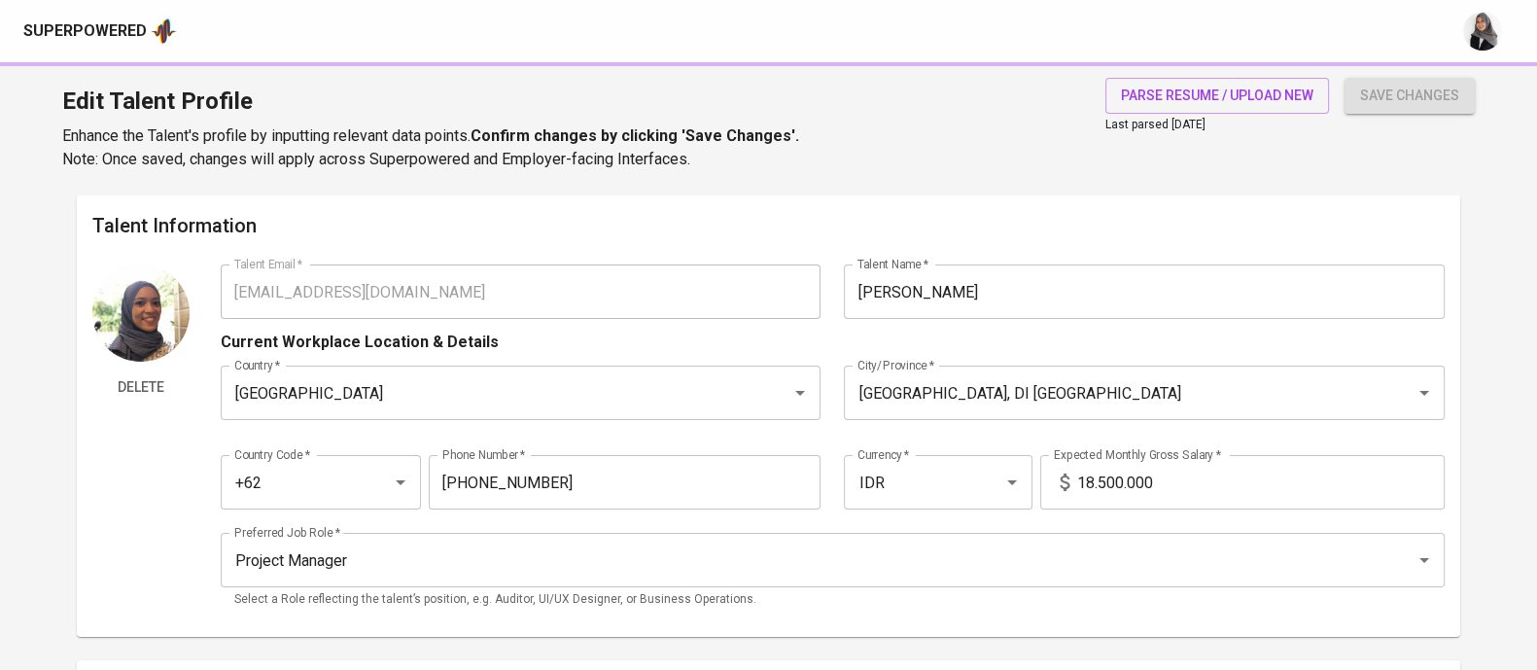
type input "Self-Employed"
type input "05/01/2023"
type input "02/28/2025"
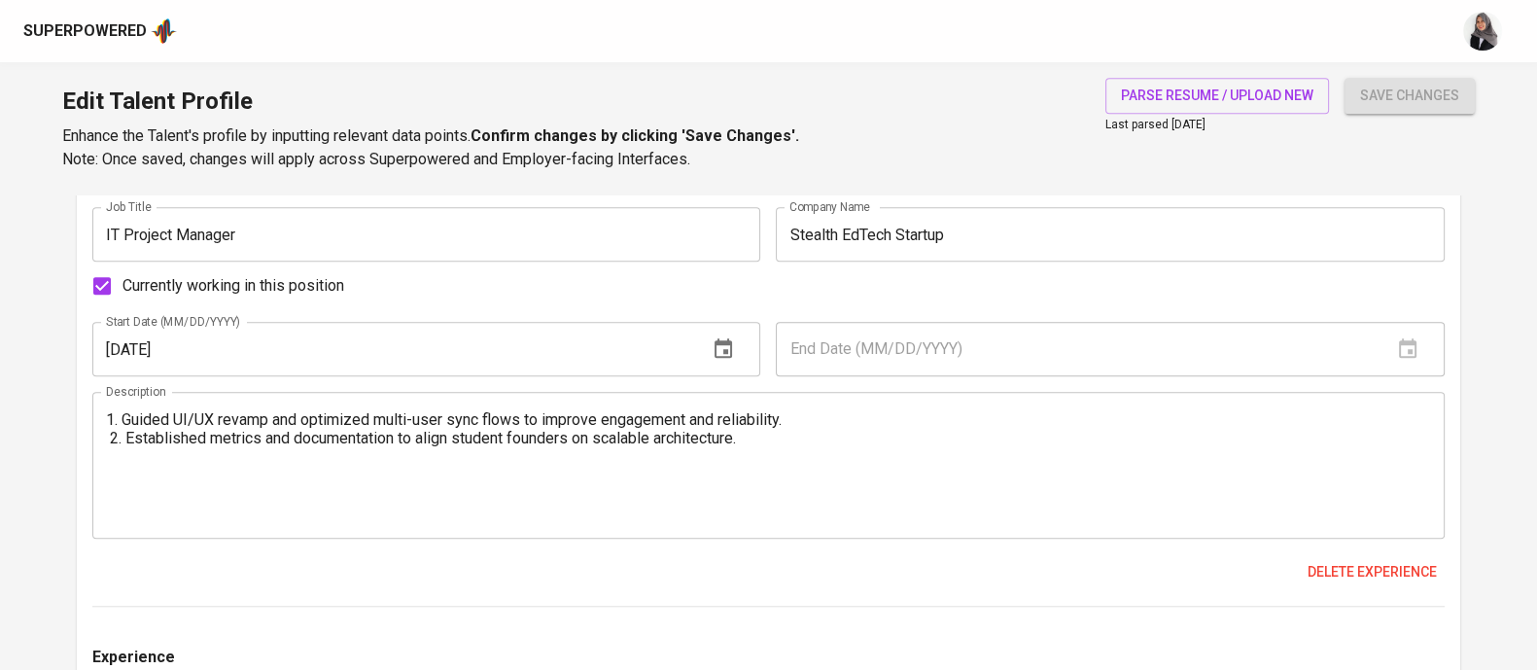
scroll to position [1863, 0]
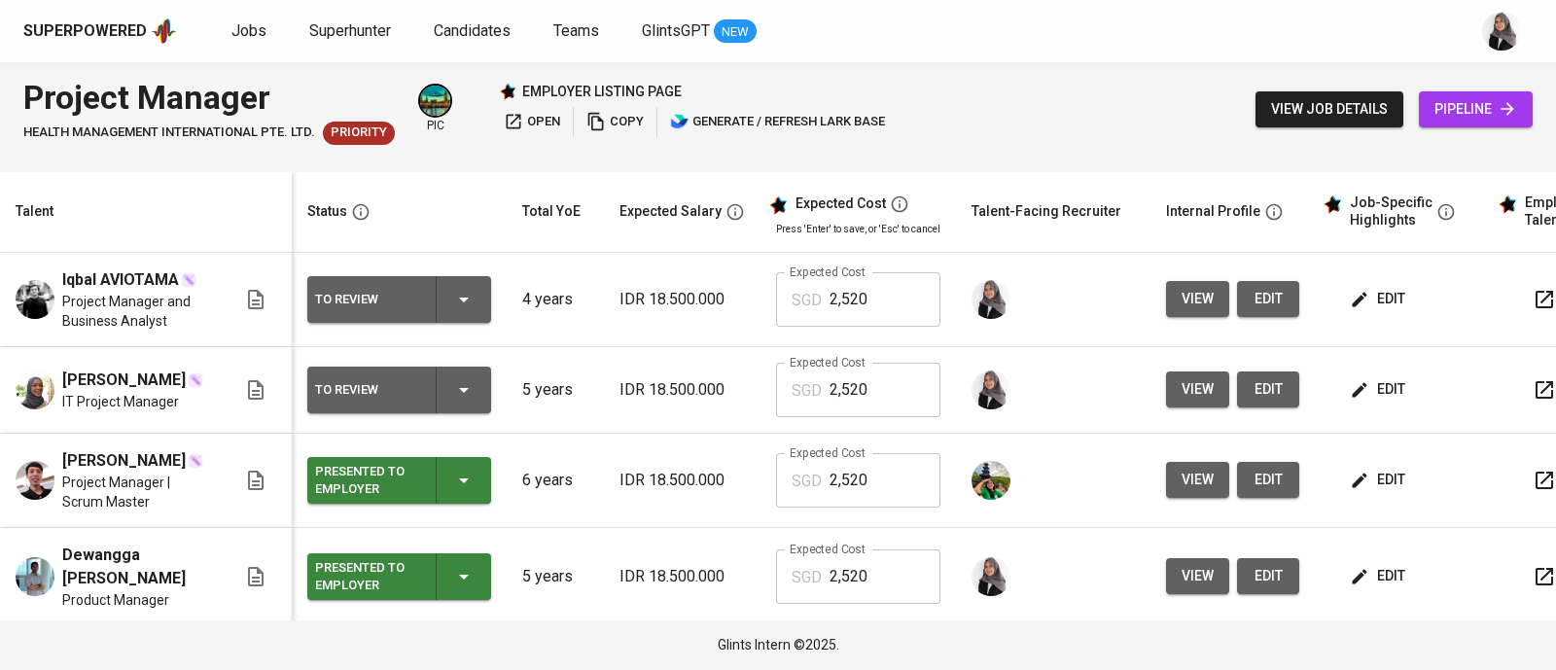
click at [1182, 391] on span "view" at bounding box center [1197, 389] width 32 height 24
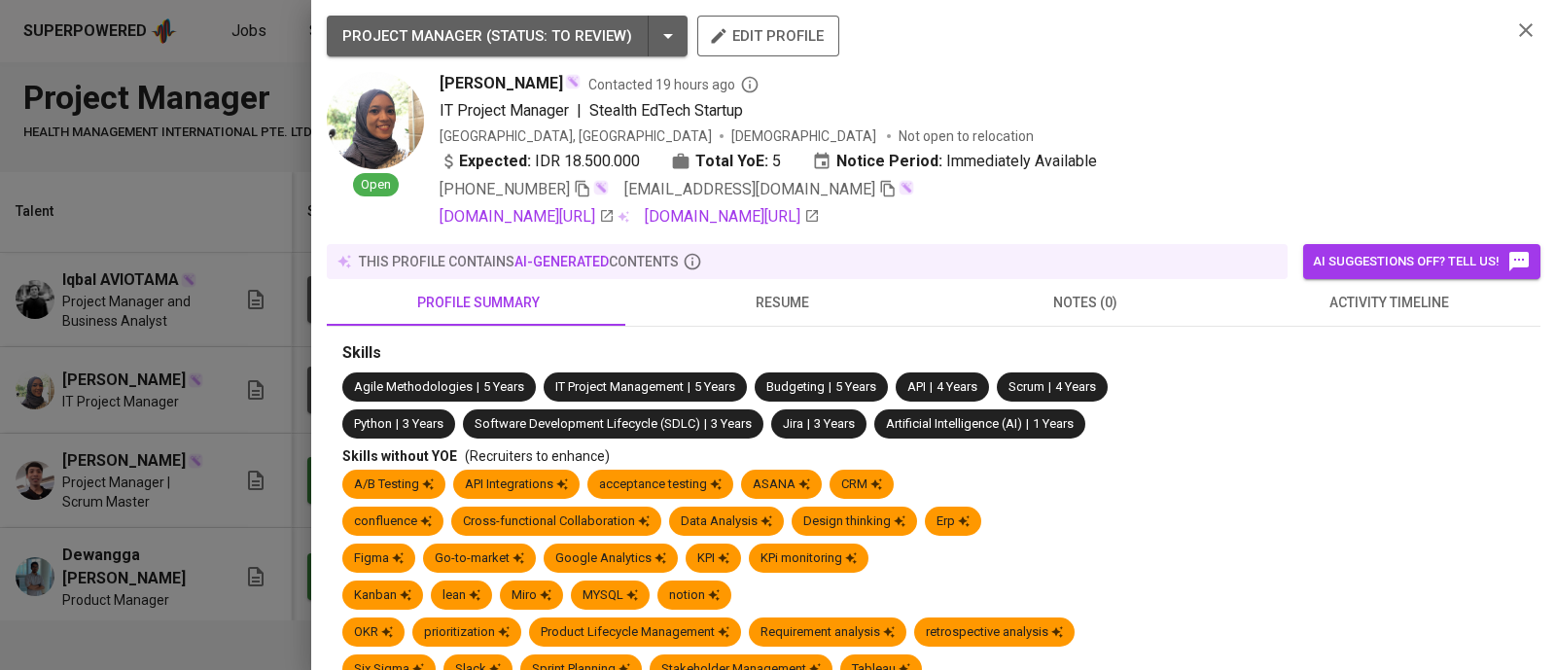
scroll to position [850, 0]
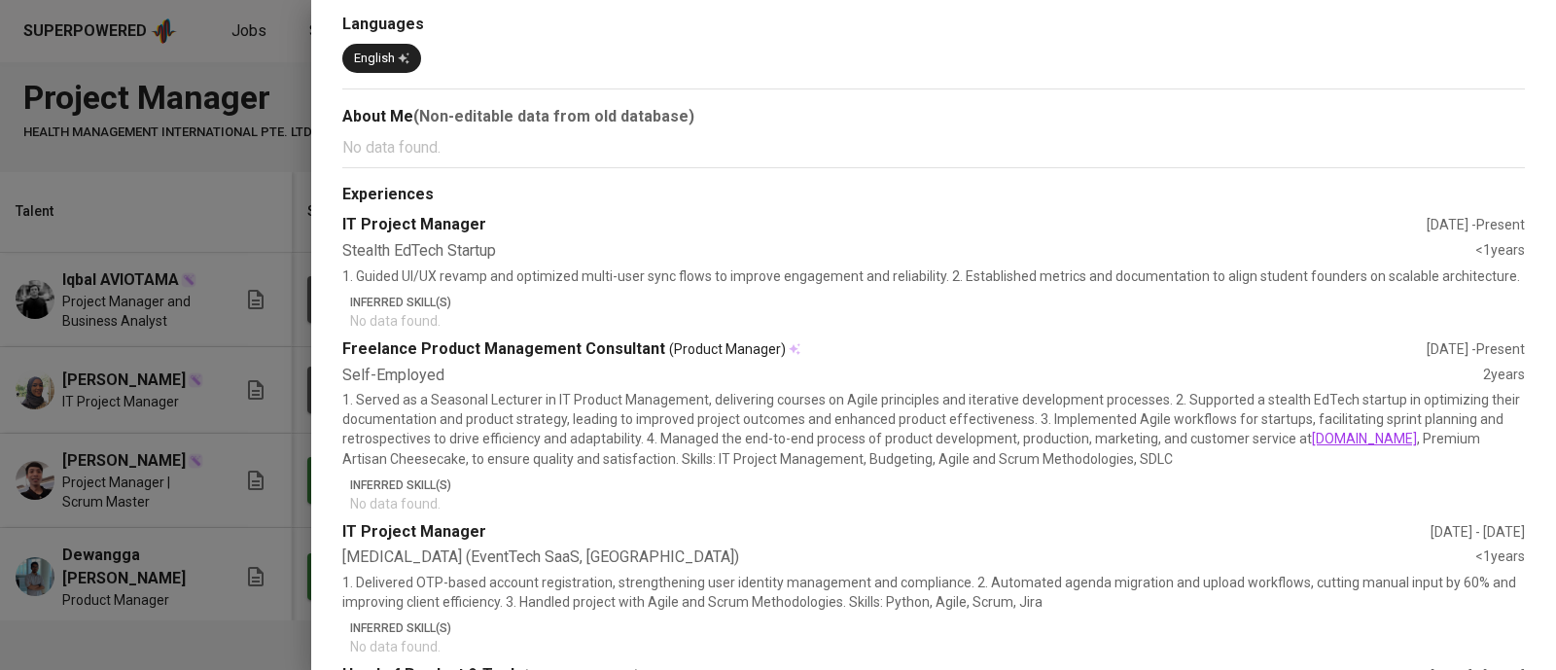
click at [243, 184] on div at bounding box center [778, 335] width 1556 height 670
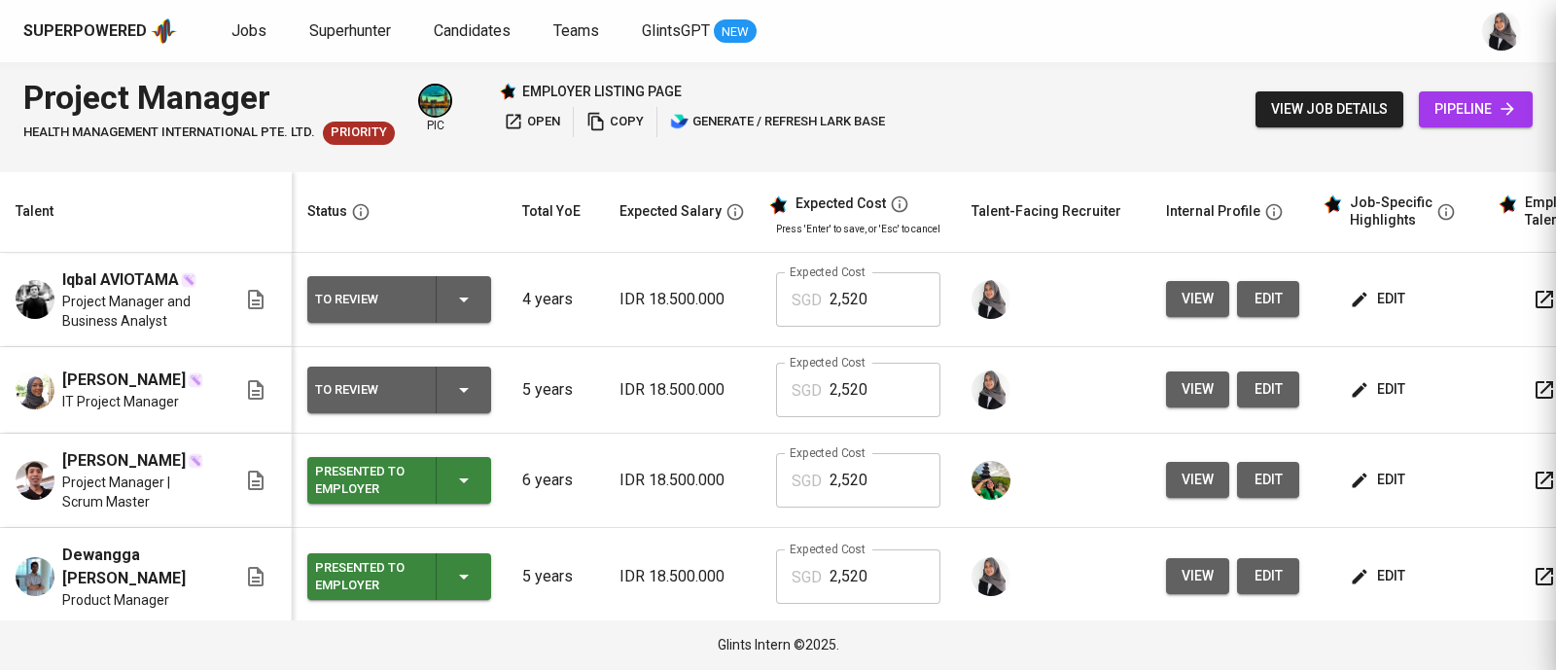
scroll to position [0, 0]
click at [1204, 395] on span "view" at bounding box center [1197, 389] width 32 height 24
